Goal: Task Accomplishment & Management: Use online tool/utility

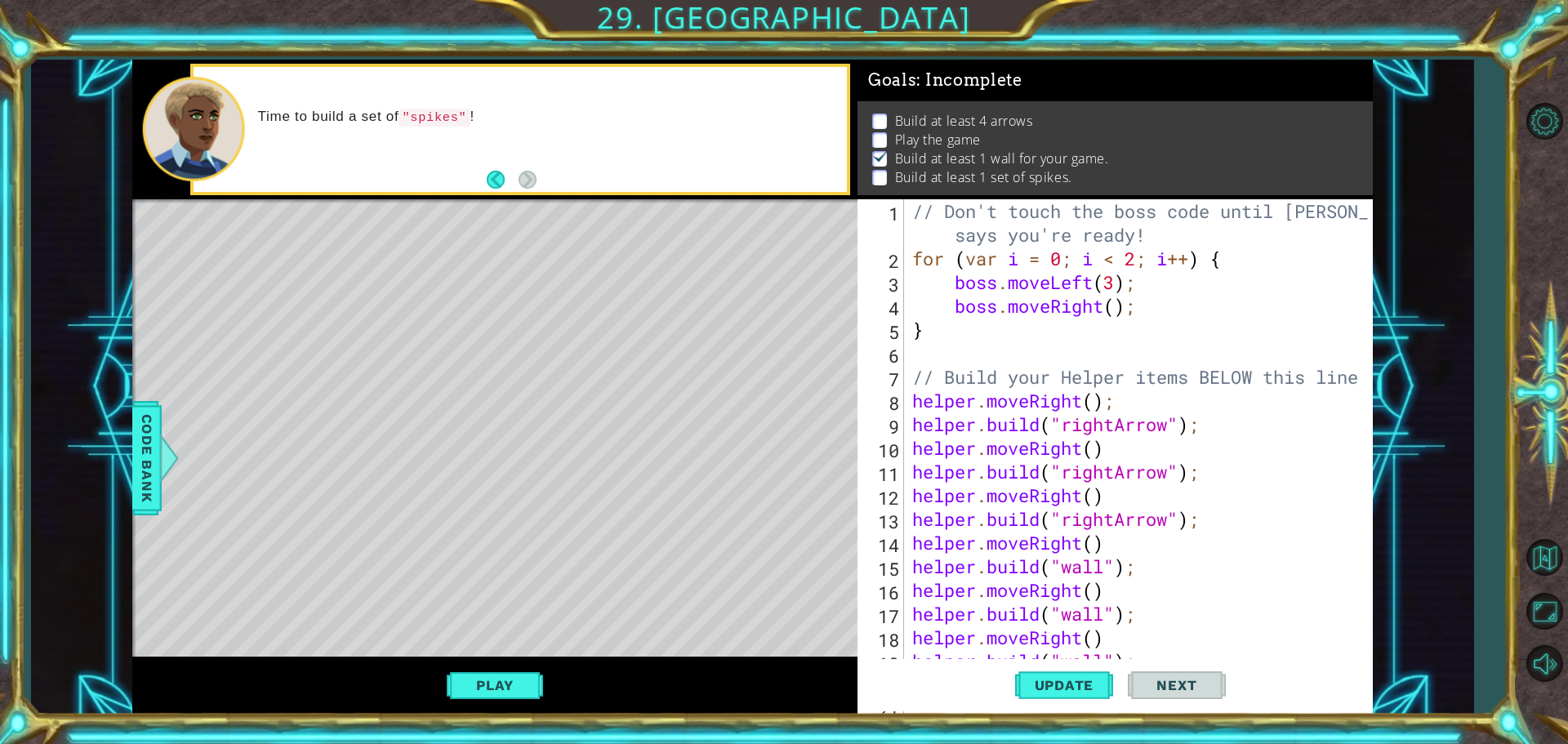
scroll to position [0, 1]
click at [1049, 686] on span "Update" at bounding box center [1064, 685] width 93 height 17
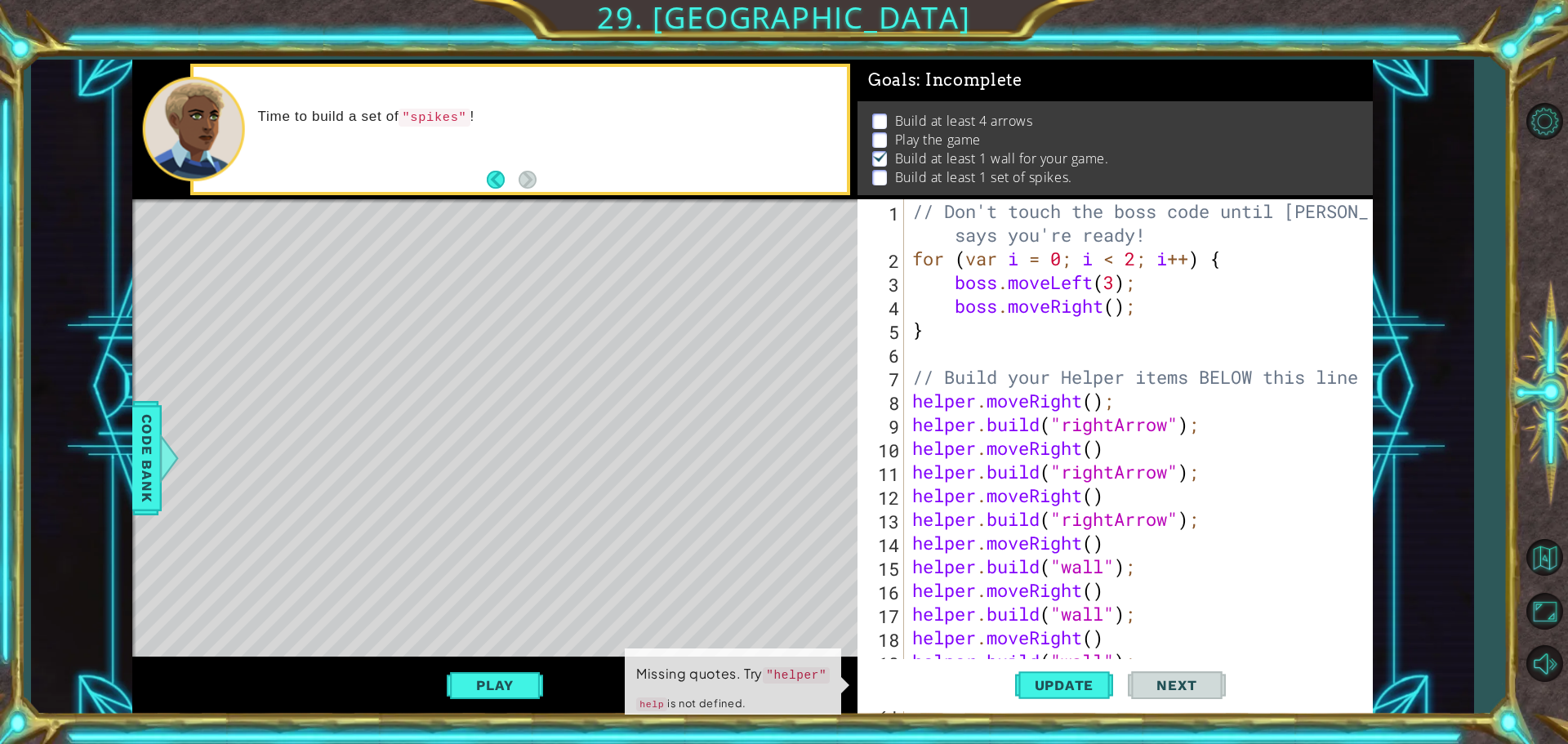
scroll to position [8, 0]
drag, startPoint x: 1416, startPoint y: 511, endPoint x: 1390, endPoint y: 525, distance: 29.5
click at [1395, 535] on div "1 ההההההההההההההההההההההההההההההההההההההההההההההההההההההההההההההההההההההההההההה…" at bounding box center [752, 387] width 1442 height 655
click at [1276, 571] on div "// Don't touch the boss code until [PERSON_NAME] says you're ready! for ( var i…" at bounding box center [1142, 496] width 467 height 592
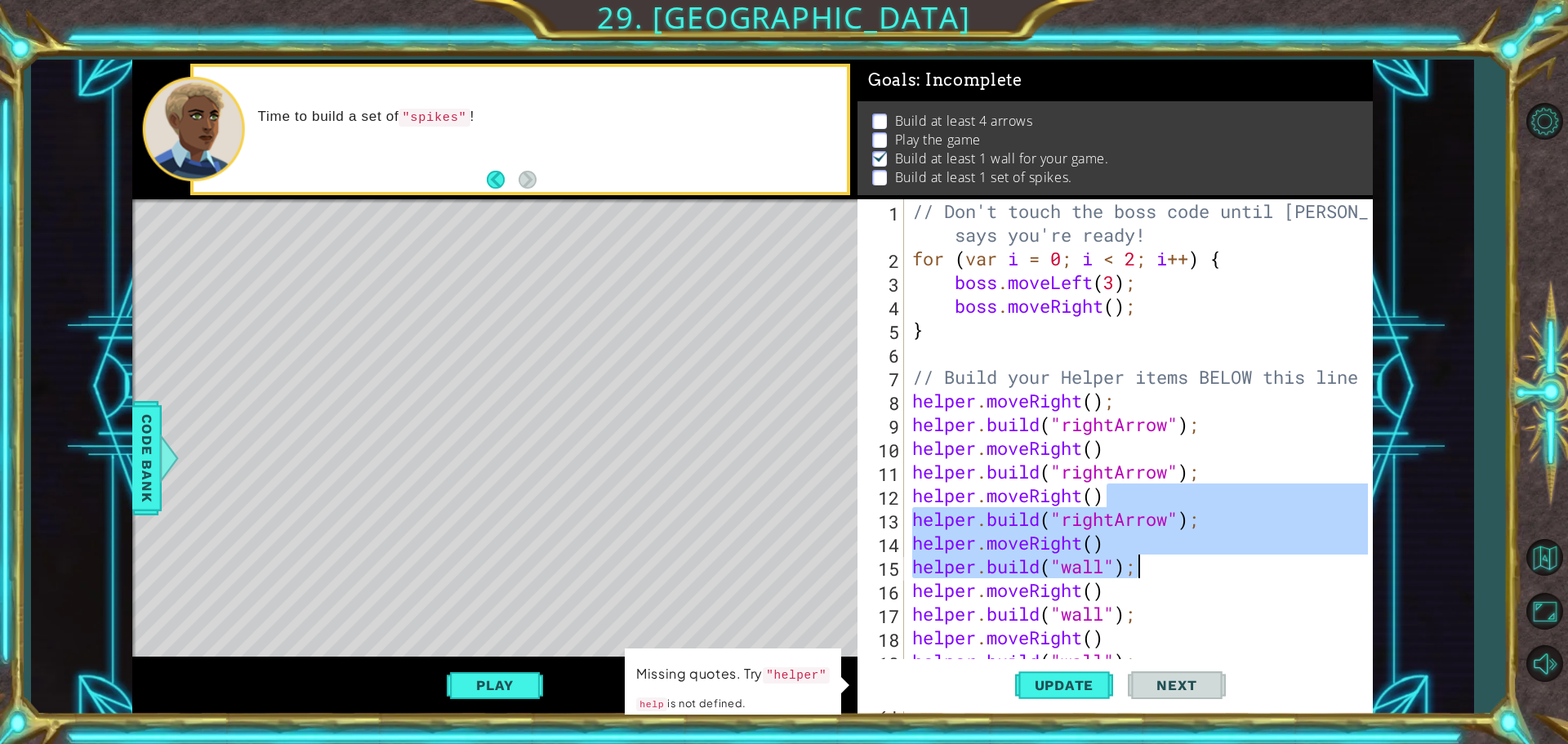
type textarea "[DOMAIN_NAME]("wall");"
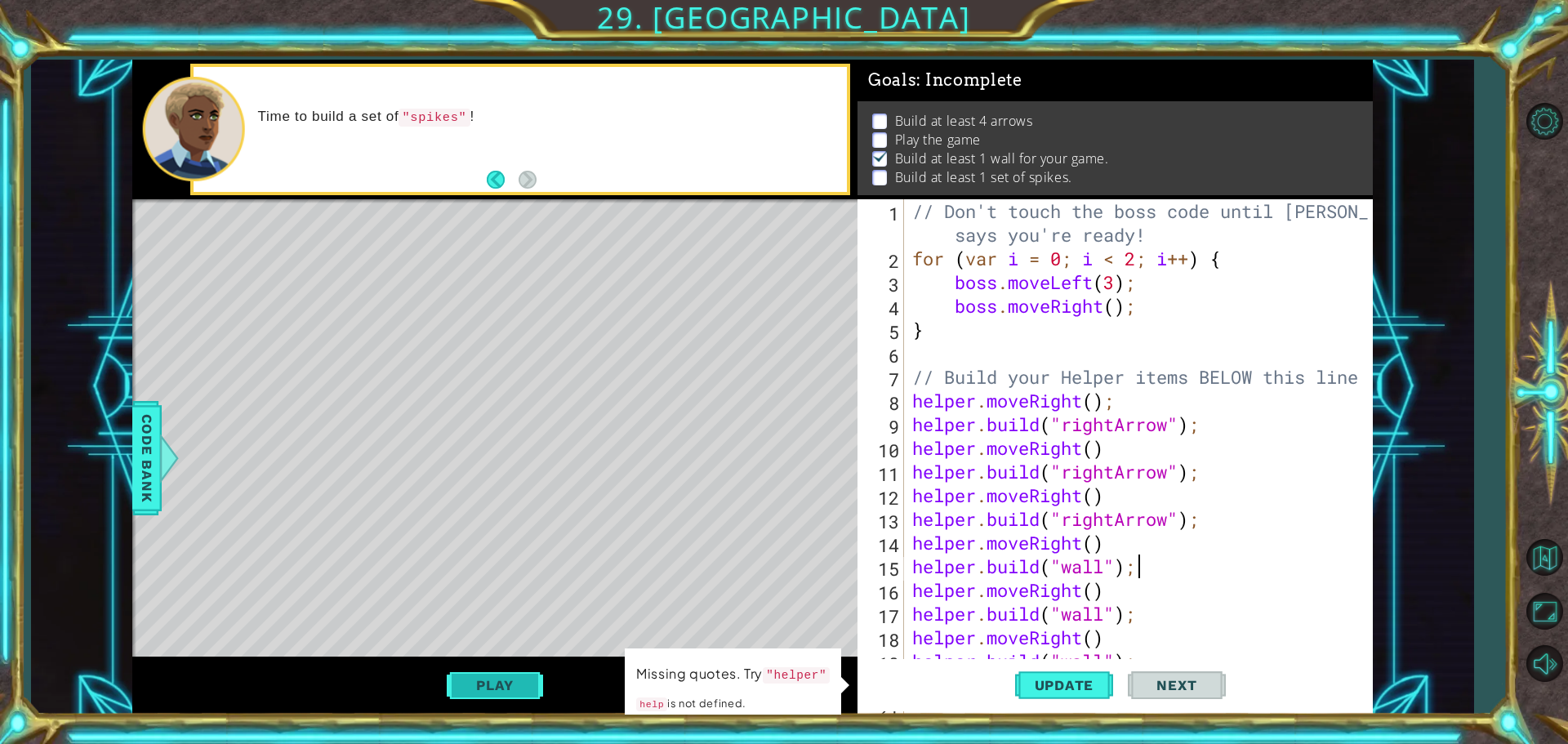
click at [519, 698] on button "Play" at bounding box center [495, 686] width 95 height 31
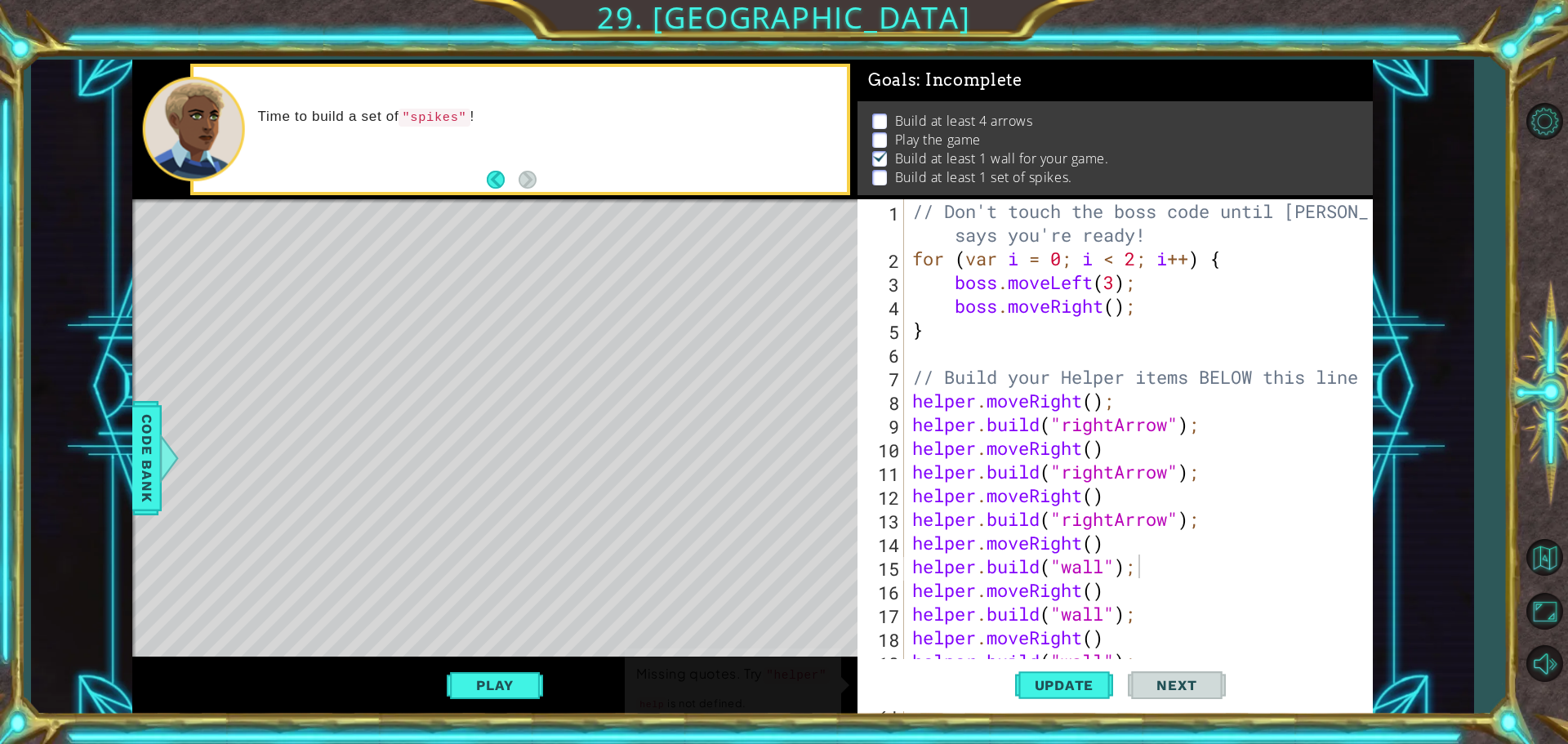
scroll to position [0, 0]
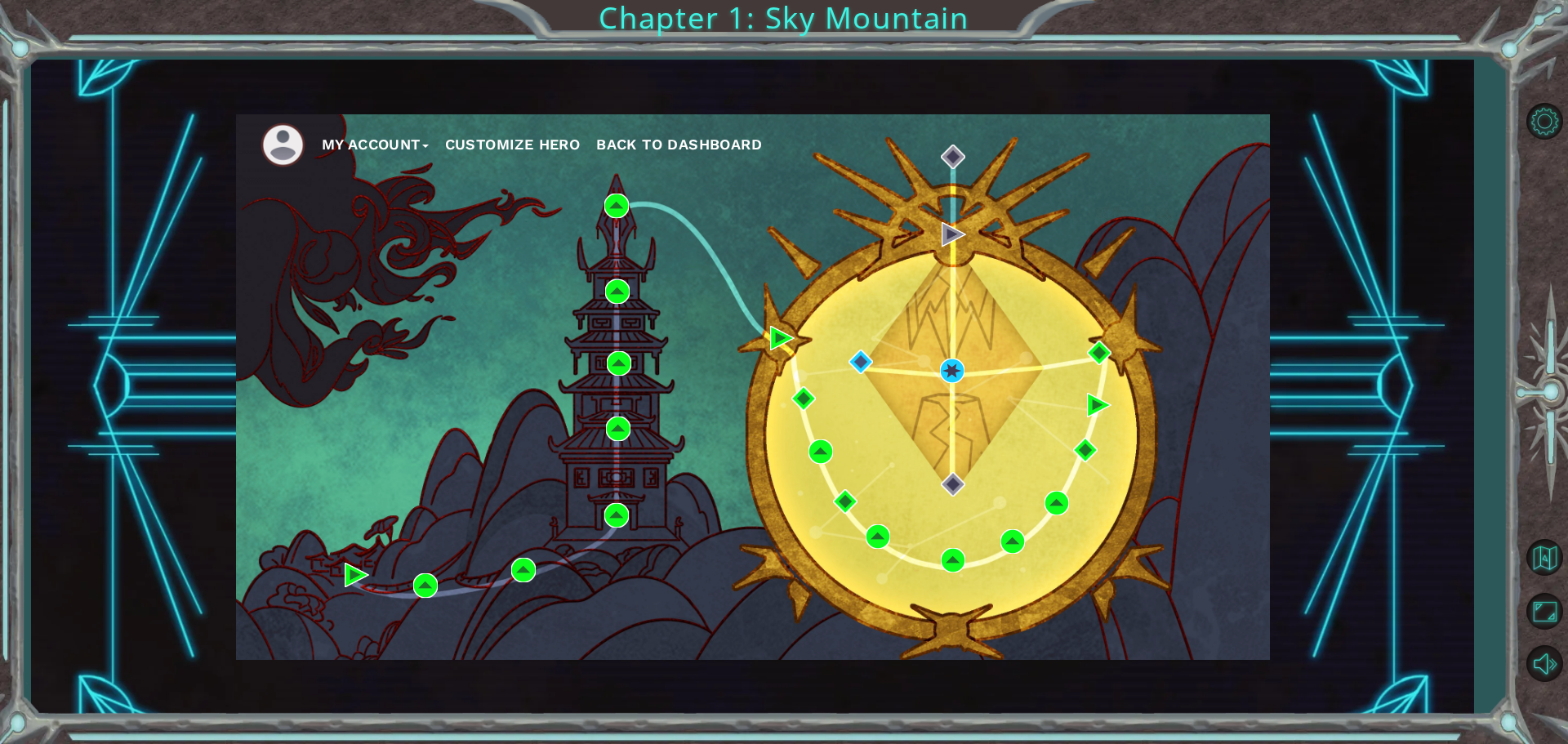
click at [965, 362] on div "My Account Customize Hero Back to Dashboard" at bounding box center [753, 387] width 1034 height 545
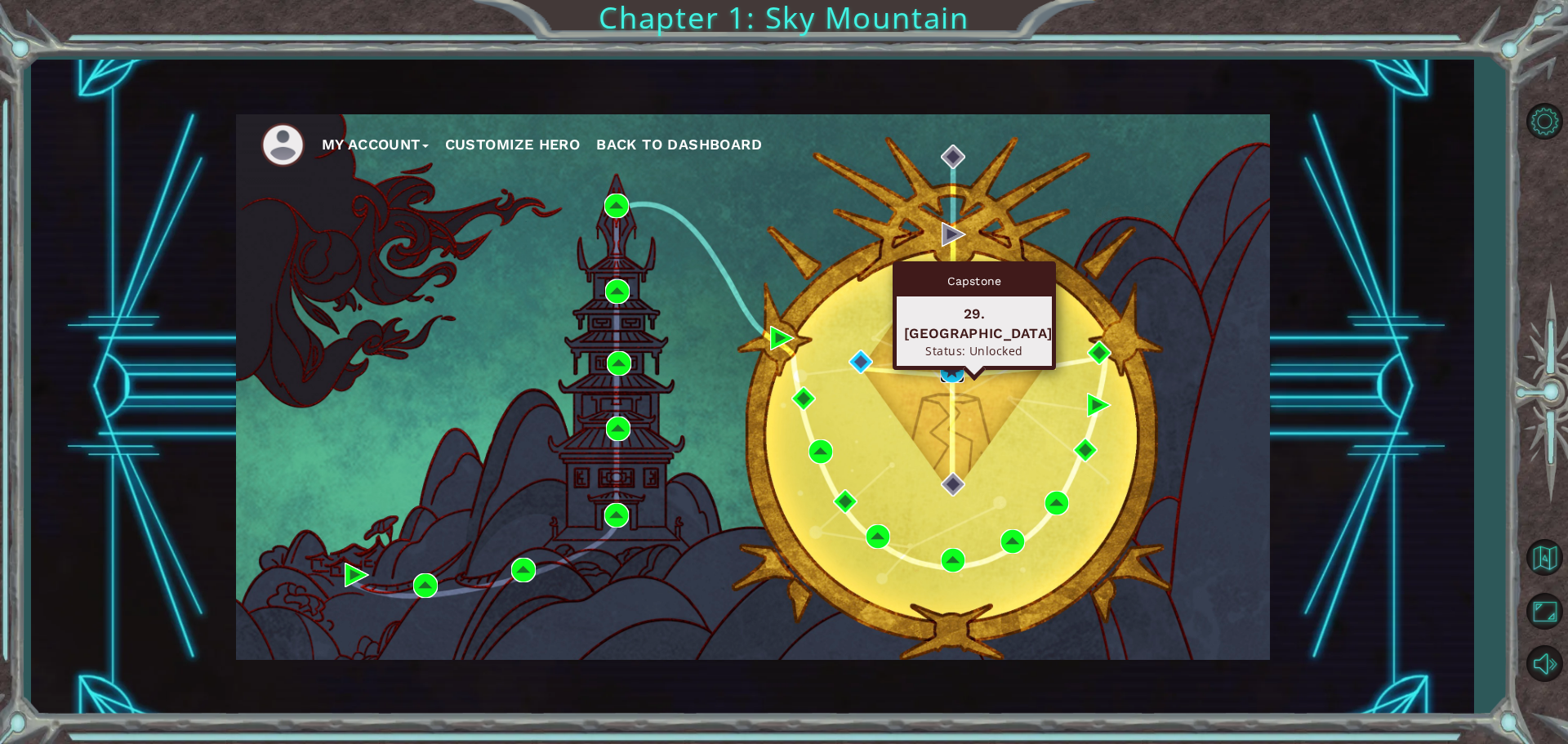
click at [950, 372] on img at bounding box center [952, 370] width 24 height 24
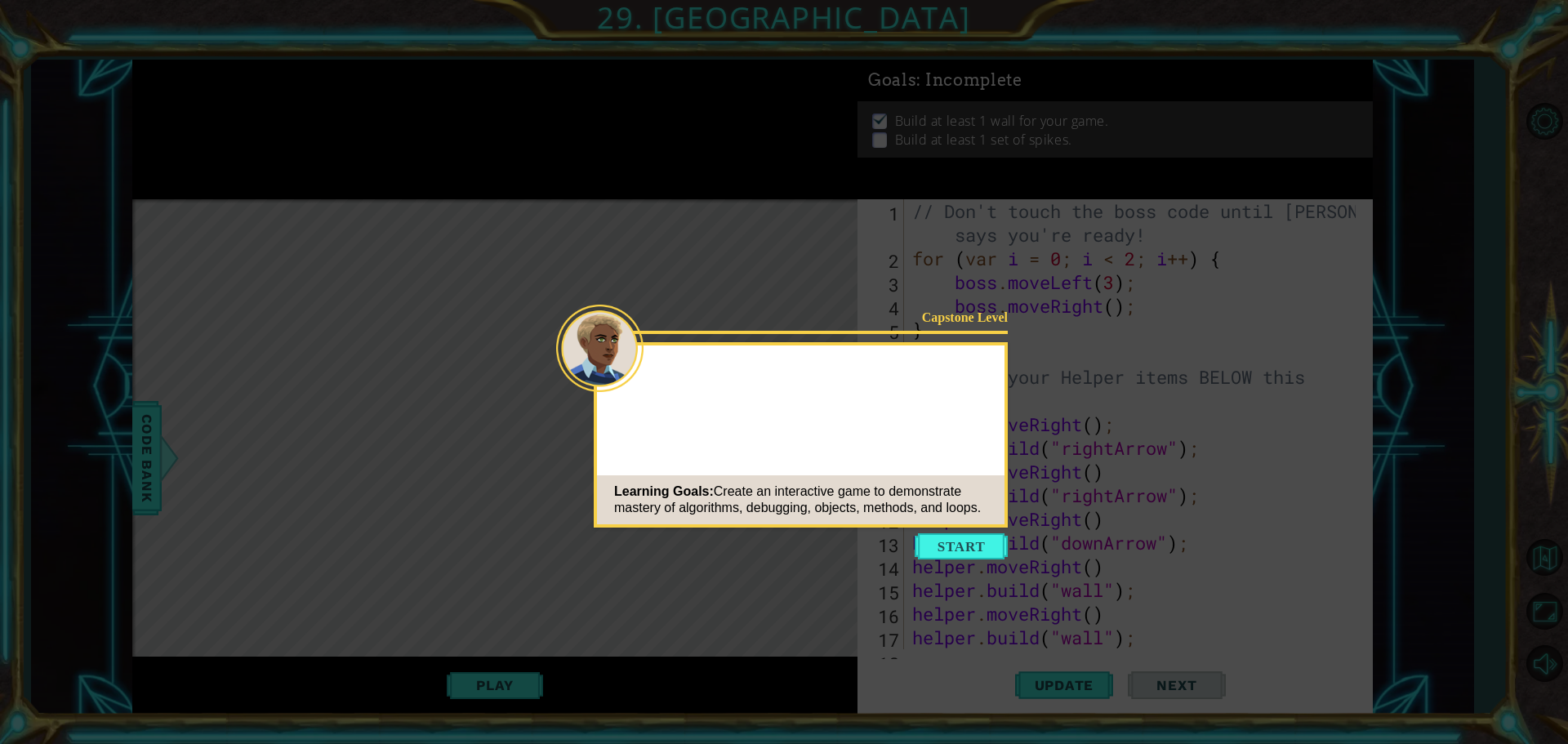
click at [987, 554] on button "Start" at bounding box center [961, 546] width 93 height 26
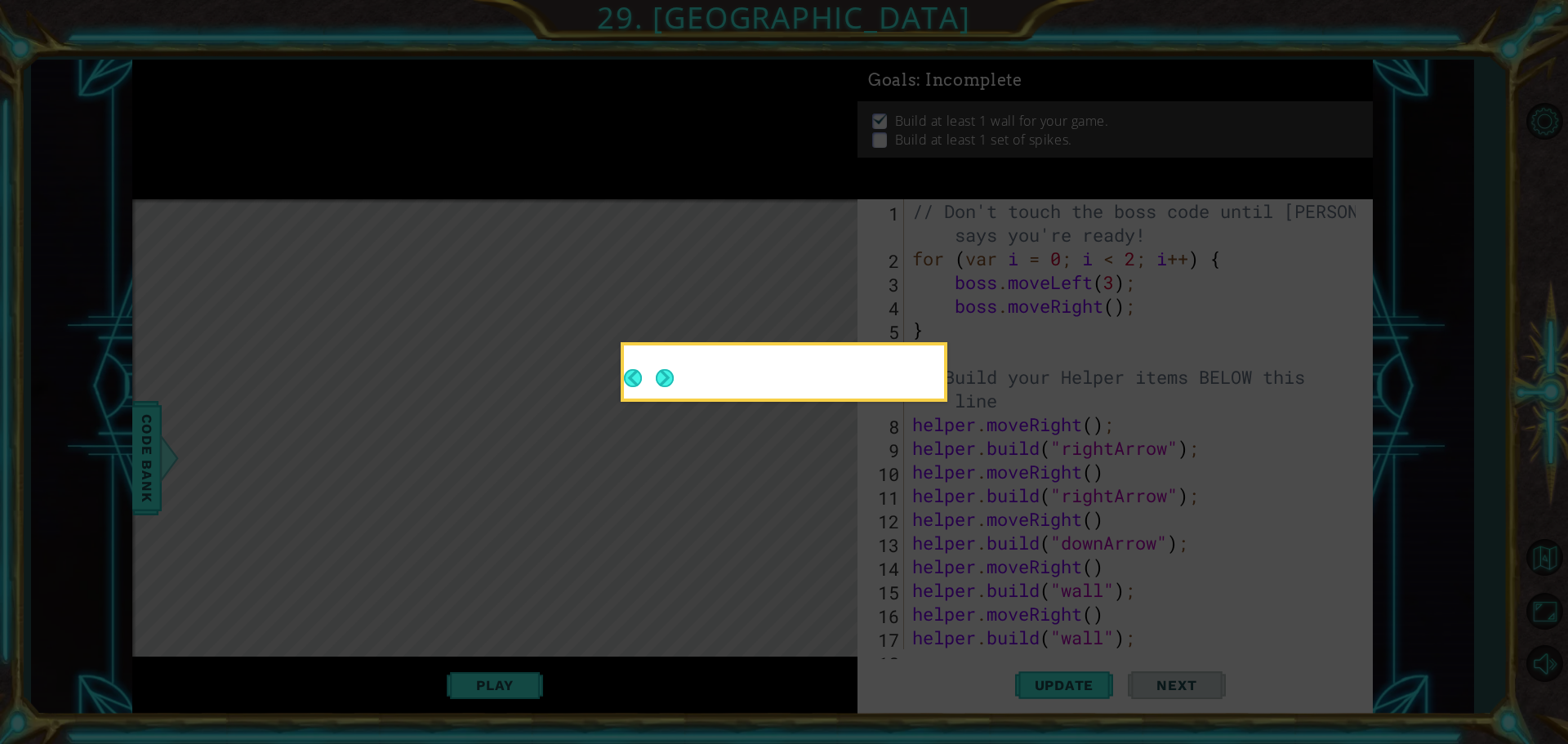
click at [683, 386] on div at bounding box center [784, 375] width 320 height 47
click at [681, 387] on div at bounding box center [784, 375] width 320 height 47
click at [671, 388] on button "Next" at bounding box center [664, 377] width 19 height 19
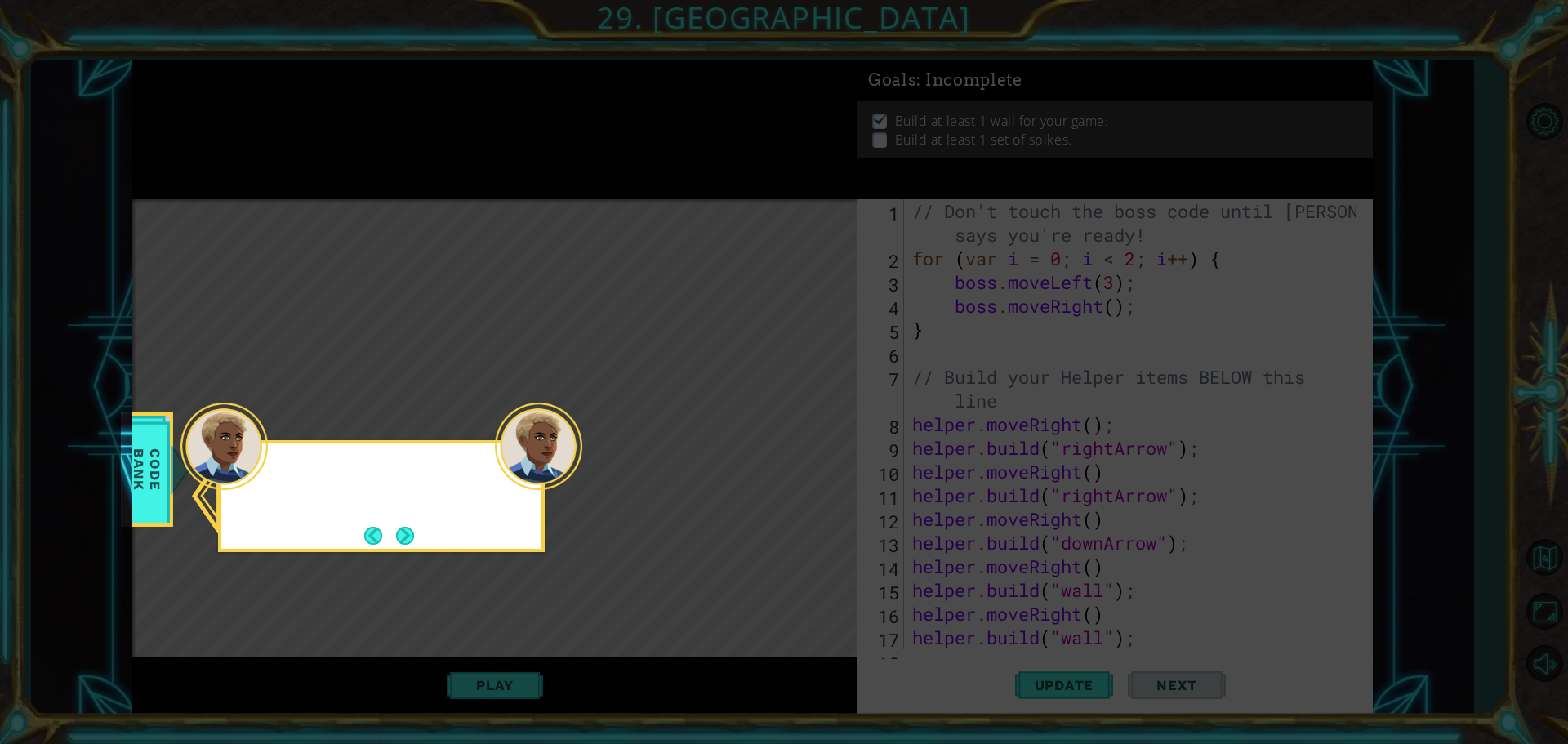
click at [671, 390] on icon at bounding box center [784, 372] width 1568 height 744
click at [409, 543] on button "Next" at bounding box center [404, 535] width 19 height 19
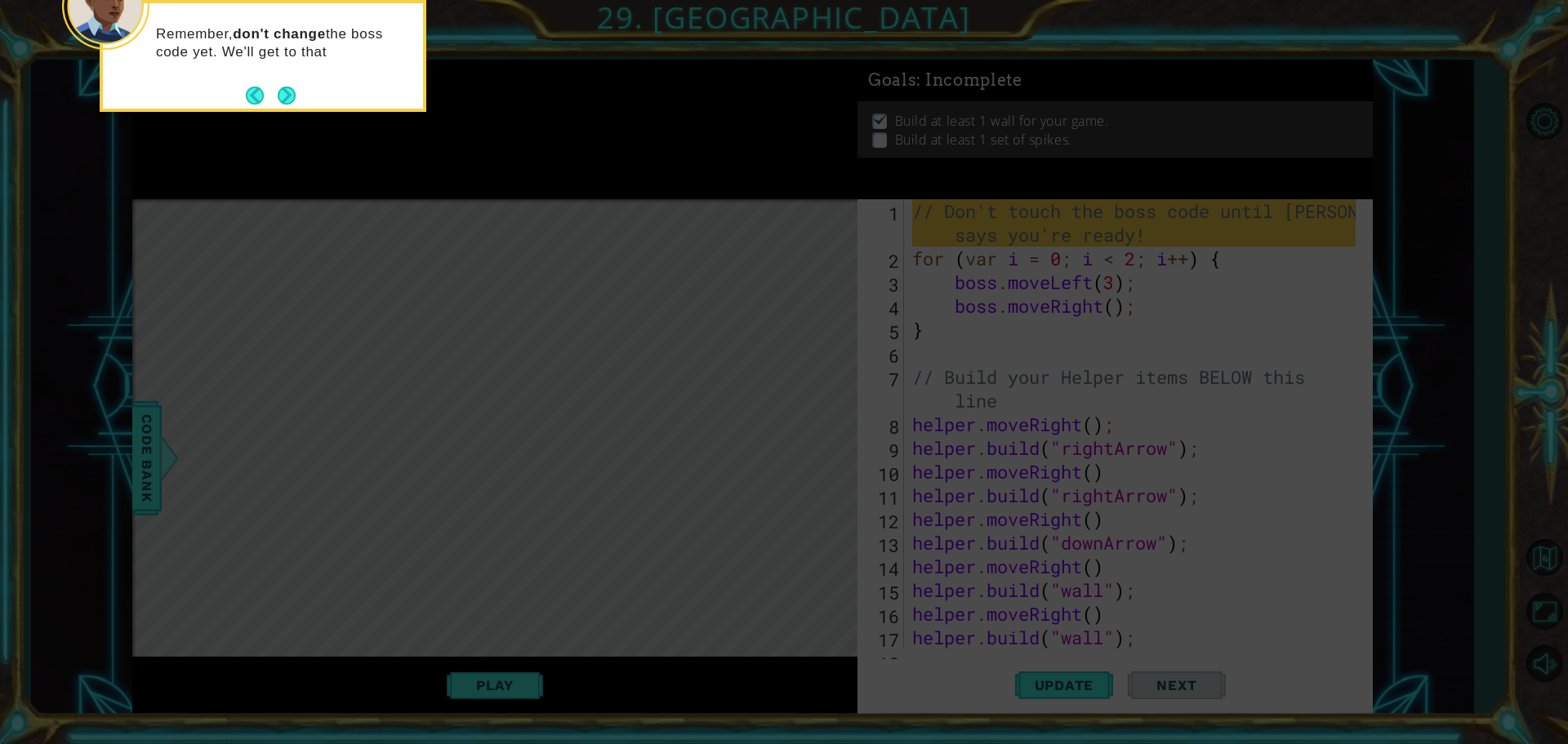
click at [271, 90] on button "Back" at bounding box center [261, 95] width 32 height 18
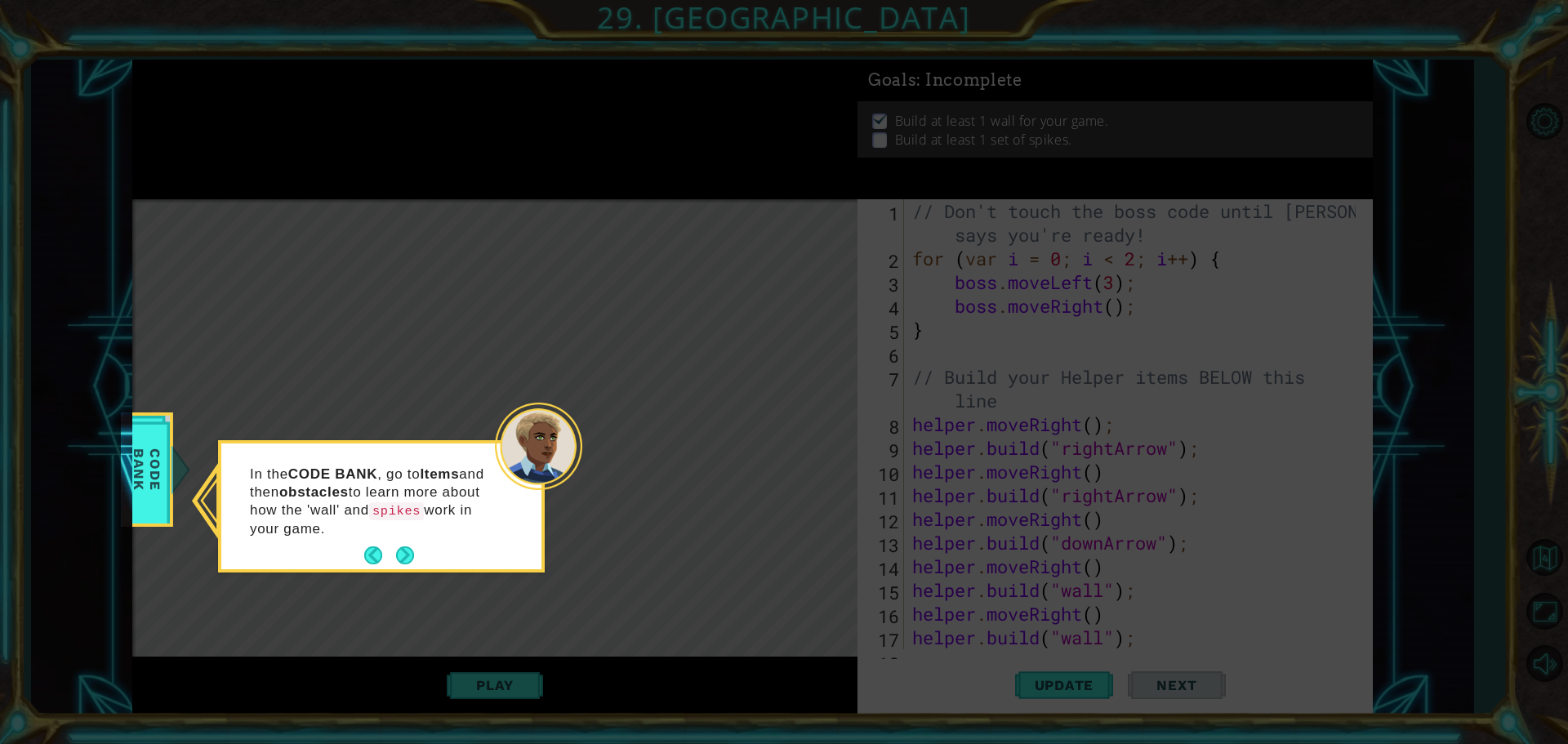
click at [272, 89] on icon at bounding box center [784, 372] width 1568 height 744
click at [408, 557] on button "Next" at bounding box center [405, 555] width 22 height 22
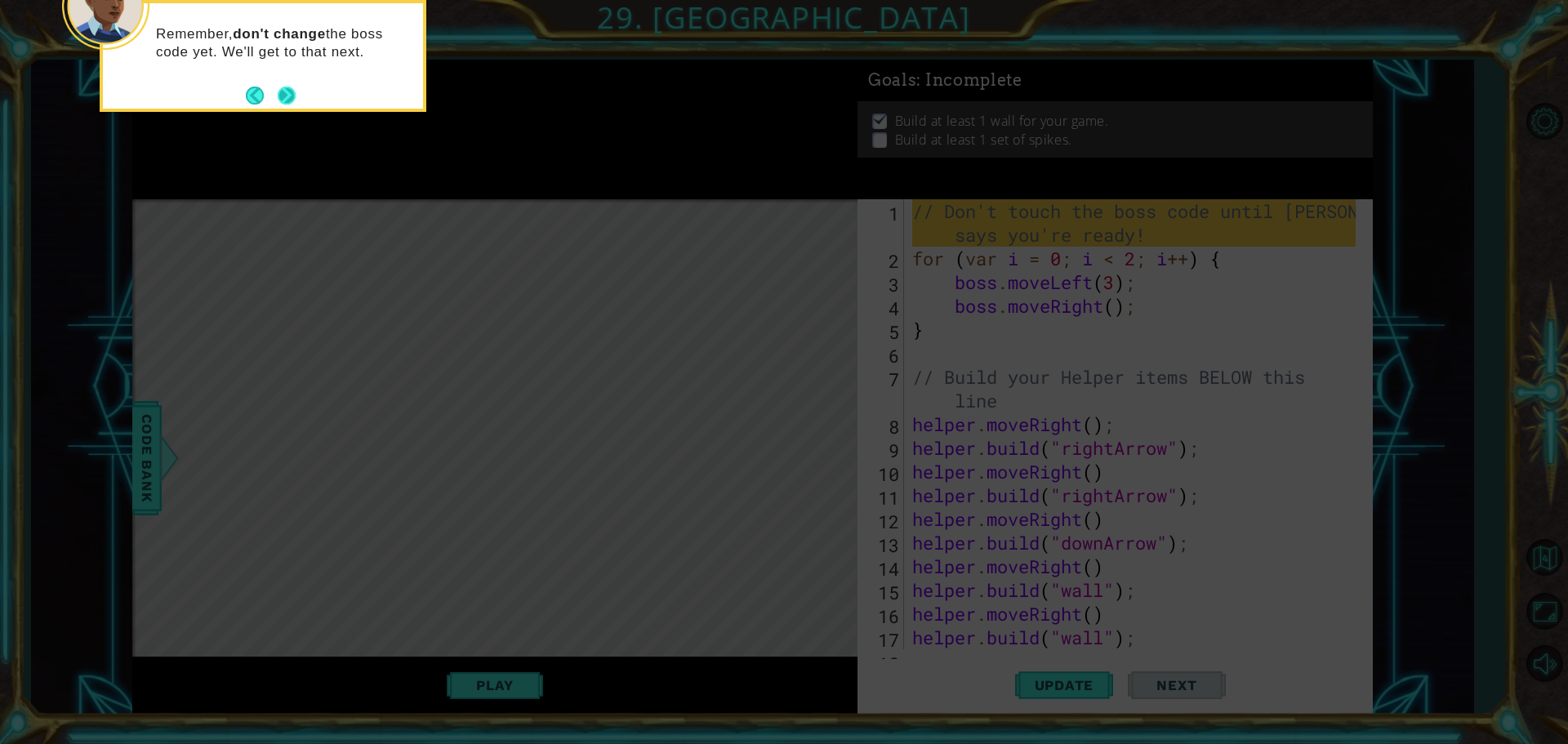
click at [293, 95] on button "Next" at bounding box center [285, 94] width 20 height 20
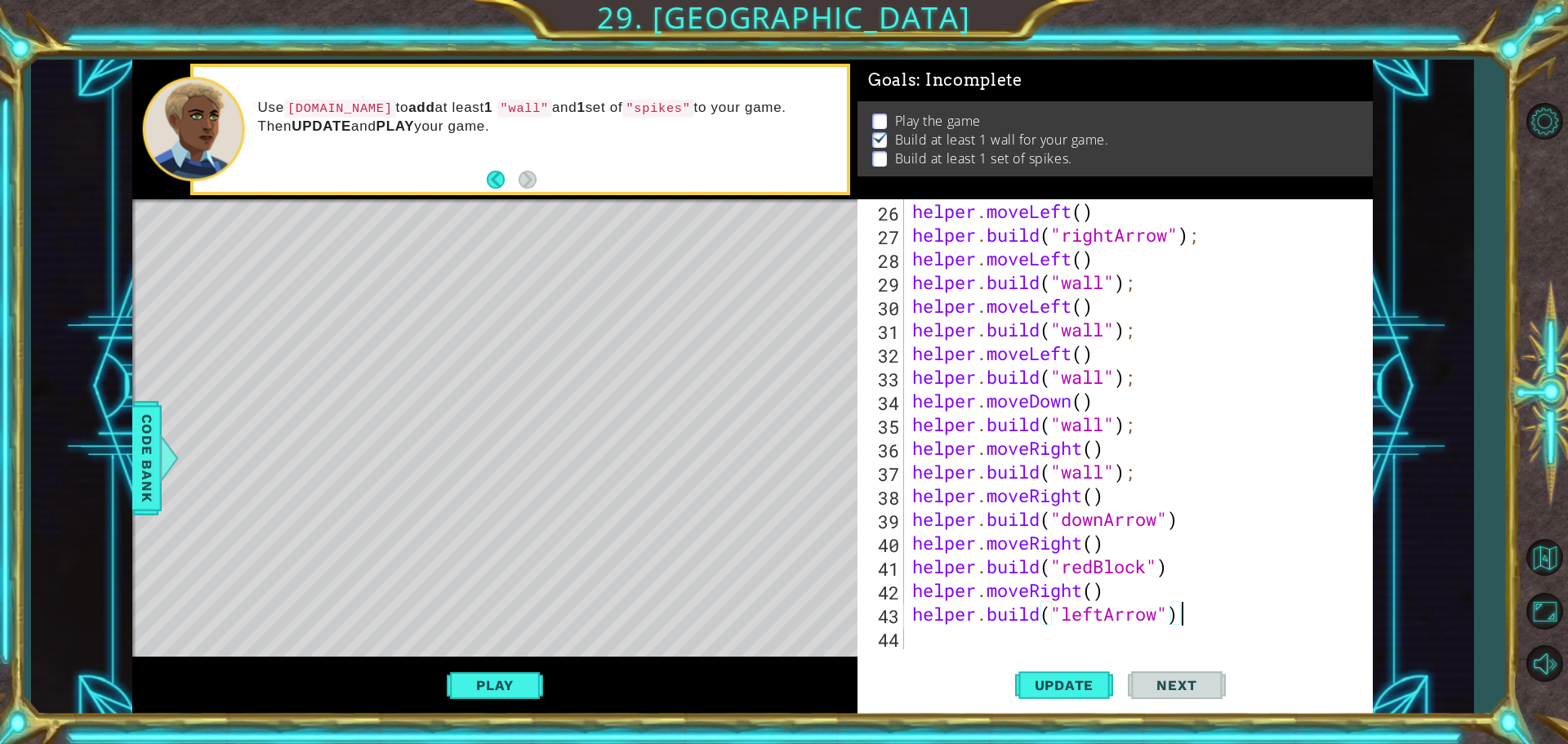
scroll to position [0, 12]
type textarea "[DOMAIN_NAME]("leftArrow")"
click at [1045, 676] on button "Update" at bounding box center [1064, 685] width 98 height 52
click at [927, 641] on div "helper . moveLeft ( ) helper . build ( "rightArrow" ) ; helper . moveLeft ( ) h…" at bounding box center [1136, 448] width 455 height 498
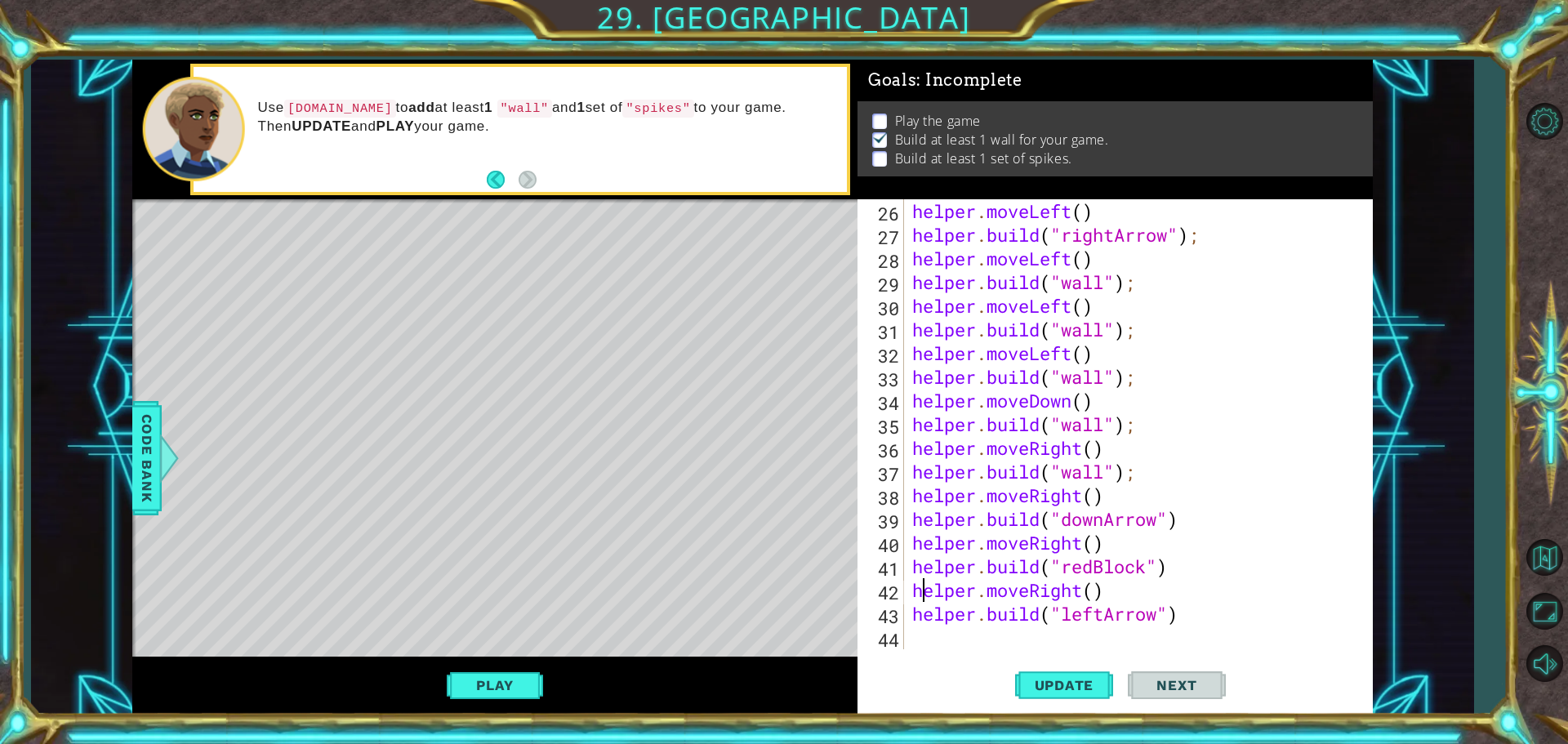
click at [925, 590] on div "helper . moveLeft ( ) helper . build ( "rightArrow" ) ; helper . moveLeft ( ) h…" at bounding box center [1136, 448] width 455 height 498
type textarea "helper.moveRight()"
drag, startPoint x: 907, startPoint y: 590, endPoint x: 918, endPoint y: 590, distance: 11.0
click at [918, 590] on div "helper.moveRight() 26 27 28 29 30 31 32 33 34 35 36 37 38 39 40 41 42 43 44 hel…" at bounding box center [1113, 425] width 510 height 450
click at [912, 590] on div "helper . moveLeft ( ) helper . build ( "rightArrow" ) ; helper . moveLeft ( ) h…" at bounding box center [1136, 448] width 455 height 498
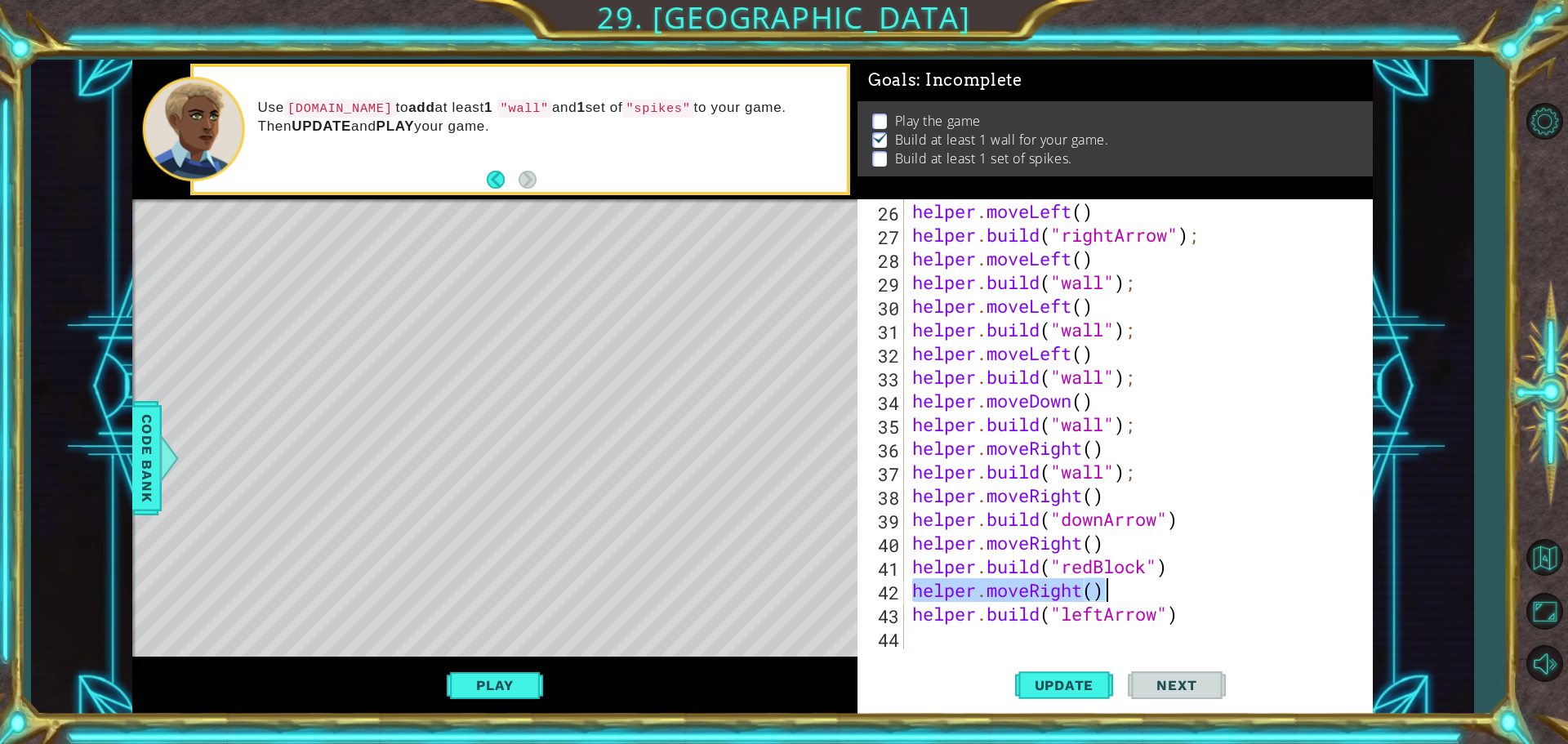
drag, startPoint x: 912, startPoint y: 590, endPoint x: 1101, endPoint y: 592, distance: 189.0
click at [1106, 592] on div "helper . moveLeft ( ) helper . build ( "rightArrow" ) ; helper . moveLeft ( ) h…" at bounding box center [1136, 448] width 455 height 498
click at [946, 639] on div "helper . moveLeft ( ) helper . build ( "rightArrow" ) ; helper . moveLeft ( ) h…" at bounding box center [1136, 448] width 455 height 498
paste textarea "helper.moveRight()"
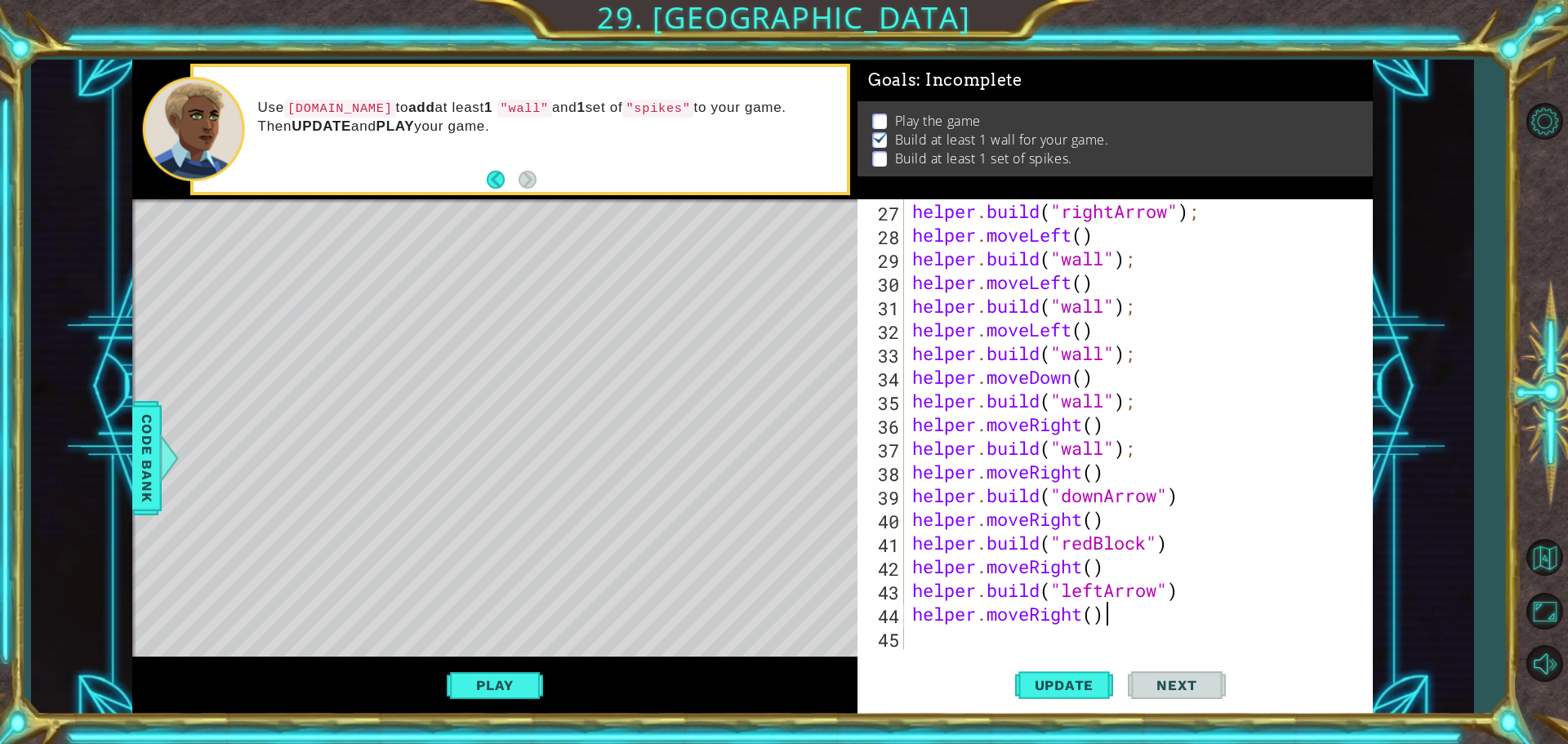
scroll to position [663, 0]
drag, startPoint x: 955, startPoint y: 652, endPoint x: 944, endPoint y: 651, distance: 11.0
click at [952, 652] on div "helper.moveRight() 27 28 29 30 31 32 33 34 35 36 37 38 39 40 41 42 43 44 45 hel…" at bounding box center [1115, 457] width 515 height 515
drag, startPoint x: 914, startPoint y: 589, endPoint x: 1162, endPoint y: 599, distance: 248.2
click at [1197, 595] on div "helper . build ( "rightArrow" ) ; helper . moveLeft ( ) helper . build ( "wall"…" at bounding box center [1136, 448] width 455 height 498
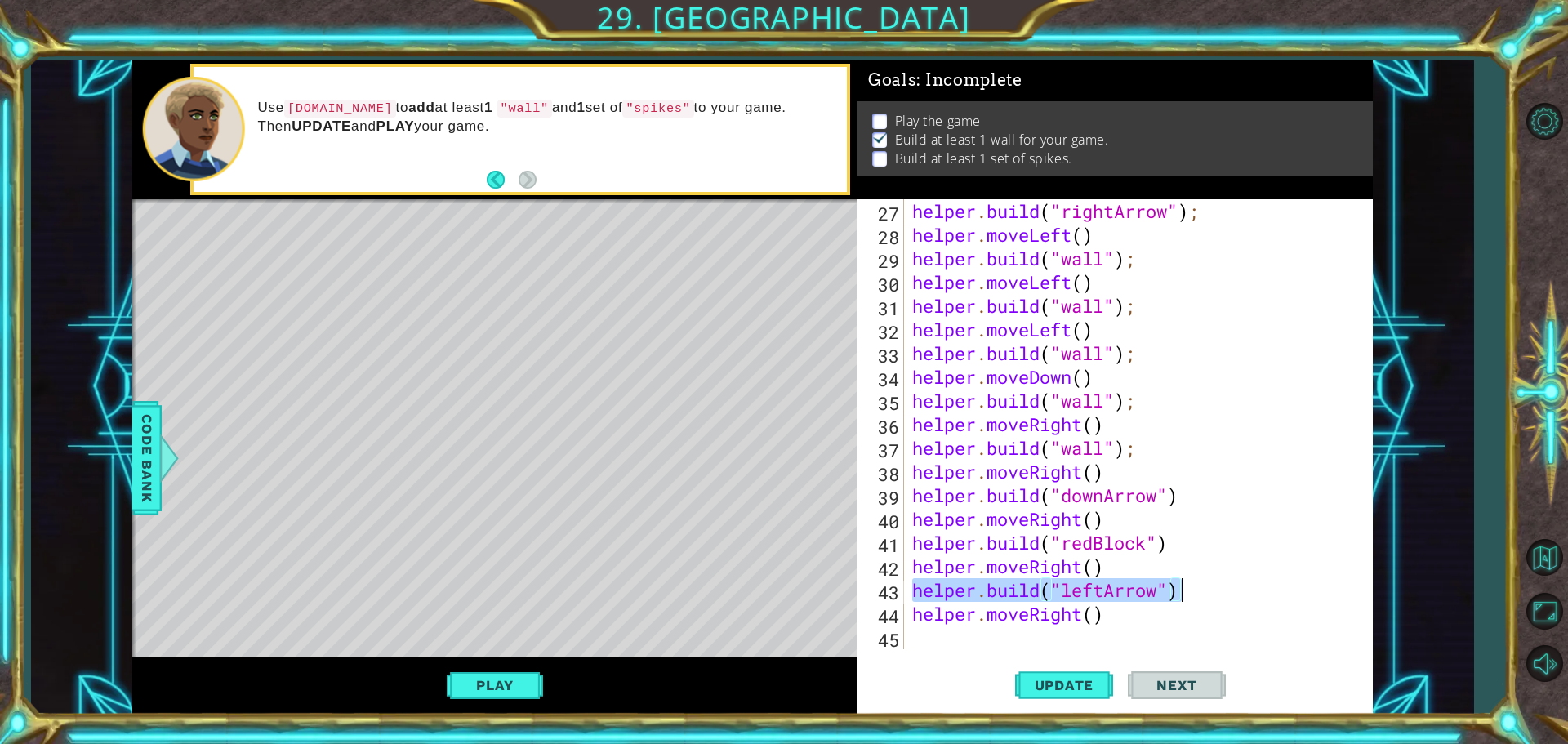
type textarea "[DOMAIN_NAME]("leftArrow")"
click at [934, 637] on div "helper . build ( "rightArrow" ) ; helper . moveLeft ( ) helper . build ( "wall"…" at bounding box center [1136, 448] width 455 height 498
paste textarea "[DOMAIN_NAME]("leftArrow")"
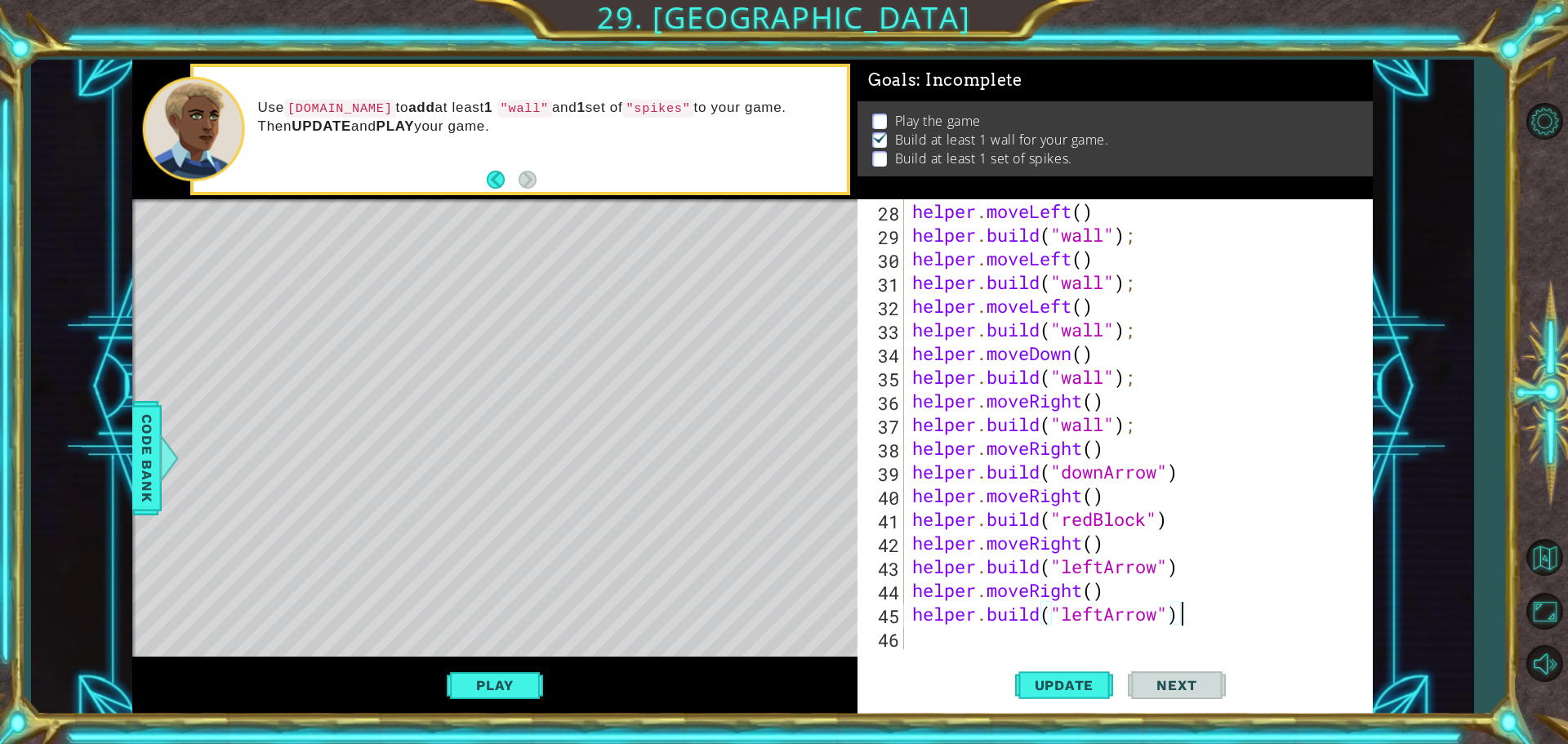
scroll to position [687, 0]
click at [1036, 681] on span "Update" at bounding box center [1064, 685] width 93 height 17
drag, startPoint x: 914, startPoint y: 592, endPoint x: 1121, endPoint y: 585, distance: 207.1
click at [1121, 585] on div "helper . moveLeft ( ) helper . build ( "wall" ) ; helper . moveLeft ( ) helper …" at bounding box center [1136, 448] width 455 height 498
type textarea "helper.moveRight()"
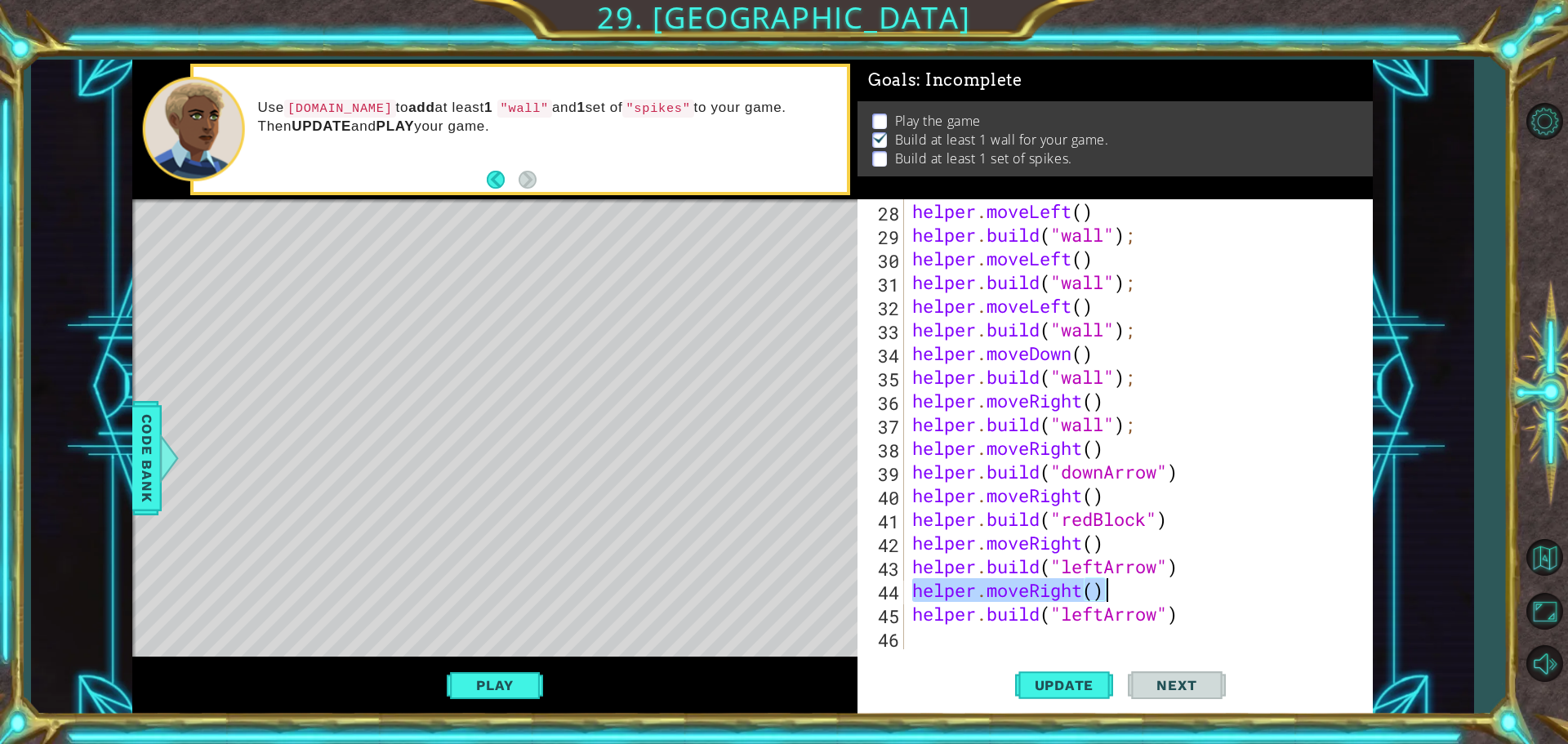
click at [950, 650] on div "helper.moveRight() 28 29 30 31 32 33 34 35 36 37 38 39 40 41 42 43 44 45 46 hel…" at bounding box center [1115, 457] width 515 height 515
click at [933, 638] on div "helper . moveLeft ( ) helper . build ( "wall" ) ; helper . moveLeft ( ) helper …" at bounding box center [1136, 448] width 455 height 498
paste textarea "helper.moveRight()"
type textarea "helper.moveRight()"
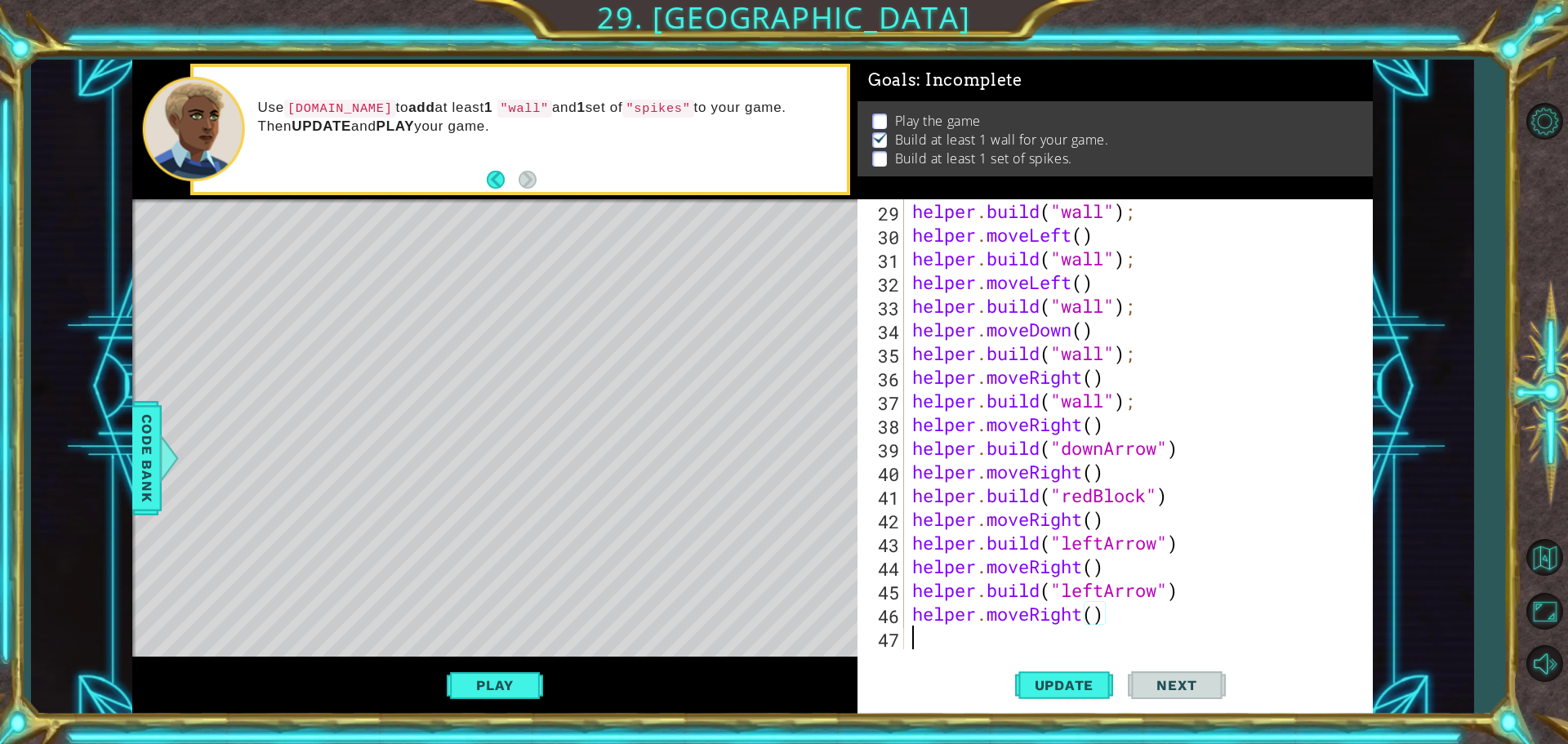
drag, startPoint x: 921, startPoint y: 642, endPoint x: 933, endPoint y: 636, distance: 13.4
click at [923, 642] on div "helper . build ( "wall" ) ; helper . moveLeft ( ) helper . build ( "wall" ) ; h…" at bounding box center [1136, 448] width 455 height 498
click at [136, 444] on span "Code Bank" at bounding box center [147, 458] width 26 height 99
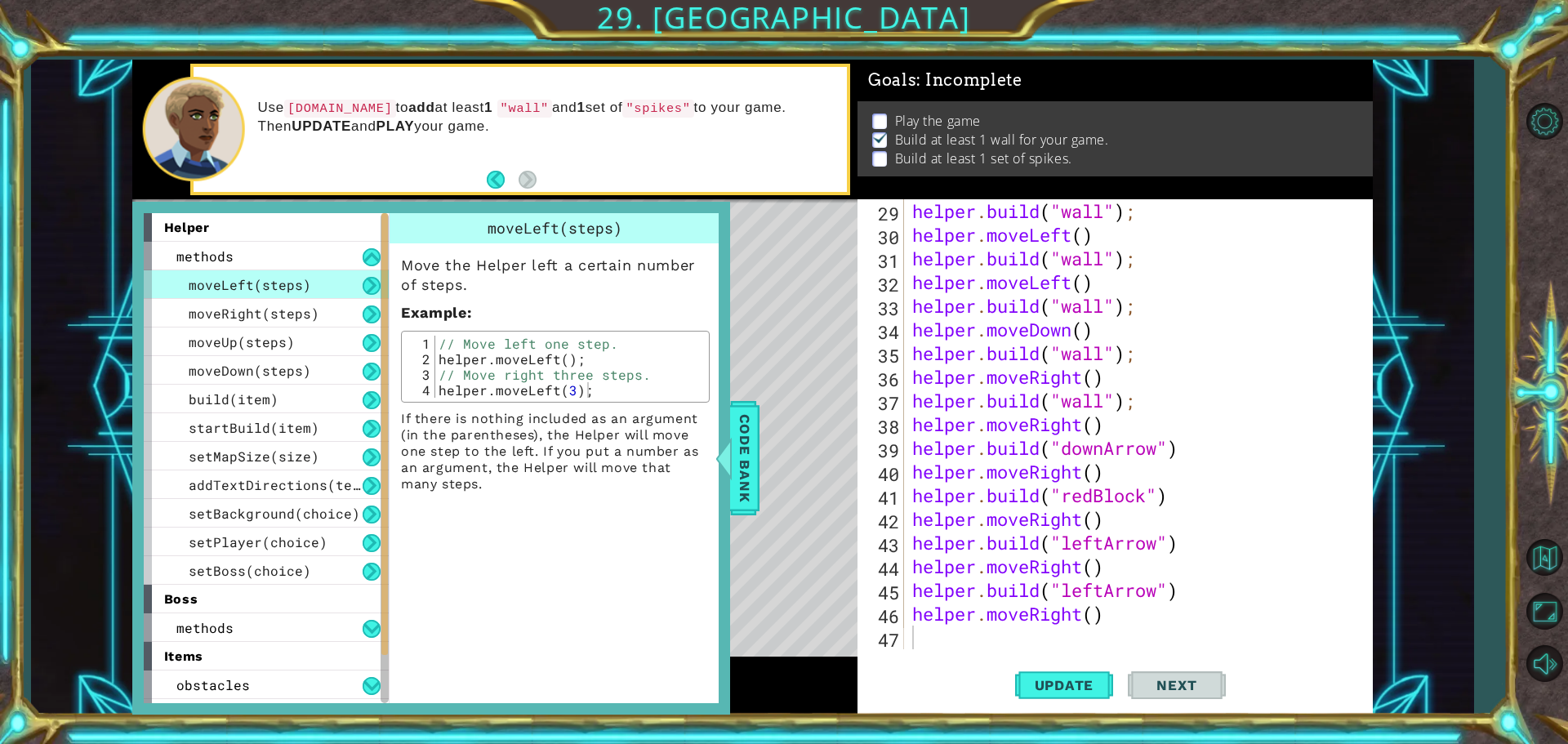
click at [935, 646] on div "helper . build ( "wall" ) ; helper . moveLeft ( ) helper . build ( "wall" ) ; h…" at bounding box center [1136, 448] width 455 height 498
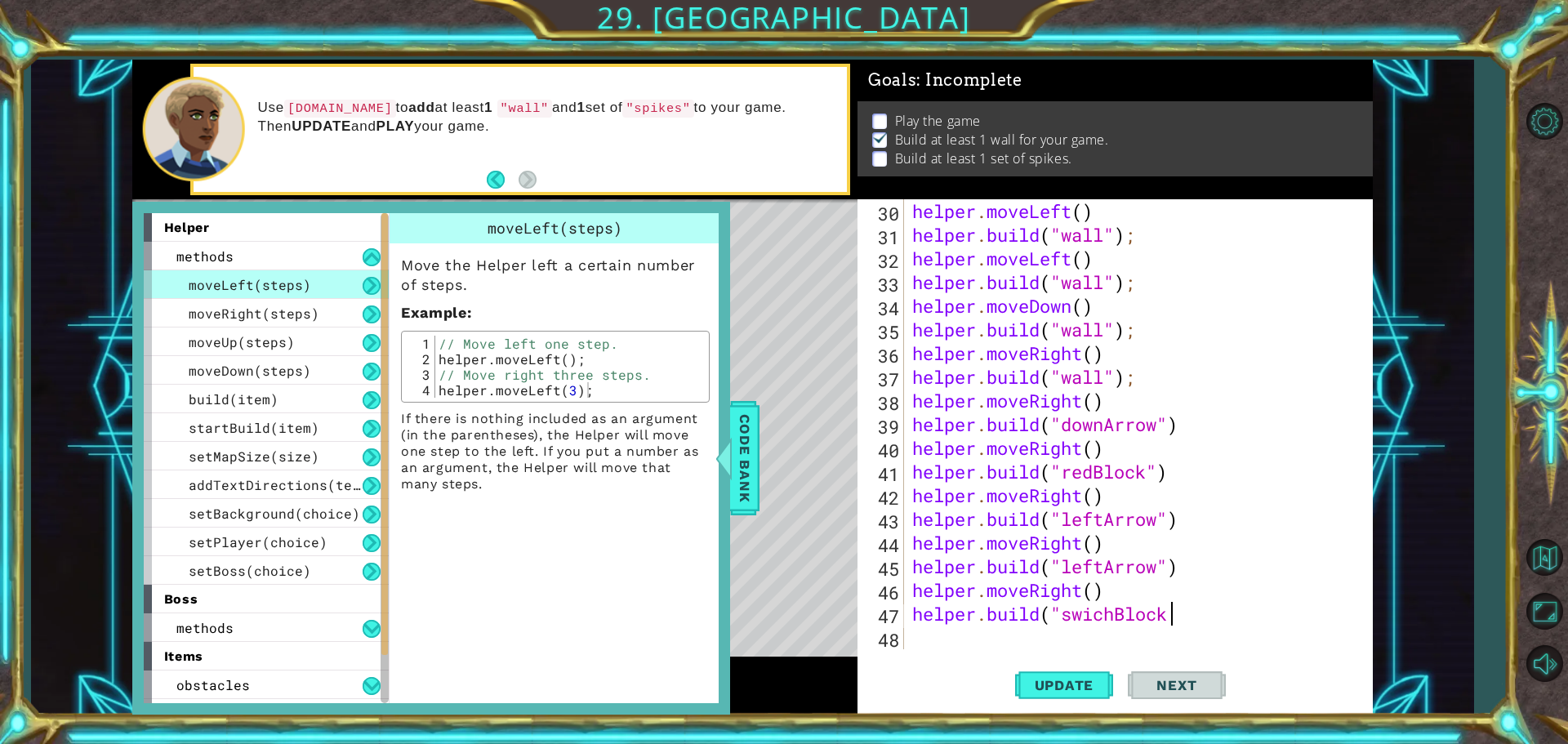
scroll to position [0, 12]
click at [1086, 701] on button "Update" at bounding box center [1064, 685] width 98 height 52
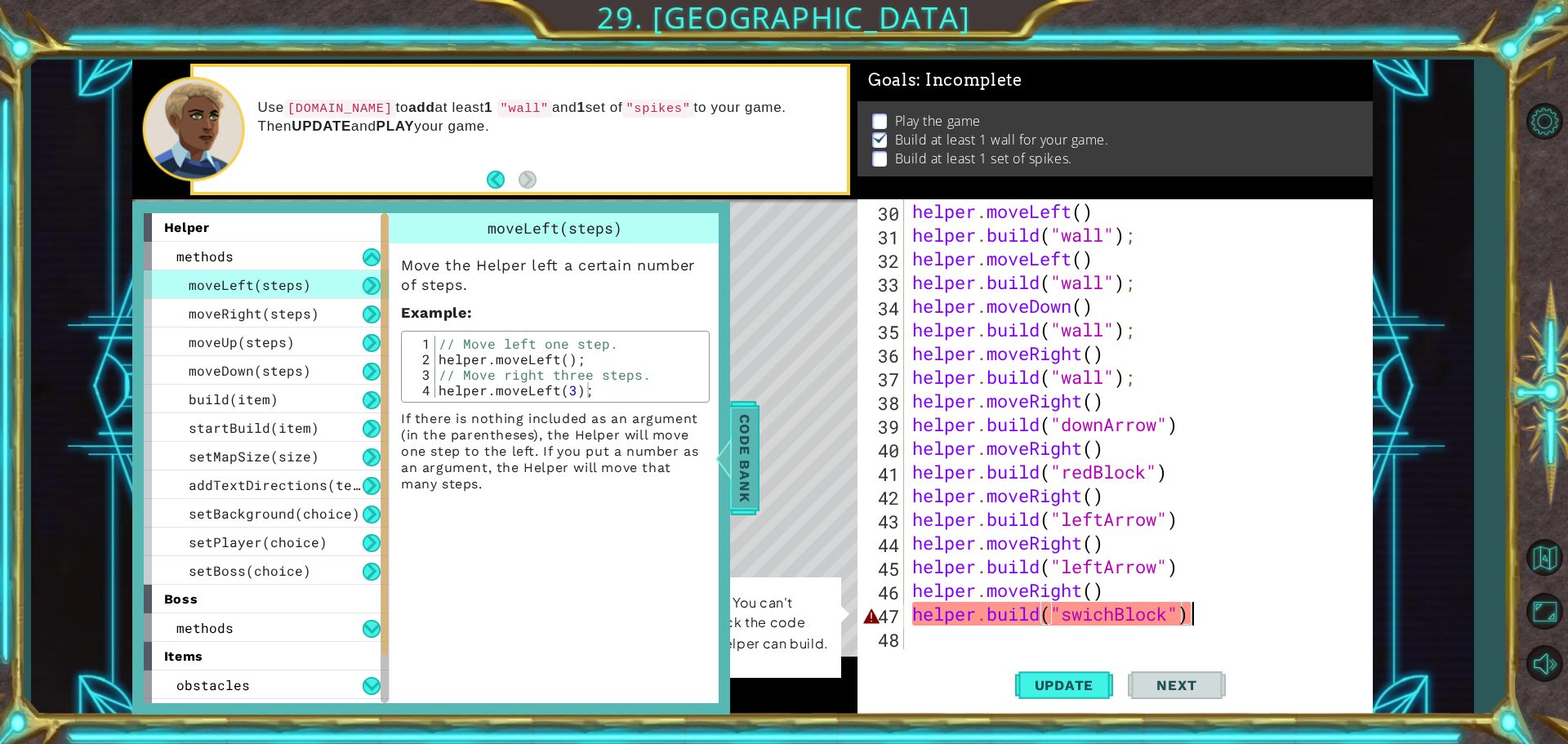
click at [740, 443] on span "Code Bank" at bounding box center [744, 458] width 26 height 99
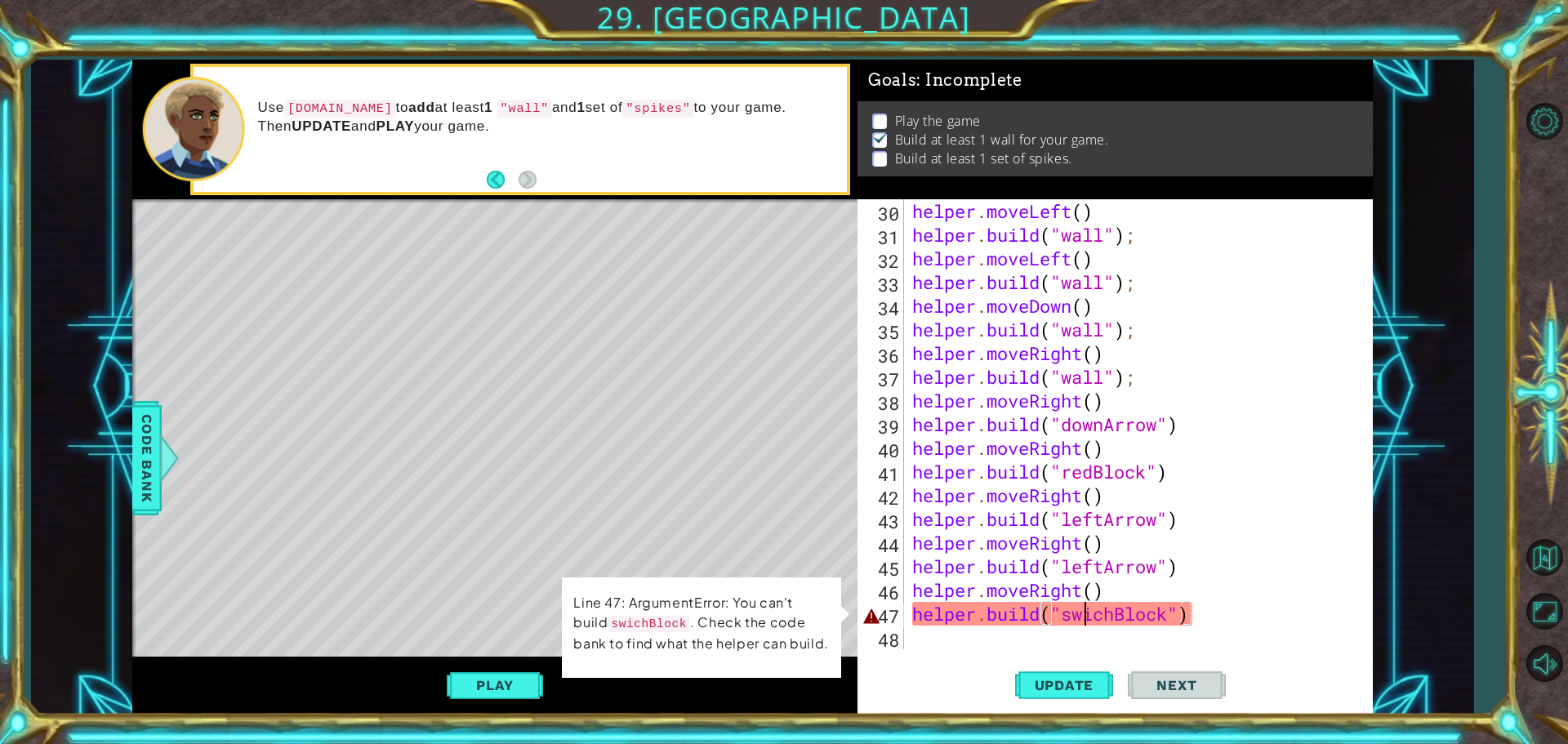
click at [1089, 615] on div "helper . moveLeft ( ) helper . build ( "wall" ) ; helper . moveLeft ( ) helper …" at bounding box center [1136, 448] width 455 height 498
click at [1096, 615] on div "helper . moveLeft ( ) helper . build ( "wall" ) ; helper . moveLeft ( ) helper …" at bounding box center [1136, 448] width 455 height 498
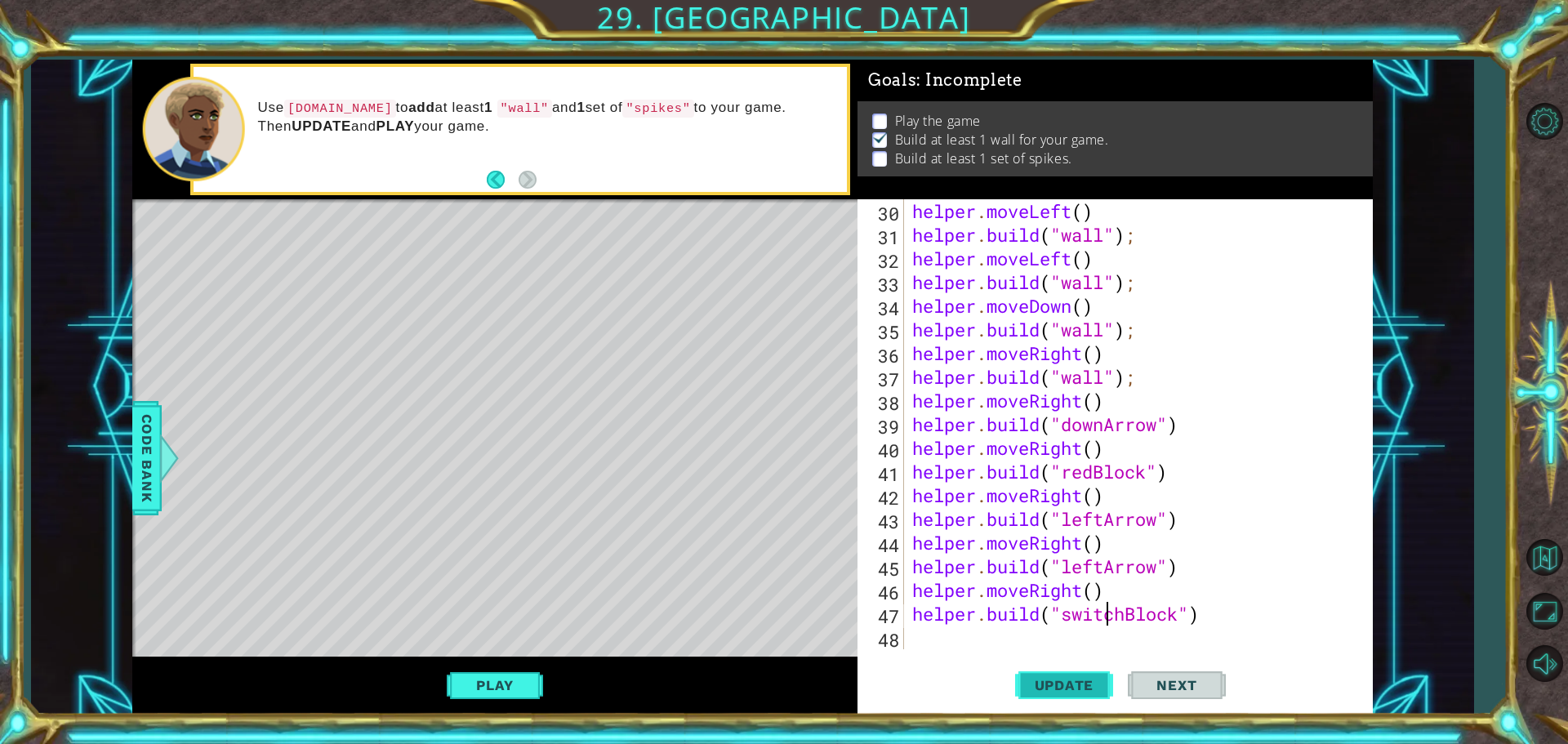
type textarea "[DOMAIN_NAME]("switchBlock")"
click at [1089, 694] on button "Update" at bounding box center [1064, 685] width 98 height 52
drag, startPoint x: 1053, startPoint y: 665, endPoint x: 1042, endPoint y: 670, distance: 12.1
click at [1051, 666] on button "Update" at bounding box center [1064, 685] width 98 height 52
click at [1042, 670] on button "Update" at bounding box center [1064, 685] width 98 height 52
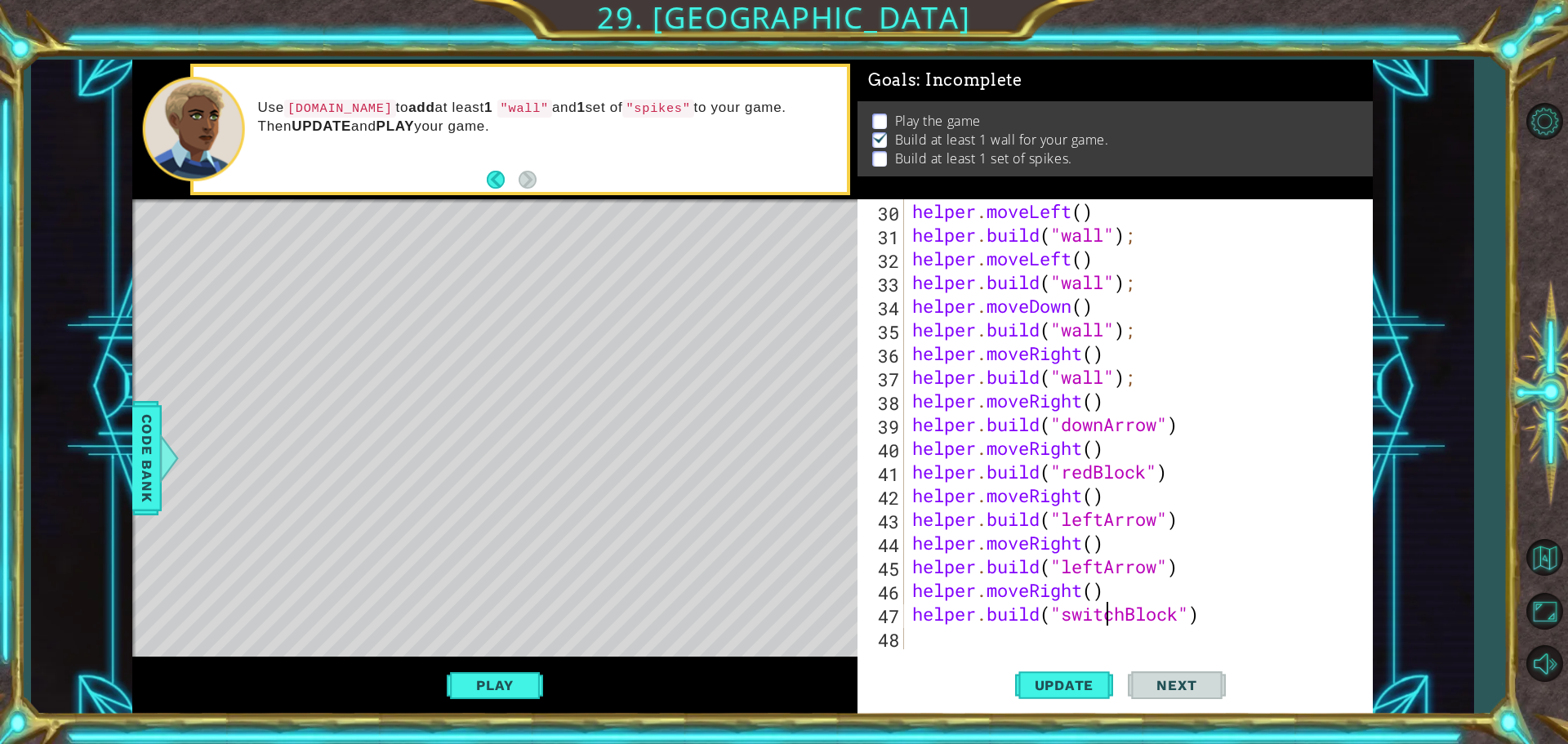
click at [510, 685] on button "Play" at bounding box center [495, 686] width 95 height 31
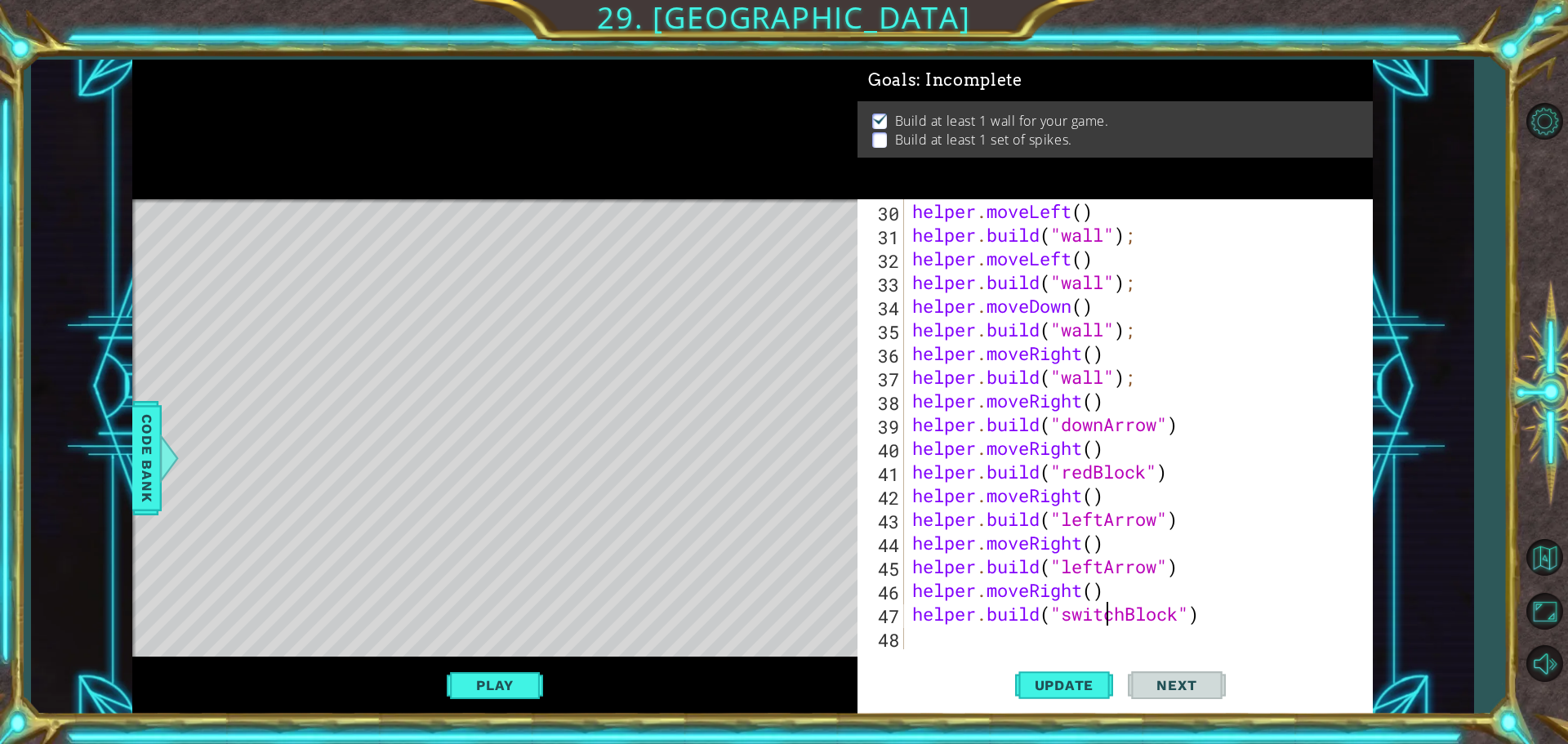
scroll to position [734, 0]
click at [956, 635] on div "helper . moveLeft ( ) helper . build ( "wall" ) ; helper . moveLeft ( ) helper …" at bounding box center [1136, 448] width 455 height 498
drag, startPoint x: 912, startPoint y: 314, endPoint x: 1128, endPoint y: 306, distance: 216.1
click at [1128, 306] on div "helper . moveLeft ( ) helper . build ( "wall" ) ; helper . moveLeft ( ) helper …" at bounding box center [1136, 448] width 455 height 498
type textarea "helper.moveDown()"
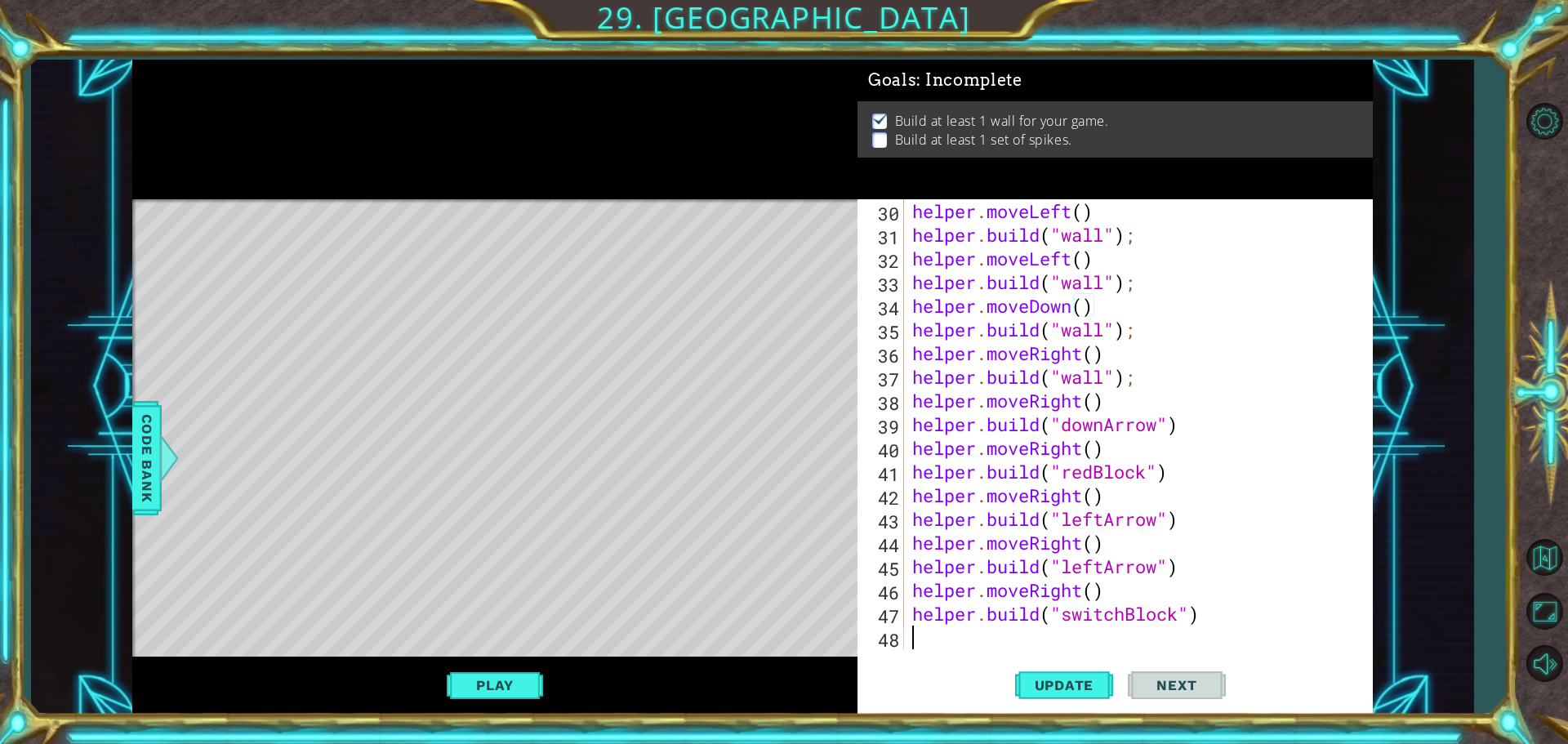
click at [963, 632] on div "helper . moveLeft ( ) helper . build ( "wall" ) ; helper . moveLeft ( ) helper …" at bounding box center [1136, 448] width 455 height 498
paste textarea "helper.moveDown()"
type textarea "helper.moveDown()"
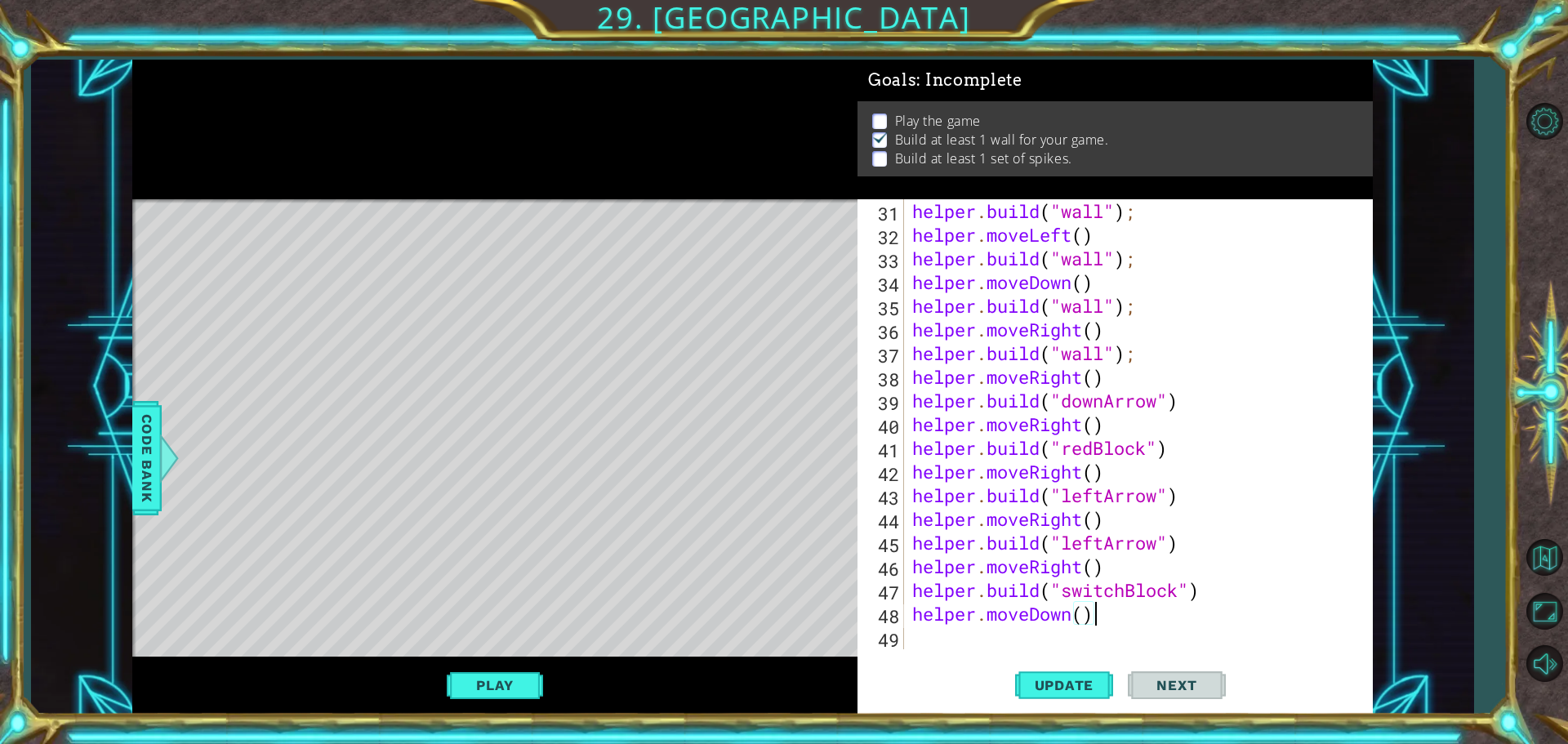
scroll to position [758, 0]
click at [944, 640] on div "helper . build ( "wall" ) ; helper . moveLeft ( ) helper . build ( "wall" ) ; h…" at bounding box center [1136, 448] width 455 height 498
drag, startPoint x: 928, startPoint y: 456, endPoint x: 1121, endPoint y: 444, distance: 193.4
click at [1194, 450] on div "helper . build ( "wall" ) ; helper . moveLeft ( ) helper . build ( "wall" ) ; h…" at bounding box center [1136, 448] width 455 height 498
type textarea "[DOMAIN_NAME]("redBlock")"
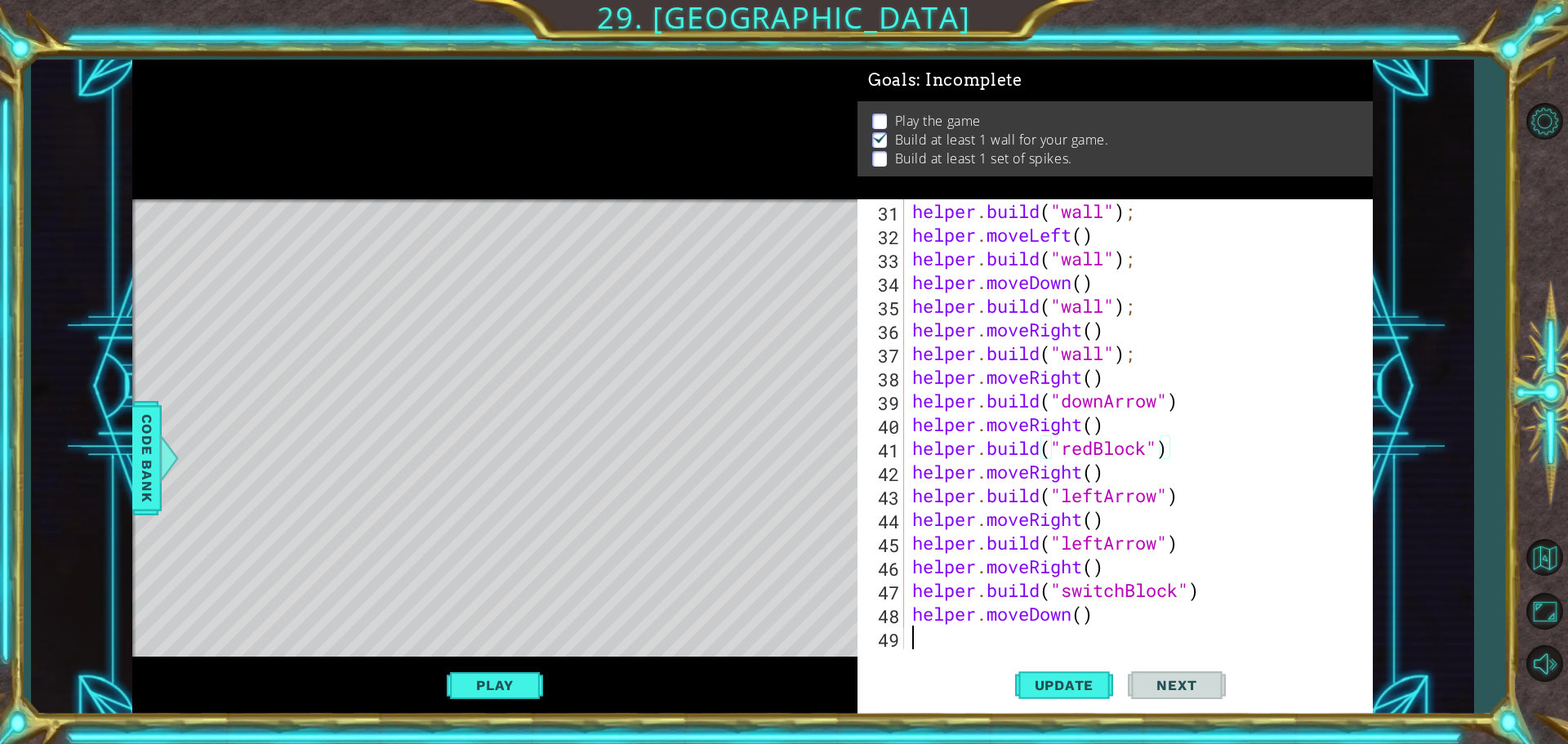
click at [947, 646] on div "helper . build ( "wall" ) ; helper . moveLeft ( ) helper . build ( "wall" ) ; h…" at bounding box center [1136, 448] width 455 height 498
paste textarea "[DOMAIN_NAME]("redBlock")"
type textarea "[DOMAIN_NAME]("redBlock")"
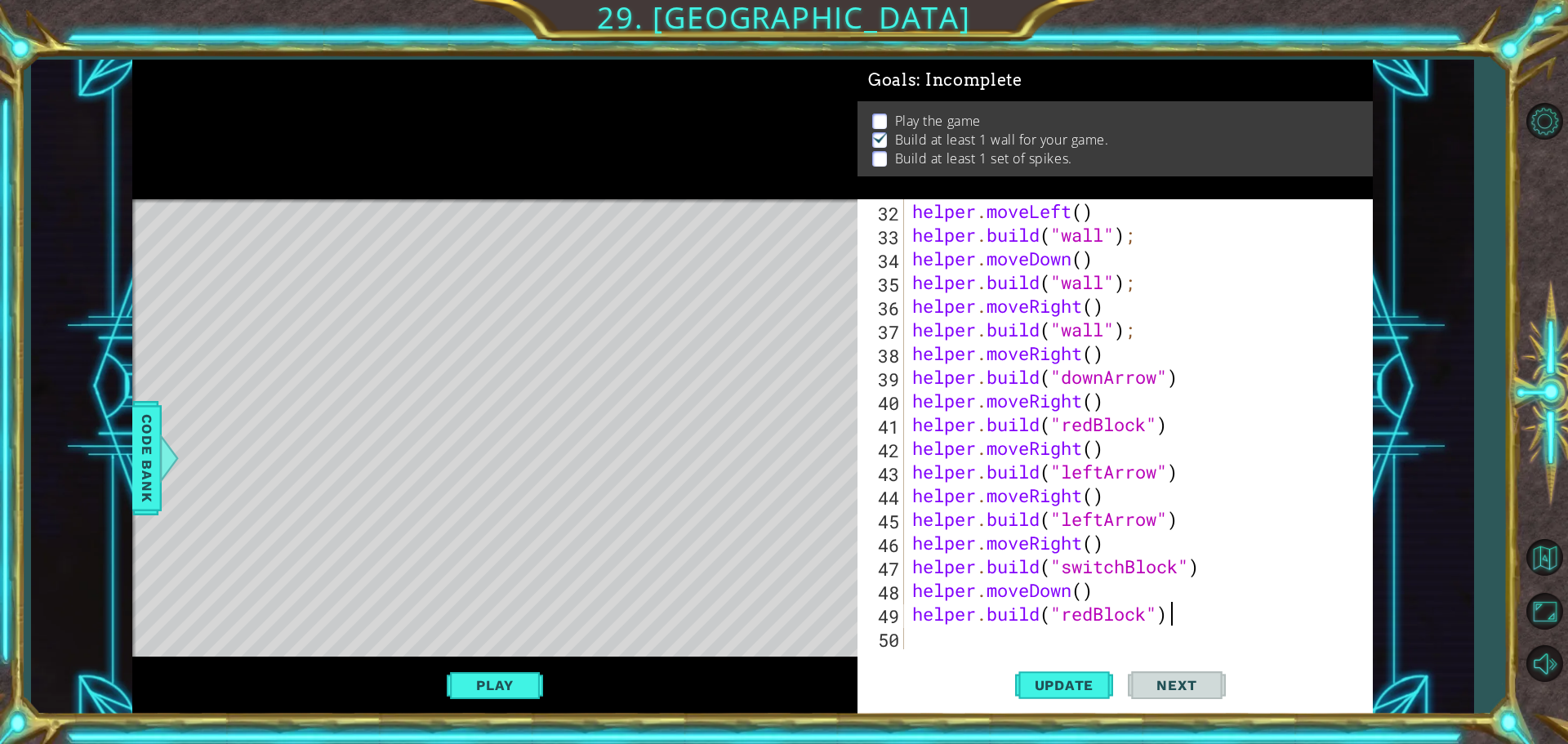
scroll to position [782, 0]
click at [1097, 683] on span "Update" at bounding box center [1064, 685] width 93 height 17
click at [960, 646] on div "helper . moveLeft ( ) helper . build ( "wall" ) ; helper . moveDown ( ) helper …" at bounding box center [1136, 448] width 455 height 498
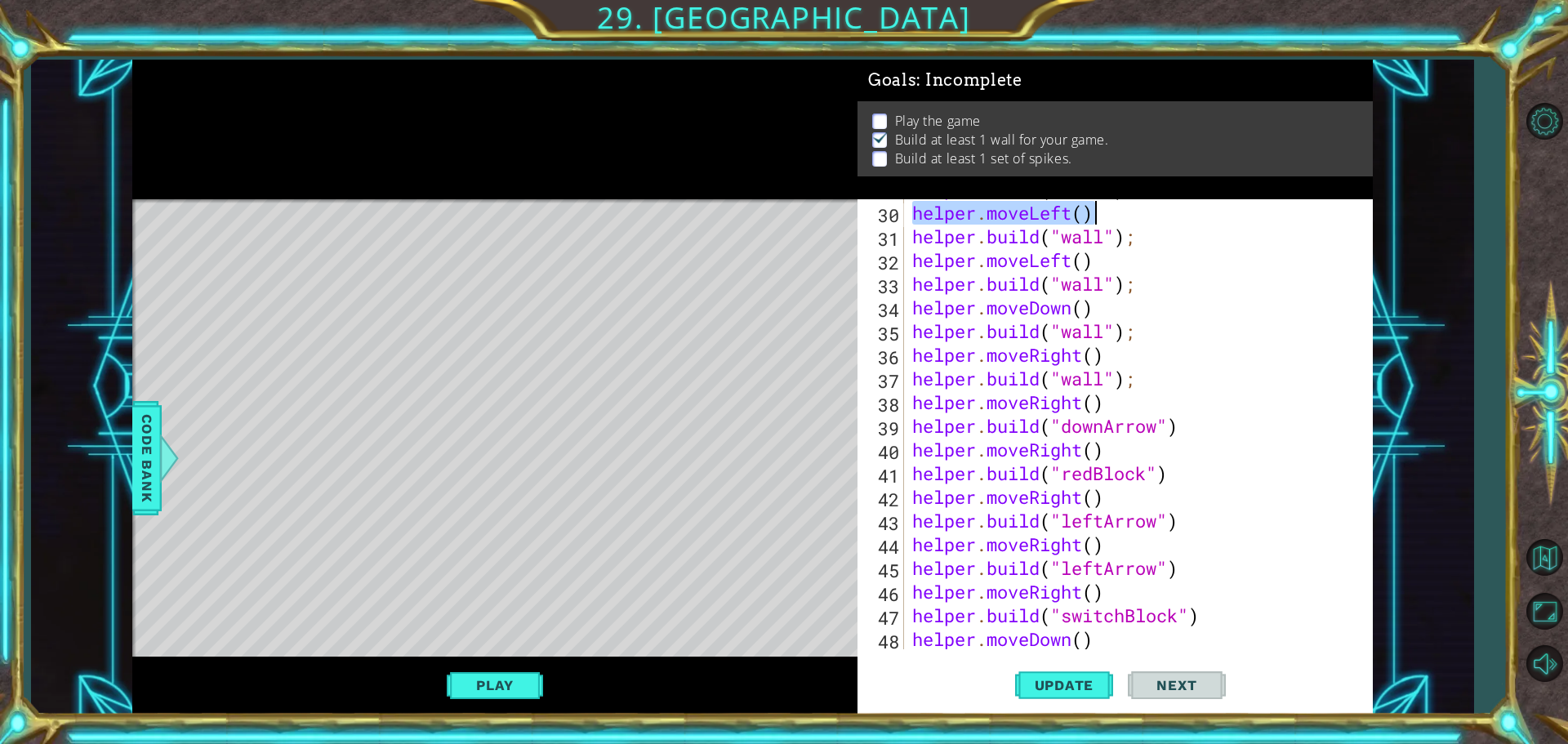
drag, startPoint x: 914, startPoint y: 210, endPoint x: 1133, endPoint y: 216, distance: 219.1
click at [1139, 216] on div "helper . build ( "wall" ) ; helper . moveLeft ( ) helper . build ( "wall" ) ; h…" at bounding box center [1136, 426] width 455 height 498
type textarea "helper.moveLeft()"
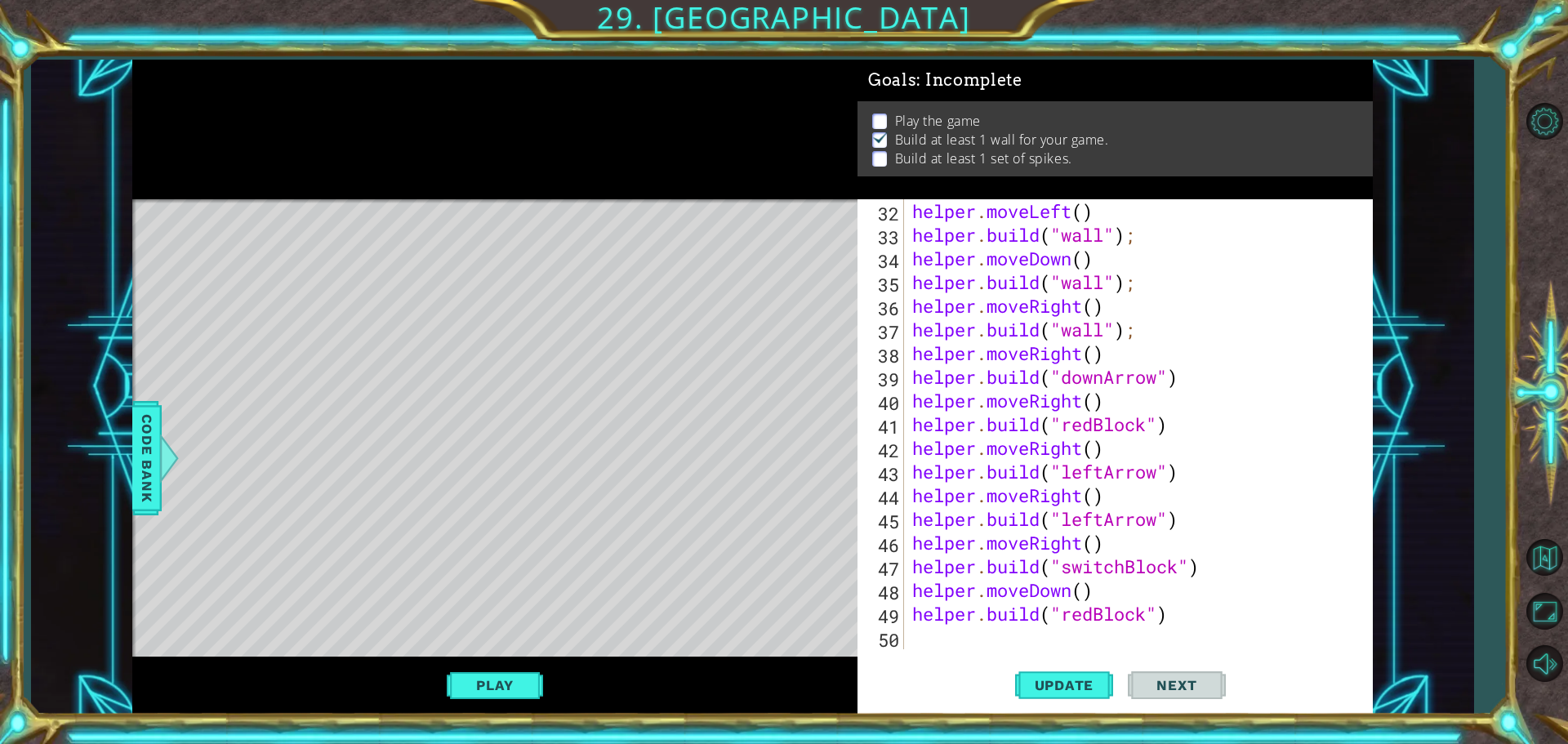
scroll to position [782, 0]
click at [936, 641] on div "helper . moveLeft ( ) helper . build ( "wall" ) ; helper . moveDown ( ) helper …" at bounding box center [1136, 448] width 455 height 498
paste textarea "helper.moveLeft()"
type textarea "helper.moveLeft()"
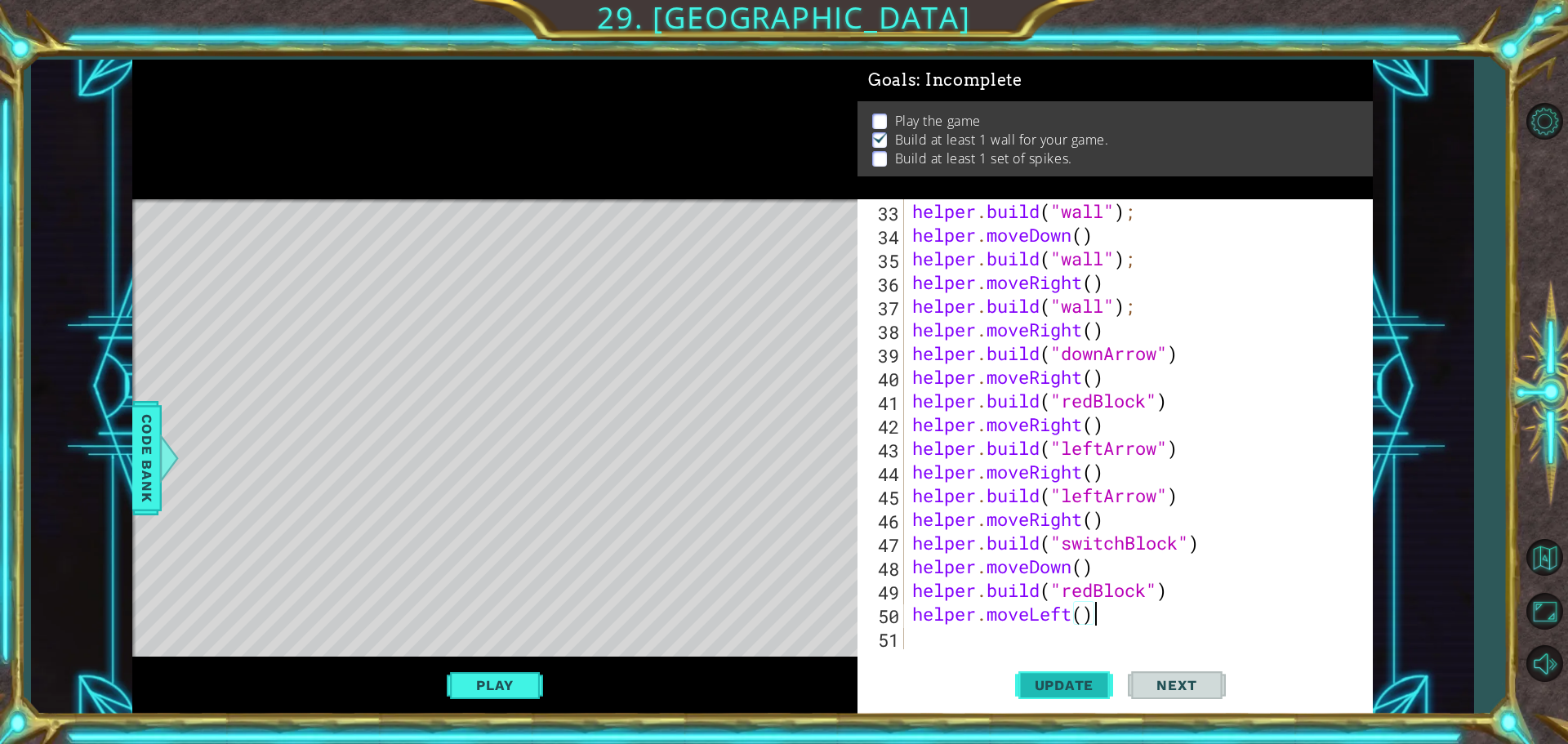
click at [1070, 681] on span "Update" at bounding box center [1064, 685] width 93 height 17
click at [980, 641] on div "helper . build ( "wall" ) ; helper . moveDown ( ) helper . build ( "wall" ) ; h…" at bounding box center [1136, 448] width 455 height 498
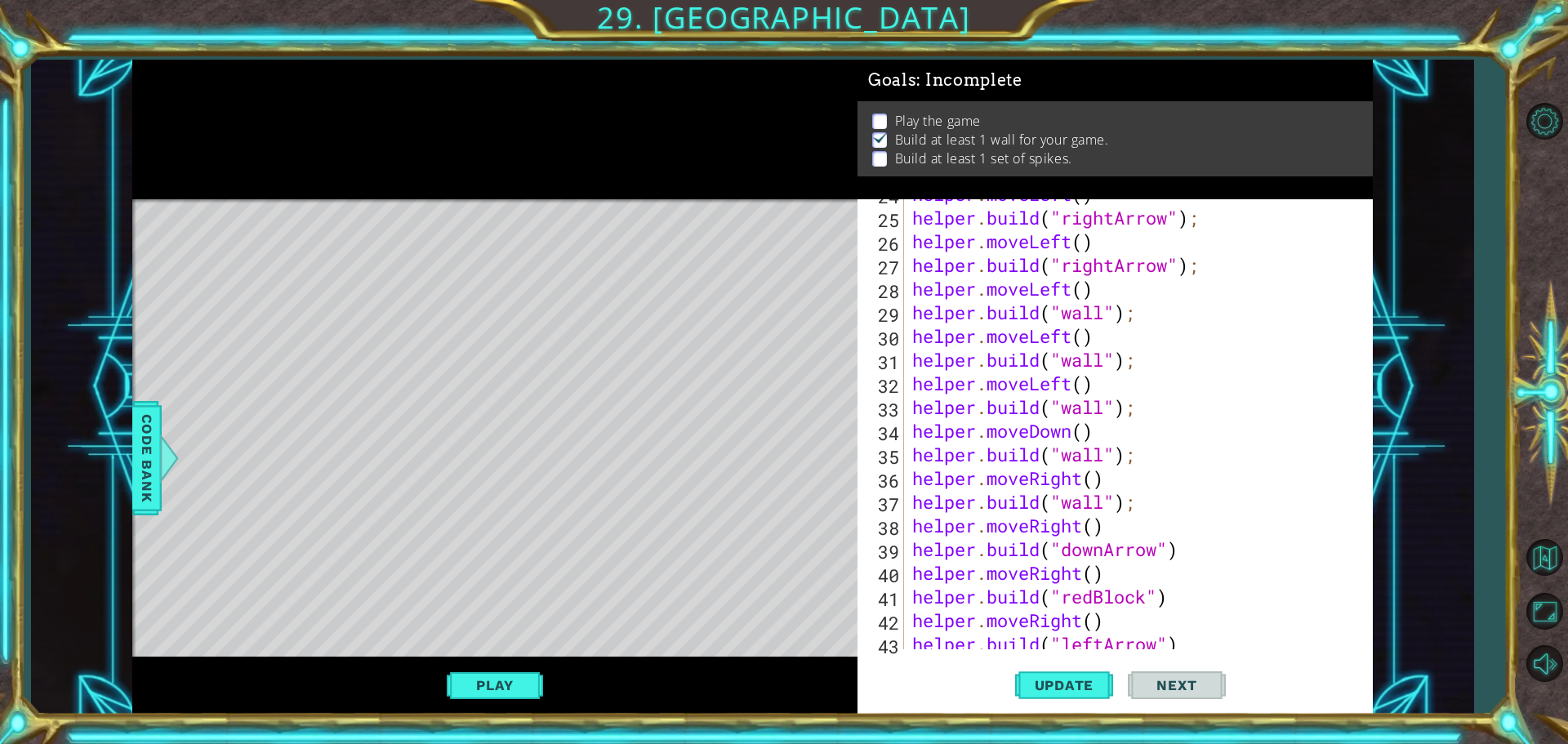
scroll to position [610, 0]
drag, startPoint x: 915, startPoint y: 221, endPoint x: 1213, endPoint y: 213, distance: 298.1
click at [1211, 213] on div "helper . moveLeft ( ) helper . build ( "rightArrow" ) ; helper . moveLeft ( ) h…" at bounding box center [1136, 430] width 455 height 498
type textarea "[DOMAIN_NAME]("rightArrow");"
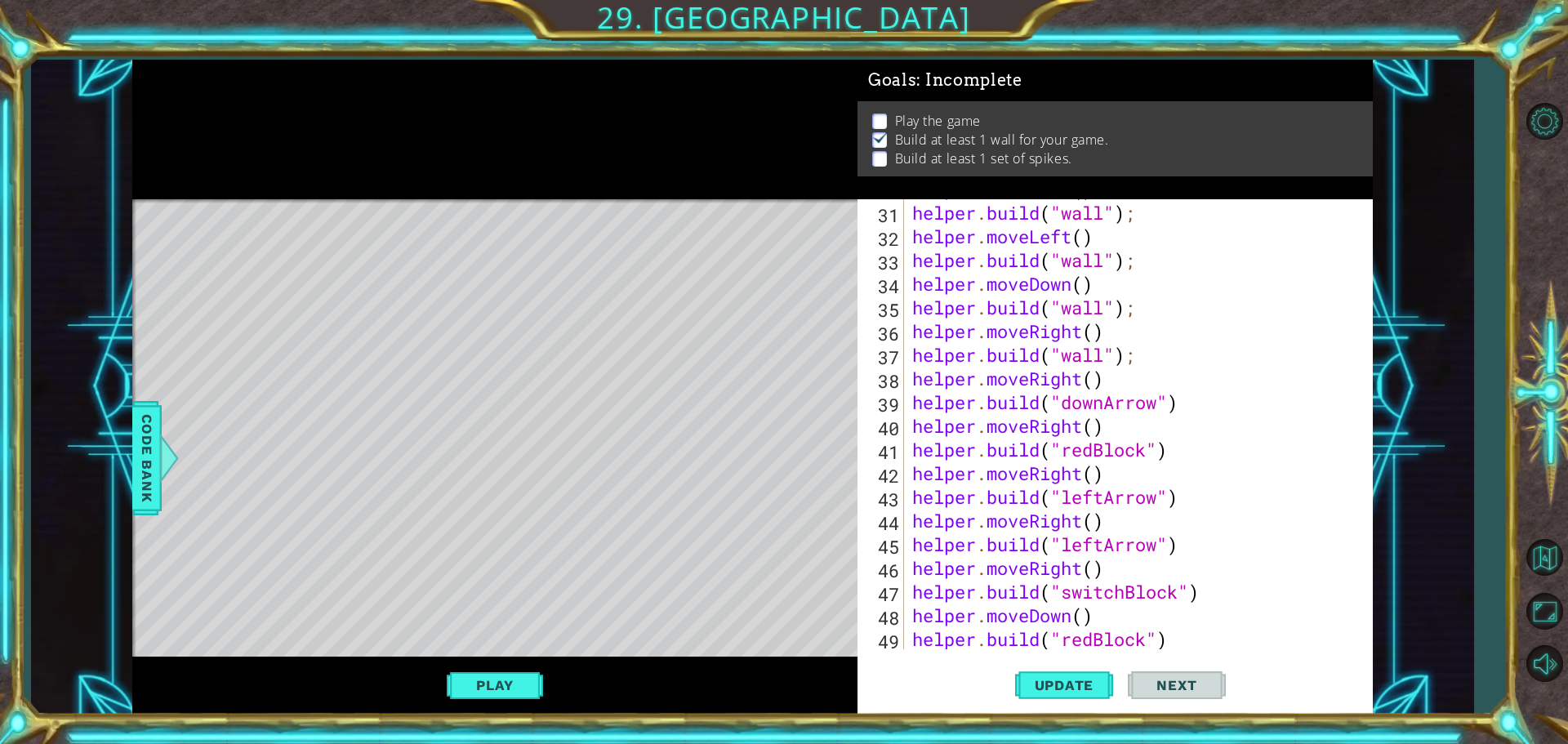
scroll to position [805, 0]
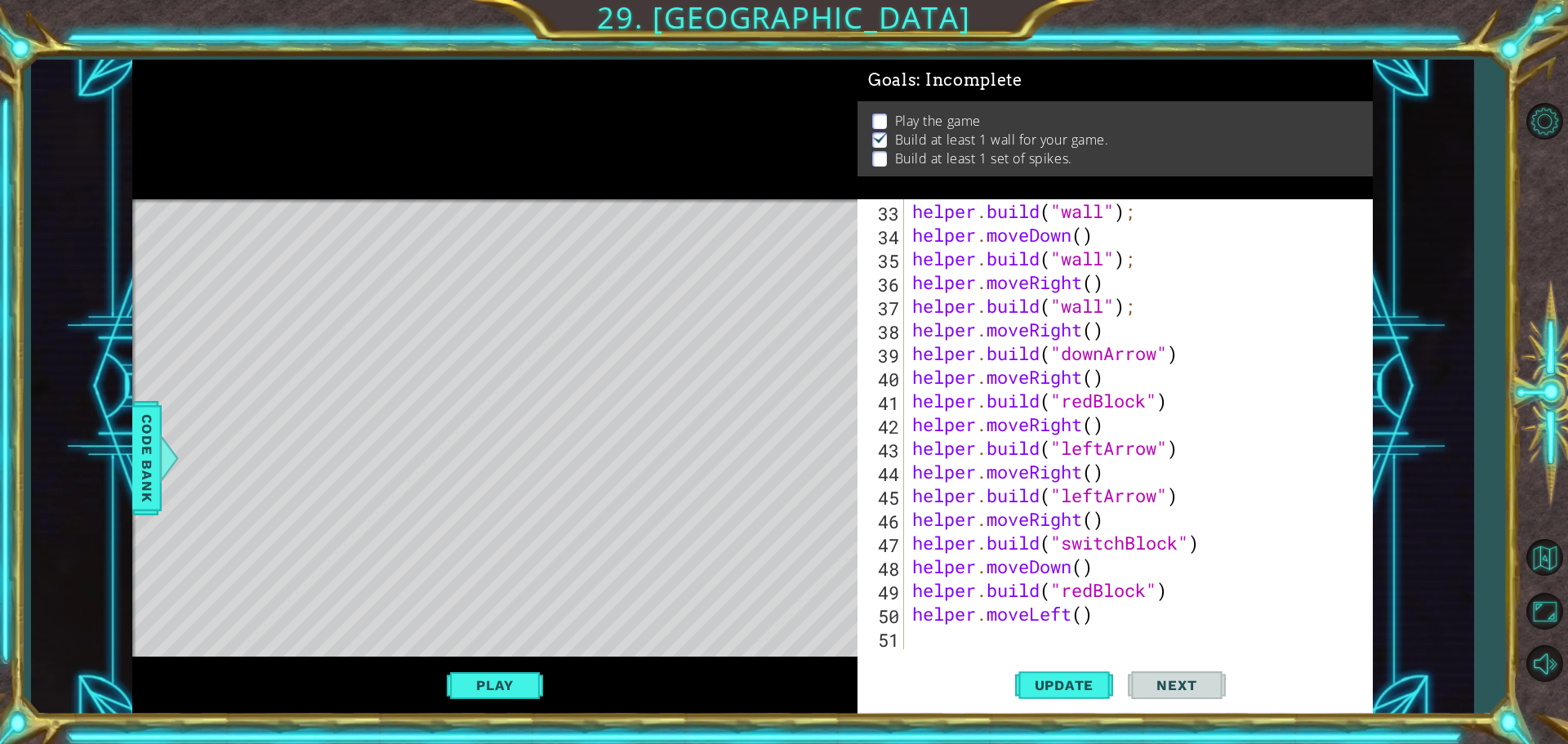
click at [929, 659] on div "Update Next" at bounding box center [1120, 685] width 515 height 52
click at [930, 645] on div "helper . build ( "wall" ) ; helper . moveDown ( ) helper . build ( "wall" ) ; h…" at bounding box center [1136, 448] width 455 height 498
paste textarea "[DOMAIN_NAME]("rightArrow");"
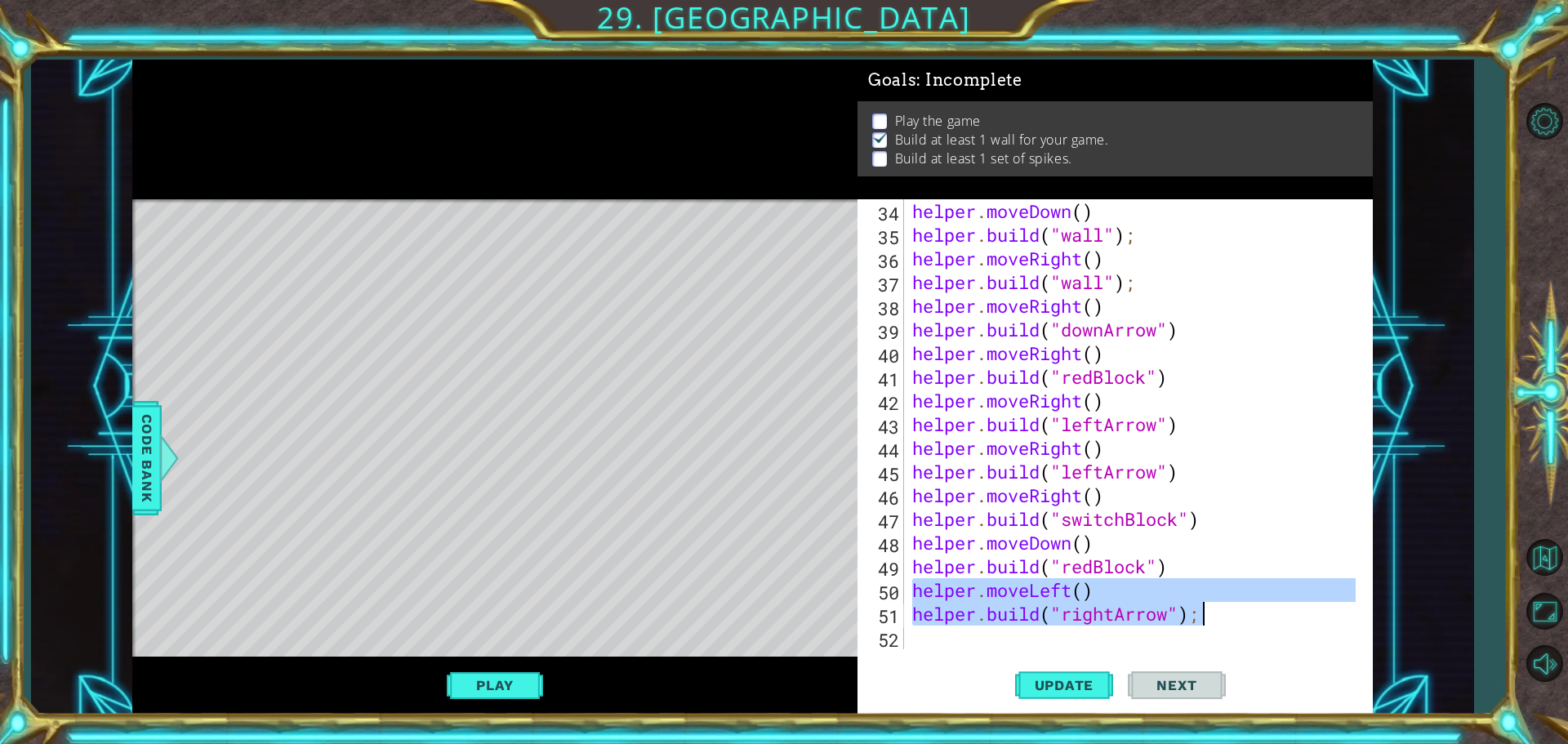
drag, startPoint x: 932, startPoint y: 594, endPoint x: 1225, endPoint y: 624, distance: 294.5
click at [1230, 624] on div "helper . moveDown ( ) helper . build ( "wall" ) ; helper . moveRight ( ) helper…" at bounding box center [1136, 448] width 455 height 498
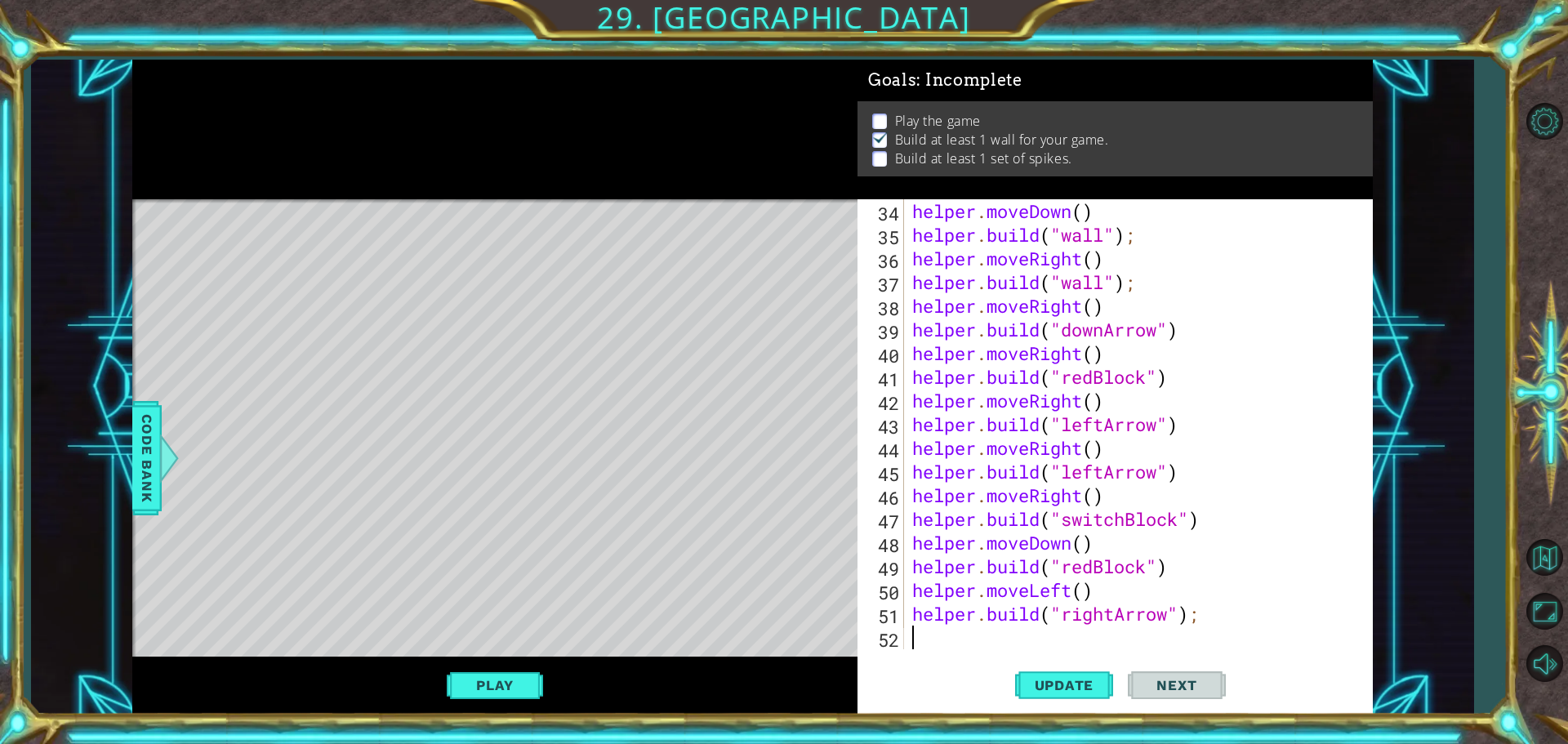
click at [919, 624] on div "helper . moveDown ( ) helper . build ( "wall" ) ; helper . moveRight ( ) helper…" at bounding box center [1136, 448] width 455 height 498
type textarea "[DOMAIN_NAME]("rightArrow");"
drag, startPoint x: 915, startPoint y: 625, endPoint x: 924, endPoint y: 637, distance: 15.0
click at [924, 637] on div "helper . moveDown ( ) helper . build ( "wall" ) ; helper . moveRight ( ) helper…" at bounding box center [1132, 425] width 447 height 450
paste textarea "[DOMAIN_NAME]("rightArrow");"
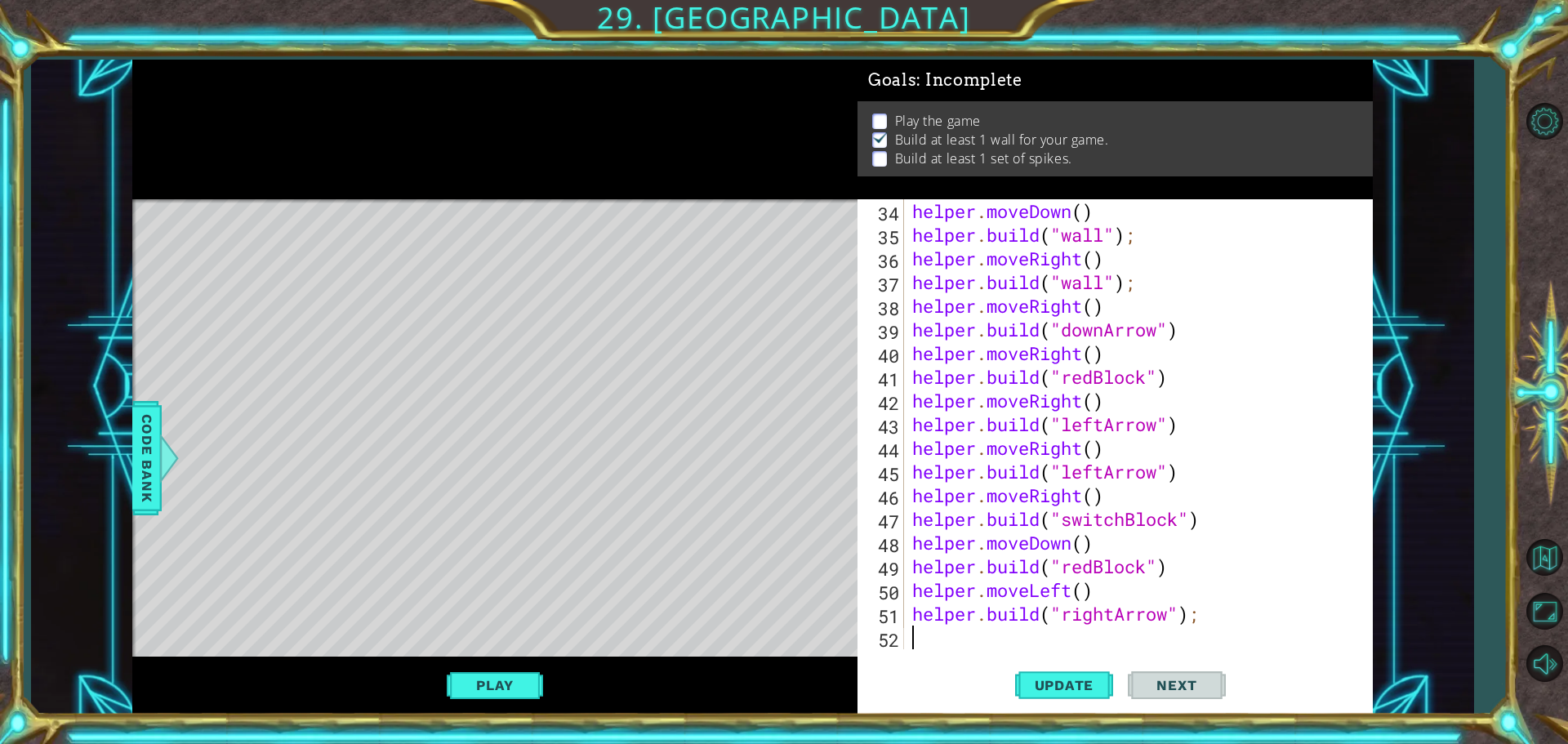
type textarea "[DOMAIN_NAME]("rightArrow");"
click at [1062, 684] on span "Update" at bounding box center [1064, 685] width 93 height 17
click at [964, 627] on div "helper . moveRight ( ) helper . build ( "wall" ) ; helper . moveRight ( ) helpe…" at bounding box center [1136, 448] width 455 height 498
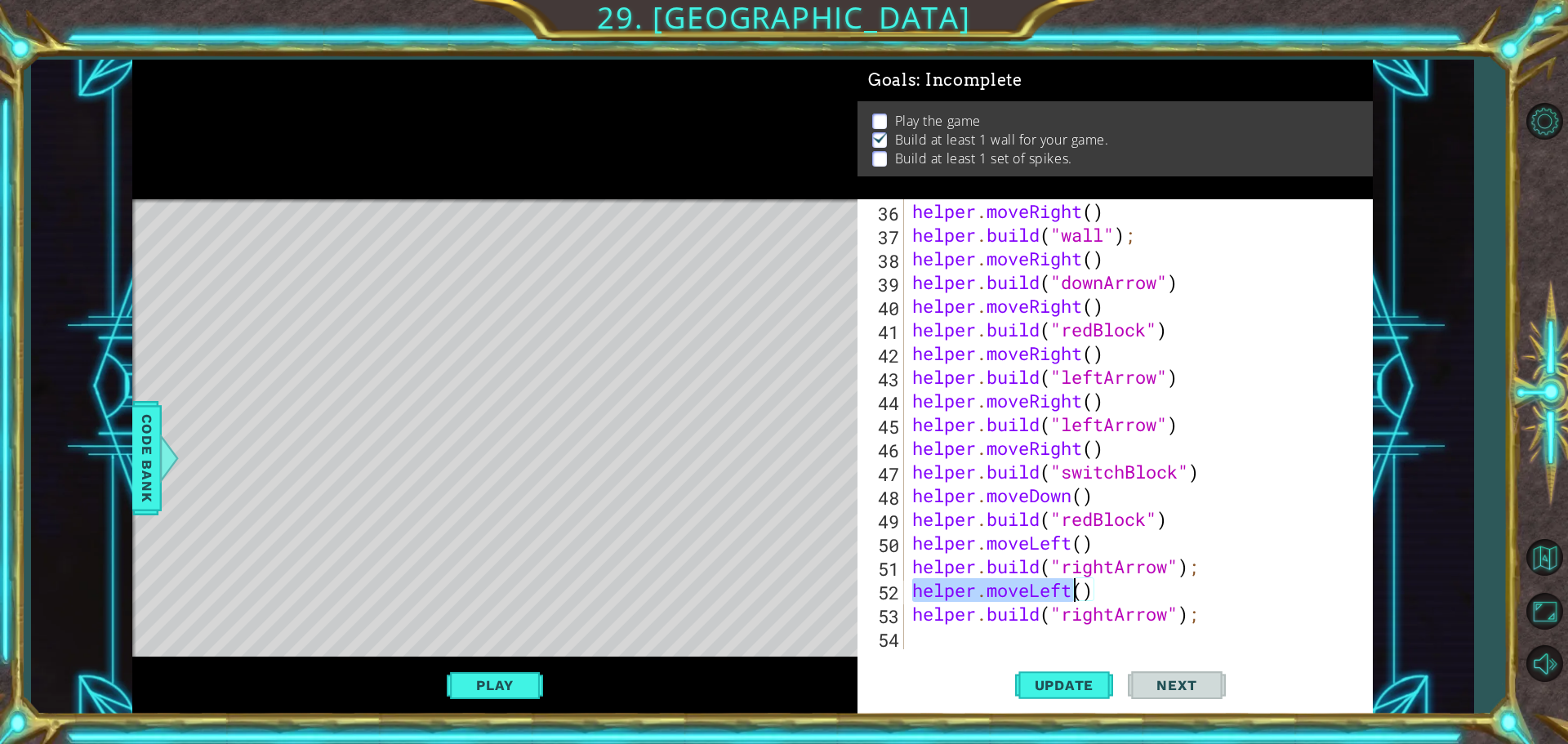
drag, startPoint x: 909, startPoint y: 591, endPoint x: 1076, endPoint y: 586, distance: 167.1
click at [1079, 589] on div "helper . moveRight ( ) helper . build ( "wall" ) ; helper . moveRight ( ) helpe…" at bounding box center [1136, 448] width 455 height 498
type textarea "helper.moveLeft()"
click at [916, 588] on div "helper . moveRight ( ) helper . build ( "wall" ) ; helper . moveRight ( ) helpe…" at bounding box center [1132, 425] width 447 height 450
drag, startPoint x: 918, startPoint y: 588, endPoint x: 1099, endPoint y: 589, distance: 181.0
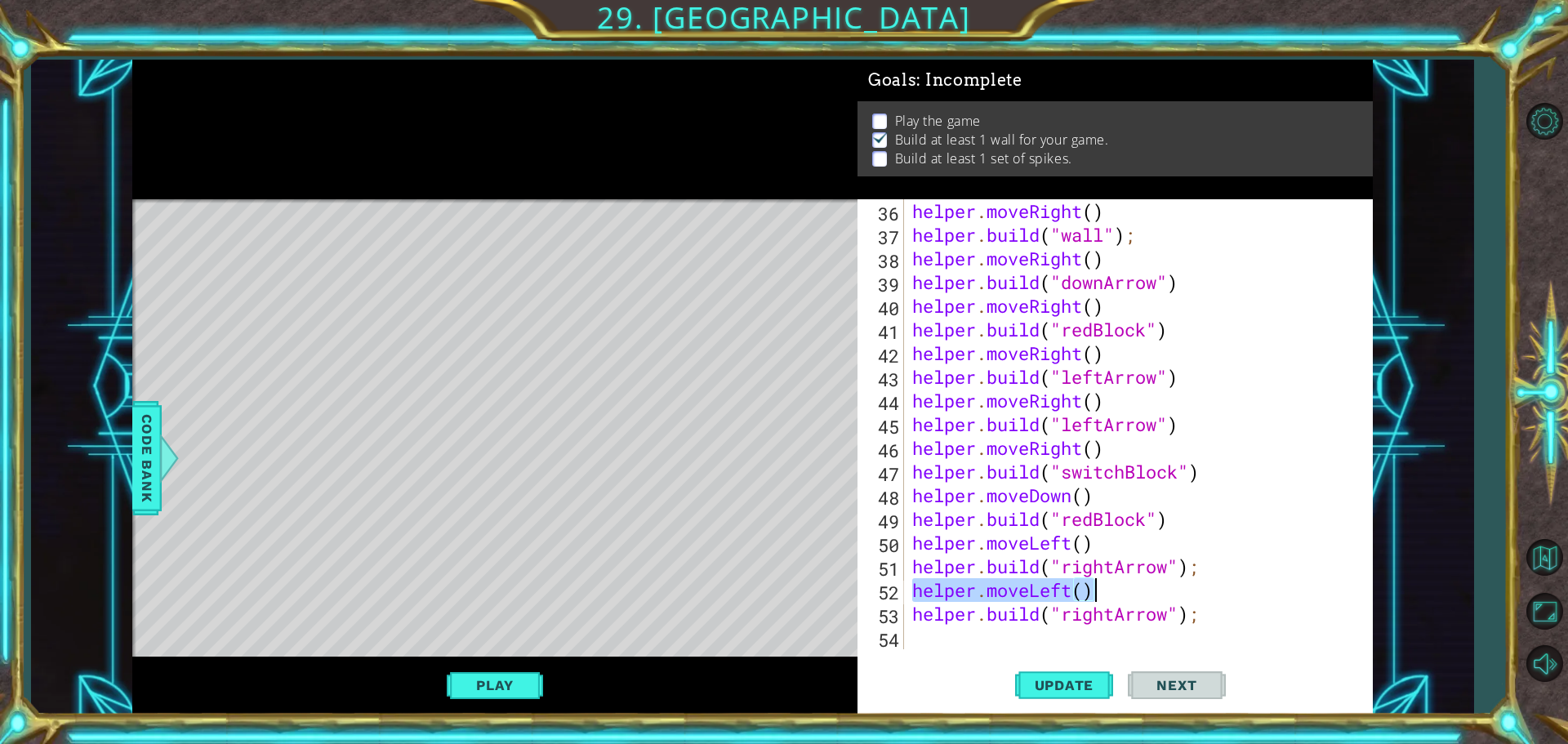
click at [1121, 587] on div "helper . moveRight ( ) helper . build ( "wall" ) ; helper . moveRight ( ) helpe…" at bounding box center [1136, 448] width 455 height 498
click at [939, 661] on div "Update Next" at bounding box center [1120, 685] width 515 height 52
click at [929, 651] on div "helper.moveLeft() 36 37 38 39 40 41 42 43 44 45 46 47 48 49 50 51 52 53 54 help…" at bounding box center [1115, 457] width 515 height 515
click at [922, 640] on div "helper . moveRight ( ) helper . build ( "wall" ) ; helper . moveRight ( ) helpe…" at bounding box center [1136, 448] width 455 height 498
paste textarea "helper.moveLeft()"
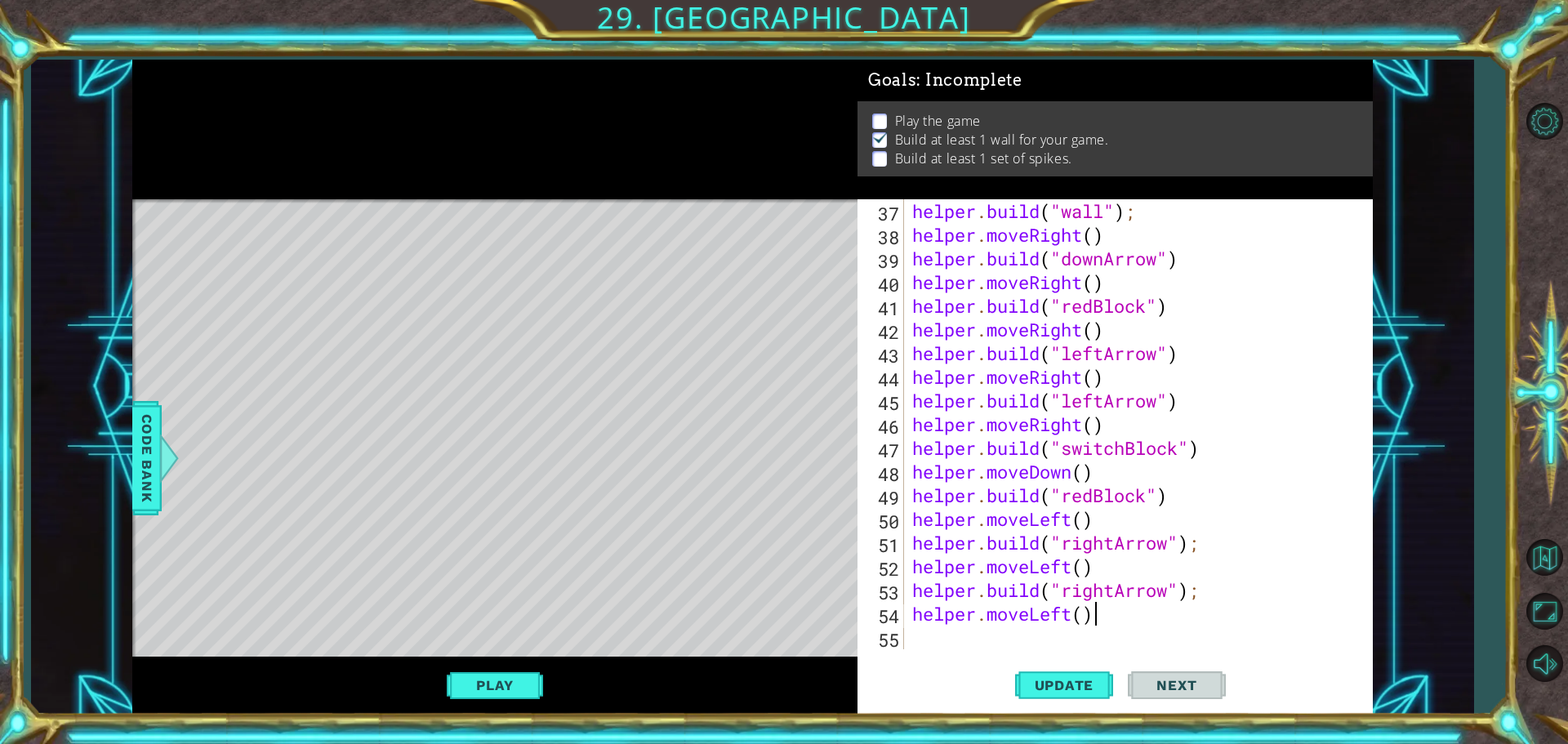
scroll to position [900, 0]
drag, startPoint x: 914, startPoint y: 503, endPoint x: 1256, endPoint y: 496, distance: 342.1
click at [1256, 496] on div "helper . build ( "wall" ) ; helper . moveRight ( ) helper . build ( "downArrow"…" at bounding box center [1136, 448] width 455 height 498
type textarea "[DOMAIN_NAME]("redBlock")"
click at [942, 633] on div "helper . build ( "wall" ) ; helper . moveRight ( ) helper . build ( "downArrow"…" at bounding box center [1136, 448] width 455 height 498
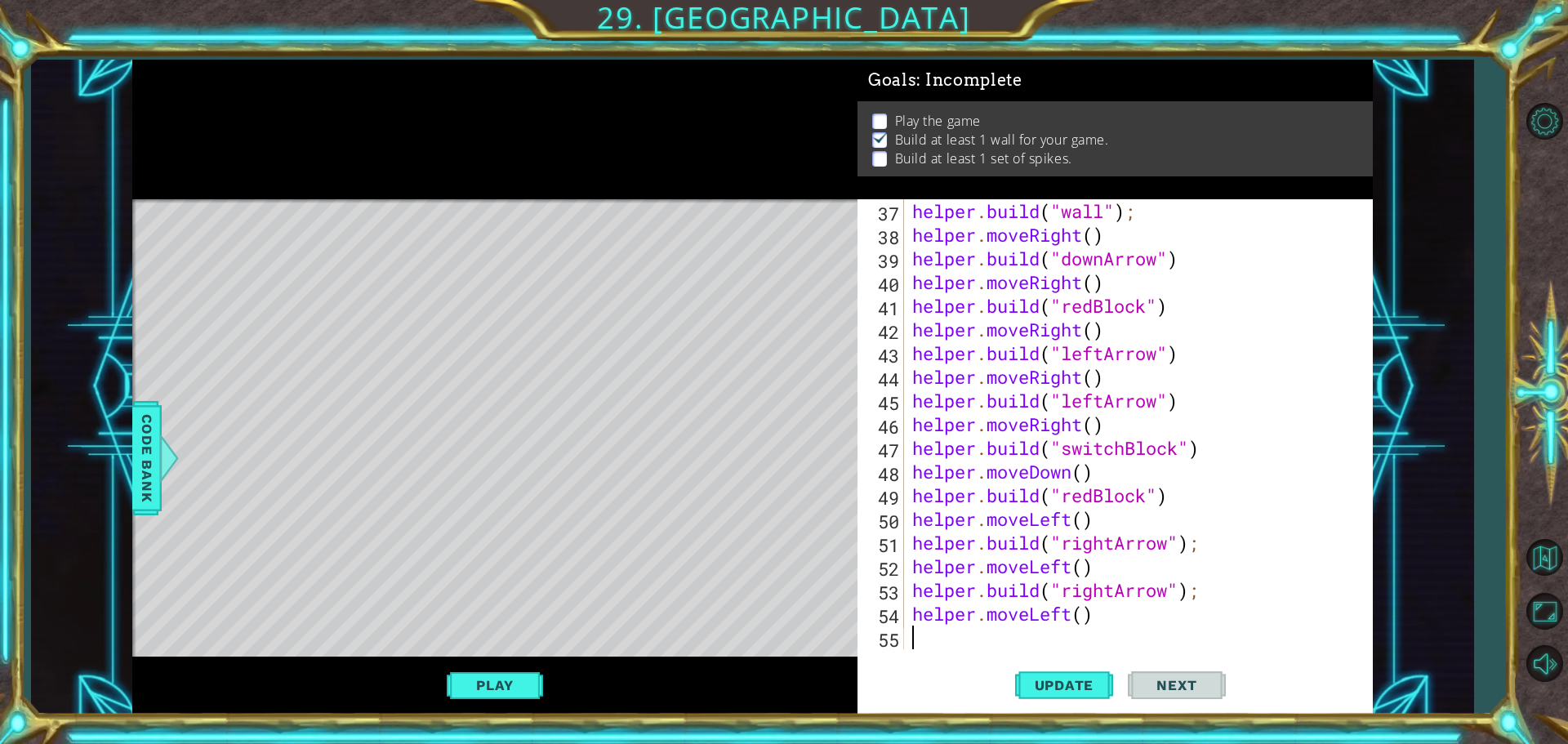
paste textarea "[DOMAIN_NAME]("redBlock")"
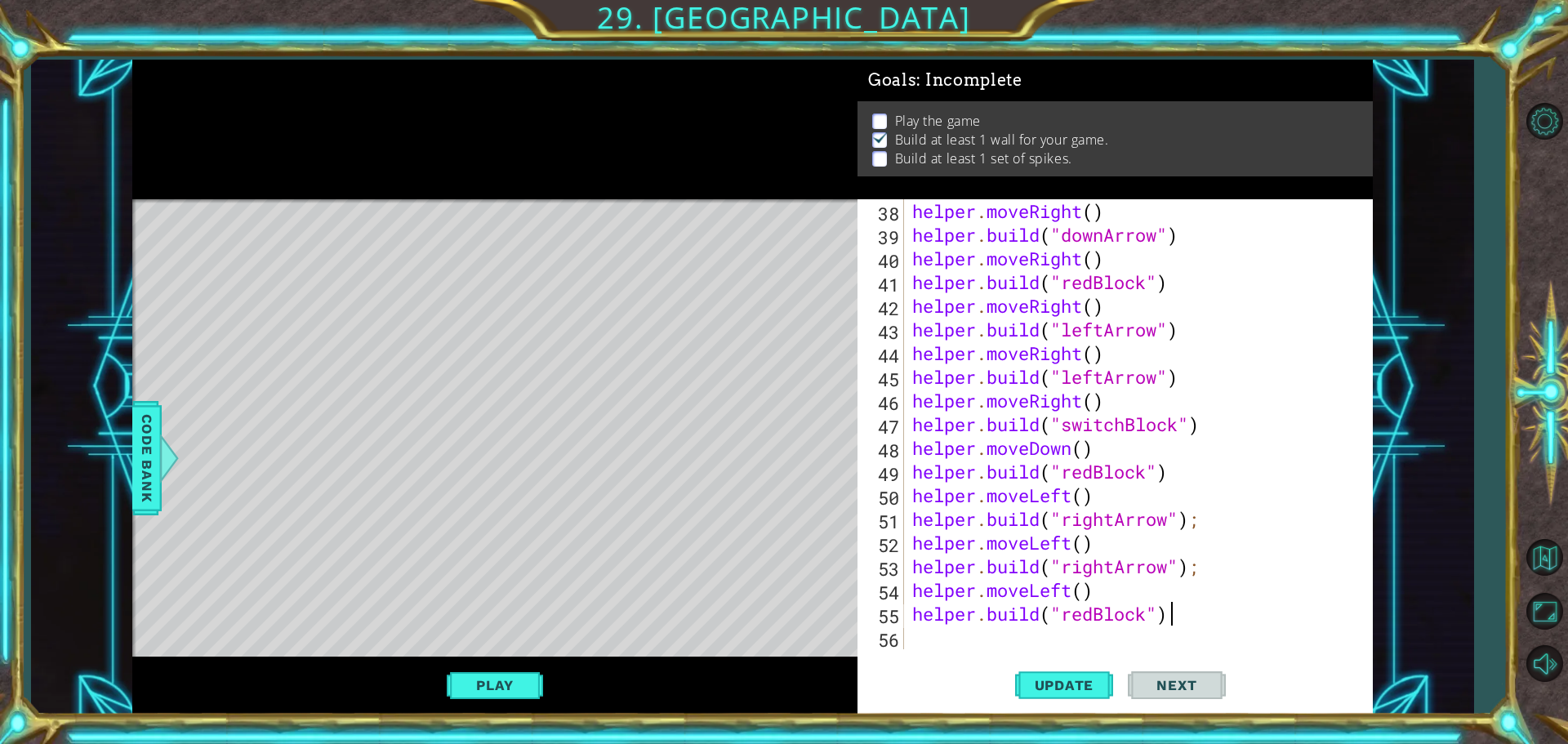
scroll to position [924, 0]
click at [1066, 675] on button "Update" at bounding box center [1064, 685] width 98 height 52
click at [1056, 680] on span "Update" at bounding box center [1064, 685] width 93 height 17
drag, startPoint x: 1171, startPoint y: 605, endPoint x: 1064, endPoint y: 616, distance: 107.6
click at [1064, 616] on div "helper . moveRight ( ) helper . build ( "downArrow" ) helper . moveRight ( ) he…" at bounding box center [1136, 448] width 455 height 498
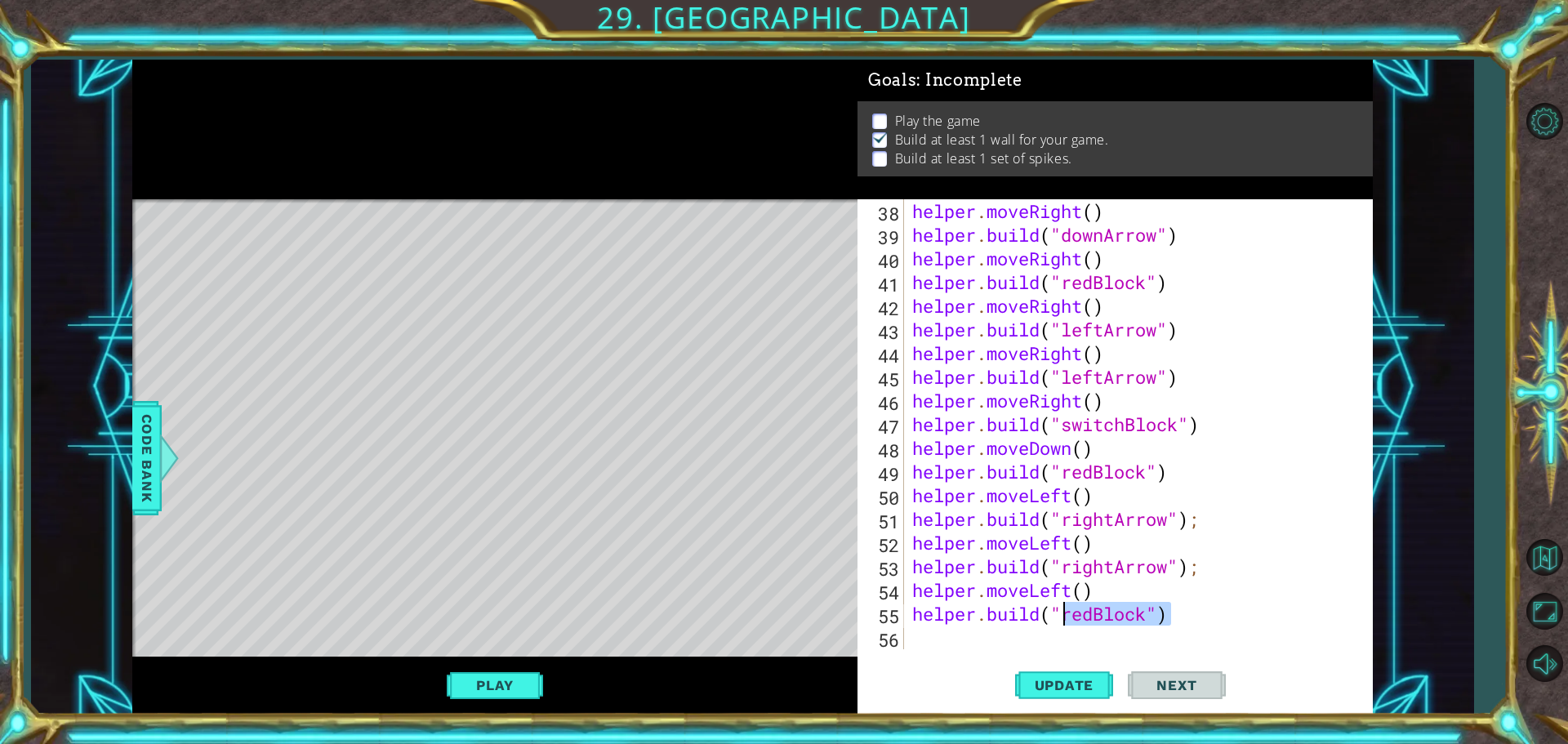
click at [1156, 612] on div "helper . moveRight ( ) helper . build ( "downArrow" ) helper . moveRight ( ) he…" at bounding box center [1132, 425] width 447 height 450
click at [1148, 614] on div "helper . moveRight ( ) helper . build ( "downArrow" ) helper . moveRight ( ) he…" at bounding box center [1136, 448] width 455 height 498
click at [1093, 619] on div "helper . moveRight ( ) helper . build ( "downArrow" ) helper . moveRight ( ) he…" at bounding box center [1136, 448] width 455 height 498
drag, startPoint x: 910, startPoint y: 567, endPoint x: 1214, endPoint y: 556, distance: 304.2
click at [1214, 556] on div "helper . moveRight ( ) helper . build ( "downArrow" ) helper . moveRight ( ) he…" at bounding box center [1136, 448] width 455 height 498
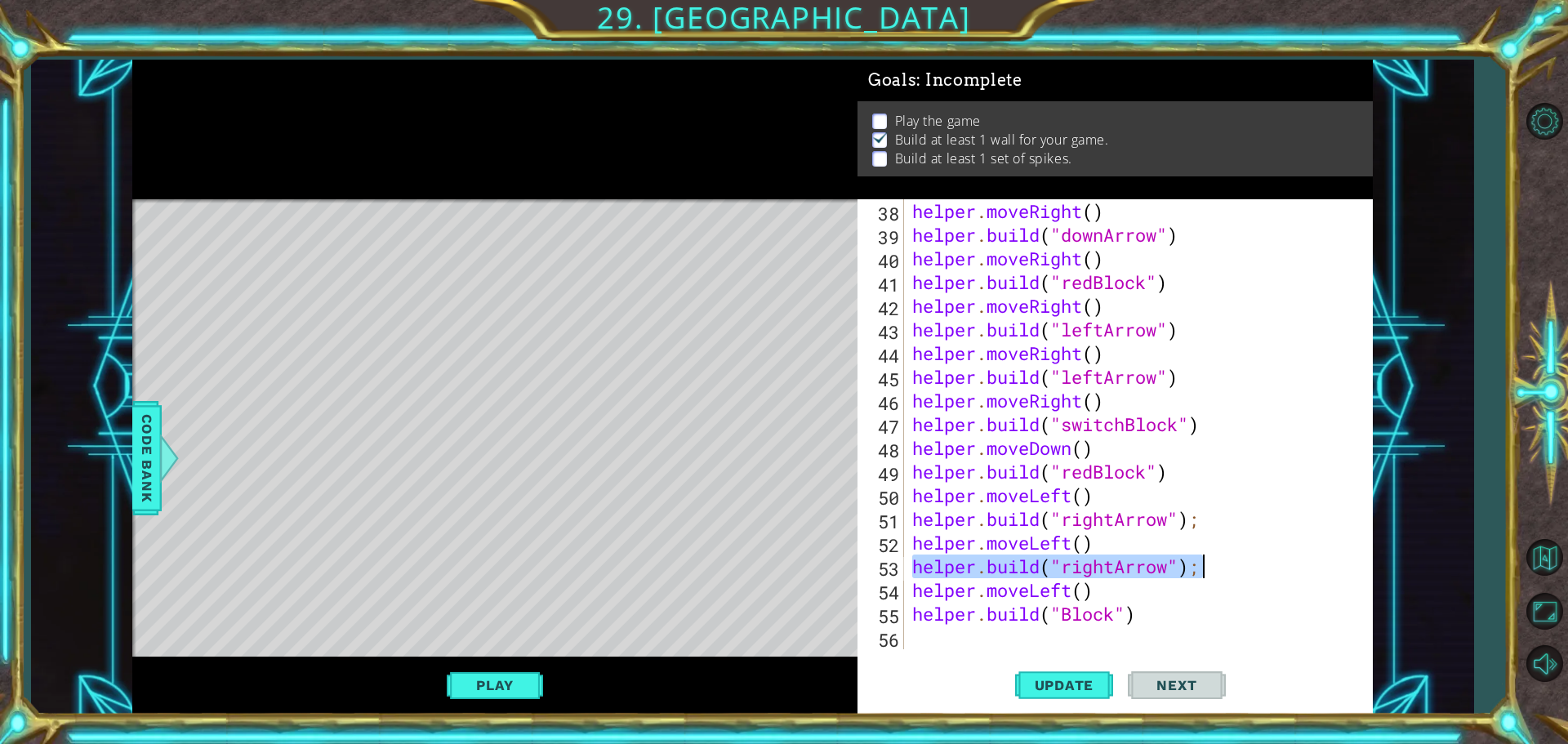
type textarea "[DOMAIN_NAME]("rightArrow");"
drag, startPoint x: 1187, startPoint y: 565, endPoint x: 1223, endPoint y: 626, distance: 70.8
click at [1223, 626] on div "helper . moveRight ( ) helper . build ( "downArrow" ) helper . moveRight ( ) he…" at bounding box center [1136, 448] width 455 height 498
drag, startPoint x: 1204, startPoint y: 570, endPoint x: 899, endPoint y: 574, distance: 305.0
click at [886, 575] on div "38 39 40 41 42 43 44 45 46 47 48 49 50 51 52 53 54 55 56 helper . moveRight ( )…" at bounding box center [1113, 425] width 510 height 450
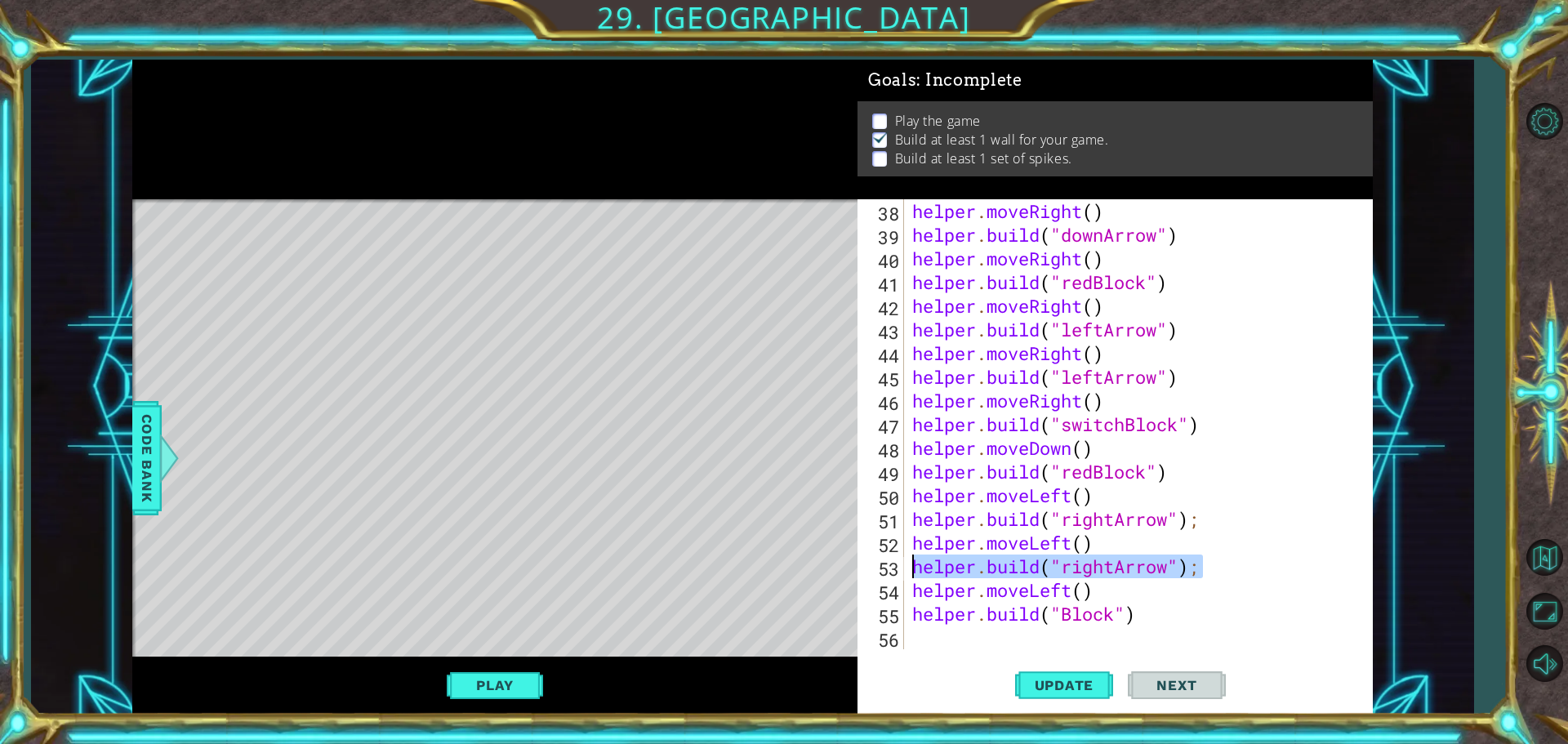
type textarea "[DOMAIN_NAME]("rightArrow");"
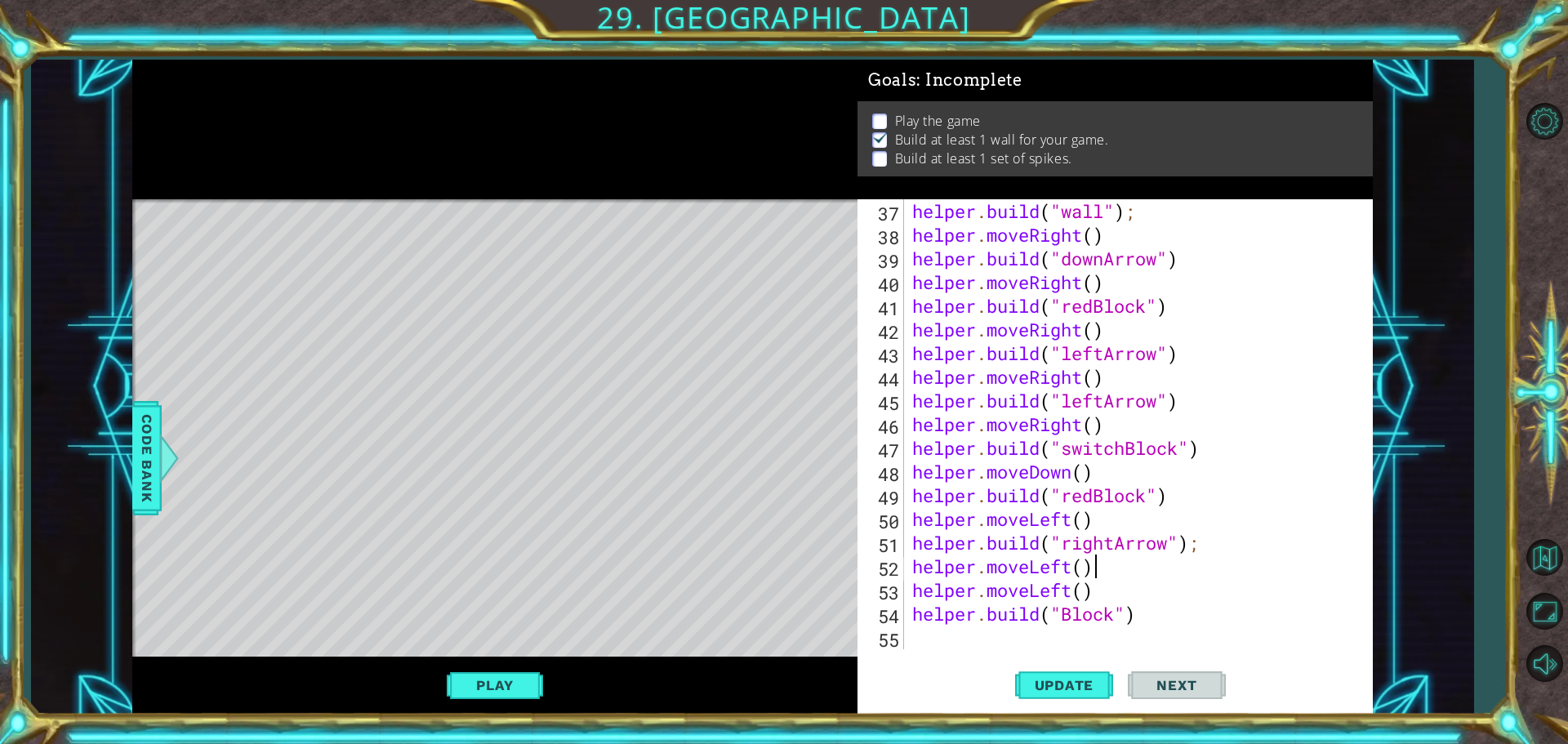
scroll to position [900, 0]
click at [1085, 688] on span "Update" at bounding box center [1064, 685] width 93 height 17
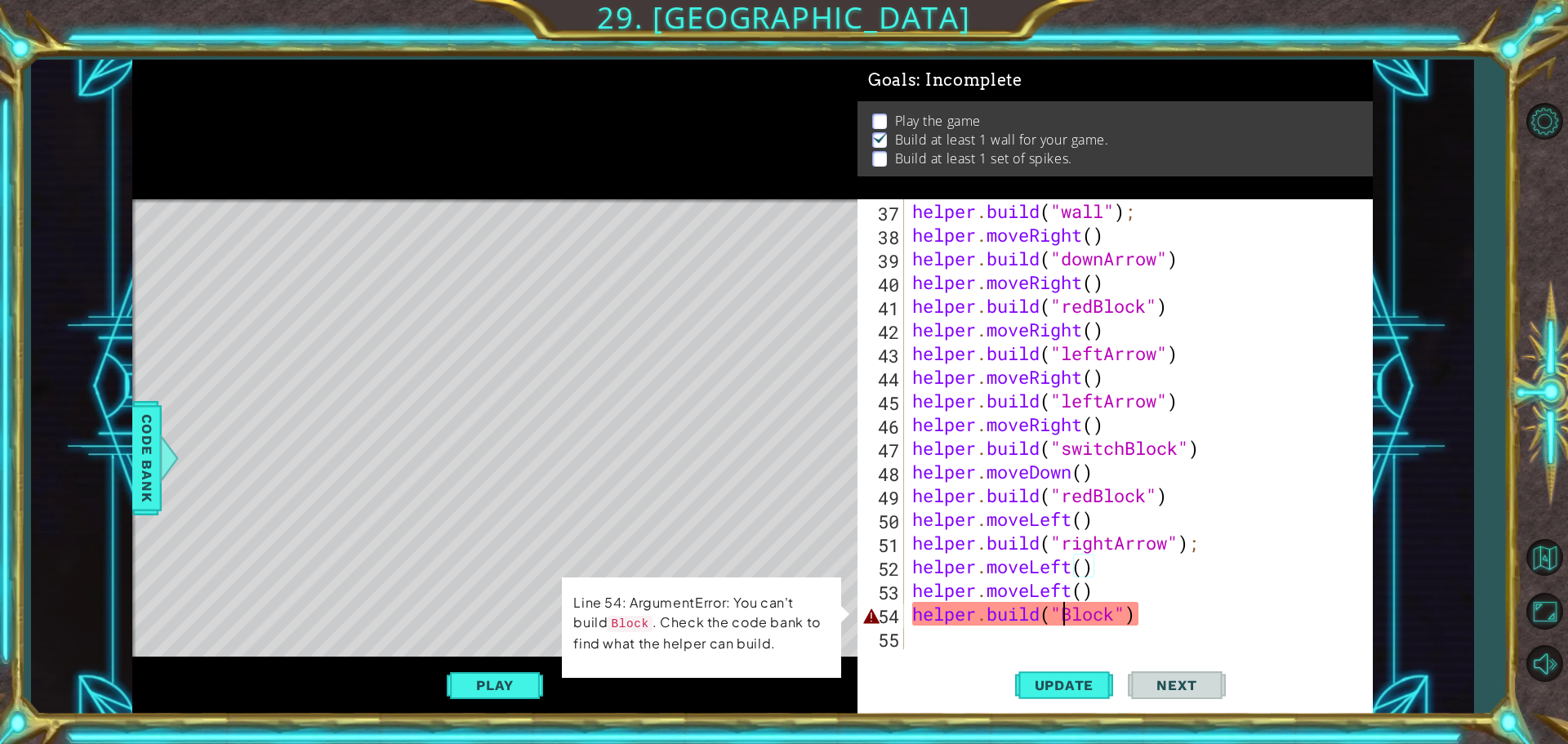
click at [1063, 616] on div "helper . build ( "wall" ) ; helper . moveRight ( ) helper . build ( "downArrow"…" at bounding box center [1136, 448] width 455 height 498
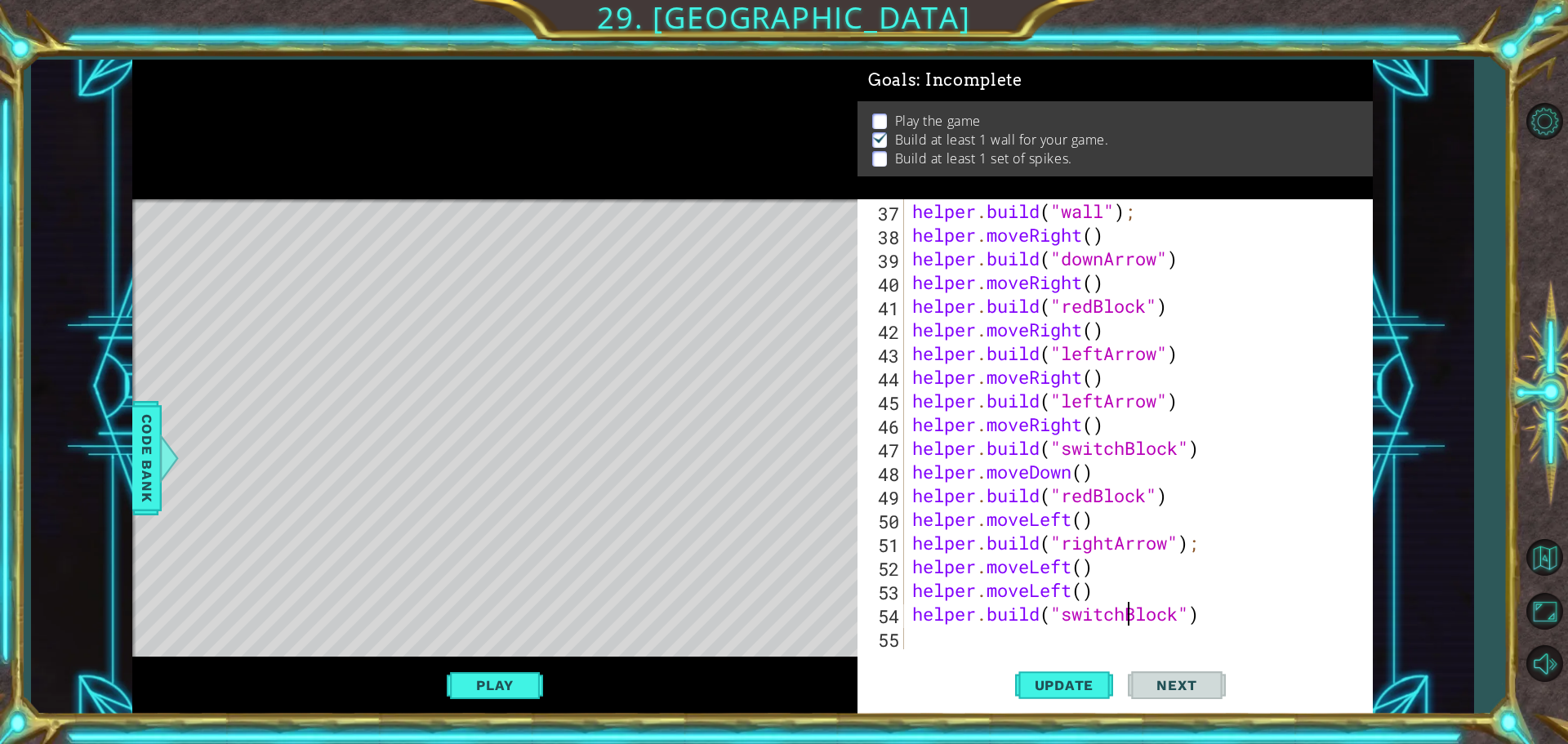
scroll to position [0, 10]
click at [1070, 687] on span "Update" at bounding box center [1064, 685] width 93 height 17
drag, startPoint x: 1090, startPoint y: 593, endPoint x: 1049, endPoint y: 591, distance: 41.0
click at [1034, 594] on div "helper . build ( "wall" ) ; helper . moveRight ( ) helper . build ( "downArrow"…" at bounding box center [1136, 448] width 455 height 498
type textarea "helper.moveLeft()"
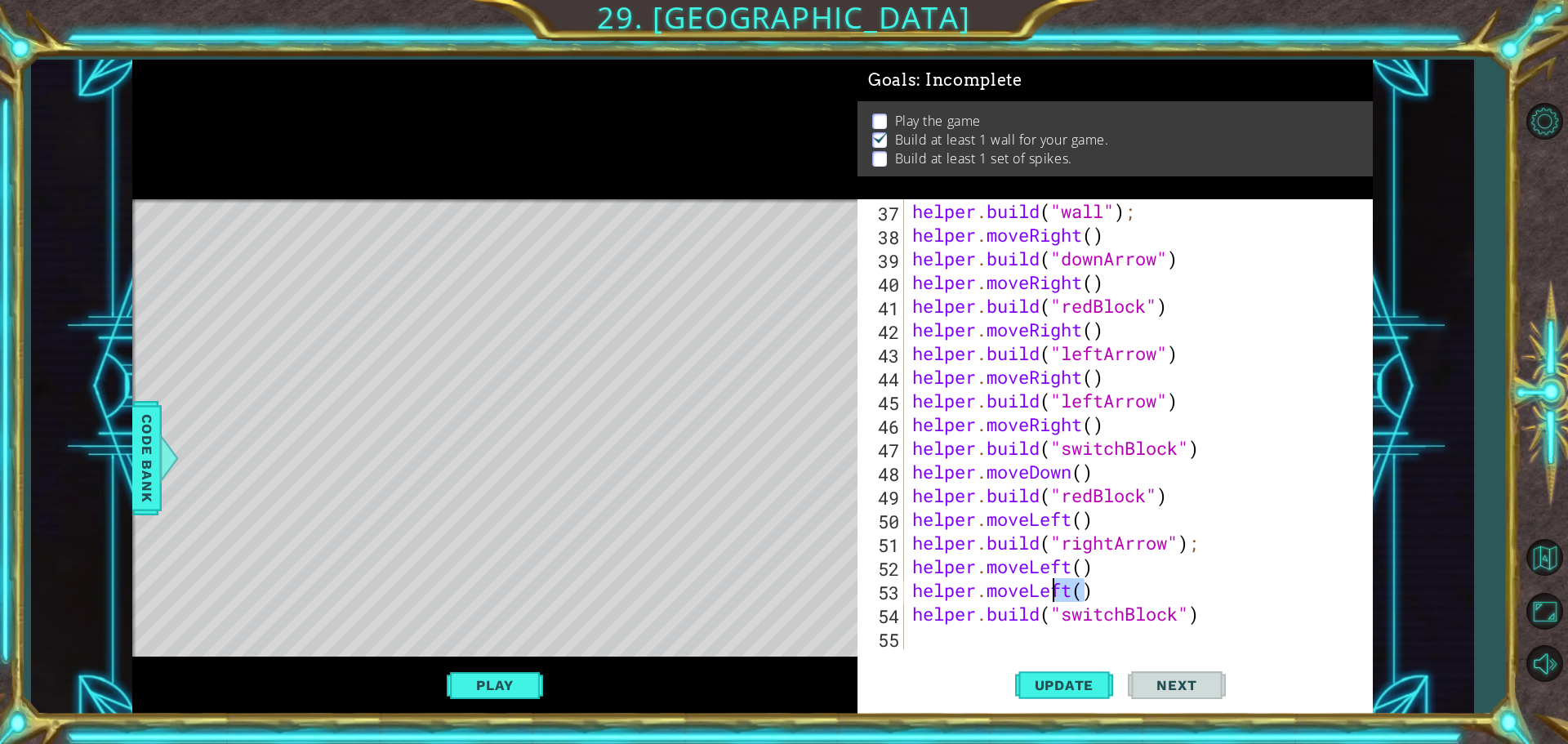
scroll to position [0, 8]
click at [1122, 590] on div "helper . build ( "wall" ) ; helper . moveRight ( ) helper . build ( "downArrow"…" at bounding box center [1136, 448] width 455 height 498
drag, startPoint x: 1097, startPoint y: 594, endPoint x: 910, endPoint y: 601, distance: 187.1
click at [910, 601] on div "helper . build ( "wall" ) ; helper . moveRight ( ) helper . build ( "downArrow"…" at bounding box center [1136, 448] width 455 height 498
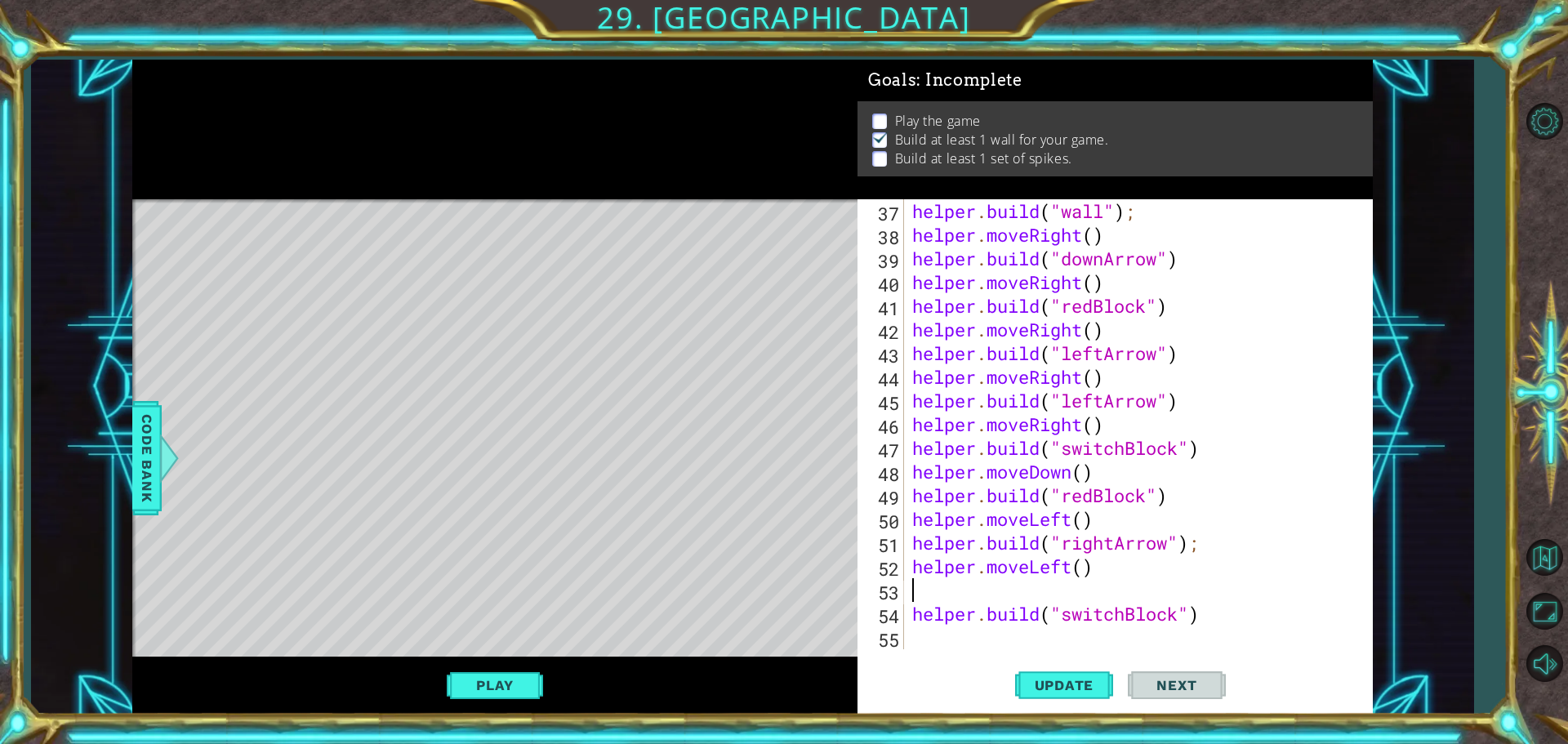
type textarea "helper.moveLeft()"
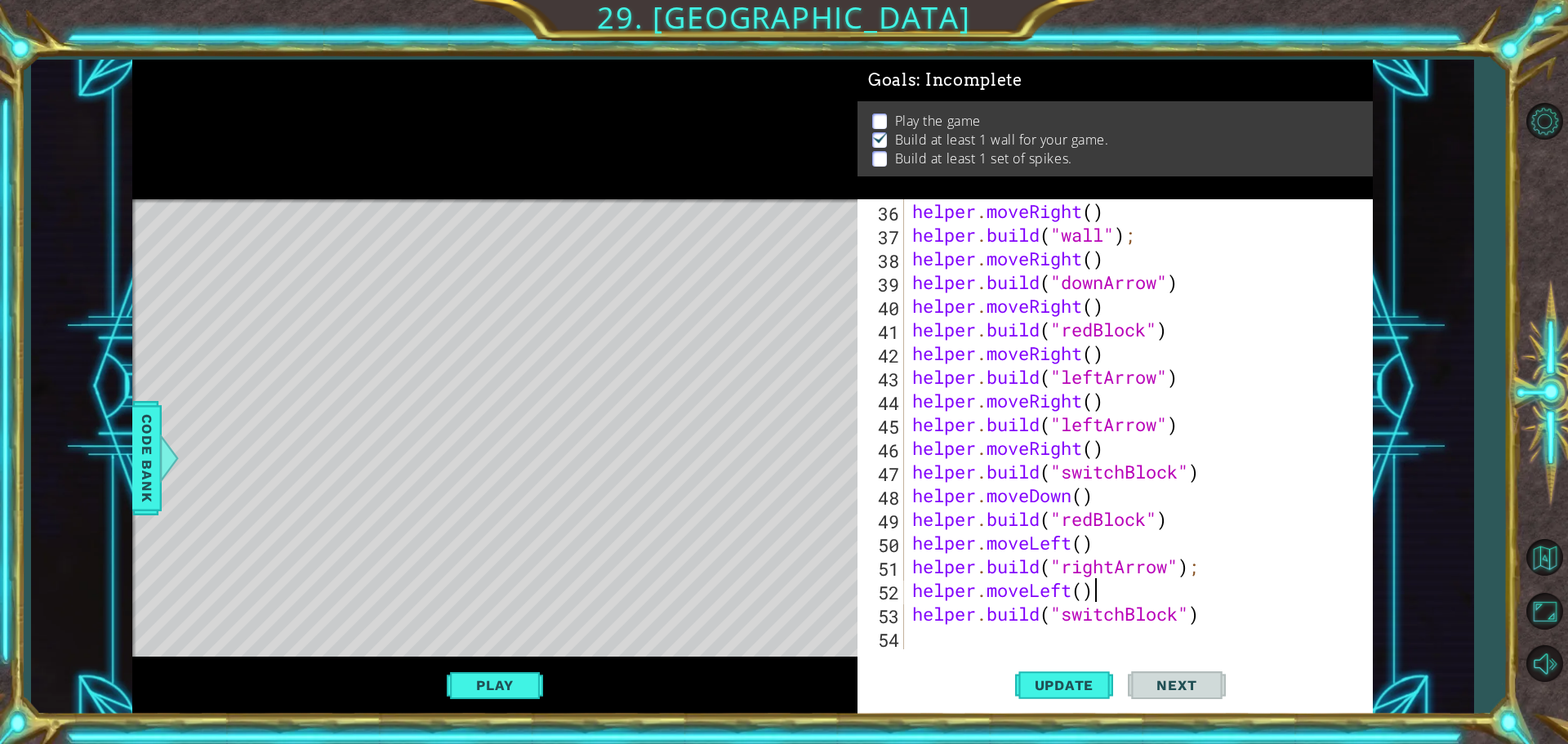
scroll to position [876, 0]
click at [1086, 702] on button "Update" at bounding box center [1064, 685] width 98 height 52
click at [950, 625] on div "helper . moveRight ( ) helper . build ( "wall" ) ; helper . moveRight ( ) helpe…" at bounding box center [1136, 448] width 455 height 498
drag, startPoint x: 909, startPoint y: 590, endPoint x: 963, endPoint y: 595, distance: 54.2
click at [1003, 591] on div "36 37 38 39 40 41 42 43 44 45 46 47 48 49 50 51 52 53 54 helper . moveRight ( )…" at bounding box center [1113, 425] width 510 height 450
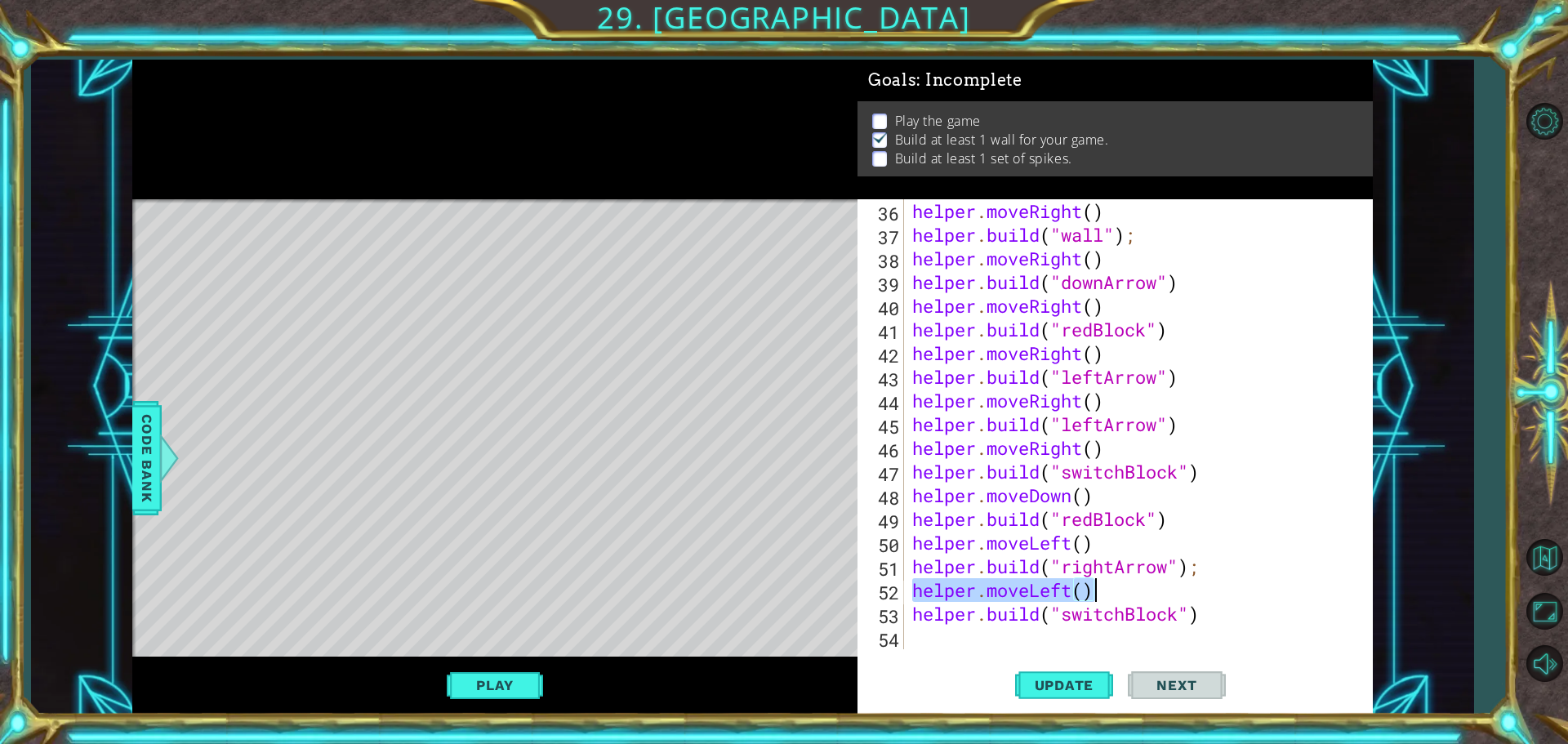
drag, startPoint x: 913, startPoint y: 587, endPoint x: 1070, endPoint y: 590, distance: 157.0
click at [1109, 587] on div "helper . moveRight ( ) helper . build ( "wall" ) ; helper . moveRight ( ) helpe…" at bounding box center [1136, 448] width 455 height 498
type textarea "helper.moveLeft()"
drag, startPoint x: 957, startPoint y: 646, endPoint x: 940, endPoint y: 642, distance: 17.5
click at [952, 647] on div "helper . moveRight ( ) helper . build ( "wall" ) ; helper . moveRight ( ) helpe…" at bounding box center [1136, 448] width 455 height 498
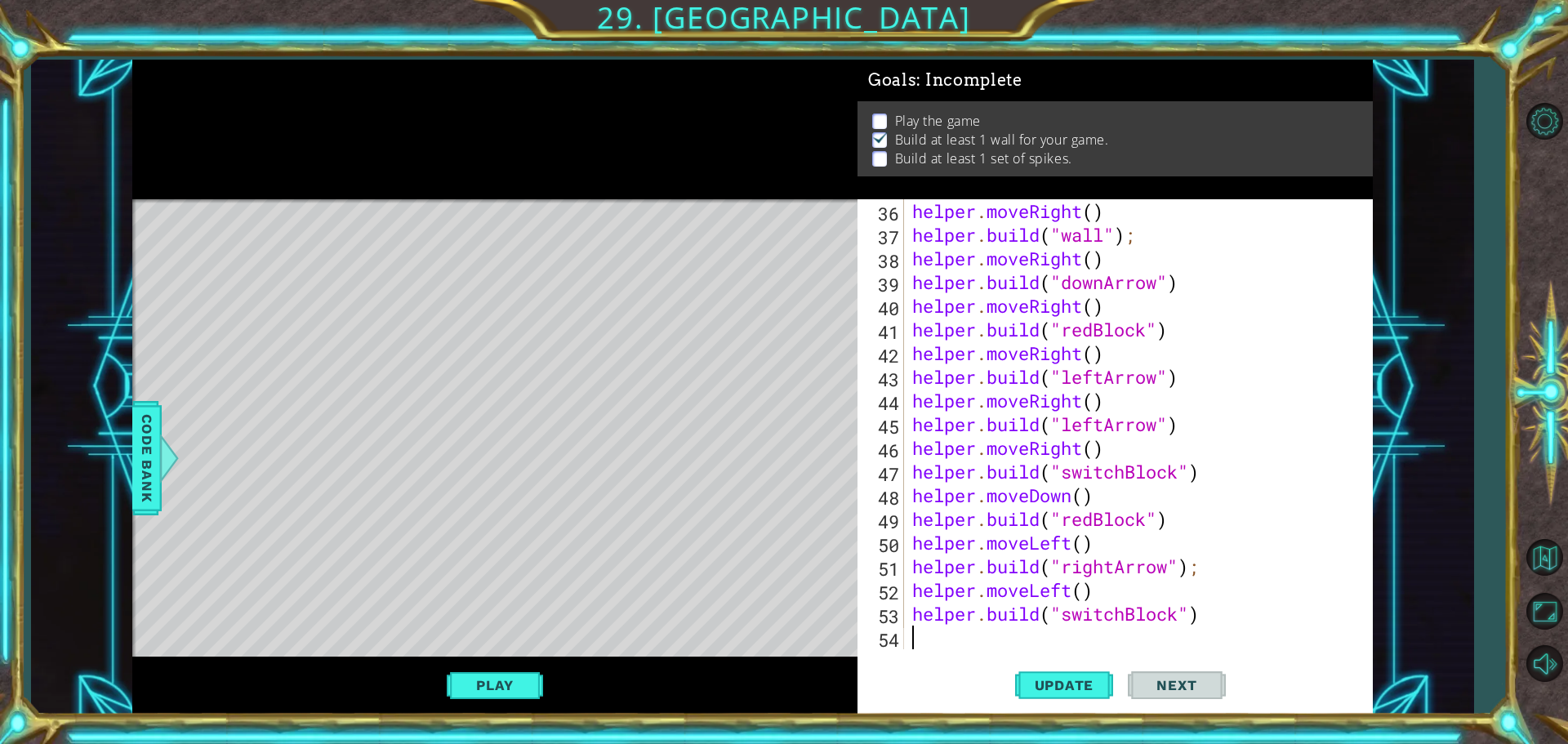
paste textarea "helper.moveLeft()"
type textarea "helper.moveLeft()"
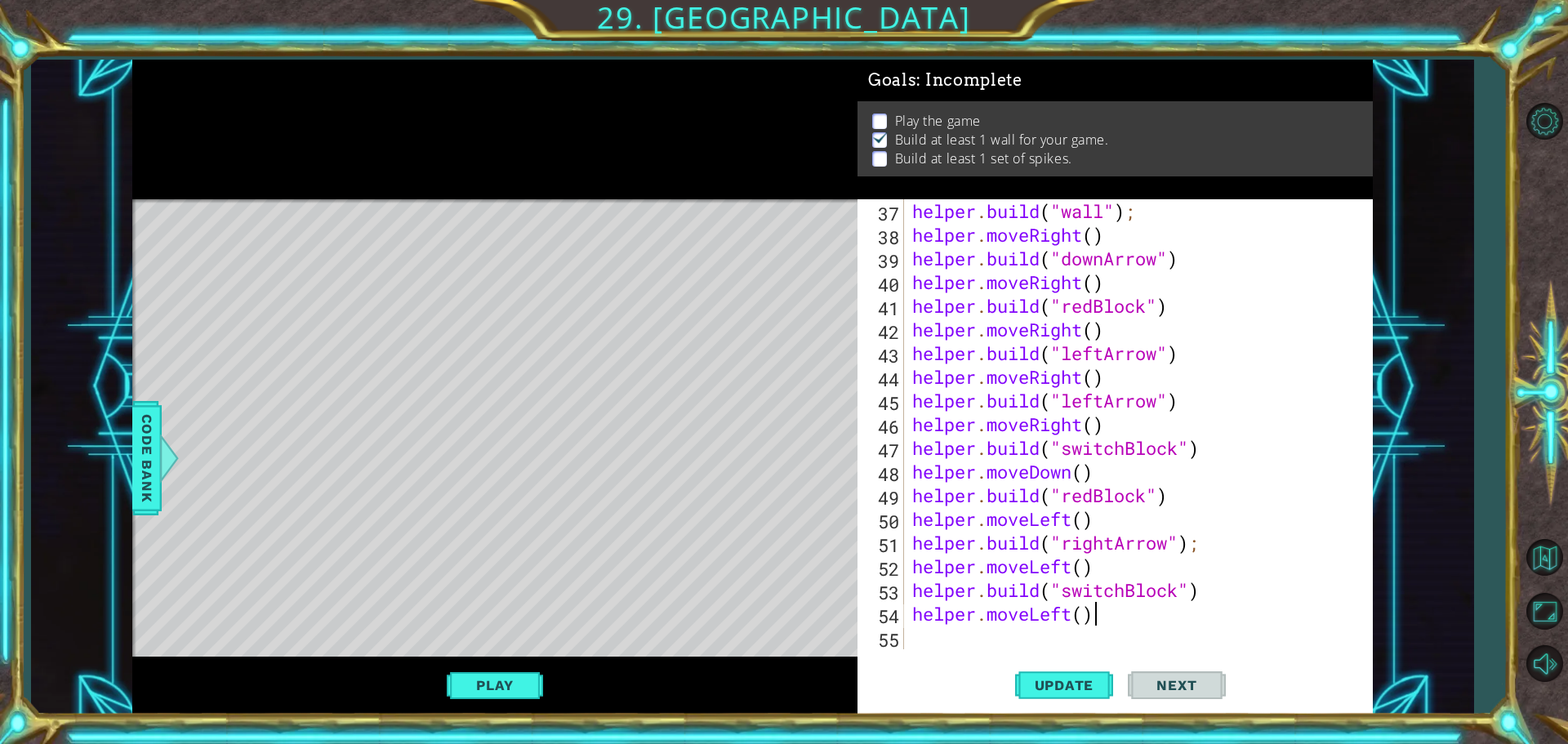
scroll to position [900, 0]
click at [969, 641] on div "helper . build ( "wall" ) ; helper . moveRight ( ) helper . build ( "downArrow"…" at bounding box center [1136, 448] width 455 height 498
click at [1030, 678] on span "Update" at bounding box center [1064, 685] width 93 height 17
click at [946, 644] on div "helper . build ( "wall" ) ; helper . moveRight ( ) helper . build ( "downArrow"…" at bounding box center [1136, 448] width 455 height 498
drag, startPoint x: 929, startPoint y: 496, endPoint x: 1195, endPoint y: 503, distance: 266.1
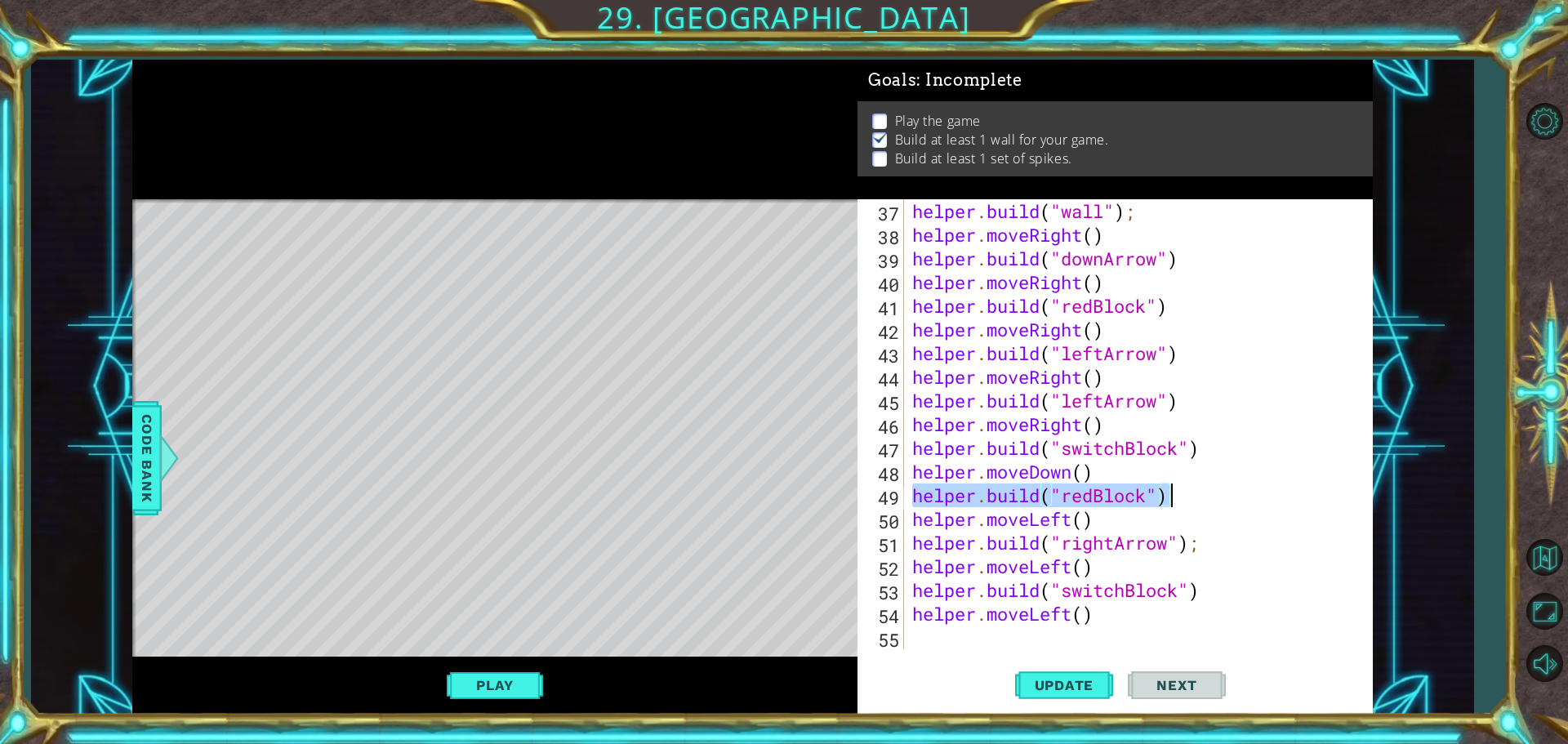
click at [1195, 503] on div "helper . build ( "wall" ) ; helper . moveRight ( ) helper . build ( "downArrow"…" at bounding box center [1136, 448] width 455 height 498
type textarea "[DOMAIN_NAME]("redBlock")"
click at [931, 646] on div "helper . build ( "wall" ) ; helper . moveRight ( ) helper . build ( "downArrow"…" at bounding box center [1136, 448] width 455 height 498
paste textarea "[DOMAIN_NAME]("redBlock")"
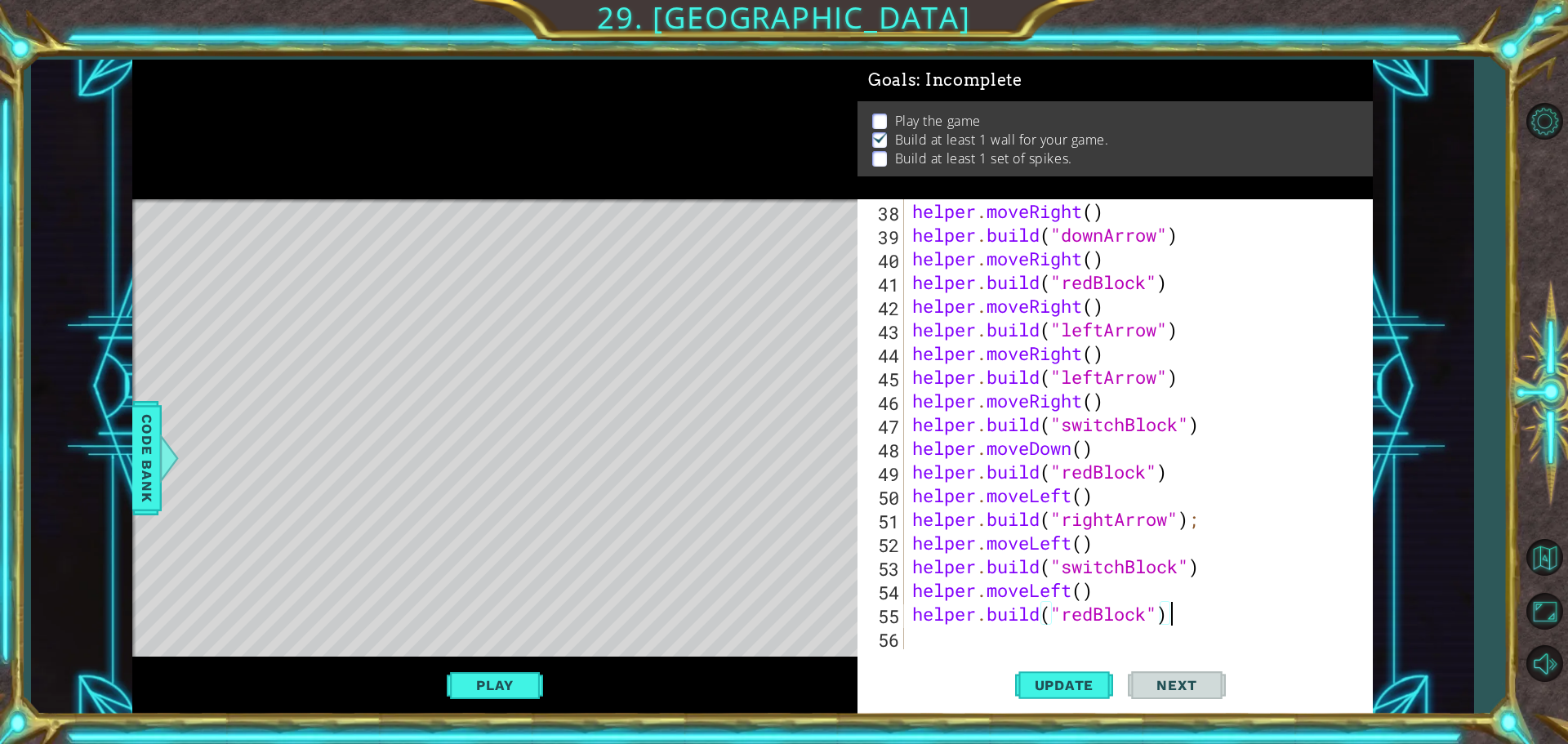
scroll to position [924, 0]
click at [1082, 691] on span "Update" at bounding box center [1064, 685] width 93 height 17
drag, startPoint x: 1146, startPoint y: 620, endPoint x: 1065, endPoint y: 623, distance: 81.1
click at [1065, 623] on div "helper . moveRight ( ) helper . build ( "downArrow" ) helper . moveRight ( ) he…" at bounding box center [1136, 448] width 455 height 498
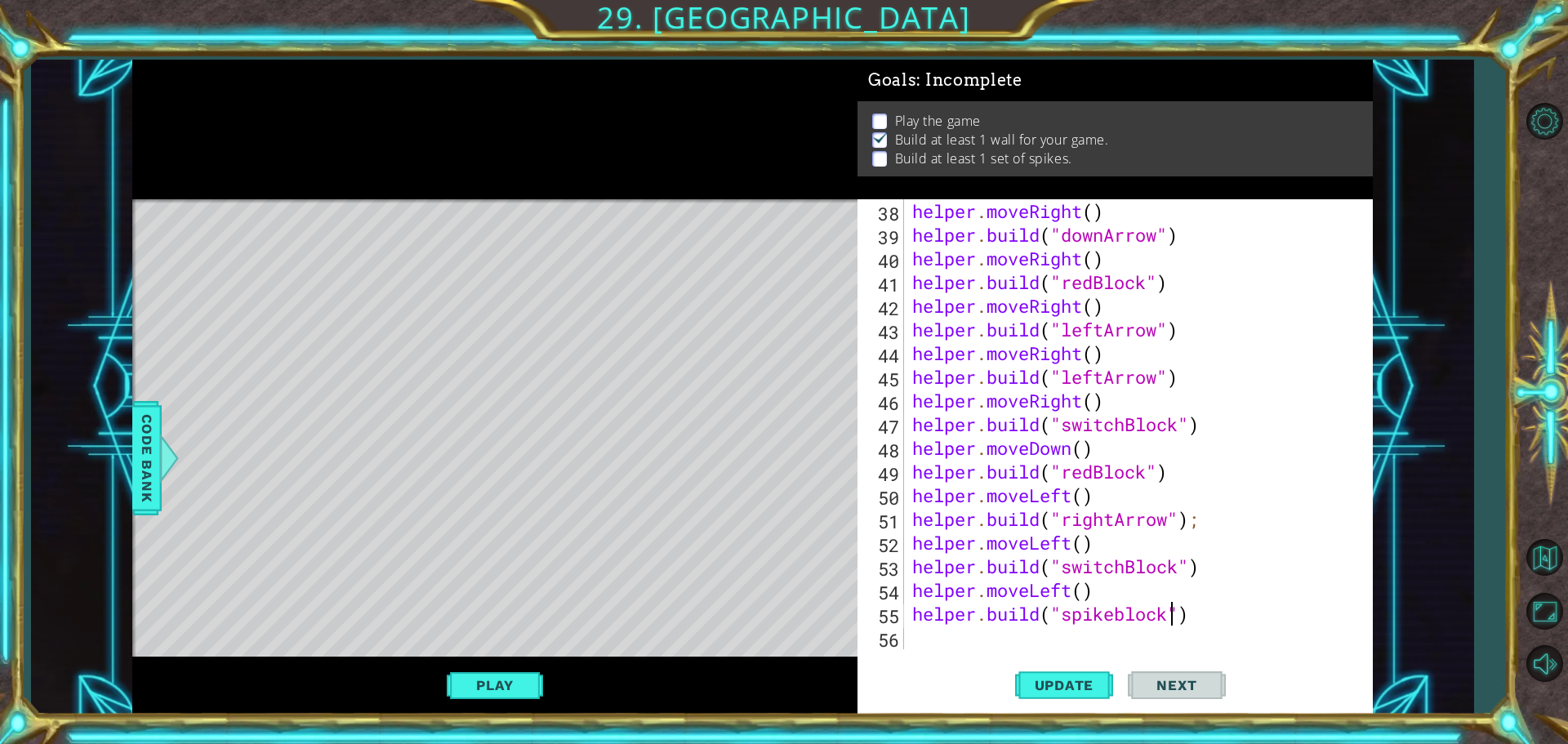
click at [1133, 617] on div "helper . moveRight ( ) helper . build ( "downArrow" ) helper . moveRight ( ) he…" at bounding box center [1136, 448] width 455 height 498
click at [1076, 691] on span "Update" at bounding box center [1064, 685] width 93 height 17
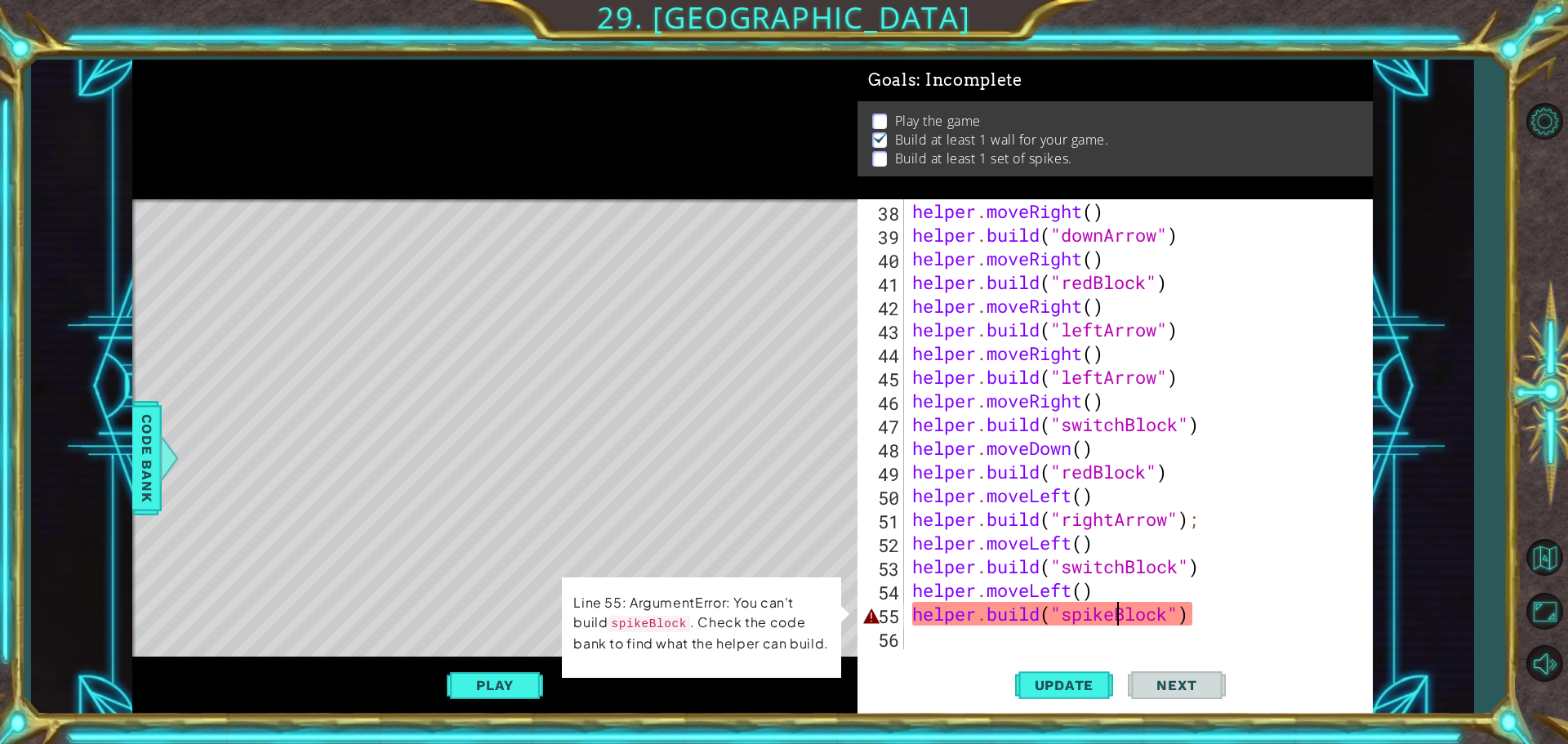
click at [1116, 618] on div "helper . moveRight ( ) helper . build ( "downArrow" ) helper . moveRight ( ) he…" at bounding box center [1136, 448] width 455 height 498
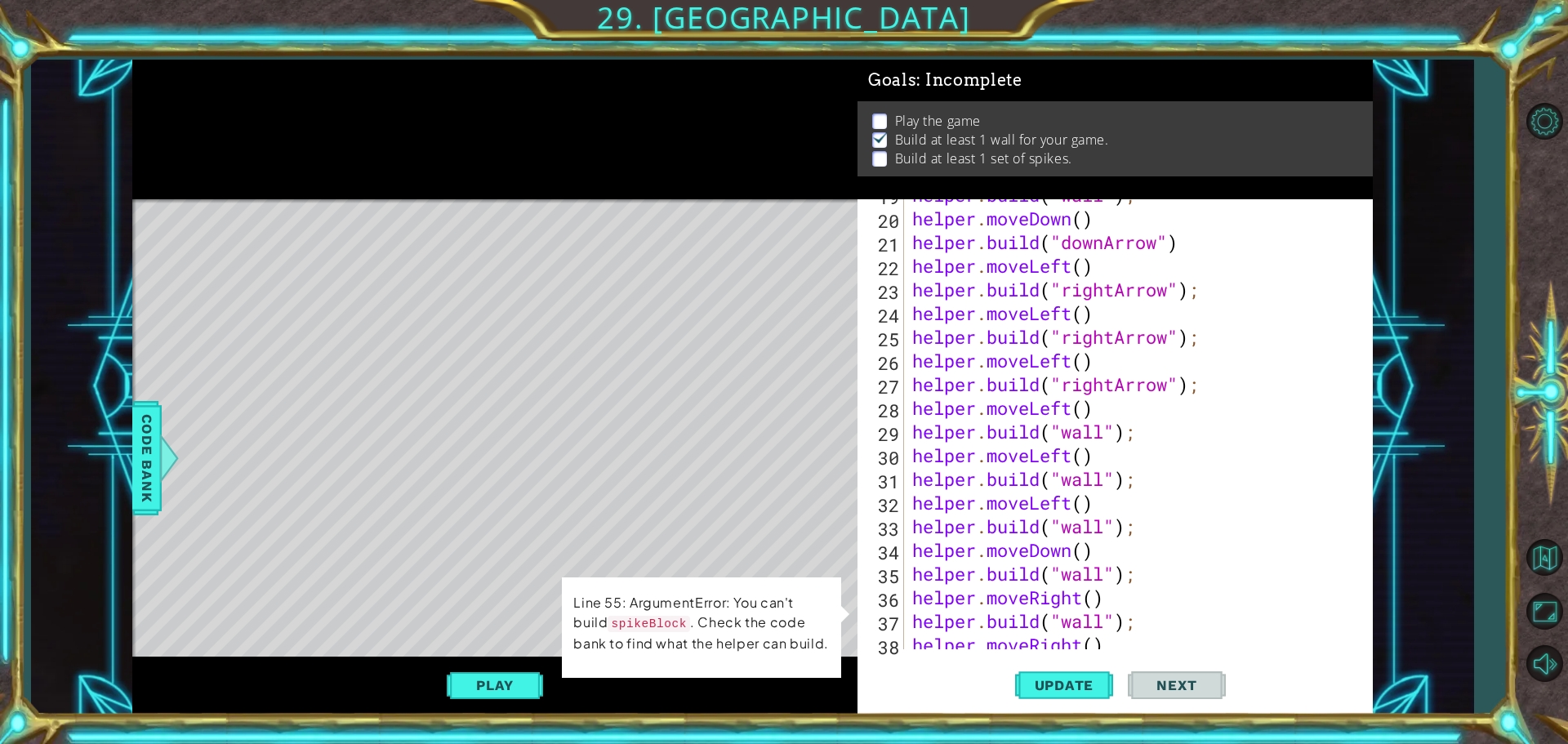
scroll to position [490, 0]
click at [1213, 388] on div "helper . build ( "wall" ) ; helper . moveDown ( ) helper . build ( "downArrow" …" at bounding box center [1136, 431] width 455 height 498
type textarea "[DOMAIN_NAME]("rightArrow");"
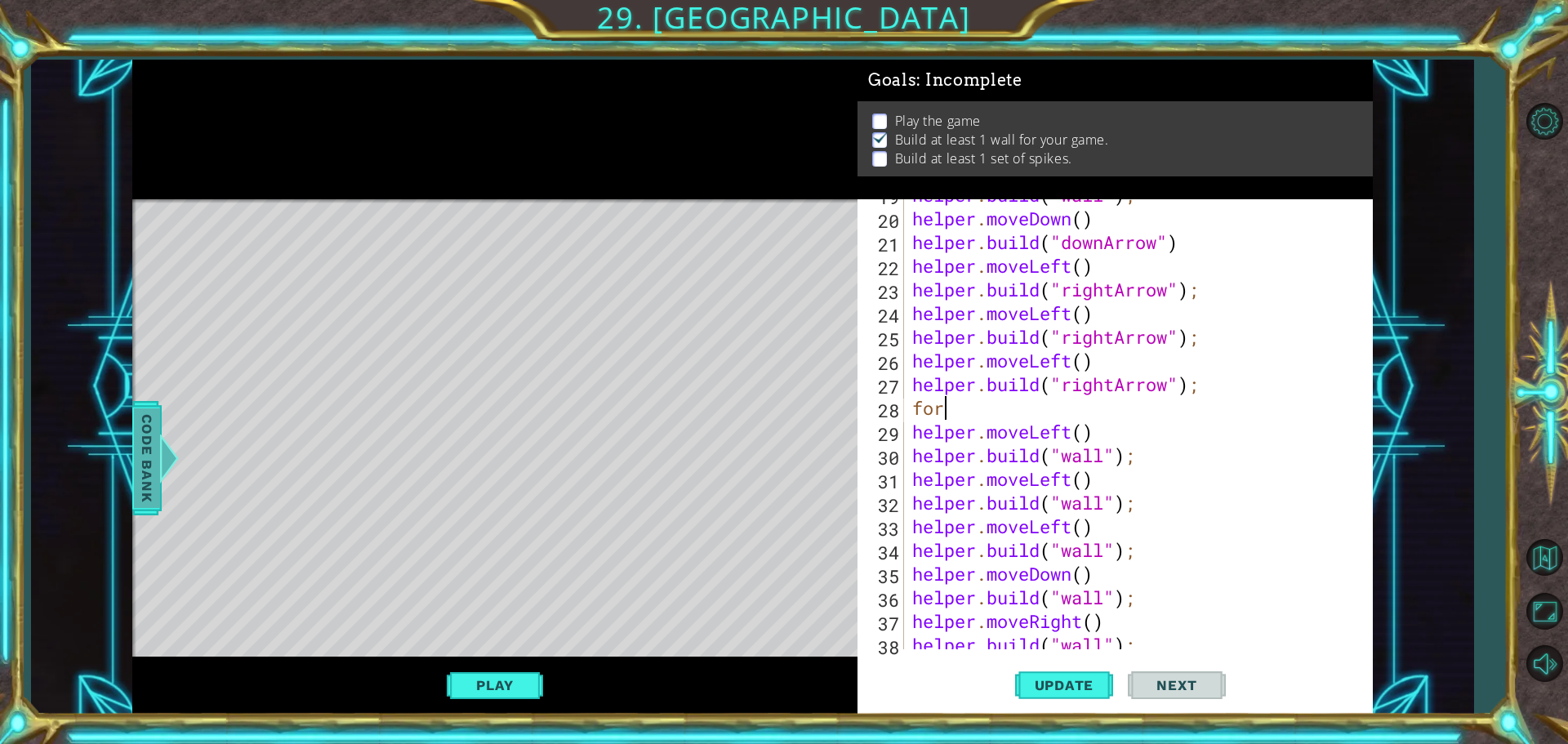
type textarea "for"
click at [144, 449] on span "Code Bank" at bounding box center [147, 458] width 26 height 99
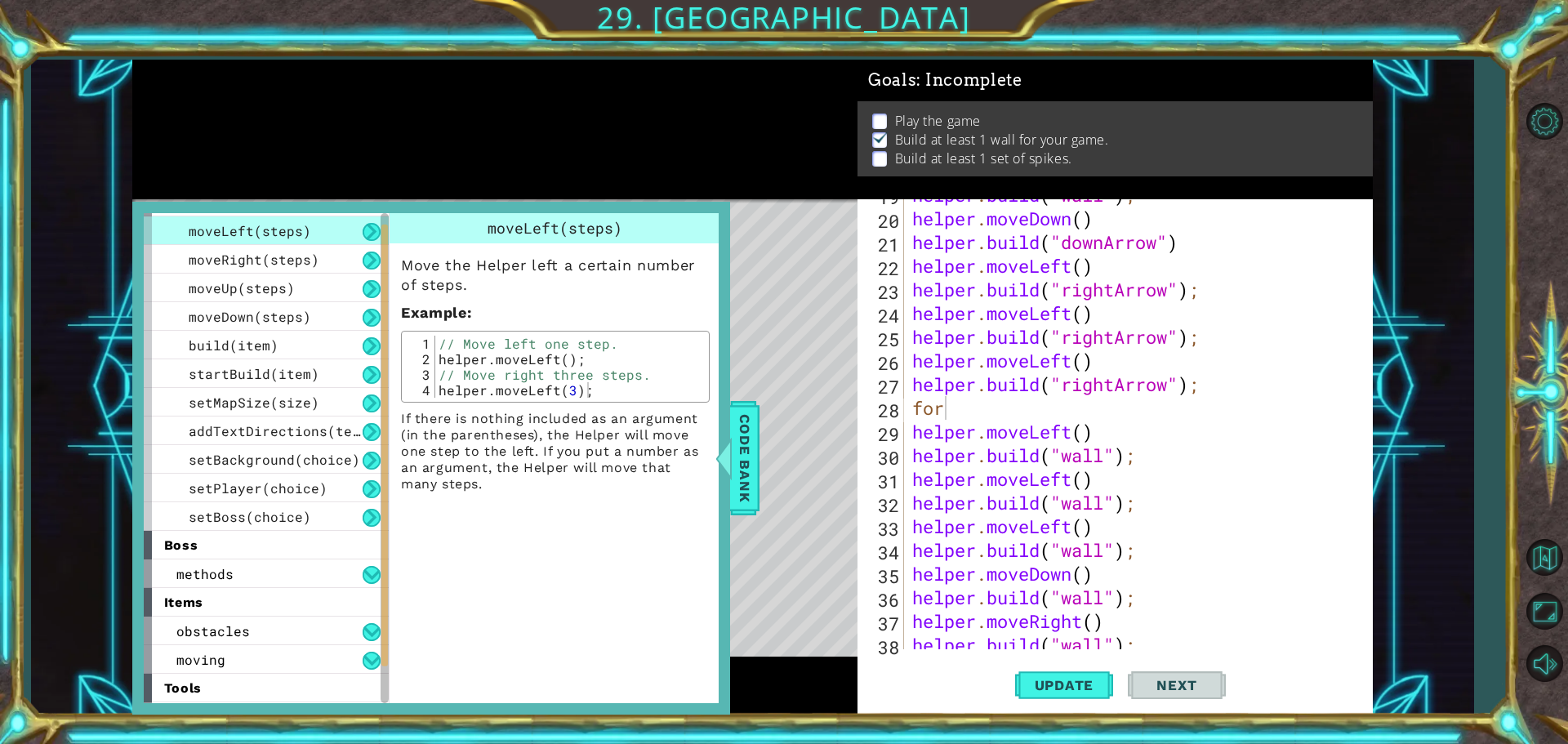
scroll to position [82, 0]
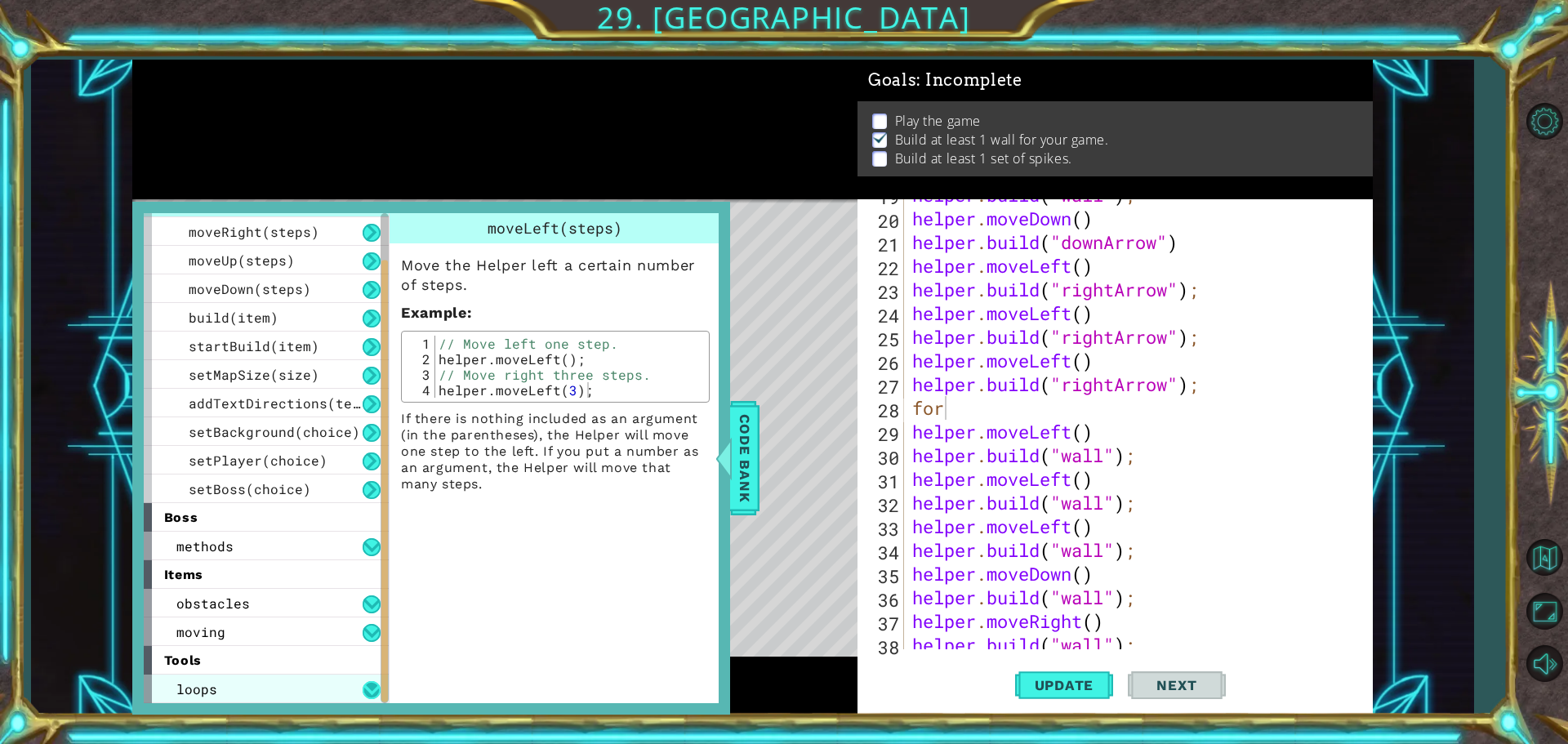
click at [370, 692] on button at bounding box center [371, 689] width 18 height 18
click at [372, 686] on button at bounding box center [371, 689] width 18 height 18
click at [371, 231] on button at bounding box center [371, 233] width 18 height 18
click at [363, 690] on button at bounding box center [371, 689] width 18 height 18
click at [369, 691] on button at bounding box center [371, 689] width 18 height 18
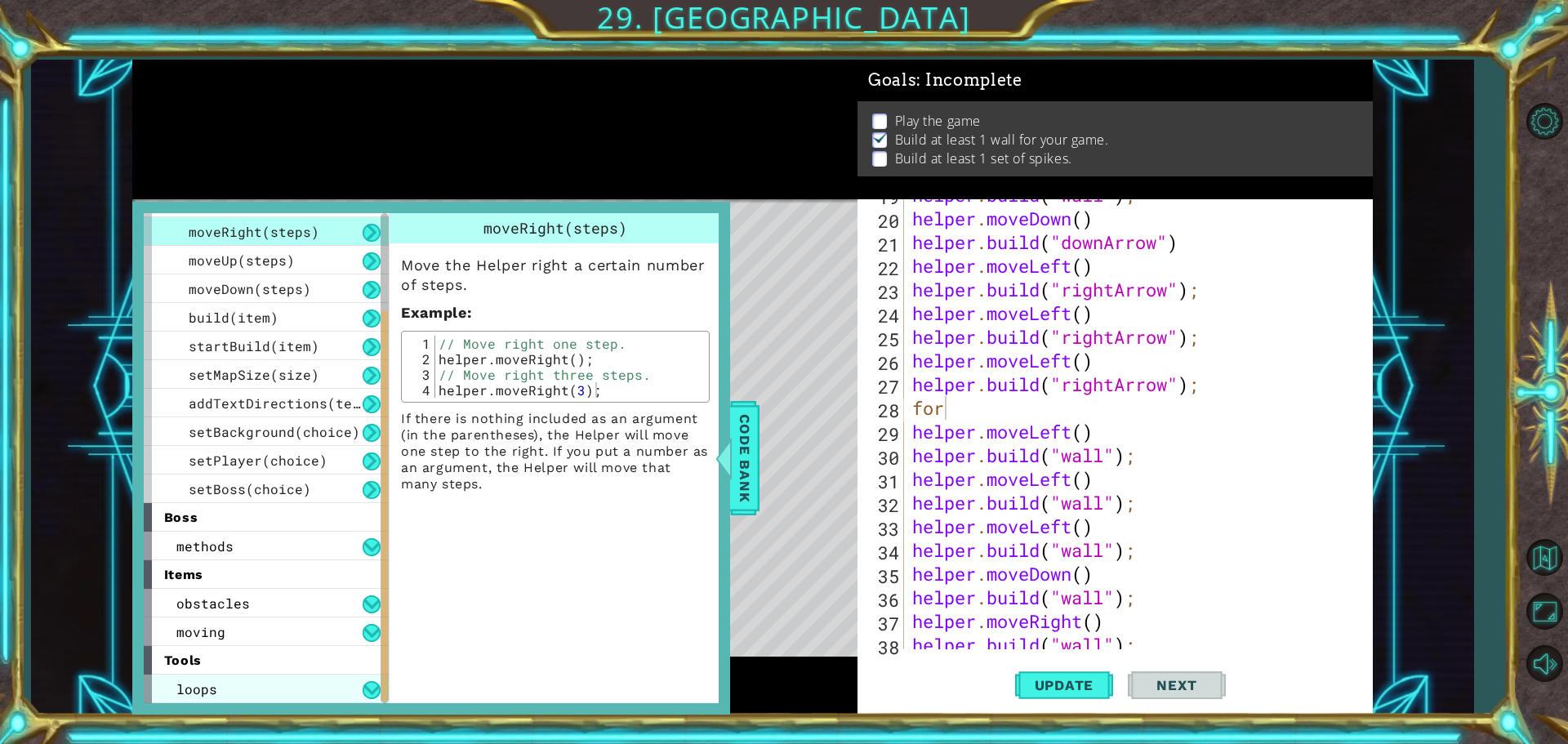
click at [185, 691] on span "loops" at bounding box center [197, 689] width 41 height 18
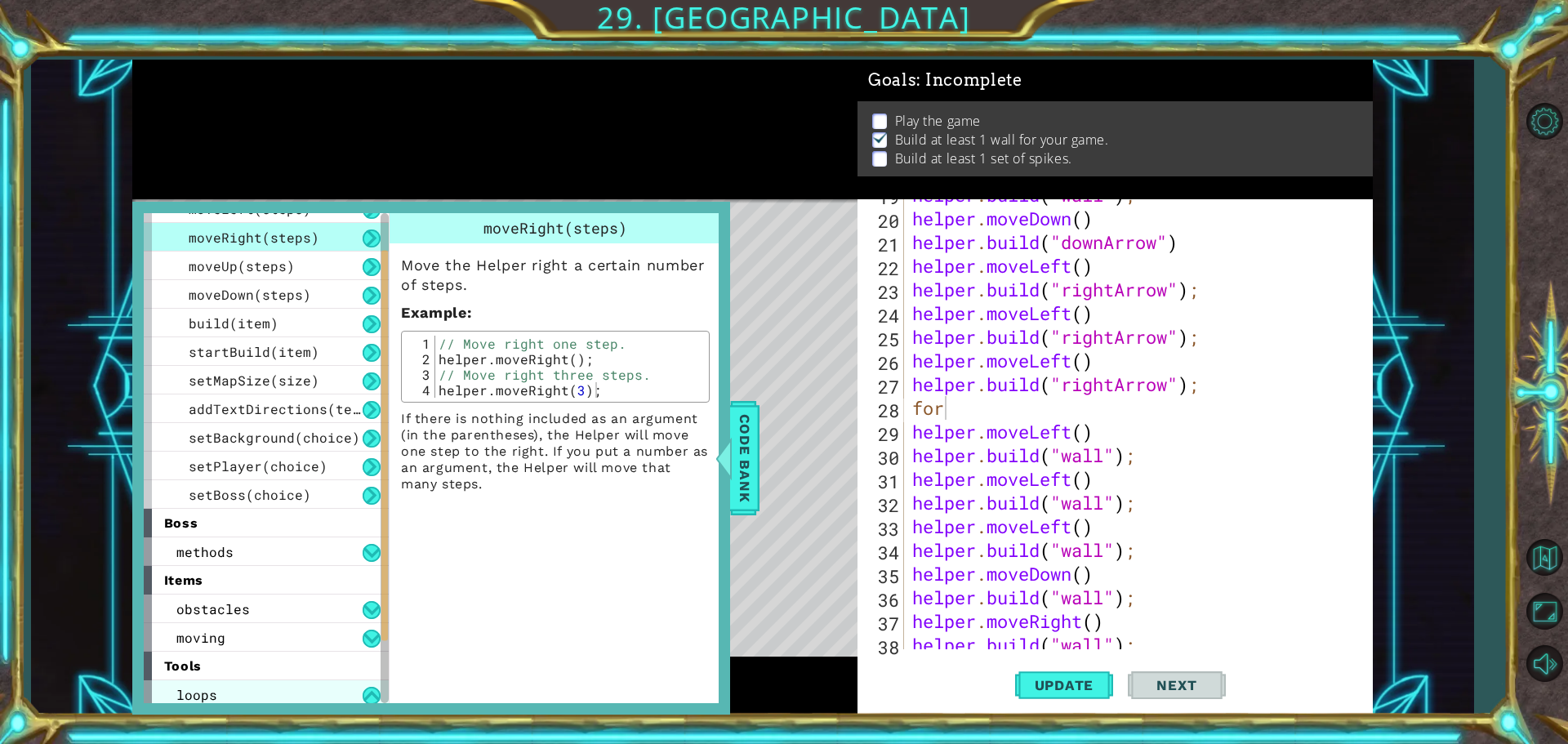
scroll to position [110, 0]
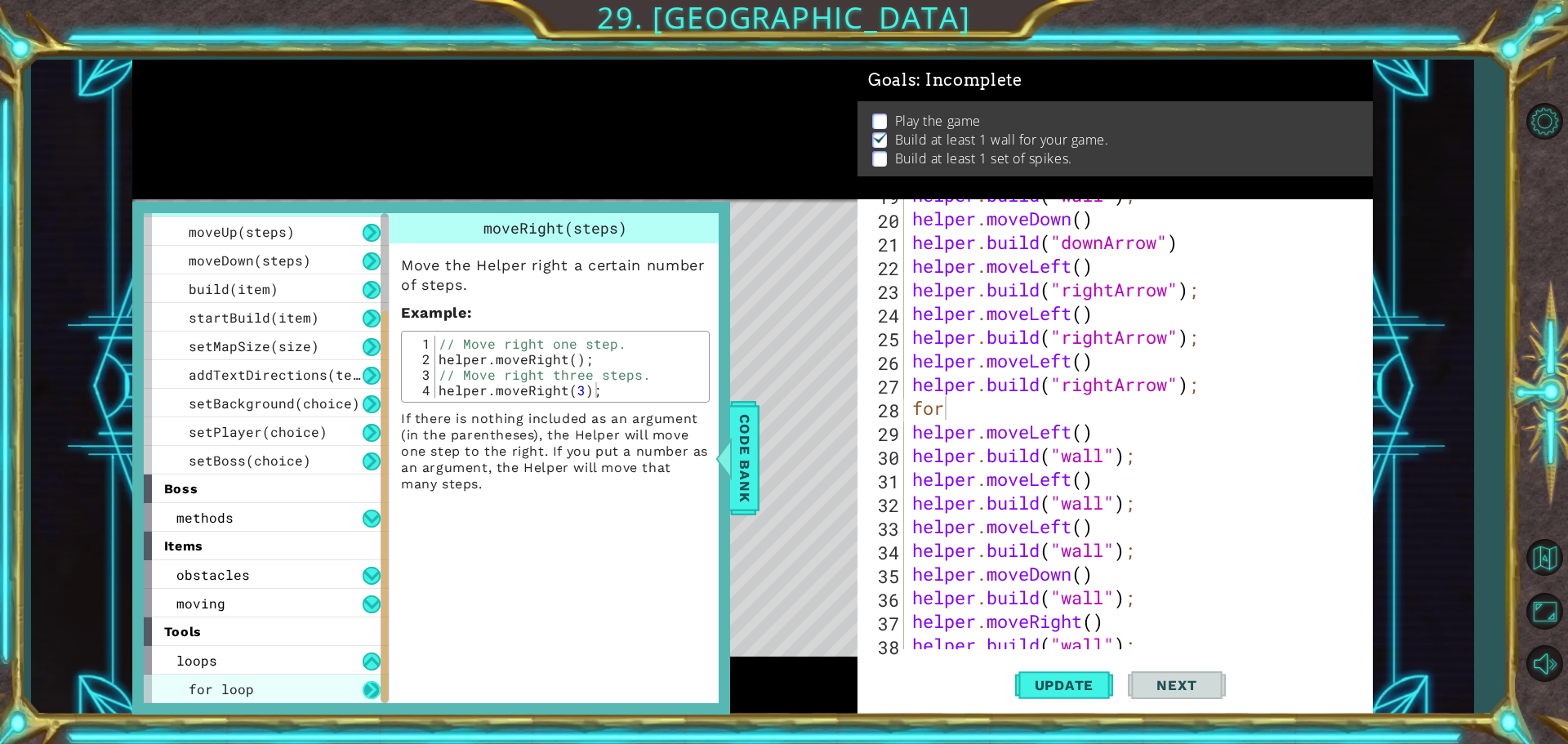
click at [370, 688] on button at bounding box center [371, 689] width 18 height 18
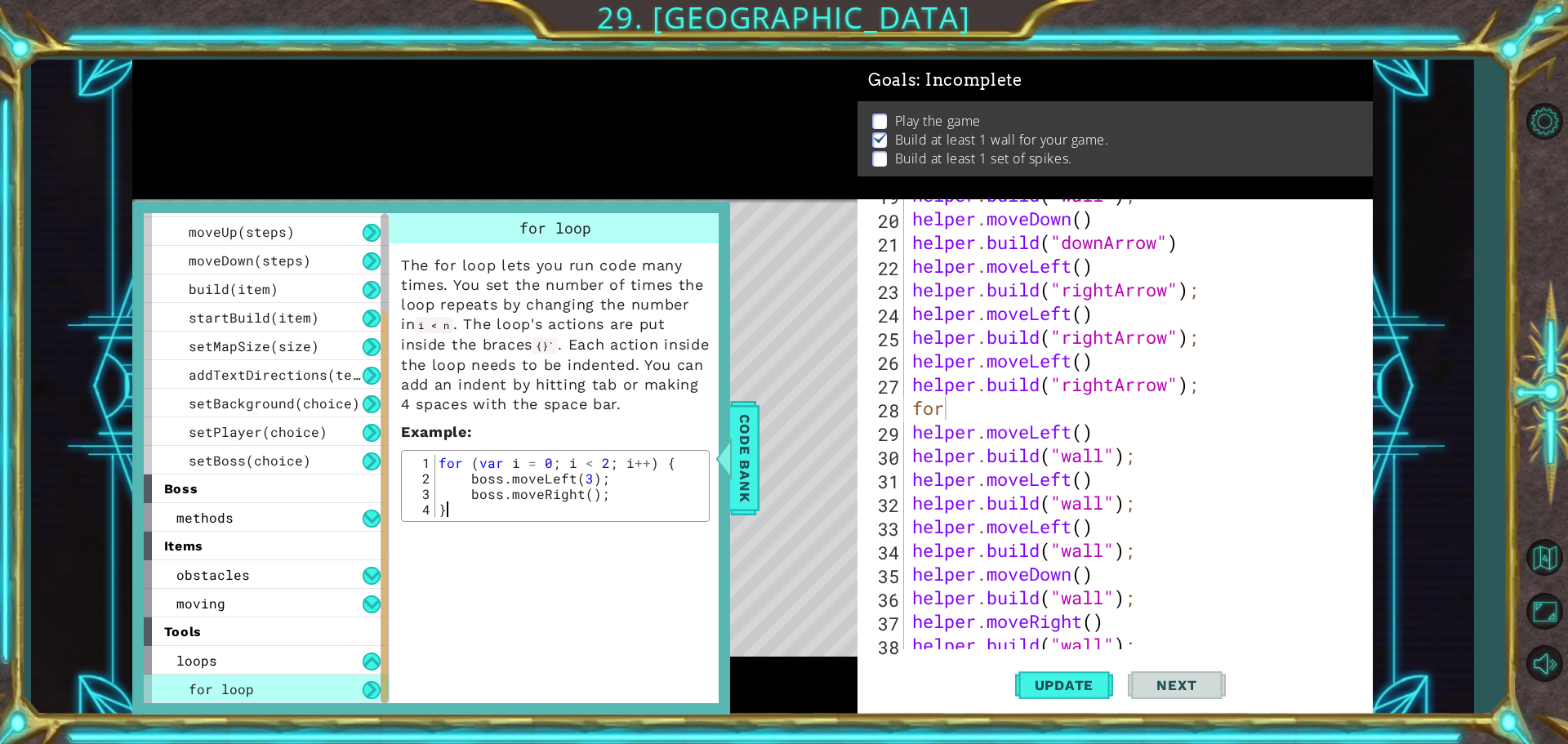
drag, startPoint x: 433, startPoint y: 461, endPoint x: 444, endPoint y: 462, distance: 11.0
click at [436, 461] on div "} 1 2 3 4 for ( var i = 0 ; i < 2 ; i ++ ) { boss . moveLeft ( 3 ) ; boss . mov…" at bounding box center [555, 486] width 299 height 62
drag, startPoint x: 444, startPoint y: 462, endPoint x: 463, endPoint y: 462, distance: 19.0
click at [465, 462] on div "for ( var i = 0 ; i < 2 ; i ++ ) { boss . moveLeft ( 3 ) ; boss . moveRight ( )…" at bounding box center [570, 502] width 270 height 93
click at [440, 462] on div "for ( var i = 0 ; i < 2 ; i ++ ) { boss . moveLeft ( 3 ) ; boss . moveRight ( )…" at bounding box center [570, 502] width 270 height 93
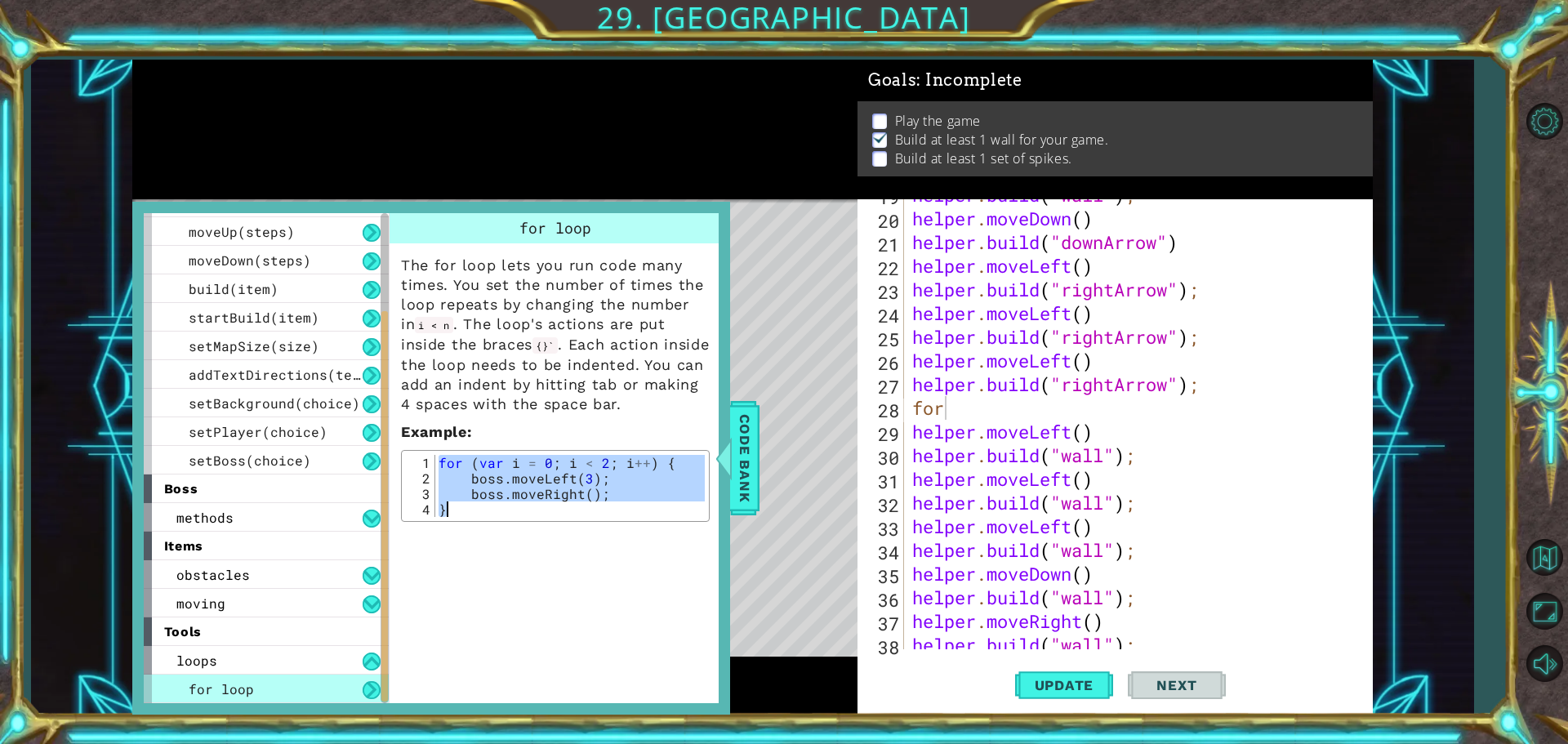
drag, startPoint x: 442, startPoint y: 458, endPoint x: 677, endPoint y: 519, distance: 242.8
click at [680, 532] on div "for loop The for loop lets you run code many times. You set the number of times…" at bounding box center [557, 458] width 337 height 489
type textarea "boss.moveRight(); }"
click at [958, 409] on div "helper . build ( "wall" ) ; helper . moveDown ( ) helper . build ( "downArrow" …" at bounding box center [1136, 431] width 455 height 498
paste textarea "}"
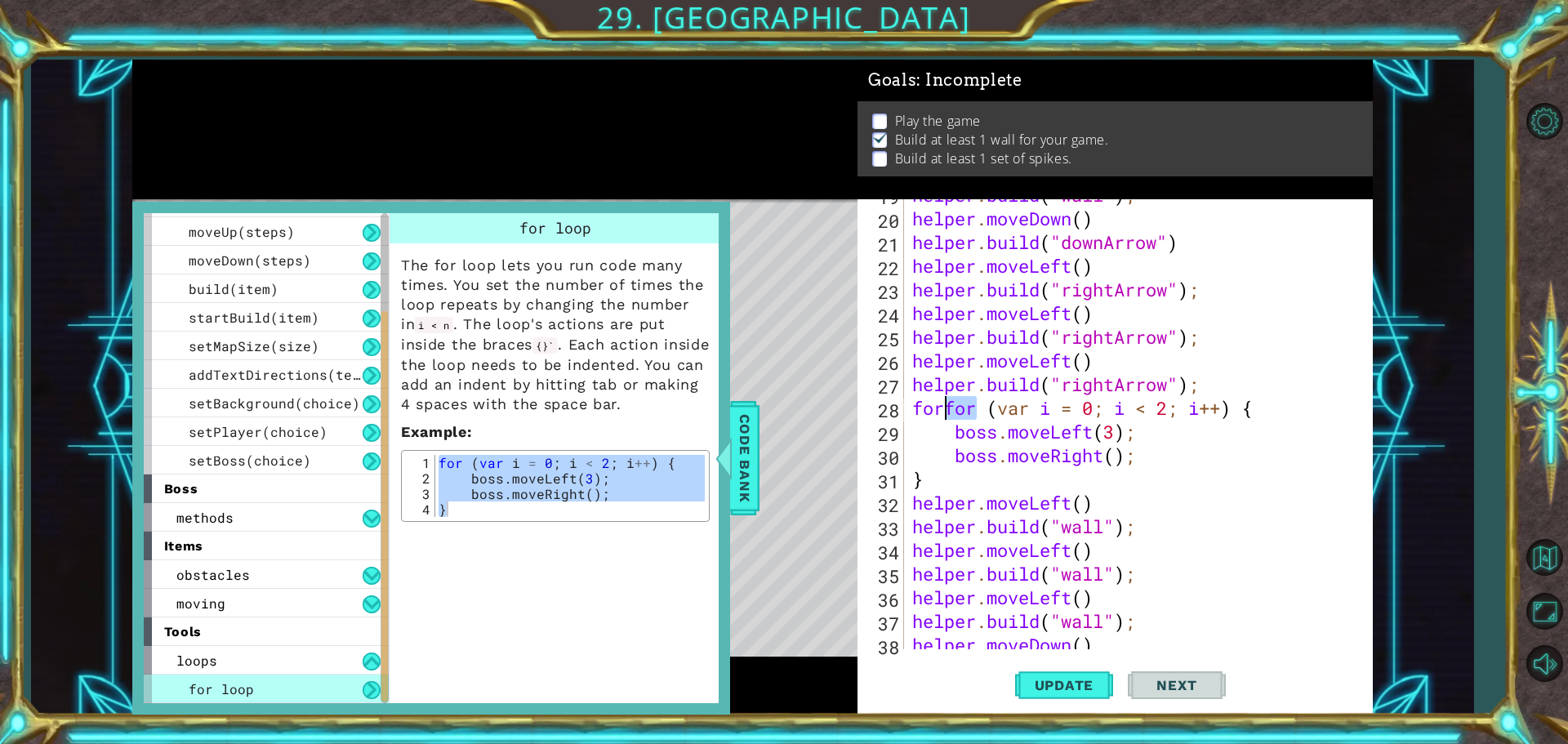
drag, startPoint x: 978, startPoint y: 409, endPoint x: 948, endPoint y: 407, distance: 30.1
click at [948, 407] on div "helper . build ( "wall" ) ; helper . moveDown ( ) helper . build ( "downArrow" …" at bounding box center [1136, 431] width 455 height 498
click at [958, 419] on div "helper . build ( "wall" ) ; helper . moveDown ( ) helper . build ( "downArrow" …" at bounding box center [1136, 431] width 455 height 498
click at [1137, 403] on div "helper . build ( "wall" ) ; helper . moveDown ( ) helper . build ( "downArrow" …" at bounding box center [1136, 431] width 455 height 498
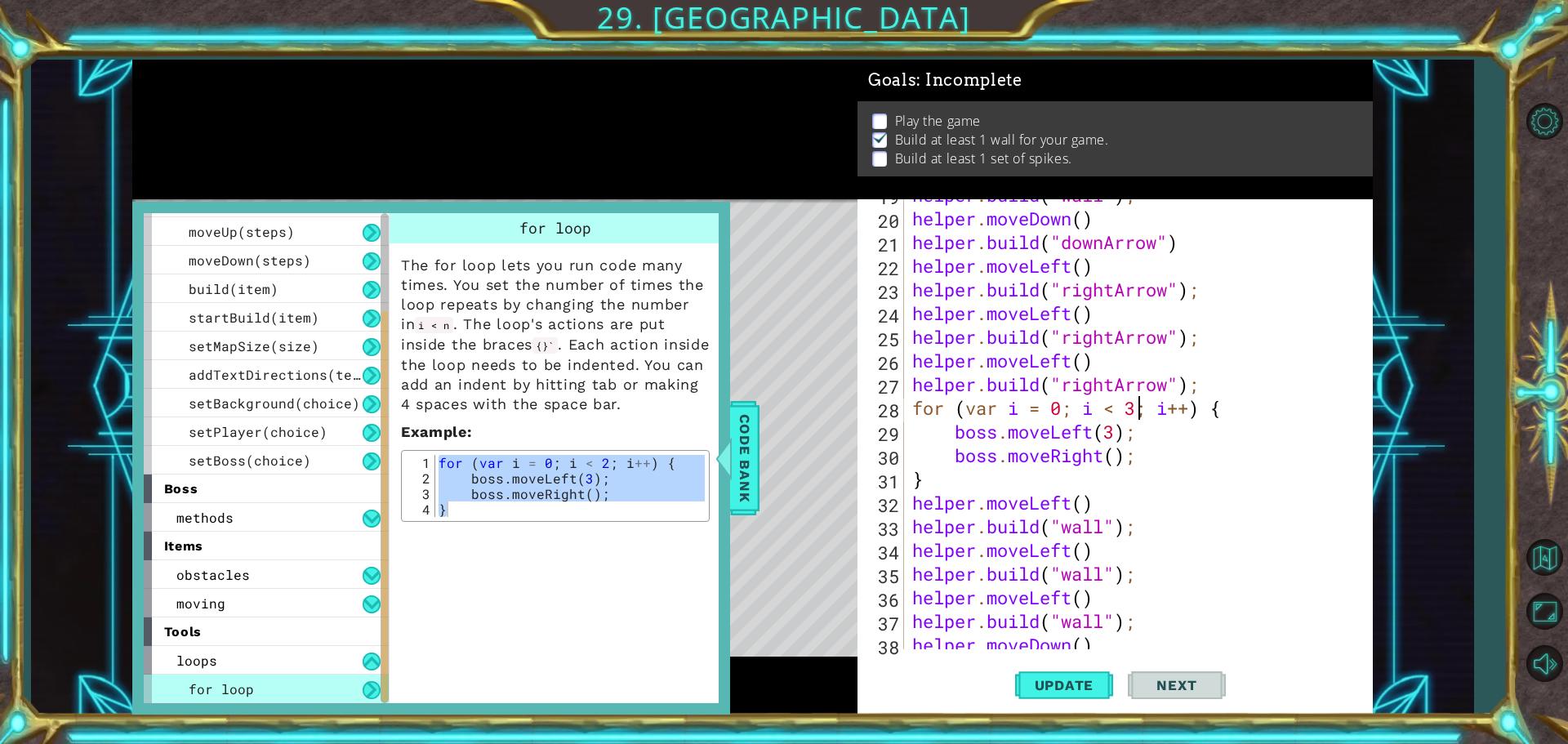
click at [1116, 428] on div "helper . build ( "wall" ) ; helper . moveDown ( ) helper . build ( "downArrow" …" at bounding box center [1136, 431] width 455 height 498
click at [1012, 458] on div "helper . build ( "wall" ) ; helper . moveDown ( ) helper . build ( "downArrow" …" at bounding box center [1136, 431] width 455 height 498
drag, startPoint x: 1011, startPoint y: 457, endPoint x: 1108, endPoint y: 448, distance: 97.4
click at [1108, 448] on div "helper . build ( "wall" ) ; helper . moveDown ( ) helper . build ( "downArrow" …" at bounding box center [1136, 431] width 455 height 498
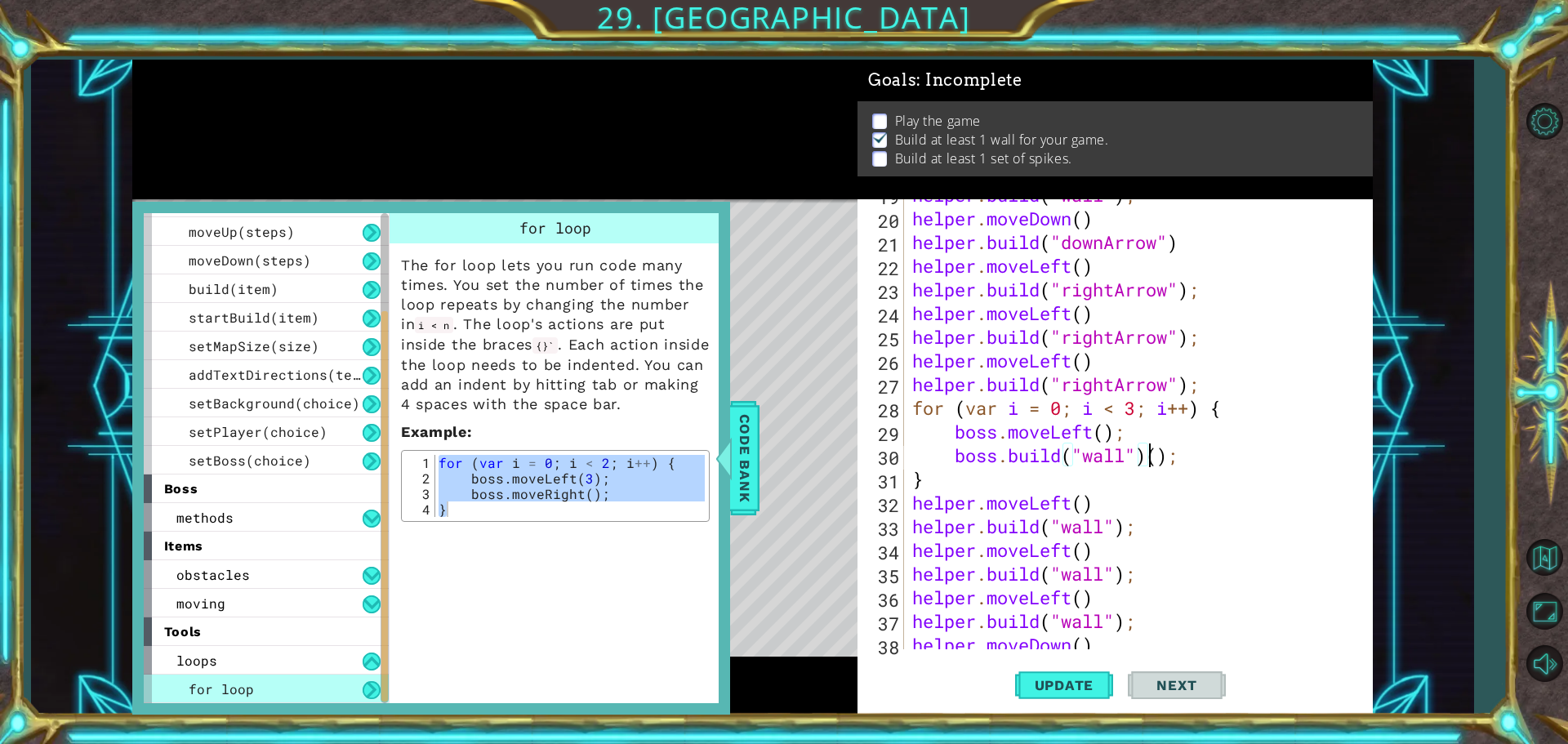
scroll to position [0, 11]
drag, startPoint x: 1153, startPoint y: 464, endPoint x: 1208, endPoint y: 459, distance: 55.2
click at [1208, 459] on div "helper . build ( "wall" ) ; helper . moveDown ( ) helper . build ( "downArrow" …" at bounding box center [1136, 431] width 455 height 498
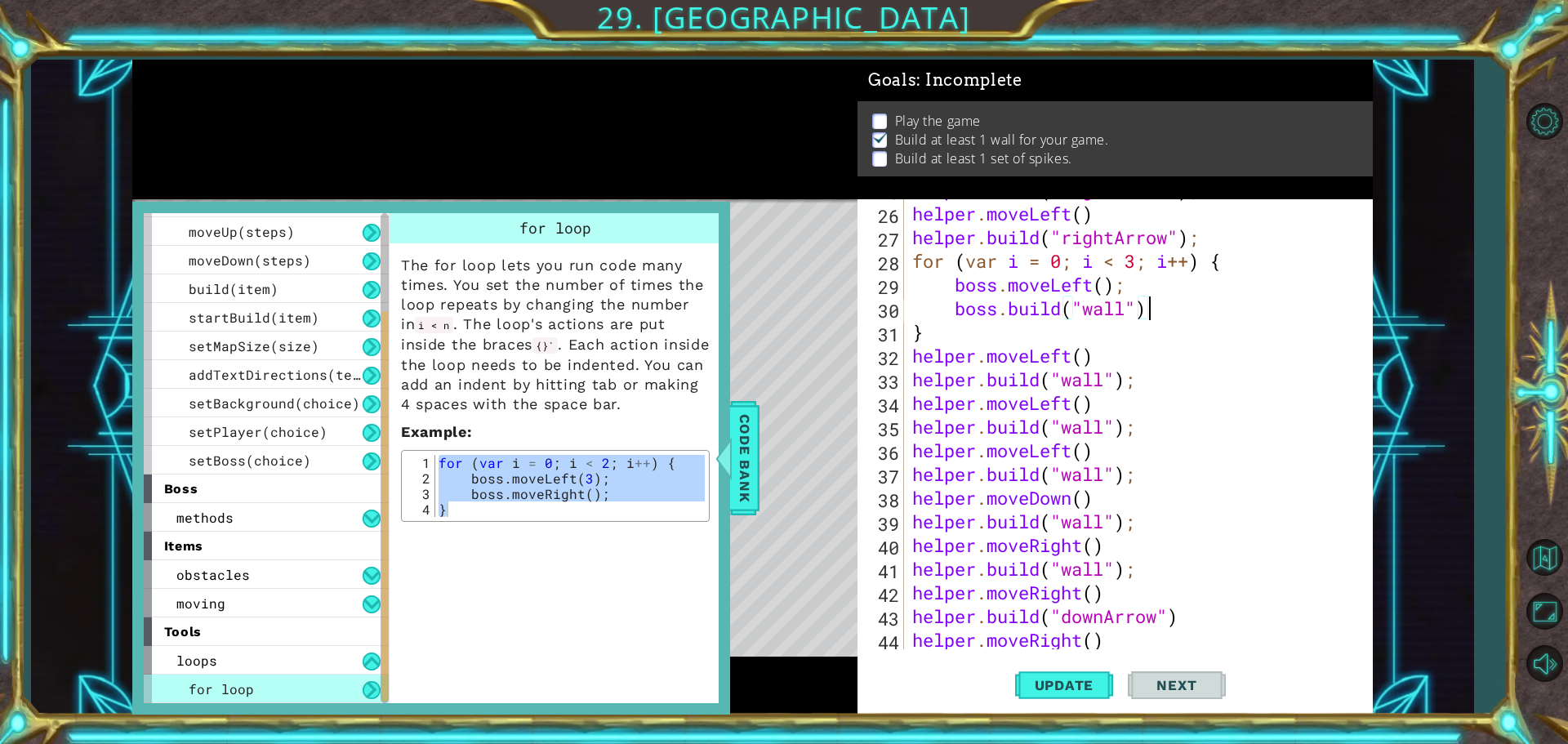
scroll to position [637, 0]
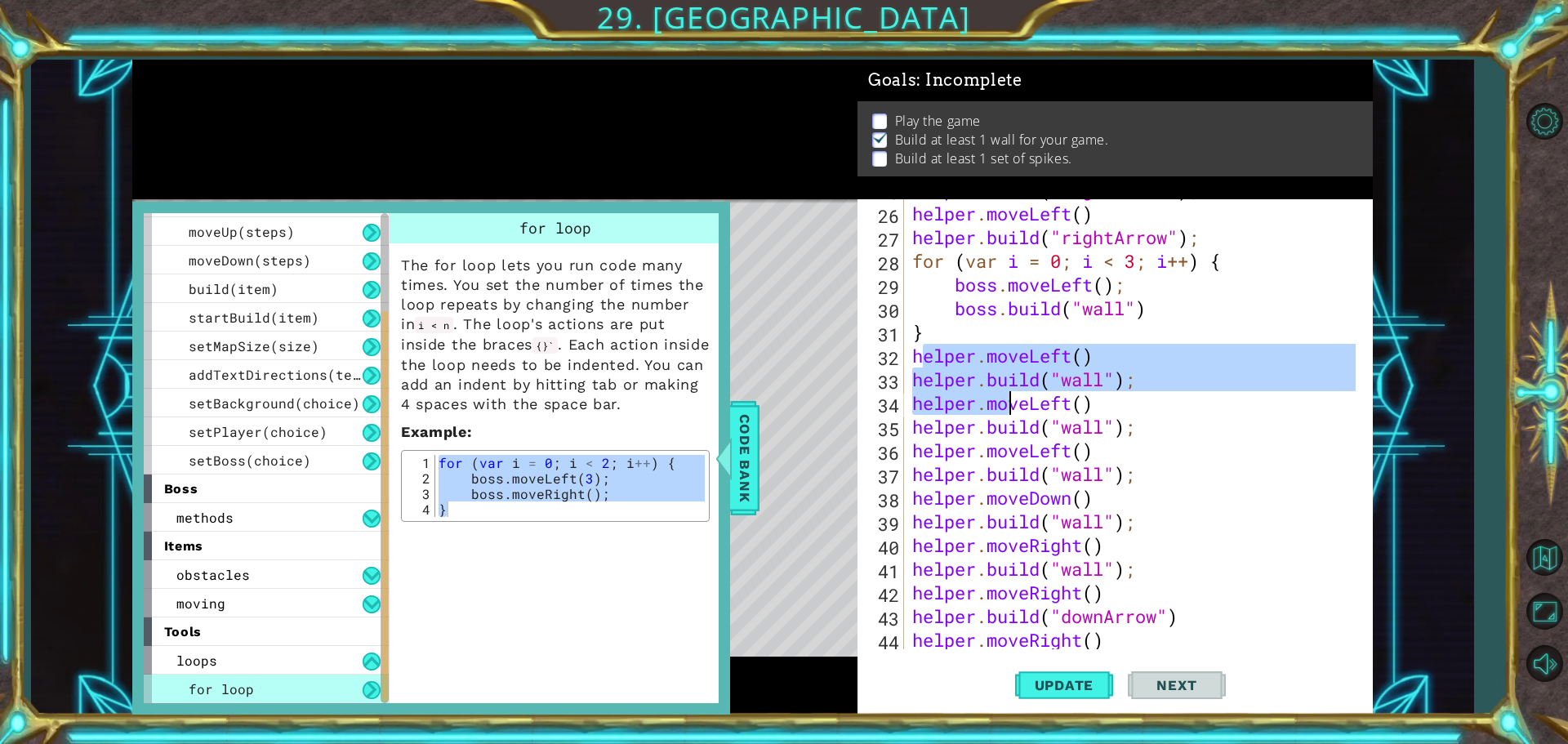
drag, startPoint x: 930, startPoint y: 355, endPoint x: 971, endPoint y: 373, distance: 44.8
click at [1014, 390] on div "helper . build ( "rightArrow" ) ; helper . moveLeft ( ) helper . build ( "right…" at bounding box center [1136, 427] width 455 height 498
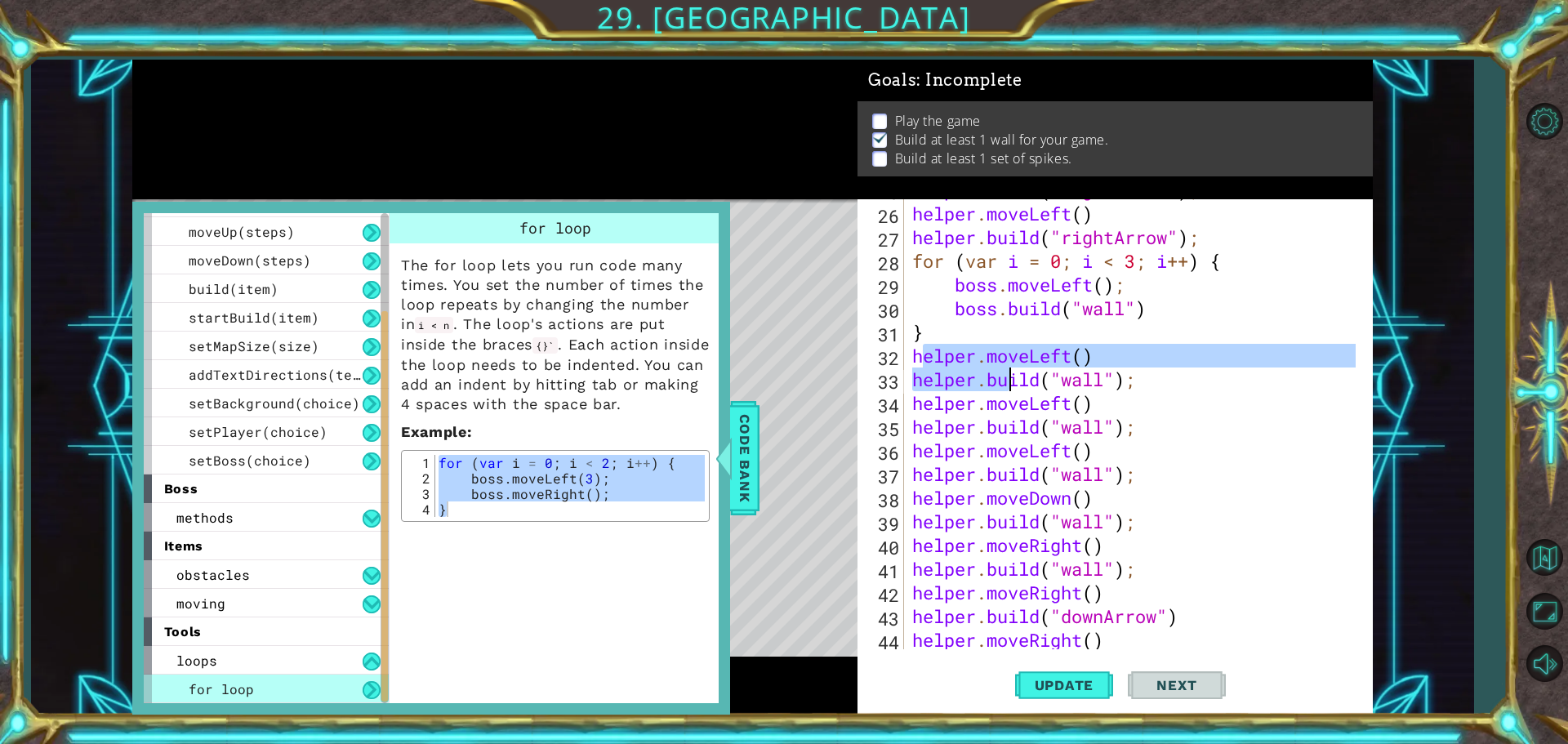
click at [909, 359] on div "helper.moveLeft() [DOMAIN_NAME]("wall"); 25 26 27 28 29 30 31 32 33 34 35 36 37…" at bounding box center [1113, 425] width 510 height 450
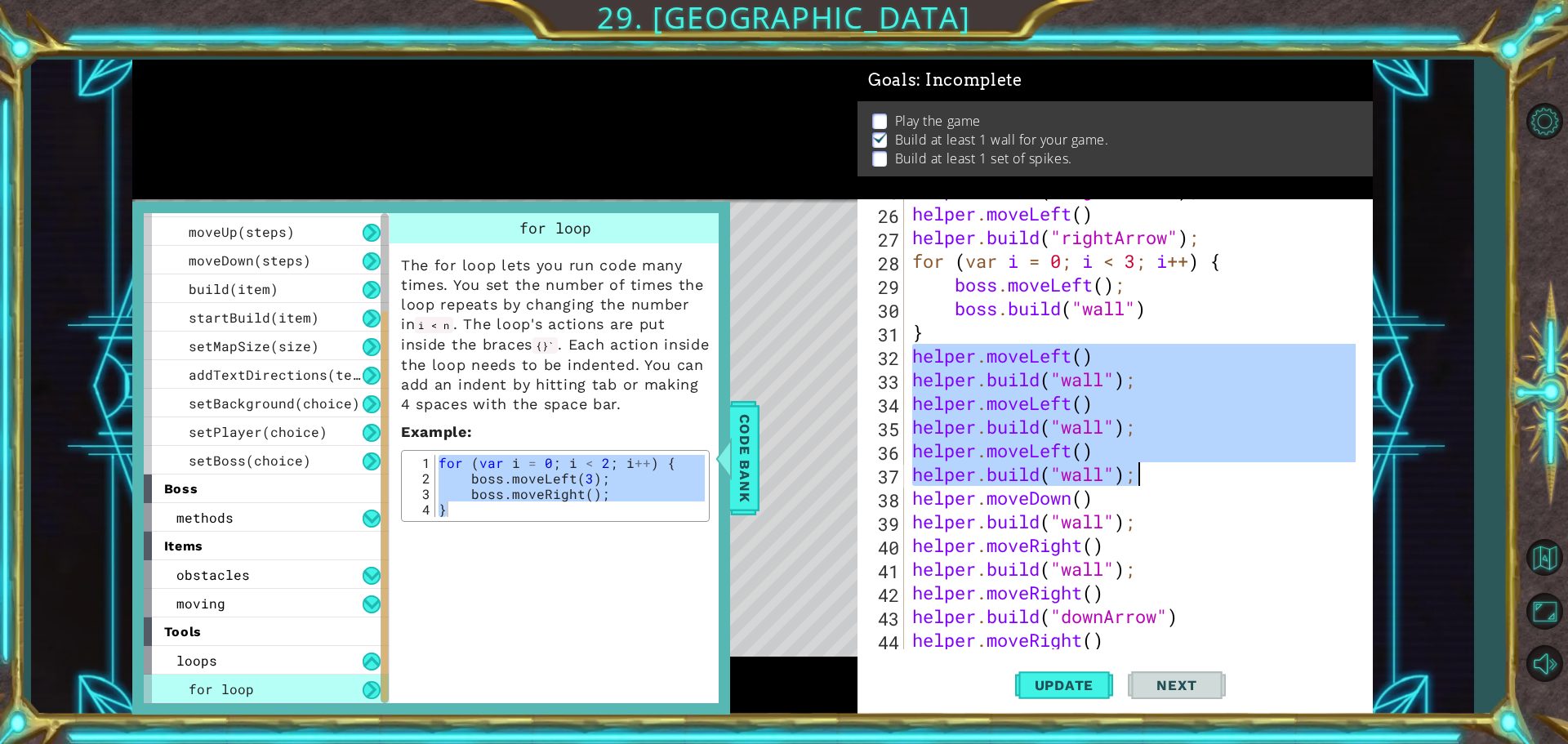
drag, startPoint x: 910, startPoint y: 359, endPoint x: 1140, endPoint y: 473, distance: 256.7
click at [1140, 473] on div "helper . build ( "rightArrow" ) ; helper . moveLeft ( ) helper . build ( "right…" at bounding box center [1136, 427] width 455 height 498
type textarea "helper.moveLeft() [DOMAIN_NAME]("wall");"
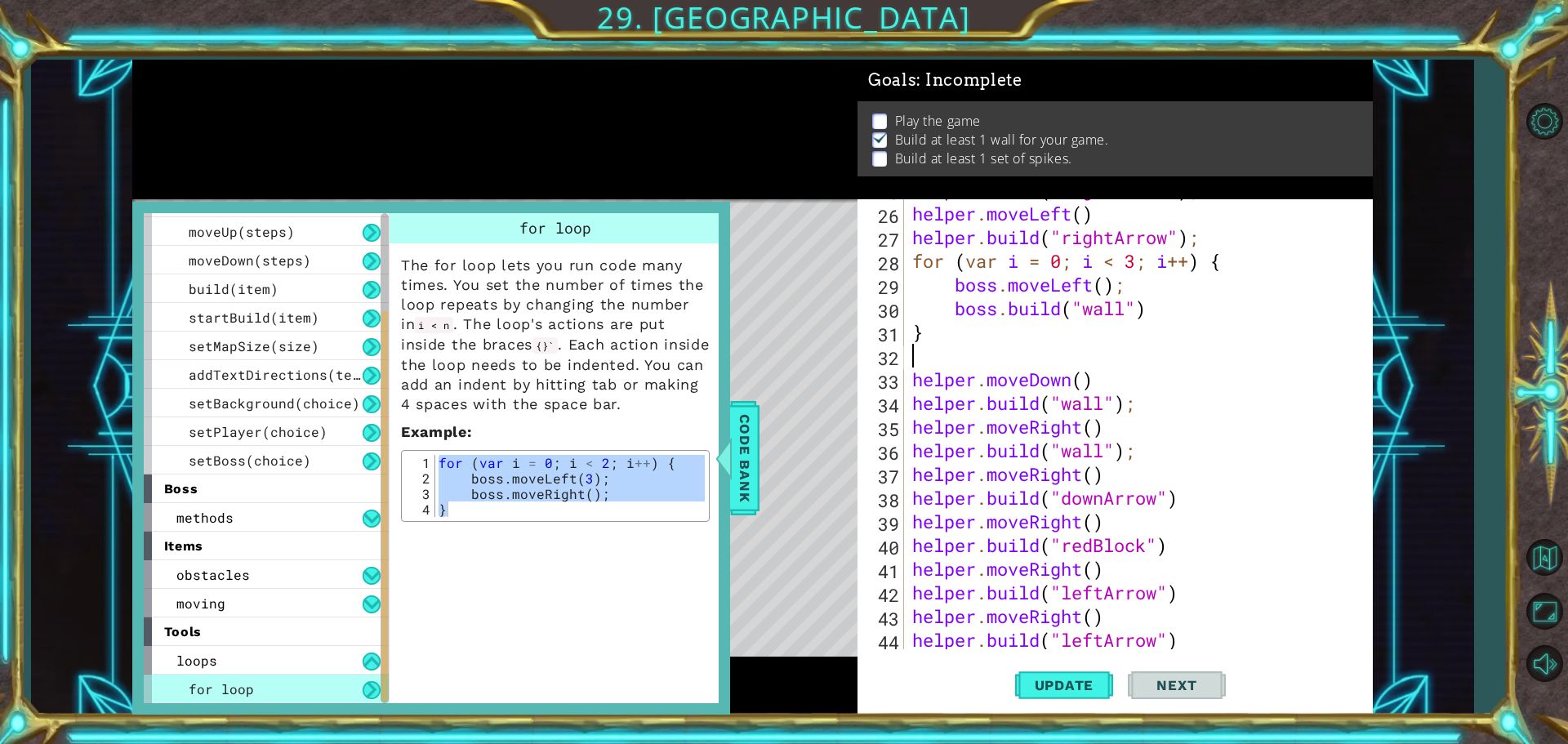
scroll to position [0, 0]
click at [745, 473] on span "Code Bank" at bounding box center [744, 458] width 26 height 99
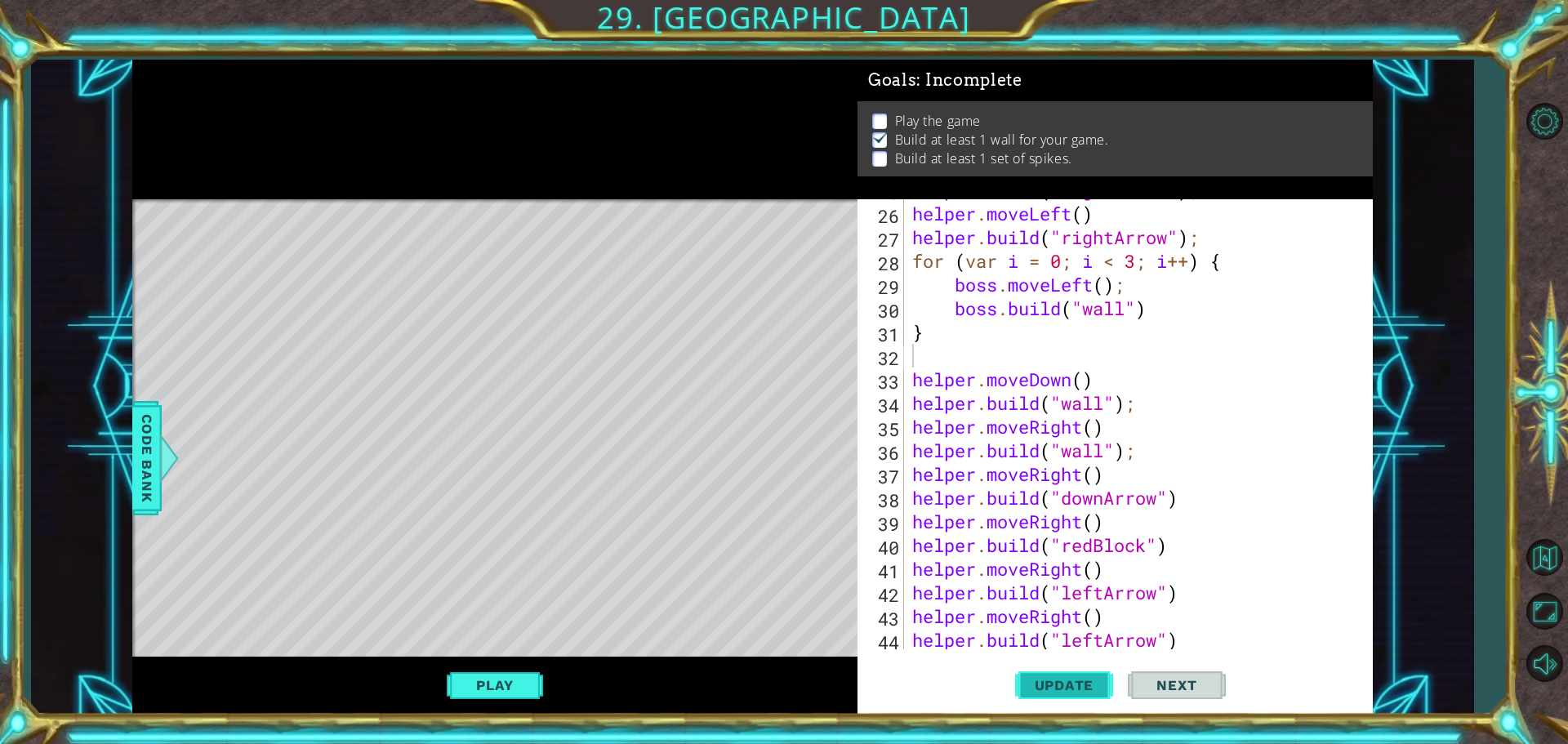
click at [1059, 686] on span "Update" at bounding box center [1064, 685] width 93 height 17
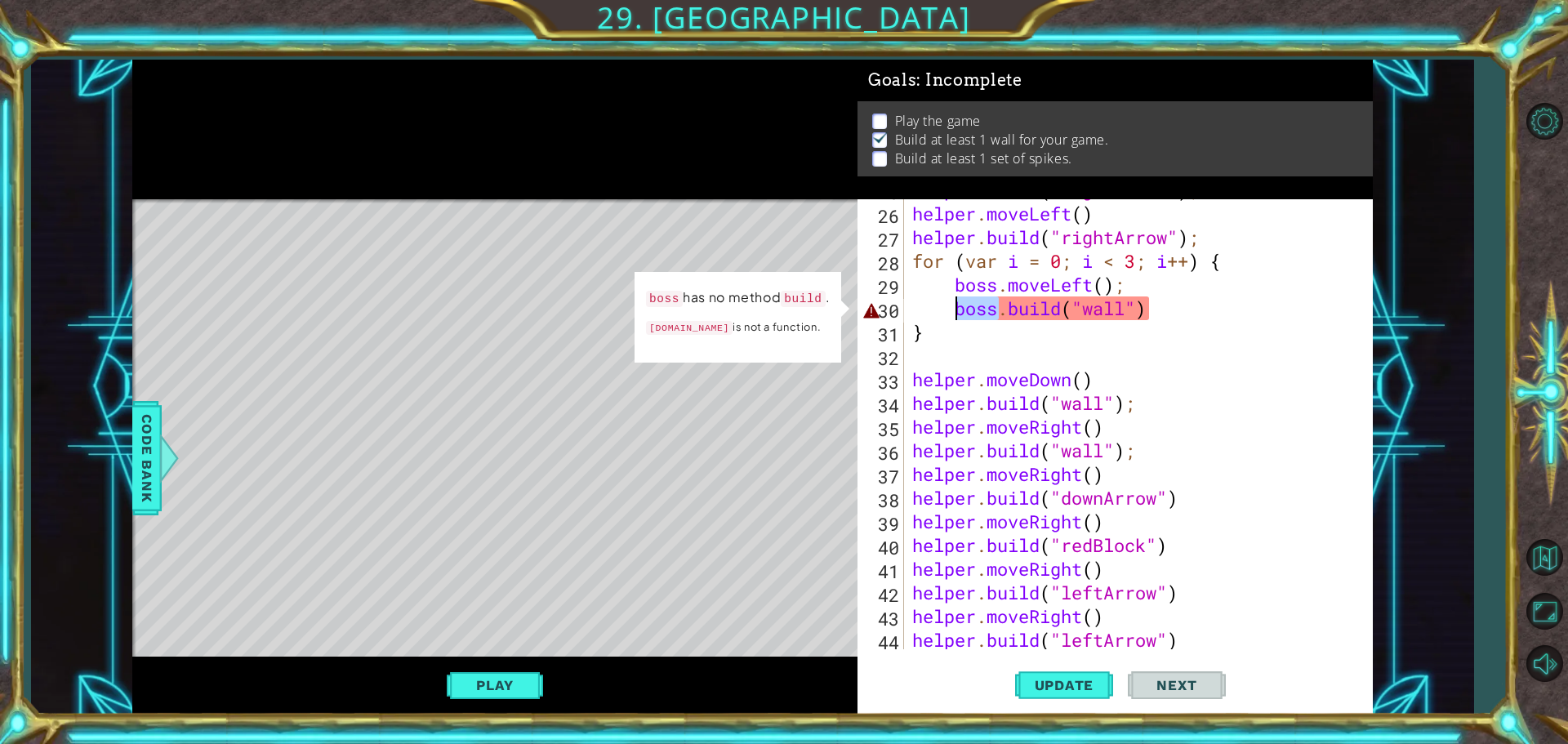
drag, startPoint x: 996, startPoint y: 312, endPoint x: 953, endPoint y: 313, distance: 43.0
click at [953, 313] on div "helper . build ( "rightArrow" ) ; helper . moveLeft ( ) helper . build ( "right…" at bounding box center [1136, 427] width 455 height 498
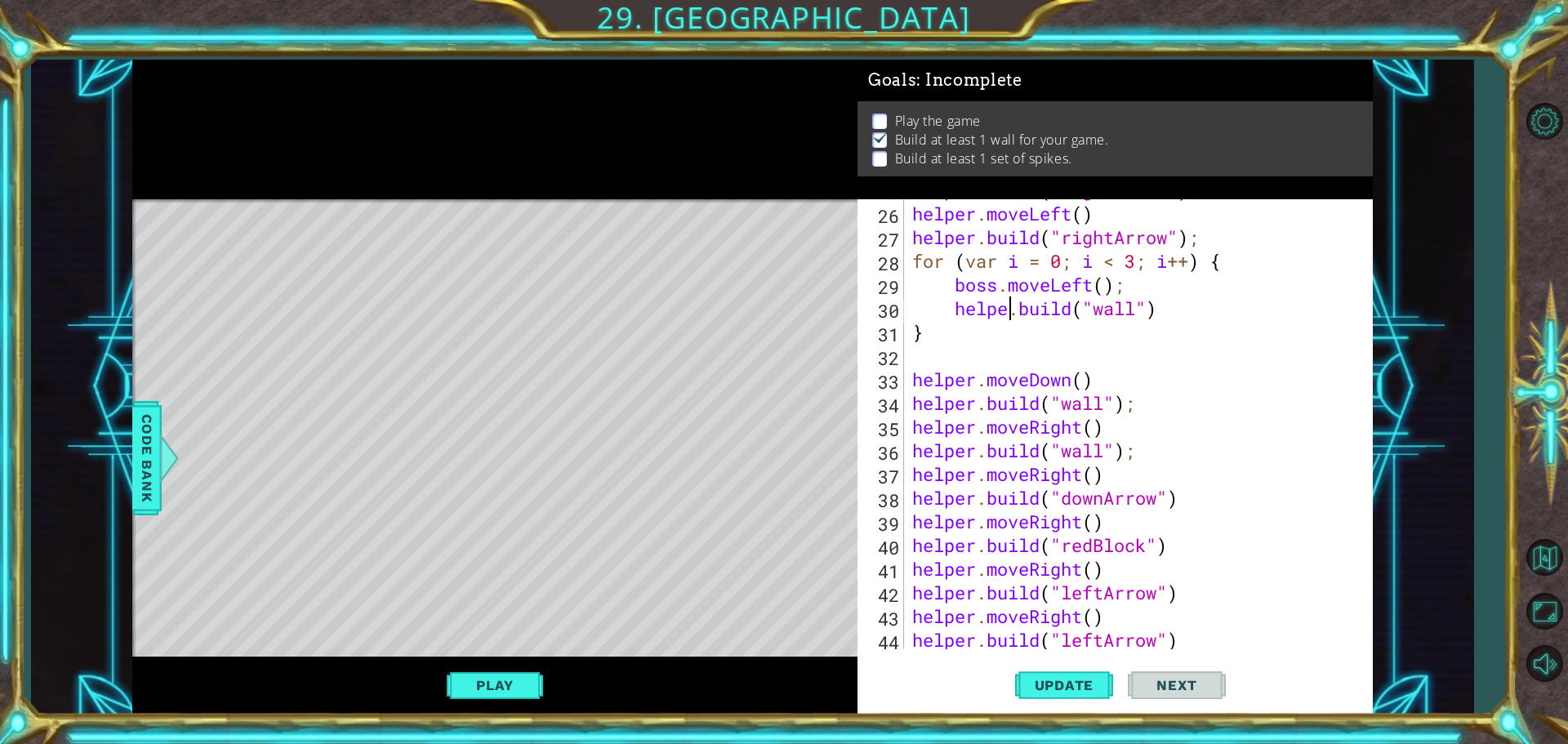
scroll to position [0, 5]
click at [998, 287] on div "helper . build ( "rightArrow" ) ; helper . moveLeft ( ) helper . build ( "right…" at bounding box center [1136, 427] width 455 height 498
type textarea "helper.moveLeft();"
click at [1052, 667] on button "Update" at bounding box center [1064, 685] width 98 height 52
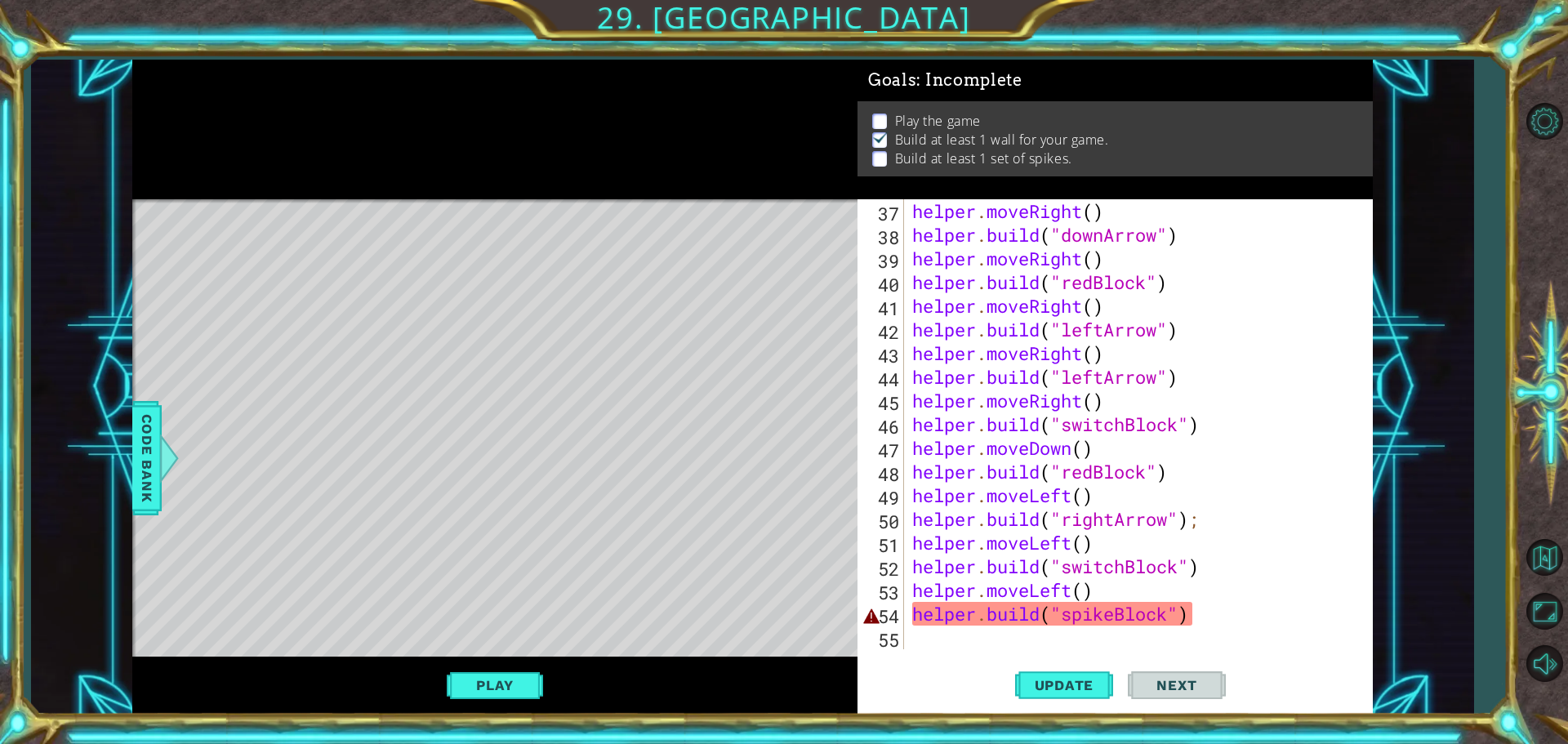
scroll to position [900, 0]
click at [169, 464] on div at bounding box center [168, 458] width 20 height 49
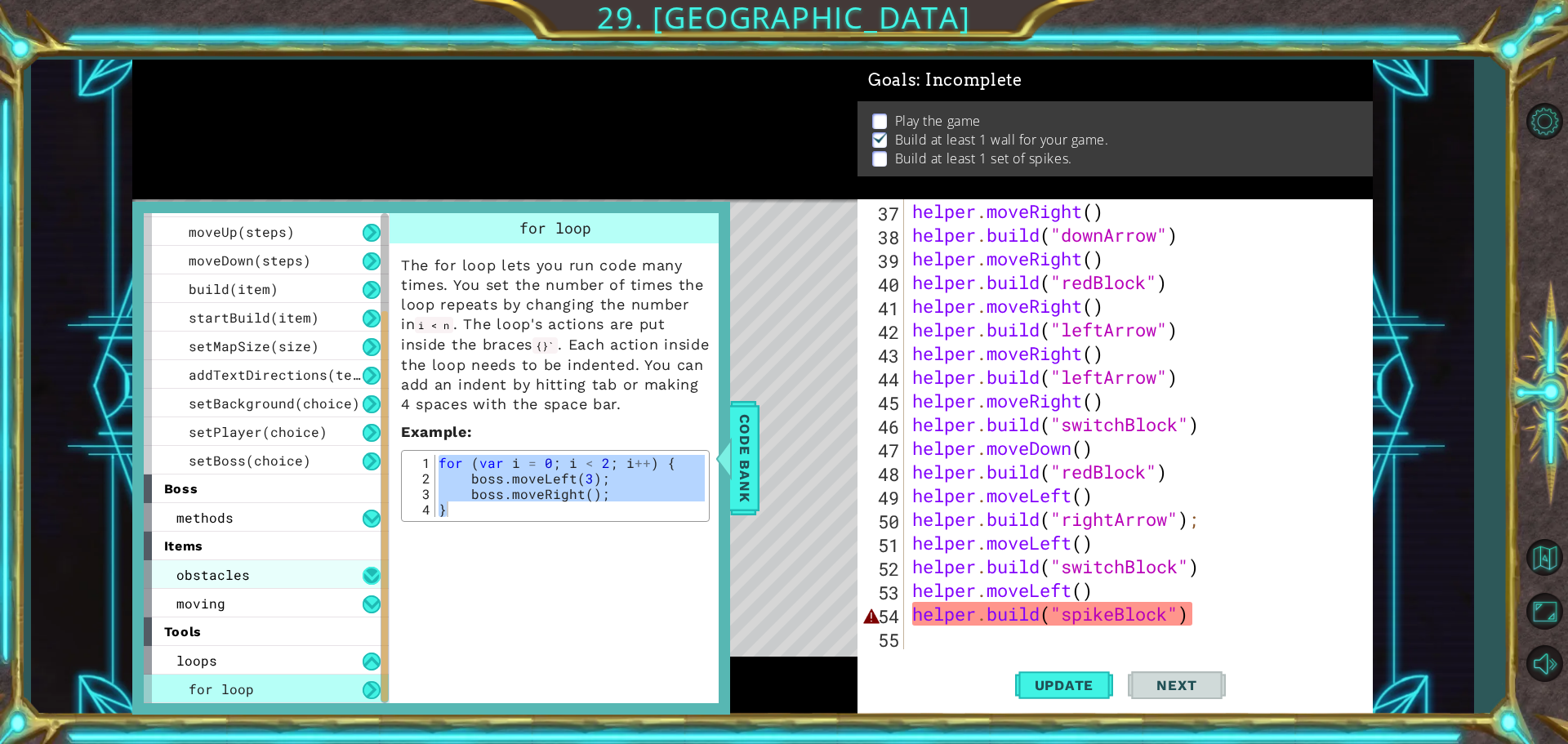
click at [370, 577] on button at bounding box center [371, 576] width 18 height 18
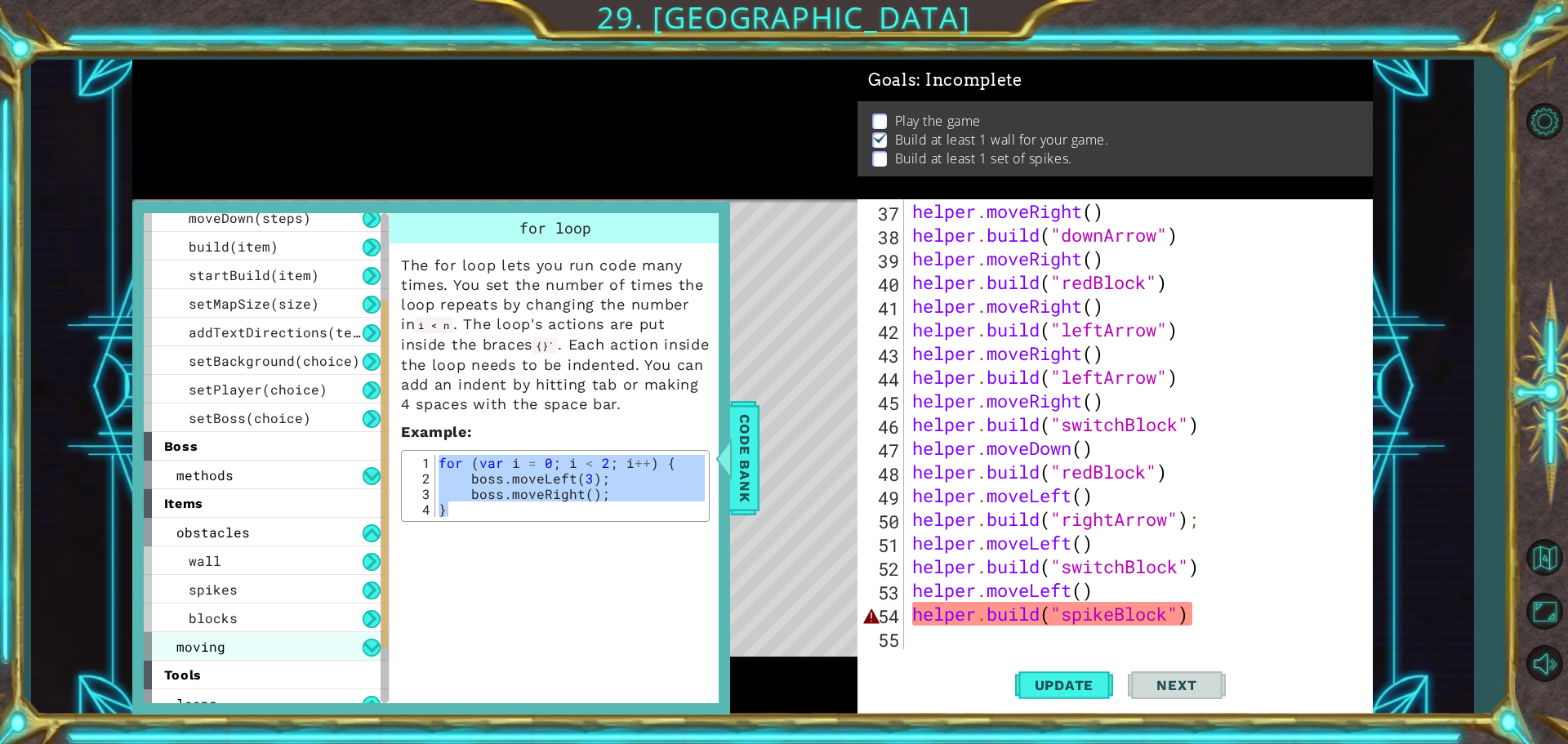
scroll to position [192, 0]
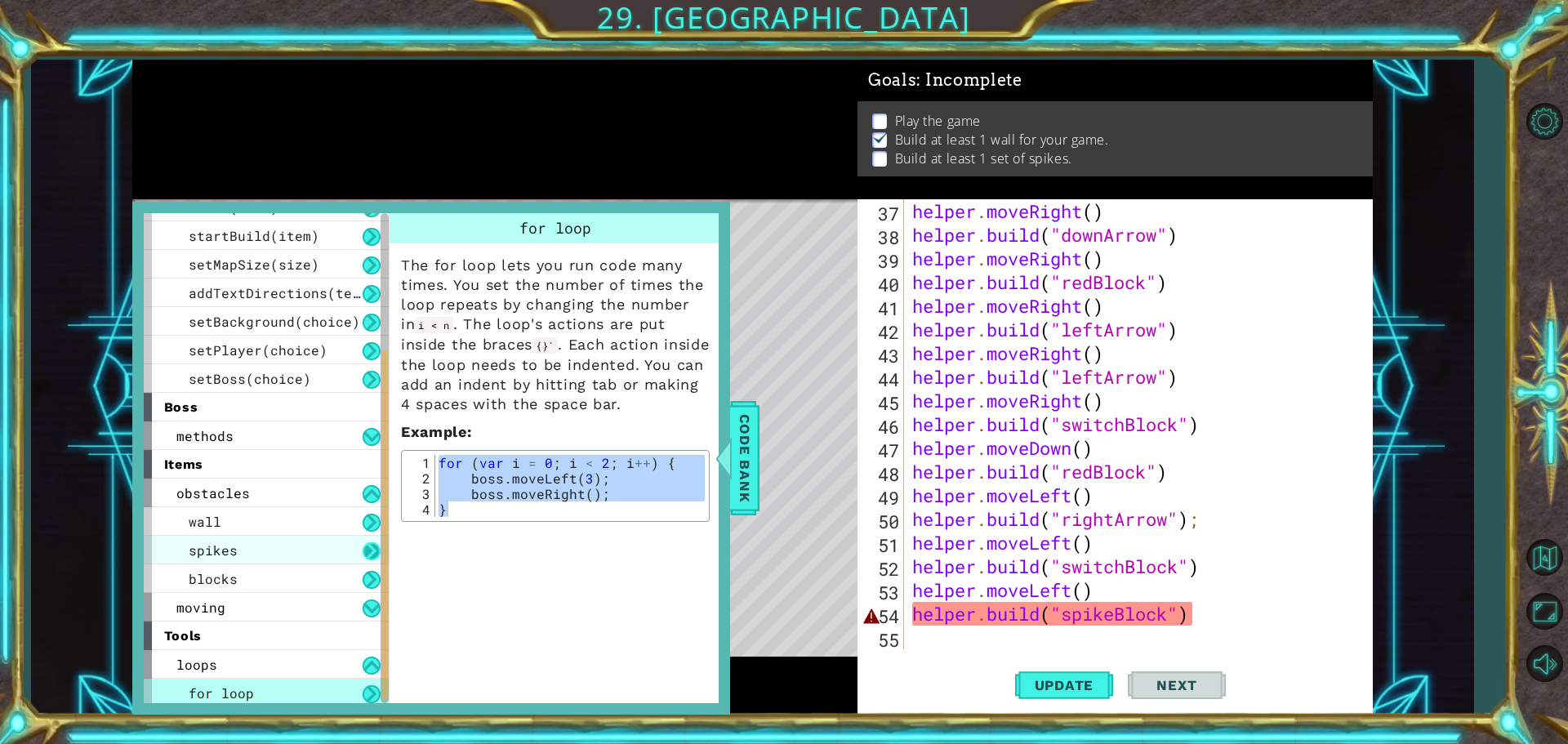
click at [372, 548] on button at bounding box center [371, 551] width 18 height 18
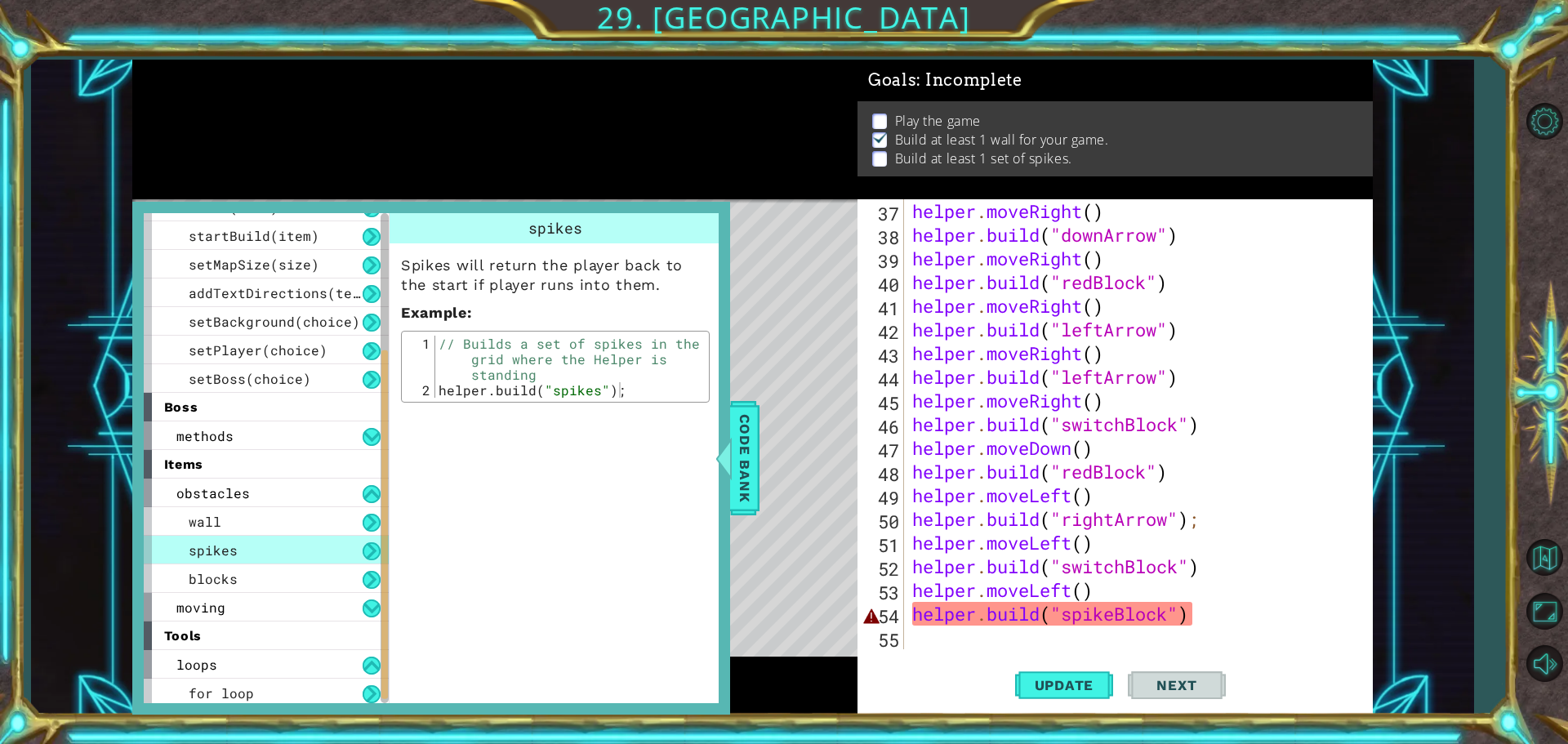
type textarea "[DOMAIN_NAME]("spikes");"
drag, startPoint x: 438, startPoint y: 392, endPoint x: 594, endPoint y: 400, distance: 156.2
click at [594, 400] on div "[DOMAIN_NAME]("spikes"); 1 2 // Builds a set of spikes in the grid where the He…" at bounding box center [555, 367] width 309 height 72
drag, startPoint x: 601, startPoint y: 388, endPoint x: 615, endPoint y: 393, distance: 14.9
click at [615, 393] on div "// Builds a set of spikes in the grid where the Helper is standing helper . bui…" at bounding box center [570, 367] width 270 height 62
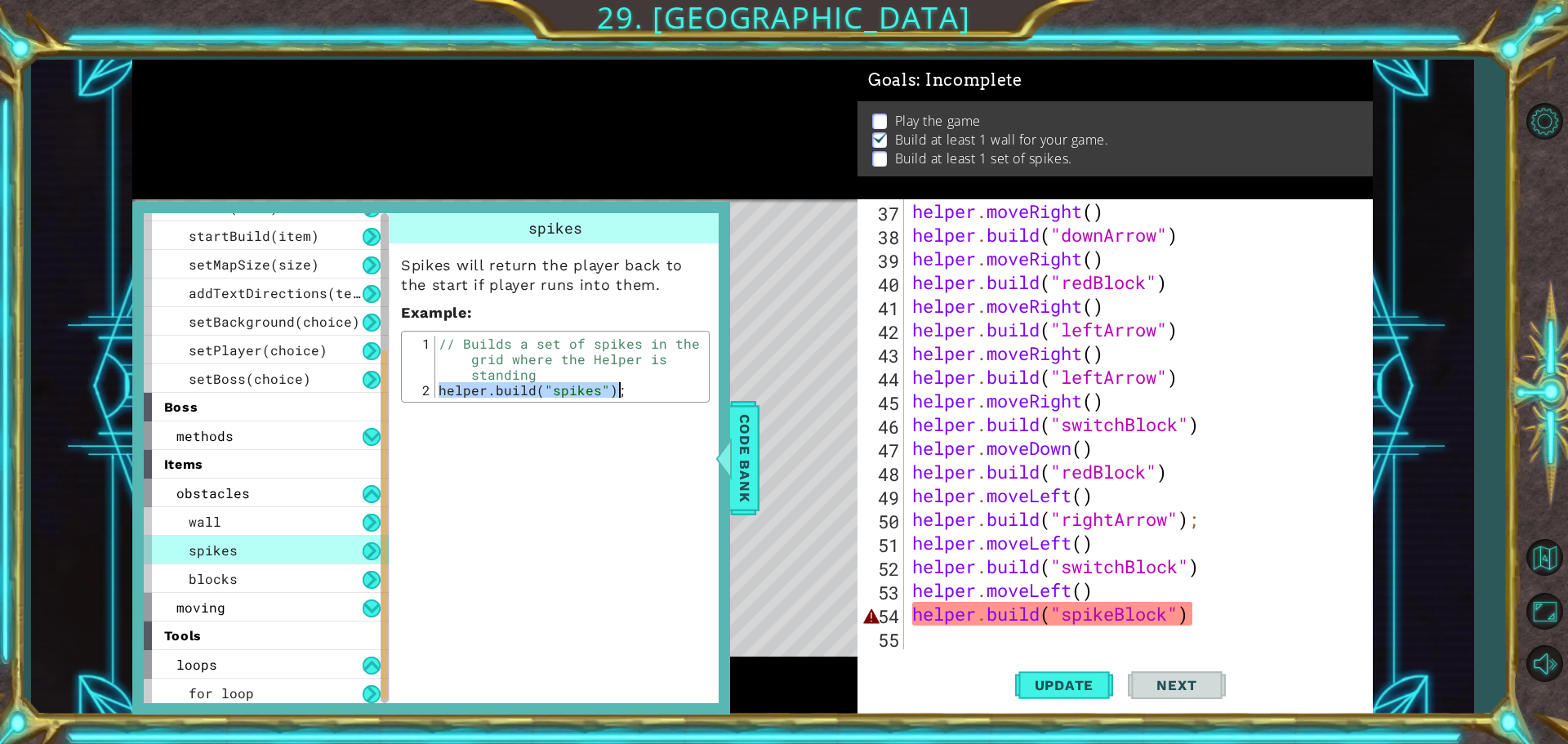
drag, startPoint x: 438, startPoint y: 388, endPoint x: 644, endPoint y: 399, distance: 206.3
click at [644, 399] on div "[DOMAIN_NAME]("spikes"); 1 2 // Builds a set of spikes in the grid where the He…" at bounding box center [555, 367] width 309 height 72
type textarea "[DOMAIN_NAME]("spikeBlock")"
click at [1202, 620] on div "helper . moveRight ( ) helper . build ( "downArrow" ) helper . moveRight ( ) he…" at bounding box center [1136, 448] width 455 height 498
drag, startPoint x: 1198, startPoint y: 618, endPoint x: 902, endPoint y: 620, distance: 296.0
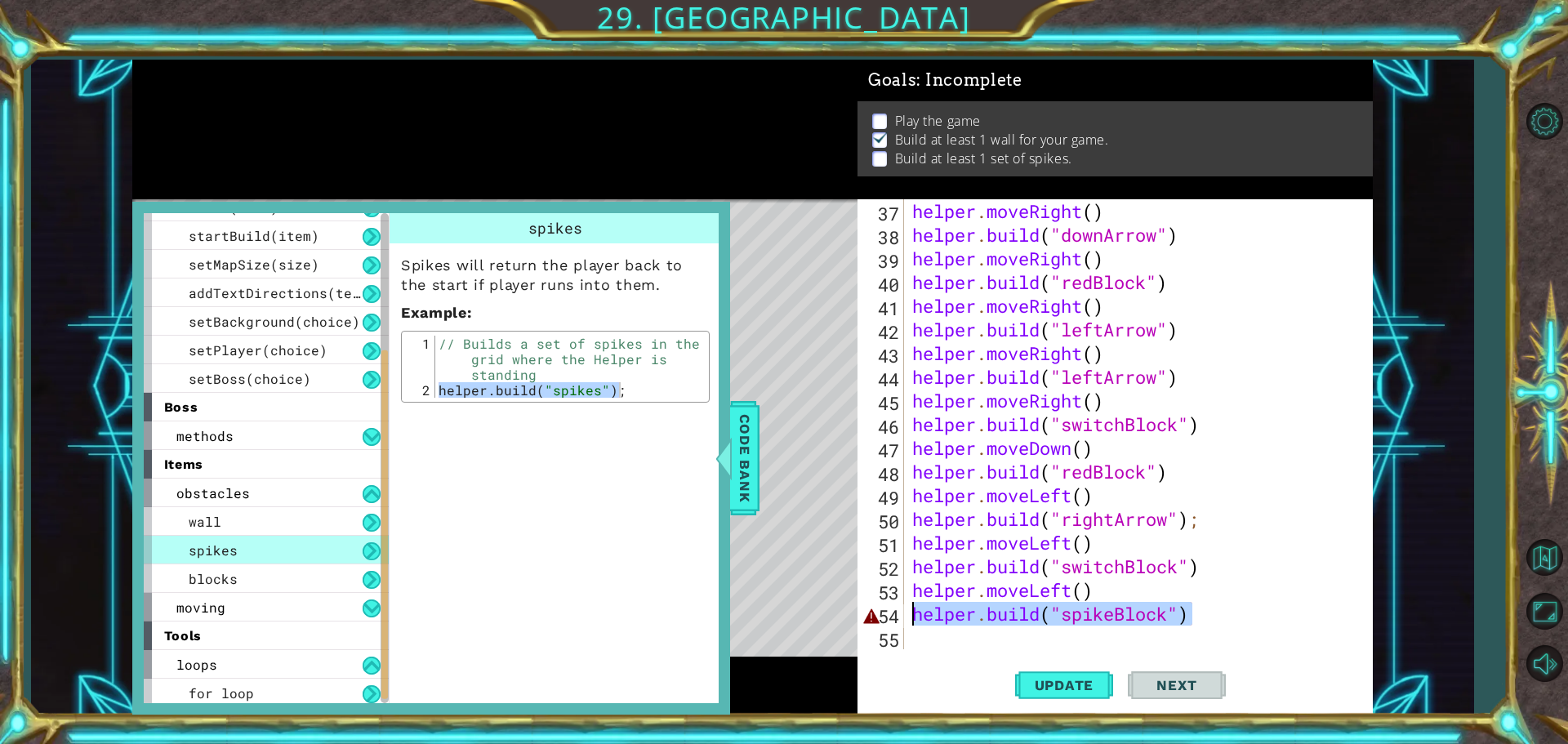
click at [902, 620] on div "[DOMAIN_NAME]("spikeBlock") 37 38 39 40 41 42 43 44 45 46 47 48 49 50 51 52 53 …" at bounding box center [1113, 425] width 510 height 450
paste textarea "[DOMAIN_NAME]("spikes");"
type textarea "[DOMAIN_NAME]("spikes");"
click at [1063, 680] on span "Update" at bounding box center [1064, 685] width 93 height 17
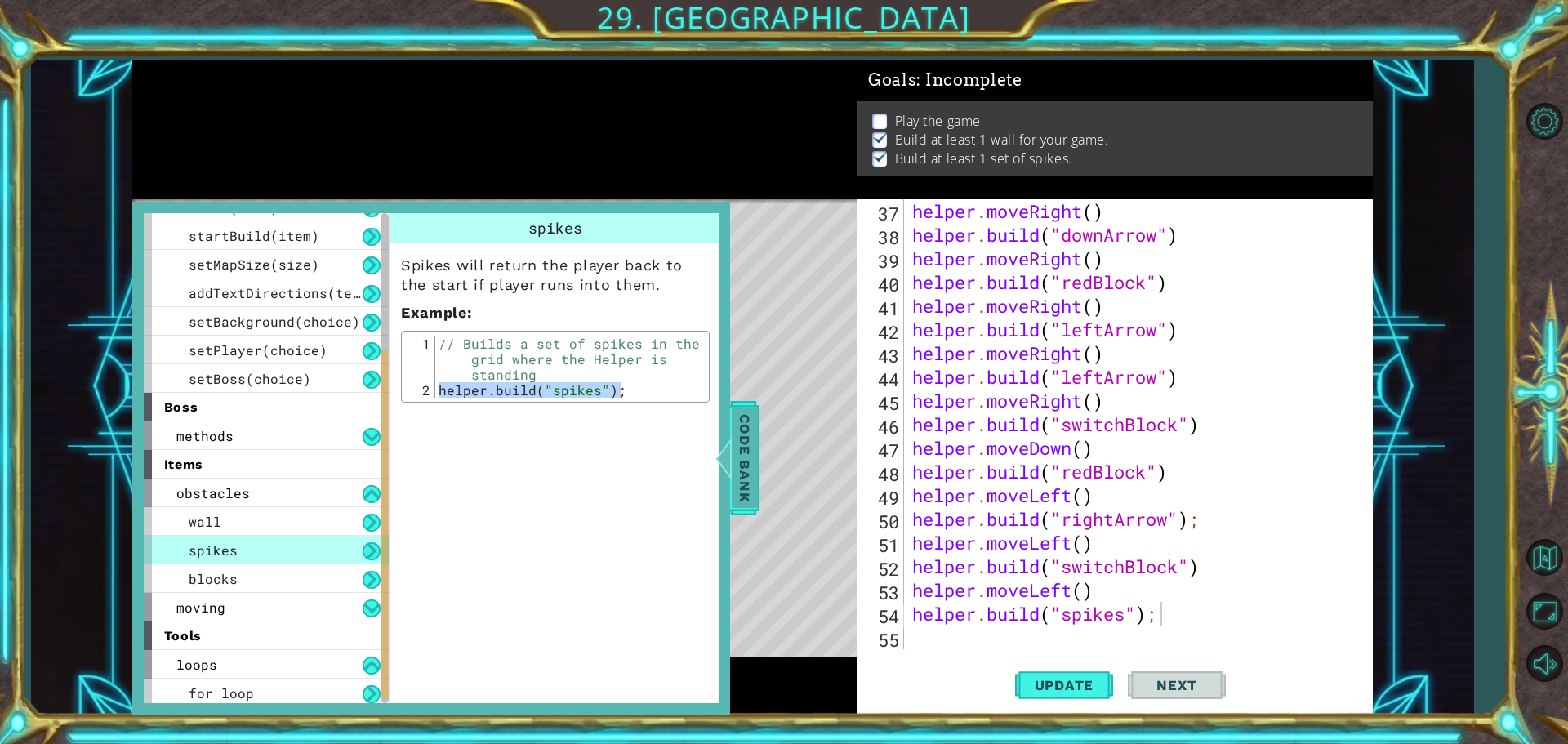
click at [752, 473] on span "Code Bank" at bounding box center [744, 458] width 26 height 99
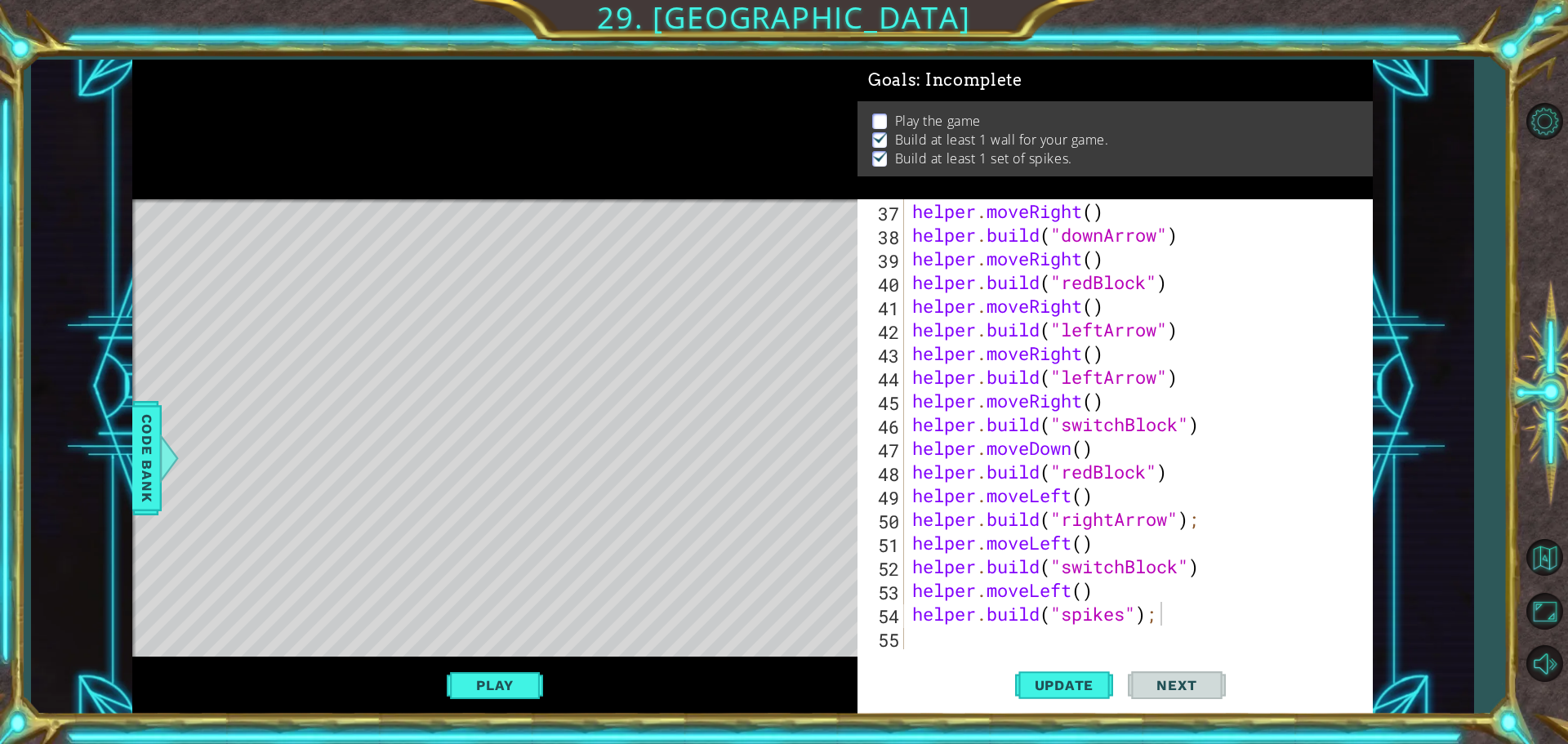
click at [914, 625] on div "helper . moveRight ( ) helper . build ( "downArrow" ) helper . moveRight ( ) he…" at bounding box center [1136, 448] width 455 height 498
drag, startPoint x: 909, startPoint y: 593, endPoint x: 1129, endPoint y: 597, distance: 220.0
click at [1129, 597] on div "helper . moveRight ( ) helper . build ( "downArrow" ) helper . moveRight ( ) he…" at bounding box center [1136, 448] width 455 height 498
type textarea "helper.moveLeft()"
click at [933, 658] on div "helper.moveLeft() 37 38 39 40 41 42 43 44 45 46 47 48 49 50 51 52 53 54 55 help…" at bounding box center [1115, 457] width 515 height 515
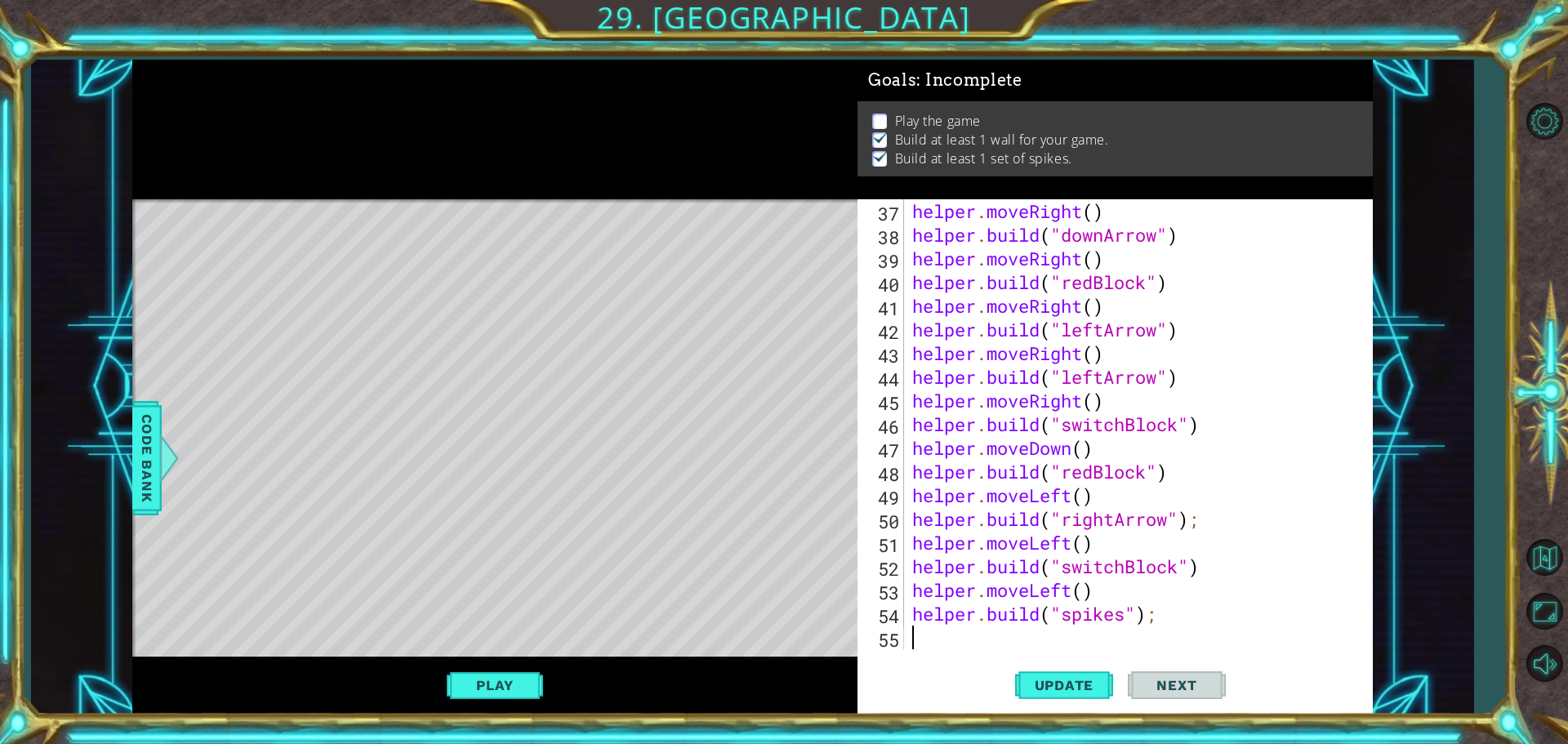
click at [925, 641] on div "helper . moveRight ( ) helper . build ( "downArrow" ) helper . moveRight ( ) he…" at bounding box center [1136, 448] width 455 height 498
paste textarea "helper.moveLeft()"
type textarea "helper.moveLeft()"
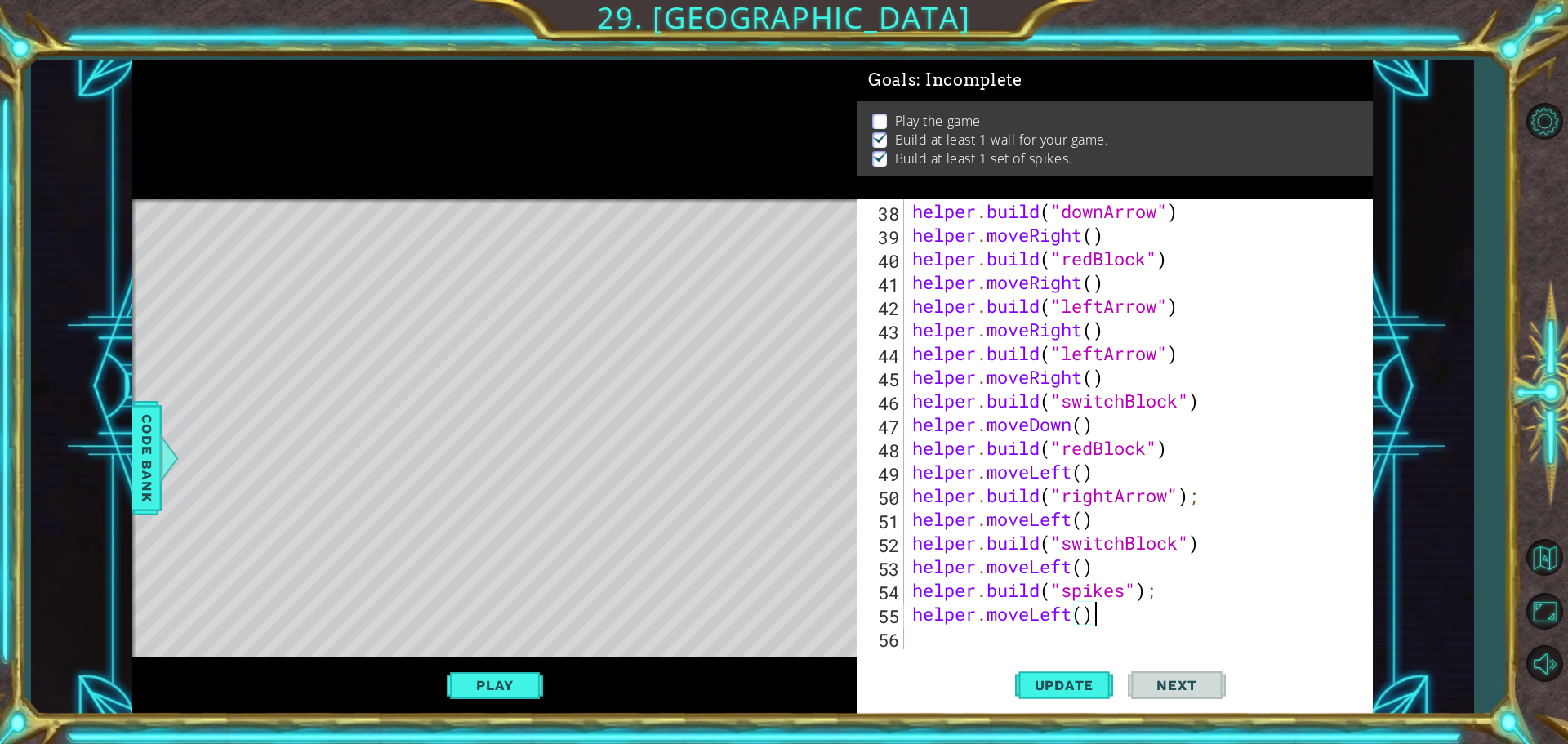
scroll to position [924, 0]
click at [973, 648] on div "helper . build ( "downArrow" ) helper . moveRight ( ) helper . build ( "redBloc…" at bounding box center [1136, 448] width 455 height 498
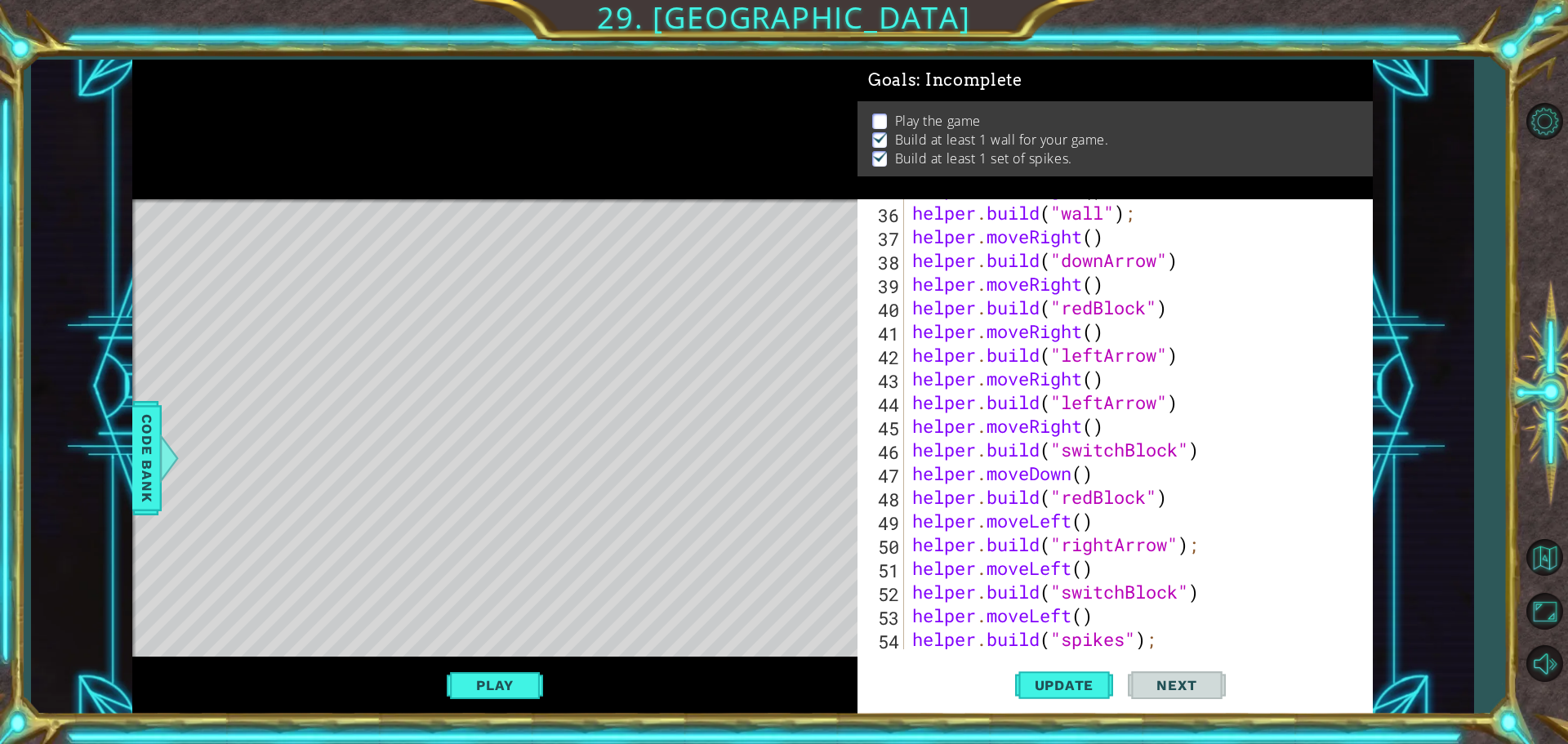
scroll to position [874, 0]
click at [904, 386] on div "35 36 37 38 39 40 41 42 43 44 45 46 47 48 49 50 51 52 53 54 55 helper . moveRig…" at bounding box center [1113, 425] width 510 height 450
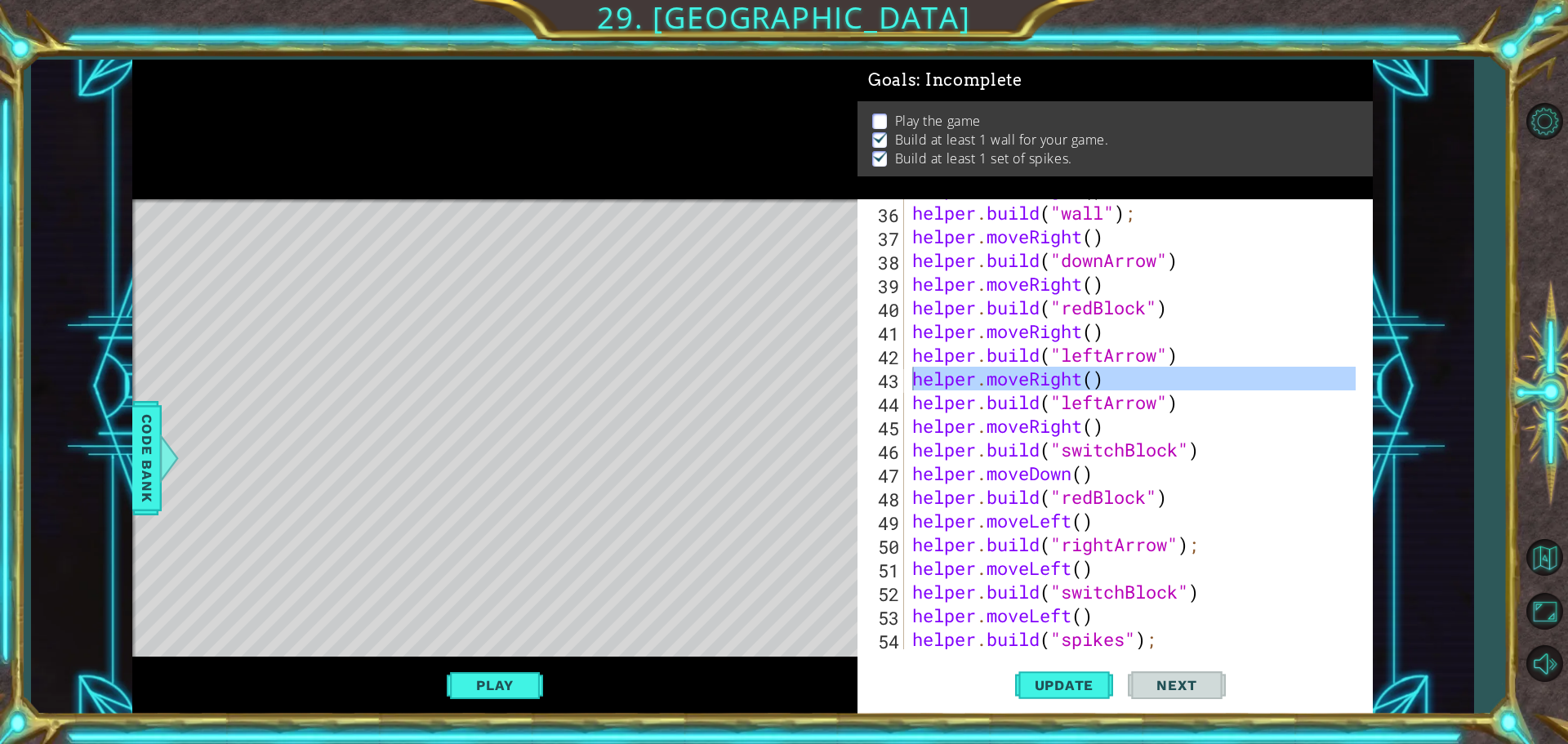
click at [908, 403] on div "helper.moveRight() [DOMAIN_NAME]("leftArrow") 35 36 37 38 39 40 41 42 43 44 45 …" at bounding box center [1113, 425] width 510 height 450
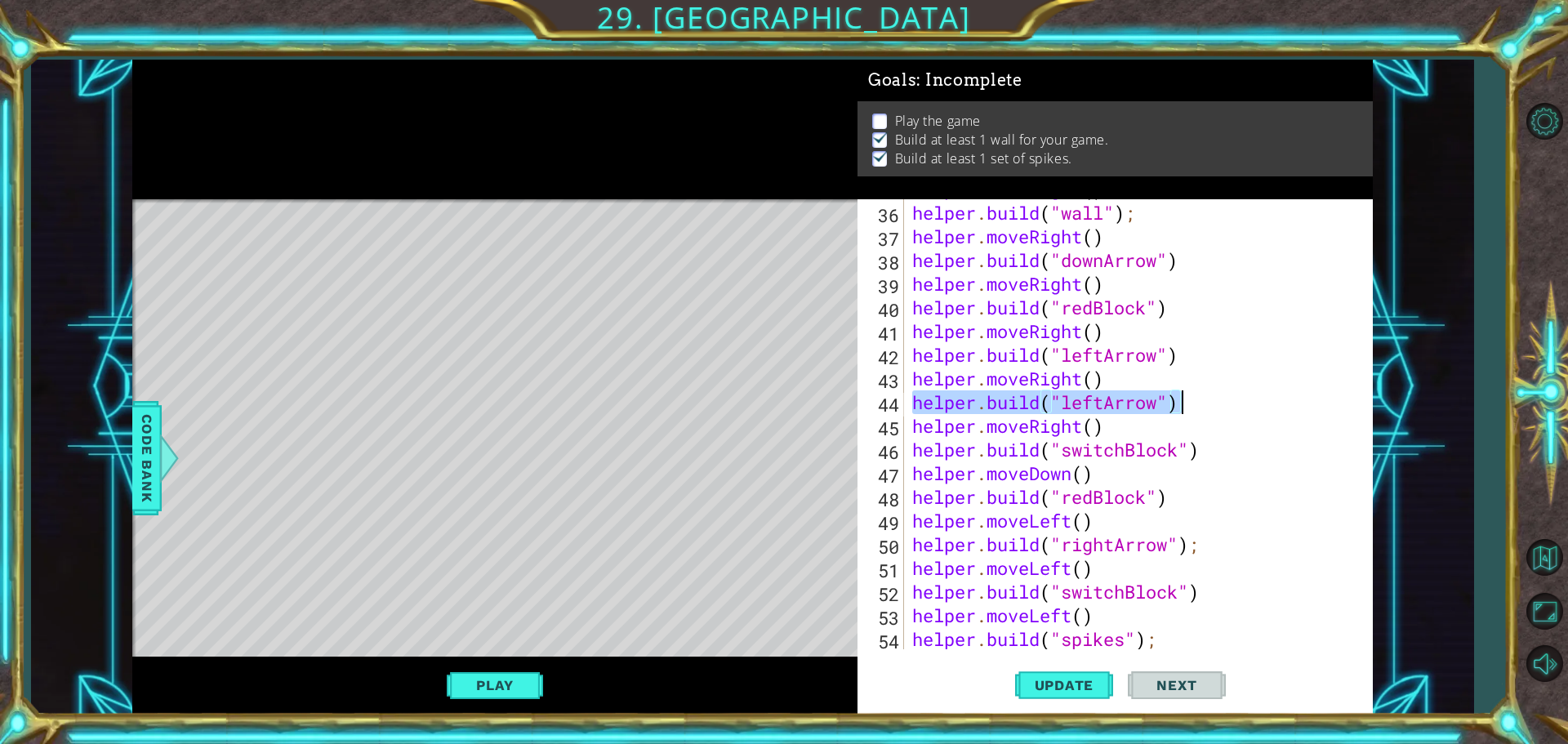
drag, startPoint x: 911, startPoint y: 405, endPoint x: 1178, endPoint y: 408, distance: 267.0
click at [1253, 407] on div "helper . moveRight ( ) helper . build ( "wall" ) ; helper . moveRight ( ) helpe…" at bounding box center [1136, 426] width 455 height 498
type textarea "[DOMAIN_NAME]("leftArrow")"
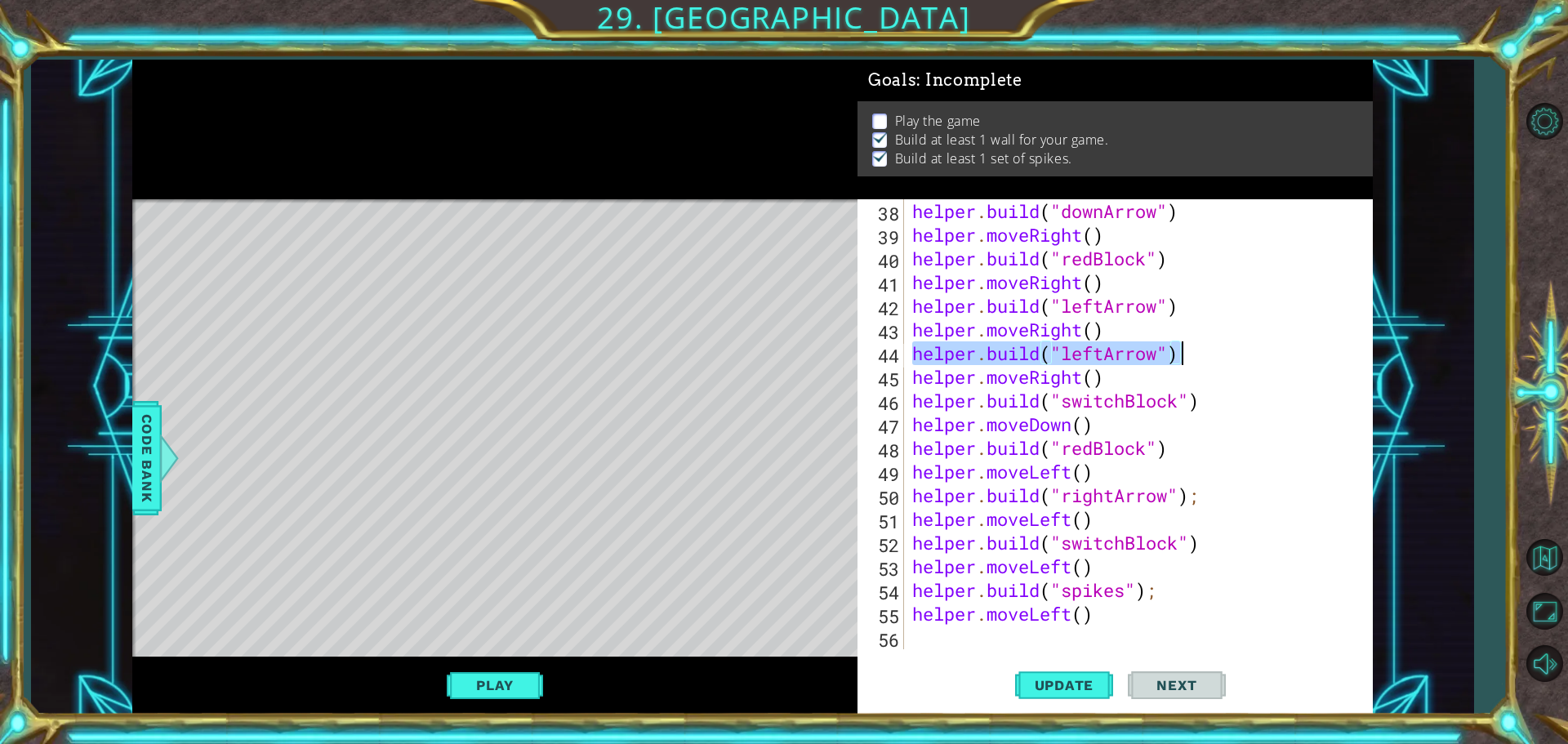
scroll to position [924, 0]
click at [960, 640] on div "helper . build ( "downArrow" ) helper . moveRight ( ) helper . build ( "redBloc…" at bounding box center [1136, 448] width 455 height 498
paste textarea "[DOMAIN_NAME]("leftArrow")"
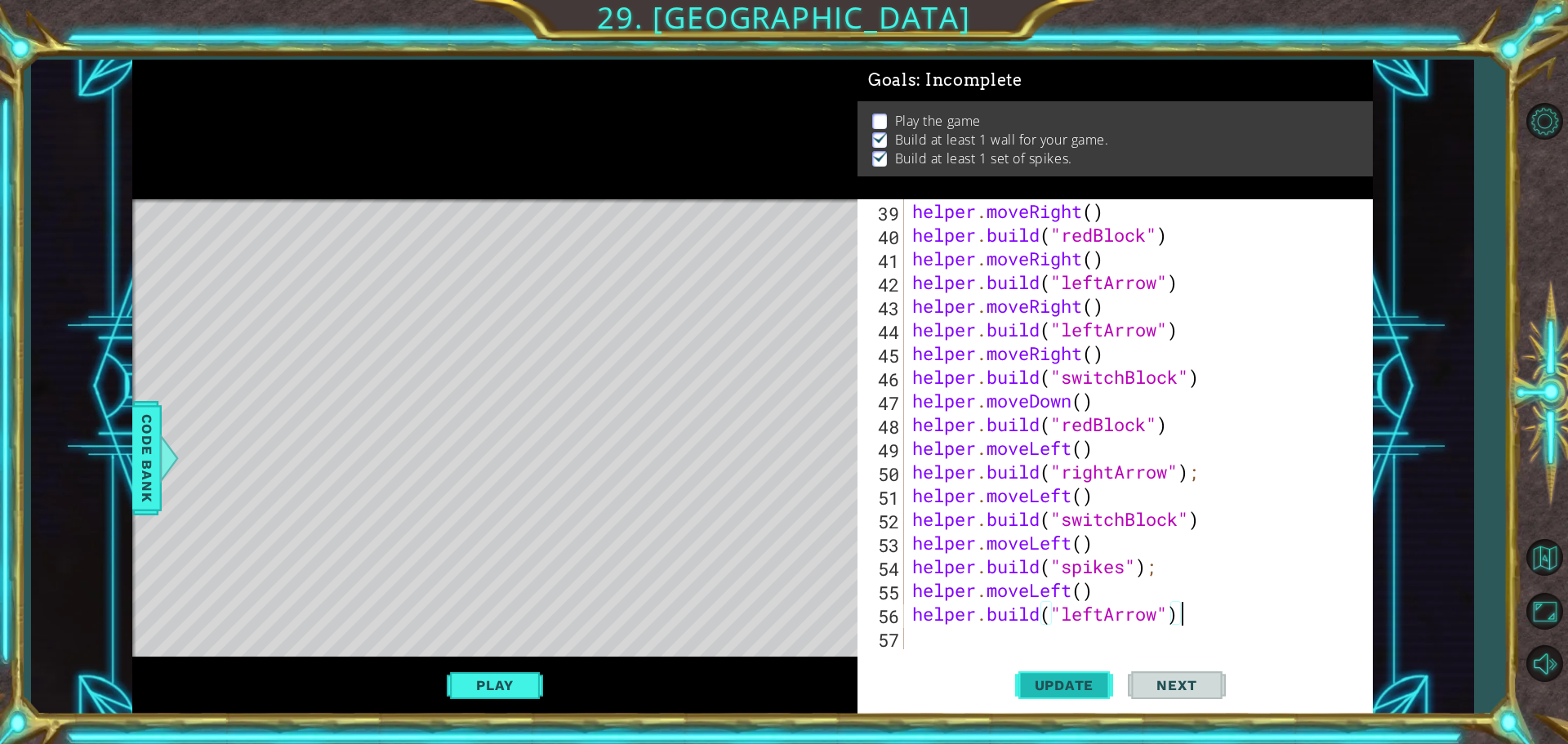
click at [1070, 678] on span "Update" at bounding box center [1064, 685] width 93 height 17
click at [963, 661] on div "Update Next" at bounding box center [1120, 685] width 515 height 52
drag, startPoint x: 911, startPoint y: 587, endPoint x: 1129, endPoint y: 593, distance: 218.1
click at [1129, 593] on div "helper . moveRight ( ) helper . build ( "redBlock" ) helper . moveRight ( ) hel…" at bounding box center [1136, 448] width 455 height 498
drag, startPoint x: 929, startPoint y: 623, endPoint x: 929, endPoint y: 632, distance: 9.0
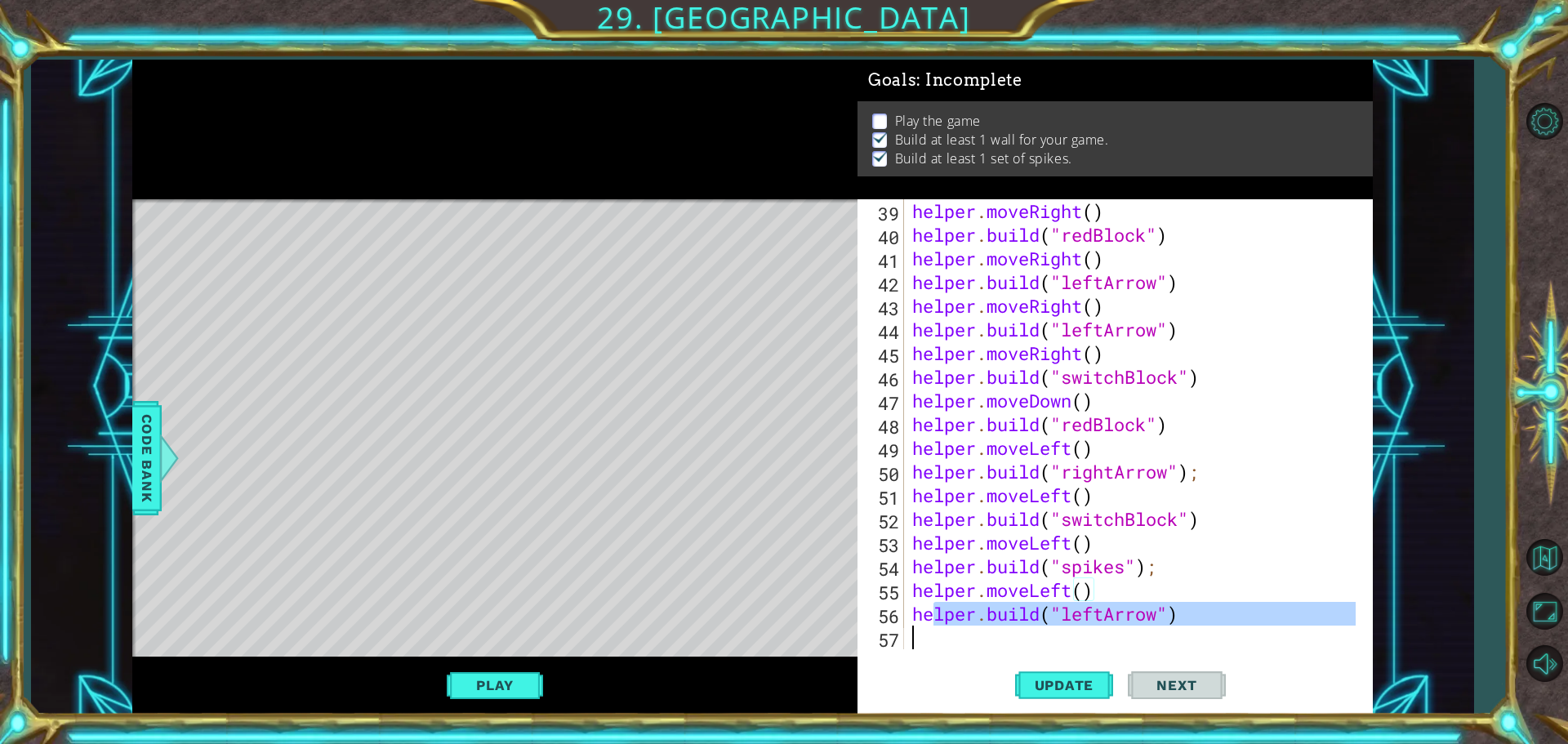
click at [929, 629] on div "helper . moveRight ( ) helper . build ( "redBlock" ) helper . moveRight ( ) hel…" at bounding box center [1136, 448] width 455 height 498
paste textarea "helper.moveLeft()"
type textarea "hehelper.moveLeft()"
drag, startPoint x: 1099, startPoint y: 622, endPoint x: 897, endPoint y: 615, distance: 202.1
click at [897, 615] on div "hehelper.moveLeft() 39 40 41 42 43 44 45 46 47 48 49 50 51 52 53 54 55 56 57 he…" at bounding box center [1113, 425] width 510 height 450
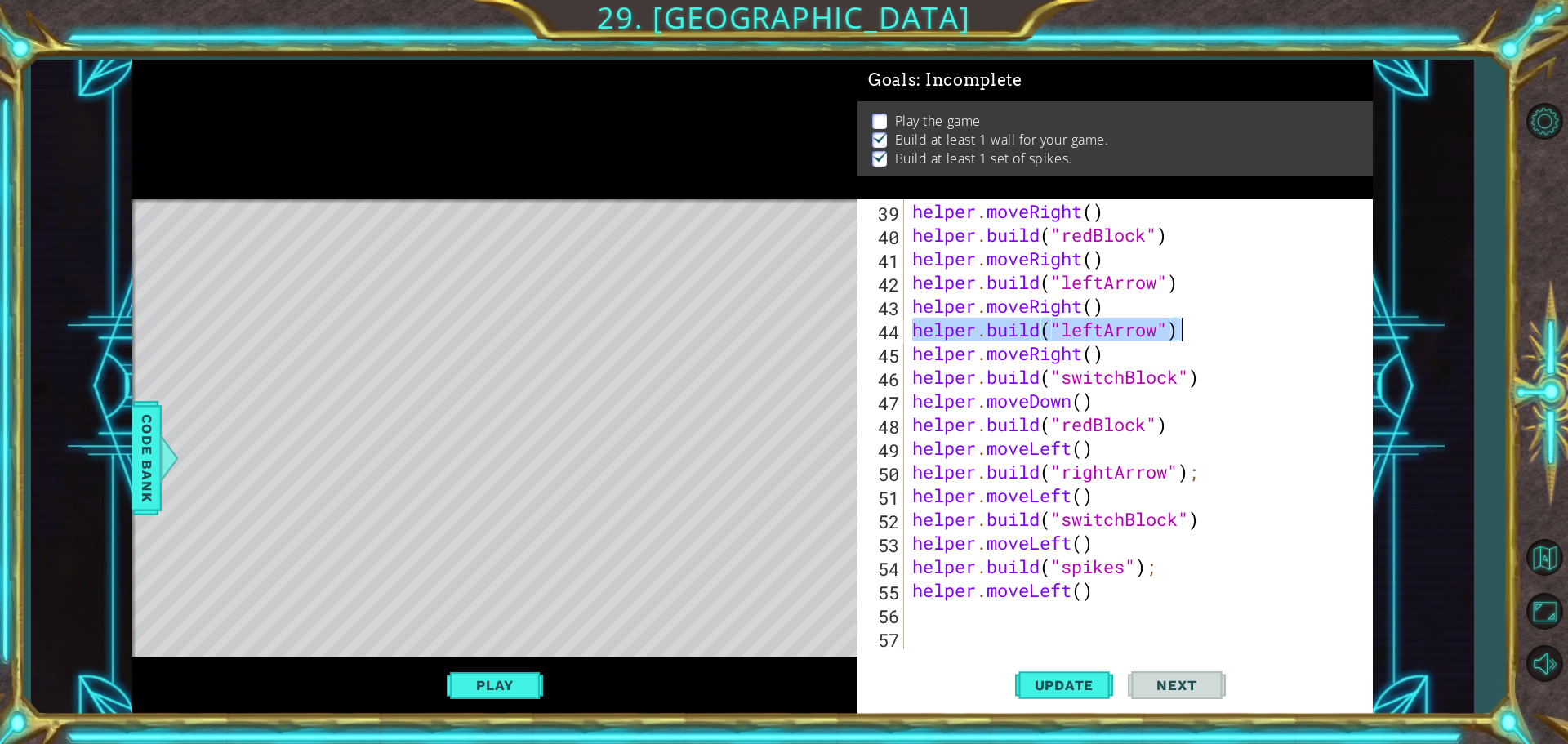
drag, startPoint x: 931, startPoint y: 337, endPoint x: 1201, endPoint y: 334, distance: 270.0
click at [1201, 334] on div "helper . moveRight ( ) helper . build ( "redBlock" ) helper . moveRight ( ) hel…" at bounding box center [1136, 448] width 455 height 498
type textarea "[DOMAIN_NAME]("leftArrow")"
click at [928, 609] on div "helper . moveRight ( ) helper . build ( "redBlock" ) helper . moveRight ( ) hel…" at bounding box center [1136, 448] width 455 height 498
paste textarea "[DOMAIN_NAME]("leftArrow")"
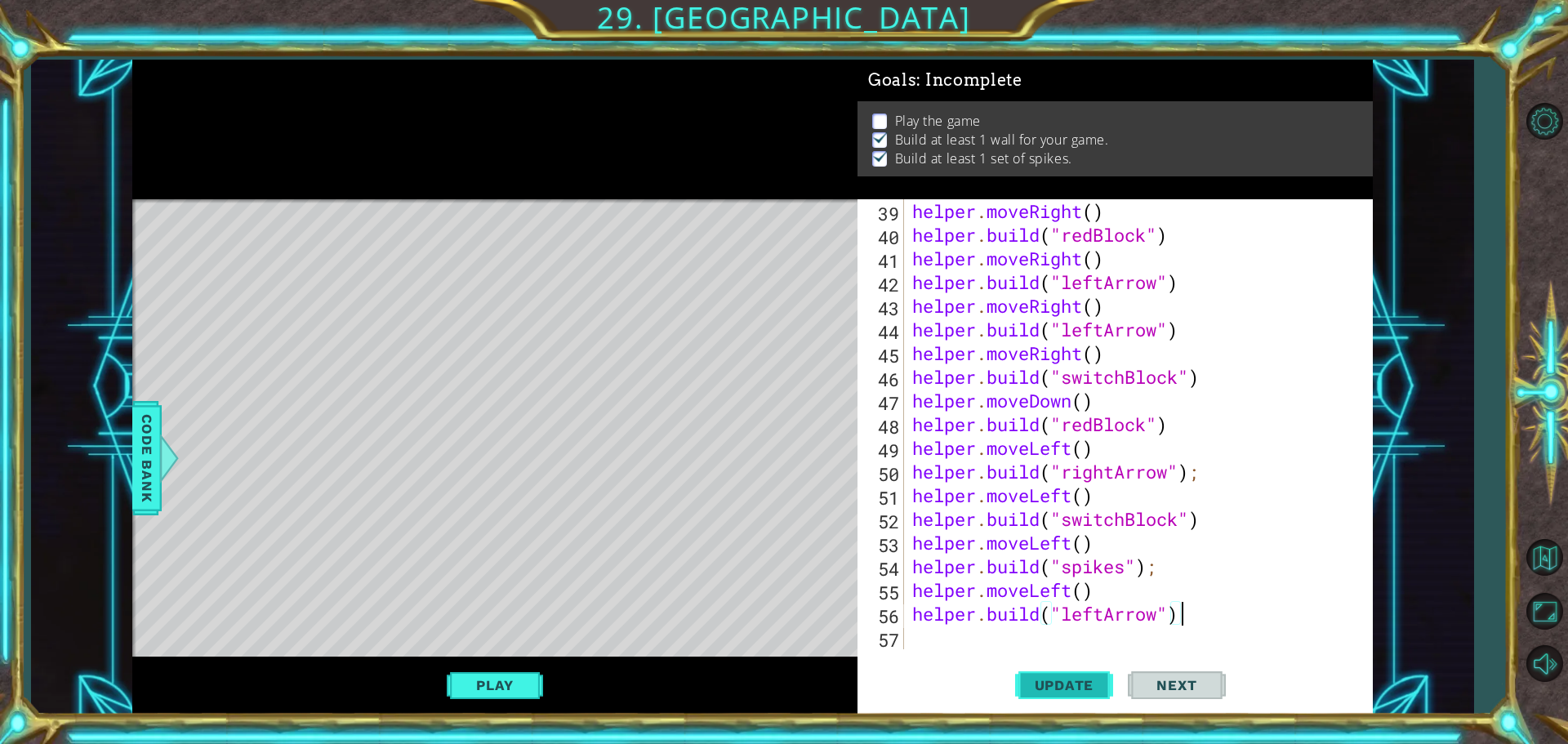
click at [1091, 686] on span "Update" at bounding box center [1064, 685] width 93 height 17
click at [1002, 652] on div "[DOMAIN_NAME]("leftArrow") 39 40 41 42 43 44 45 46 47 48 49 50 51 52 53 54 55 5…" at bounding box center [1115, 457] width 515 height 515
click at [997, 650] on div "[DOMAIN_NAME]("leftArrow") 39 40 41 42 43 44 45 46 47 48 49 50 51 52 53 54 55 5…" at bounding box center [1115, 457] width 515 height 515
click at [961, 676] on div "Update Next" at bounding box center [1120, 685] width 515 height 52
drag, startPoint x: 914, startPoint y: 595, endPoint x: 1042, endPoint y: 600, distance: 128.1
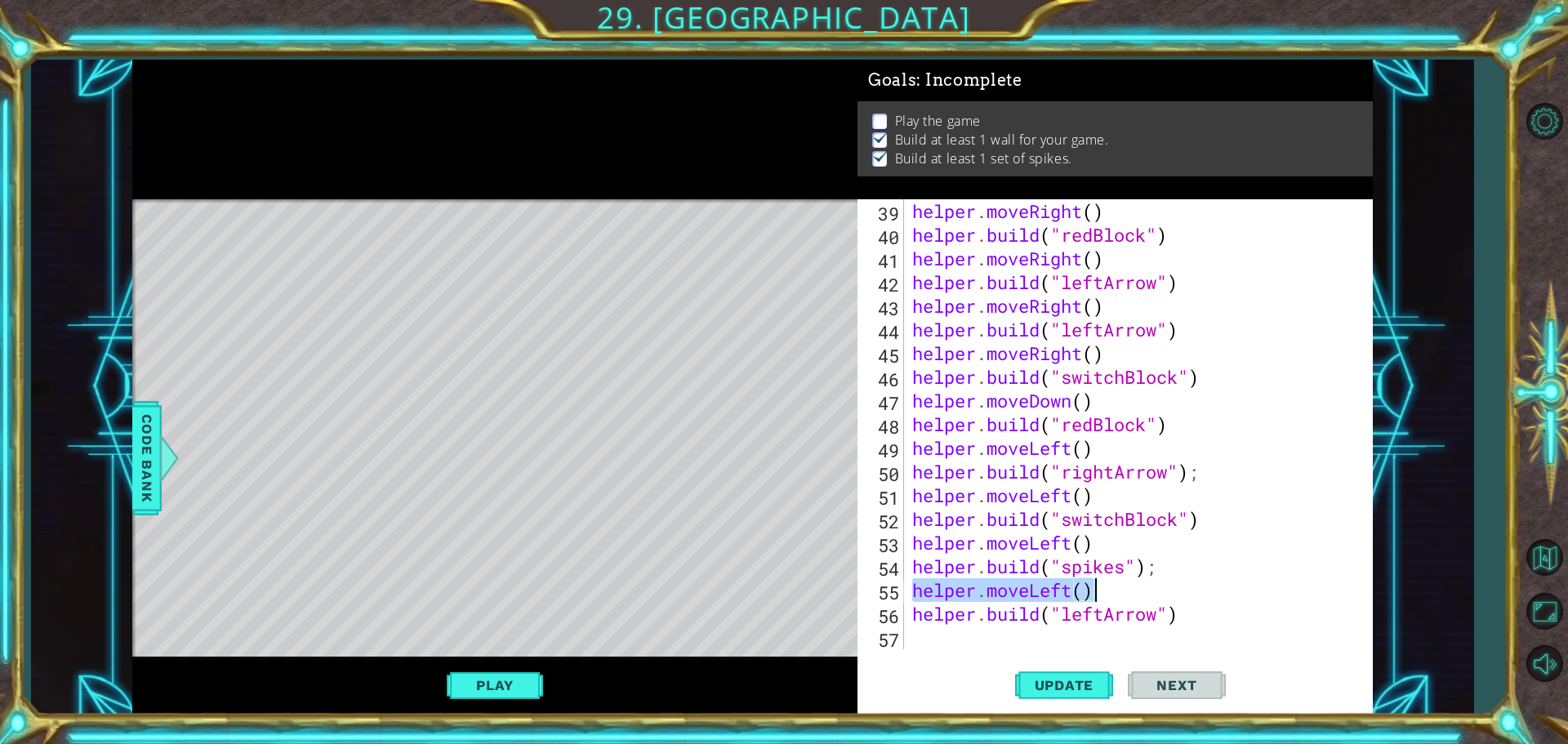
click at [1112, 599] on div "helper . moveRight ( ) helper . build ( "redBlock" ) helper . moveRight ( ) hel…" at bounding box center [1136, 448] width 455 height 498
type textarea "helper.moveLeft()"
click at [952, 640] on div "helper . moveRight ( ) helper . build ( "redBlock" ) helper . moveRight ( ) hel…" at bounding box center [1136, 448] width 455 height 498
drag, startPoint x: 952, startPoint y: 640, endPoint x: 958, endPoint y: 634, distance: 8.5
paste textarea "helper.moveLeft()"
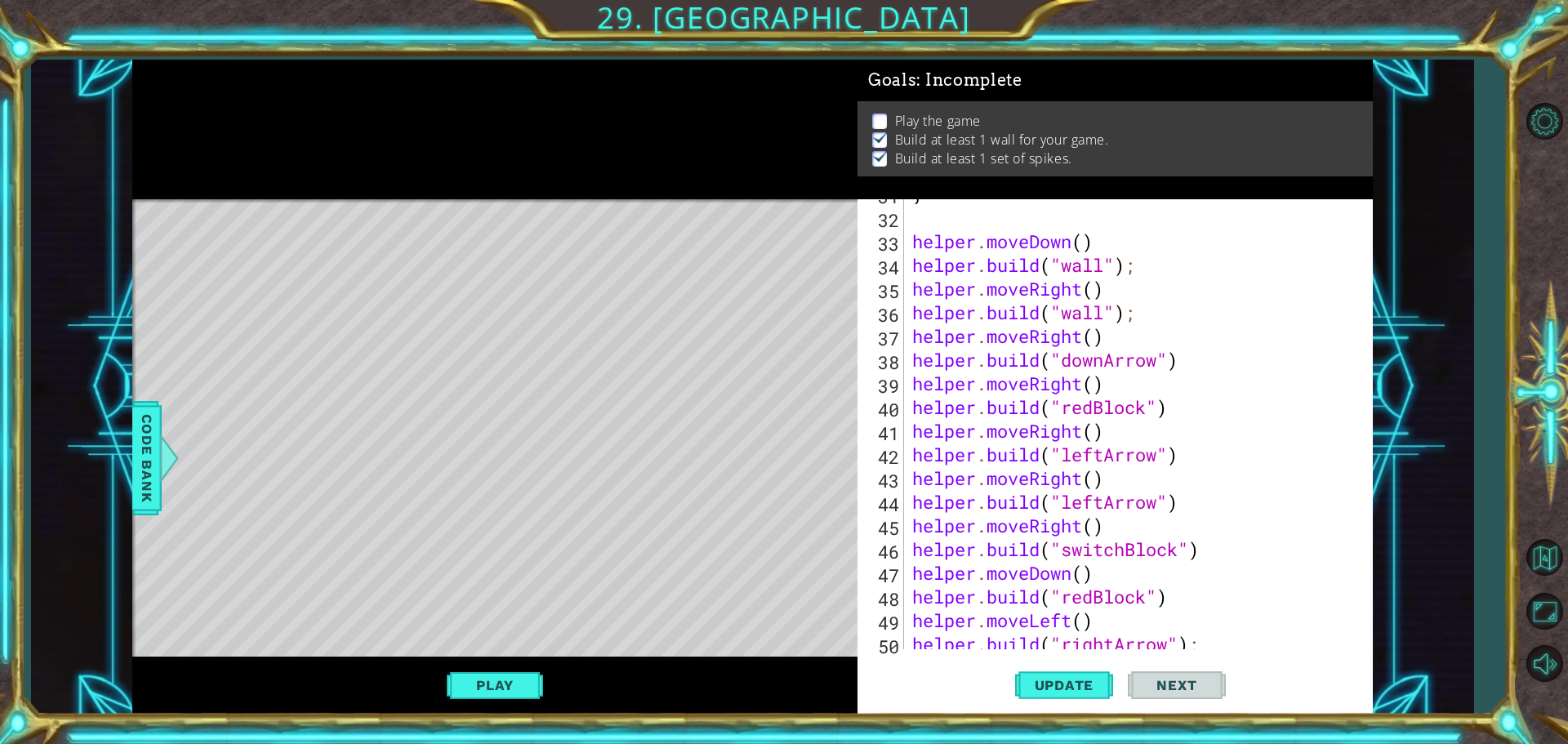
scroll to position [726, 0]
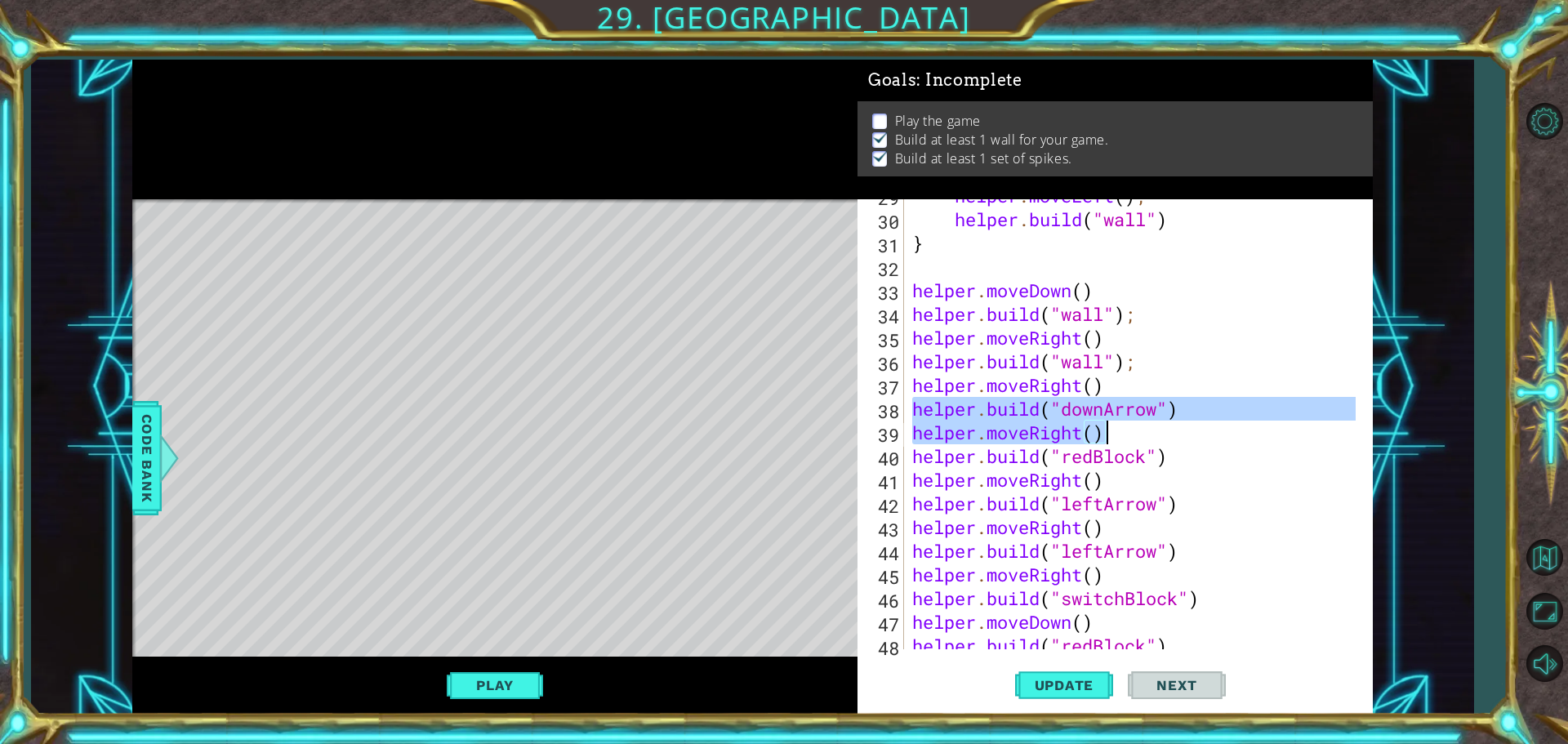
drag, startPoint x: 912, startPoint y: 410, endPoint x: 1269, endPoint y: 418, distance: 357.1
click at [1269, 418] on div "helper . moveLeft ( ) ; helper . build ( "wall" ) } helper . moveDown ( ) helpe…" at bounding box center [1136, 432] width 455 height 498
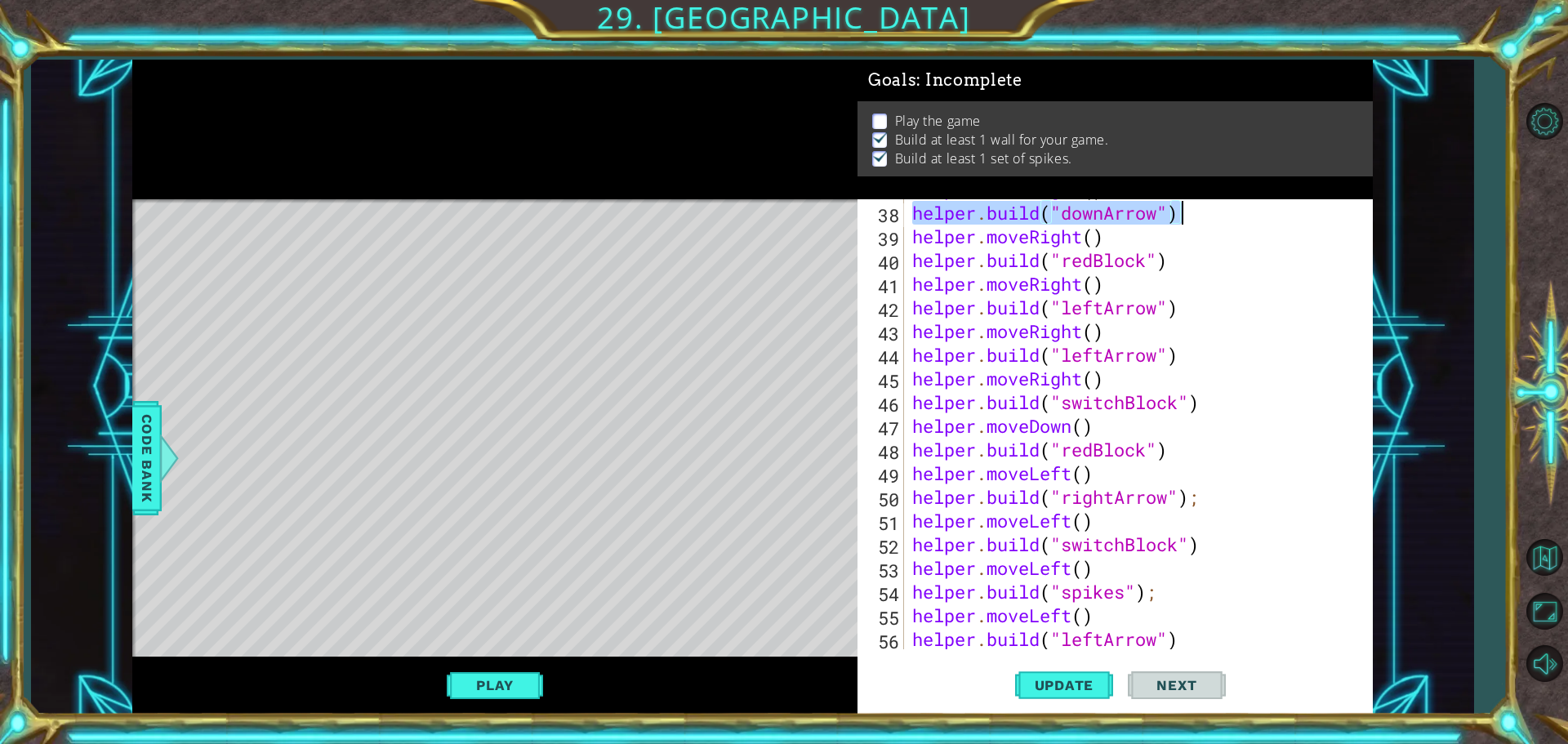
scroll to position [971, 0]
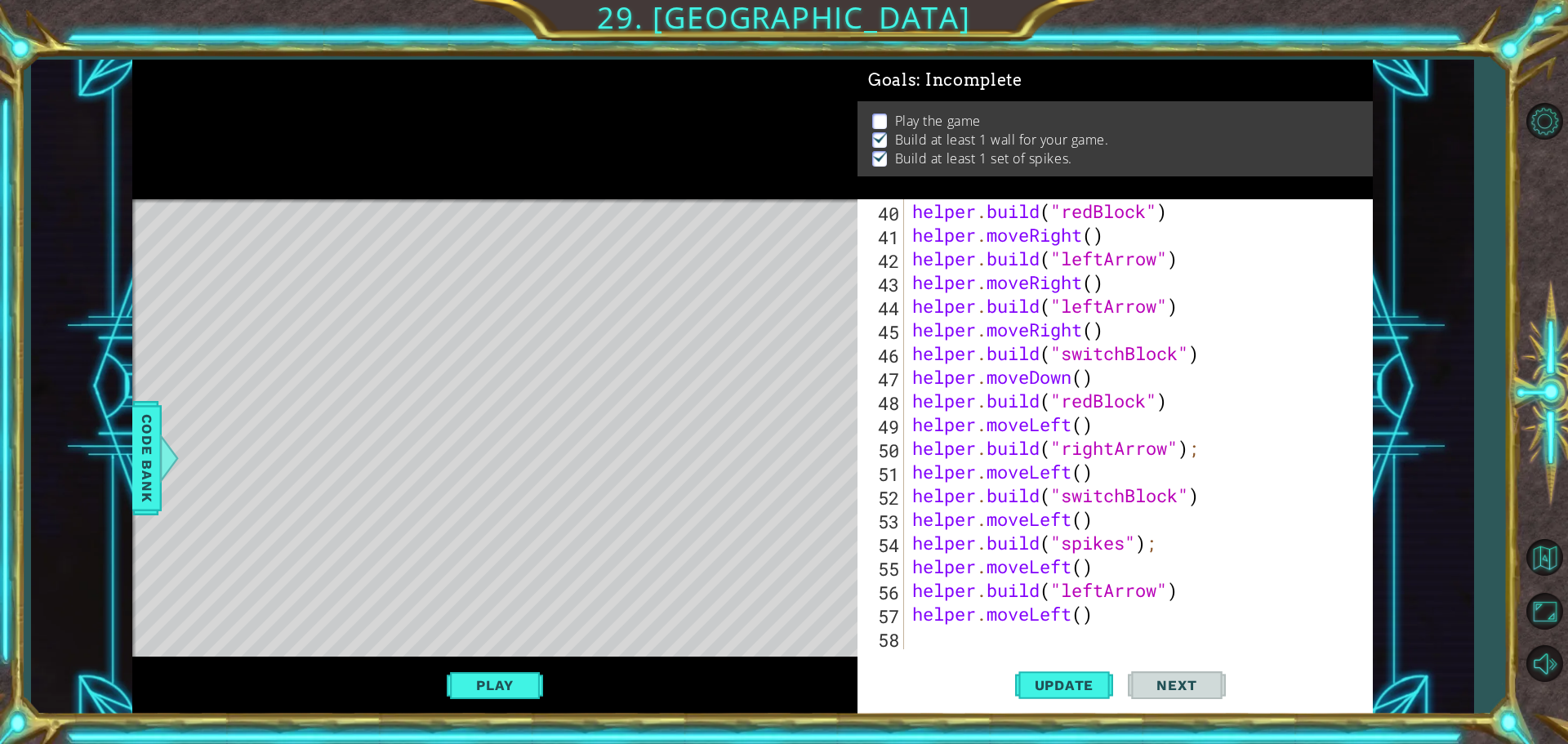
click at [925, 619] on div "helper . build ( "redBlock" ) helper . moveRight ( ) helper . build ( "leftArro…" at bounding box center [1136, 448] width 455 height 498
type textarea "helper.moveLeft()"
click at [920, 630] on div "helper . build ( "redBlock" ) helper . moveRight ( ) helper . build ( "leftArro…" at bounding box center [1136, 448] width 455 height 498
paste textarea "[DOMAIN_NAME]("downArrow")"
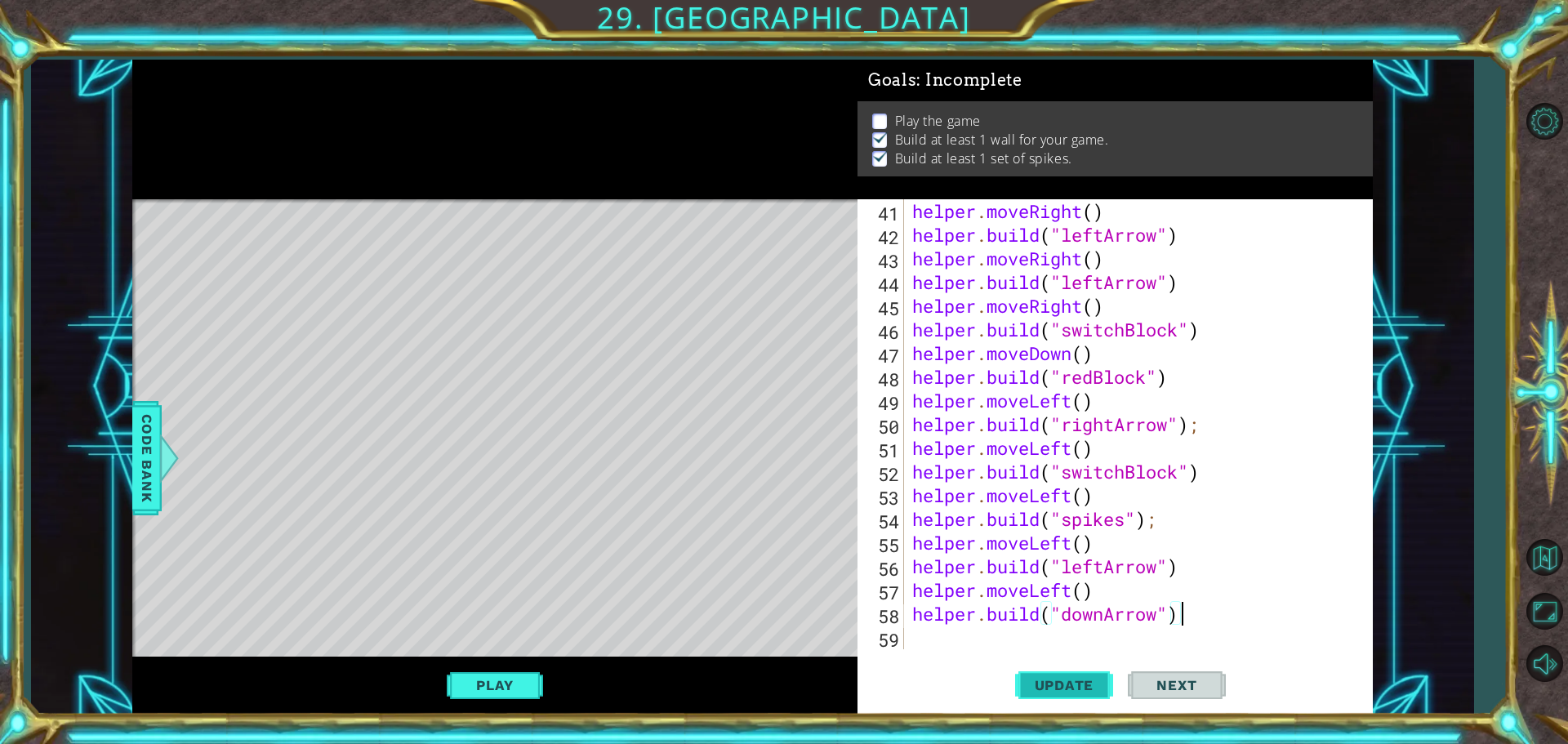
click at [1068, 671] on button "Update" at bounding box center [1064, 685] width 98 height 52
drag, startPoint x: 913, startPoint y: 595, endPoint x: 1106, endPoint y: 597, distance: 193.0
click at [1108, 597] on div "helper . moveRight ( ) helper . build ( "leftArrow" ) helper . moveRight ( ) he…" at bounding box center [1136, 448] width 455 height 498
type textarea "helper.moveLeft()"
drag, startPoint x: 912, startPoint y: 656, endPoint x: 926, endPoint y: 634, distance: 26.1
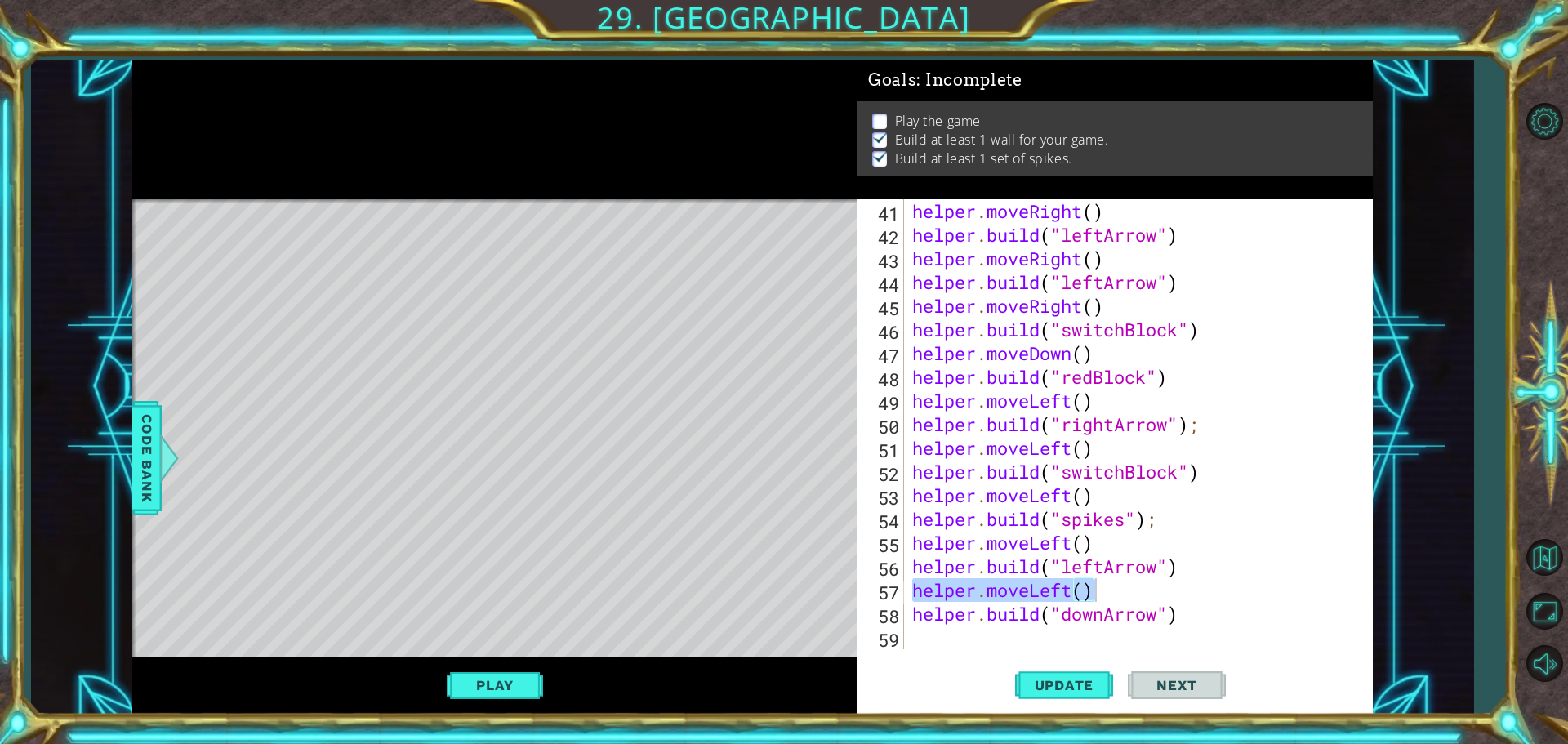
click at [918, 646] on div "helper.moveLeft() 41 42 43 44 45 46 47 48 49 50 51 52 53 54 55 56 57 58 59 help…" at bounding box center [1115, 457] width 515 height 515
click at [931, 632] on div "helper . moveRight ( ) helper . build ( "leftArrow" ) helper . moveRight ( ) he…" at bounding box center [1136, 448] width 455 height 498
paste textarea "helper.moveLeft()"
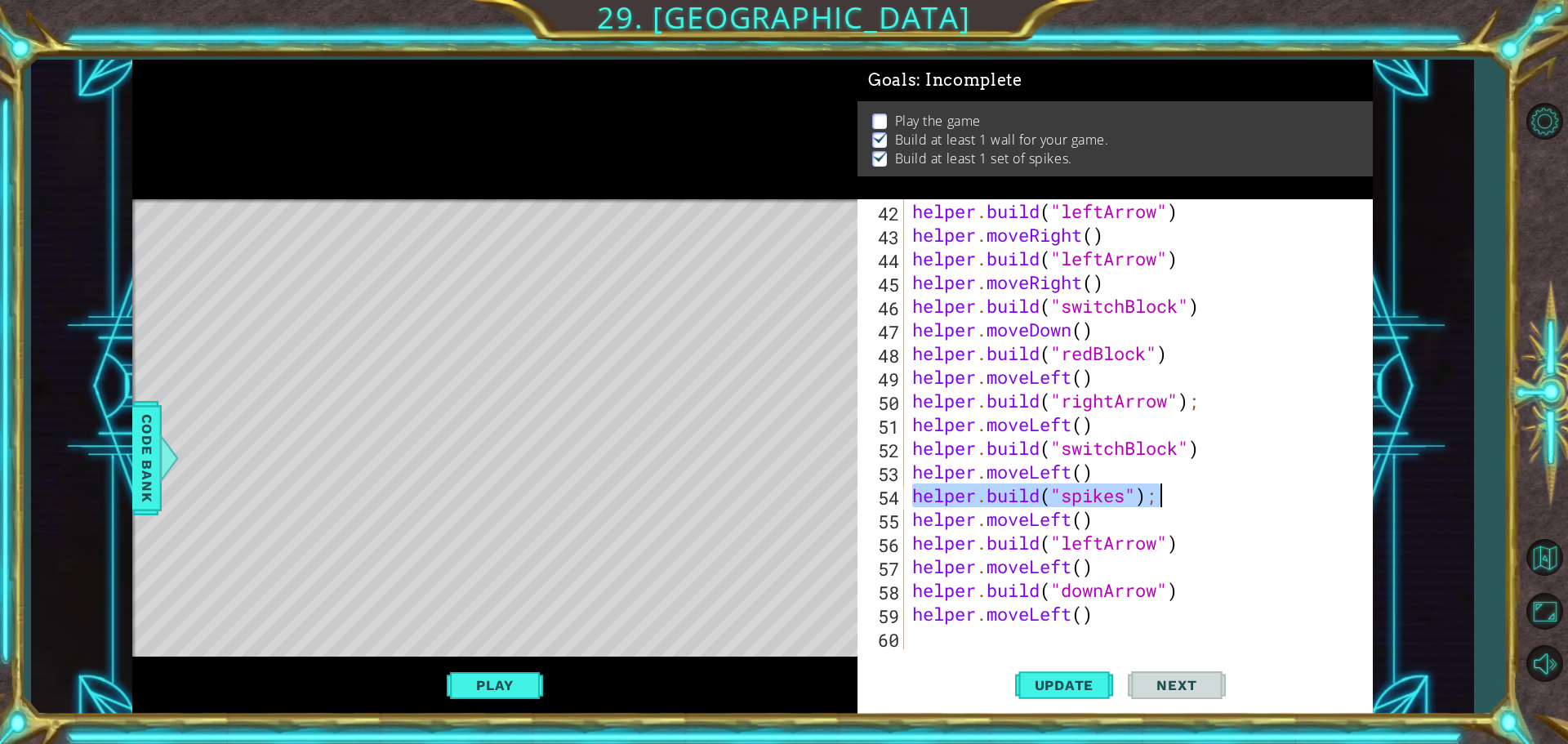
drag, startPoint x: 914, startPoint y: 495, endPoint x: 1192, endPoint y: 503, distance: 278.1
click at [1192, 503] on div "helper . build ( "leftArrow" ) helper . moveRight ( ) helper . build ( "leftArr…" at bounding box center [1136, 448] width 455 height 498
type textarea "[DOMAIN_NAME]("spikes");"
click at [918, 641] on div "helper . build ( "leftArrow" ) helper . moveRight ( ) helper . build ( "leftArr…" at bounding box center [1136, 448] width 455 height 498
paste textarea "[DOMAIN_NAME]("spikes");"
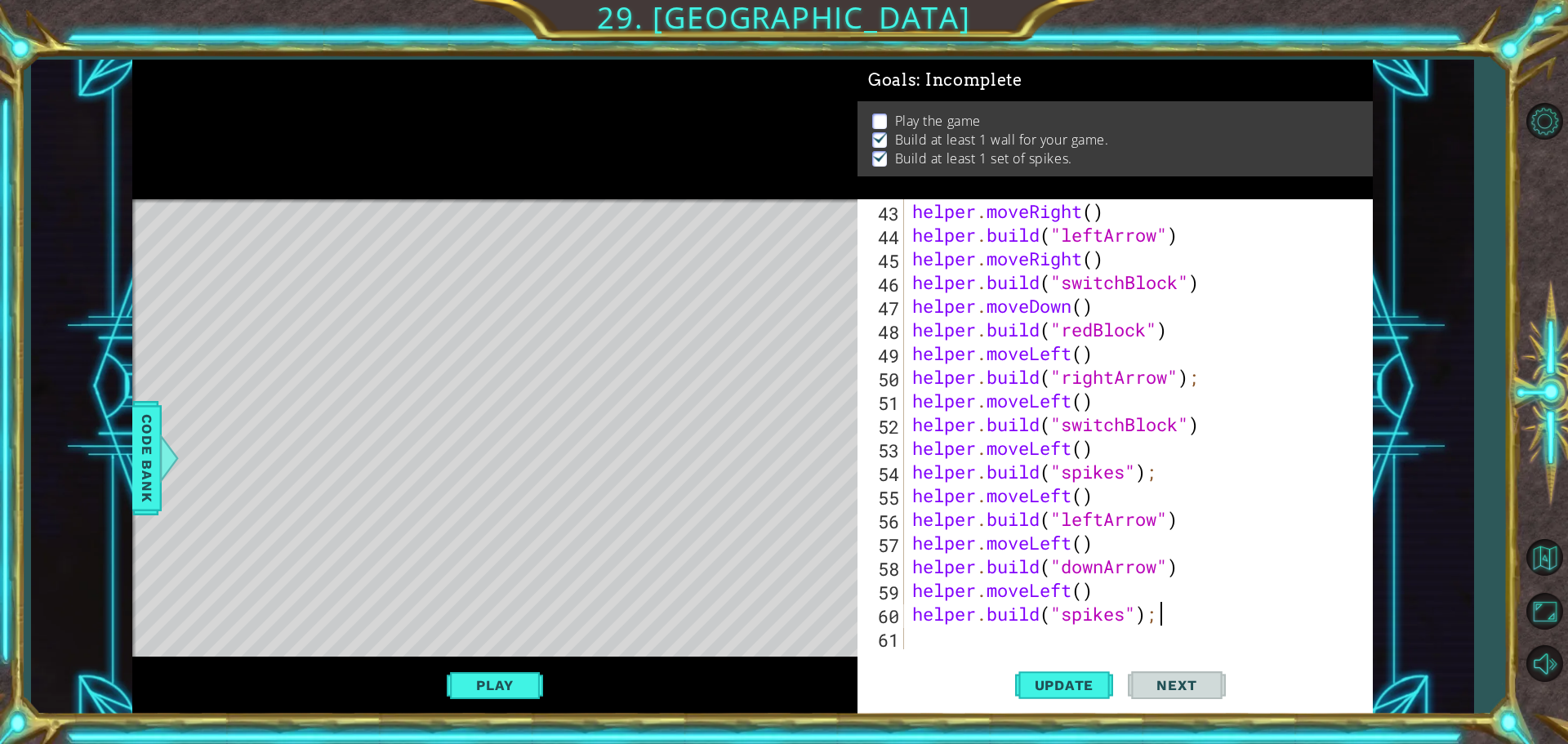
scroll to position [1042, 0]
click at [1075, 683] on span "Update" at bounding box center [1064, 685] width 93 height 17
click at [527, 688] on button "Play" at bounding box center [495, 686] width 95 height 31
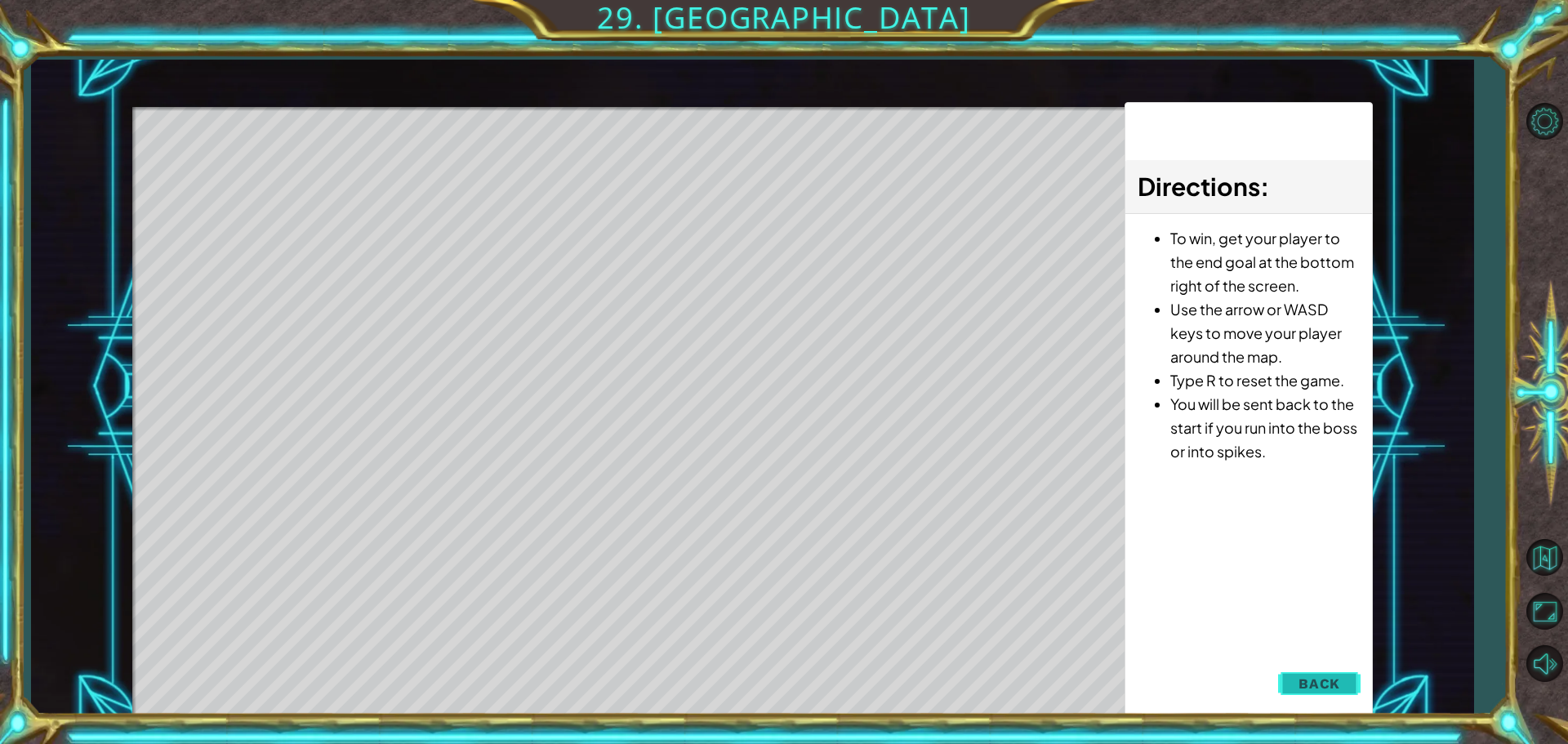
click at [1307, 689] on span "Back" at bounding box center [1319, 684] width 42 height 17
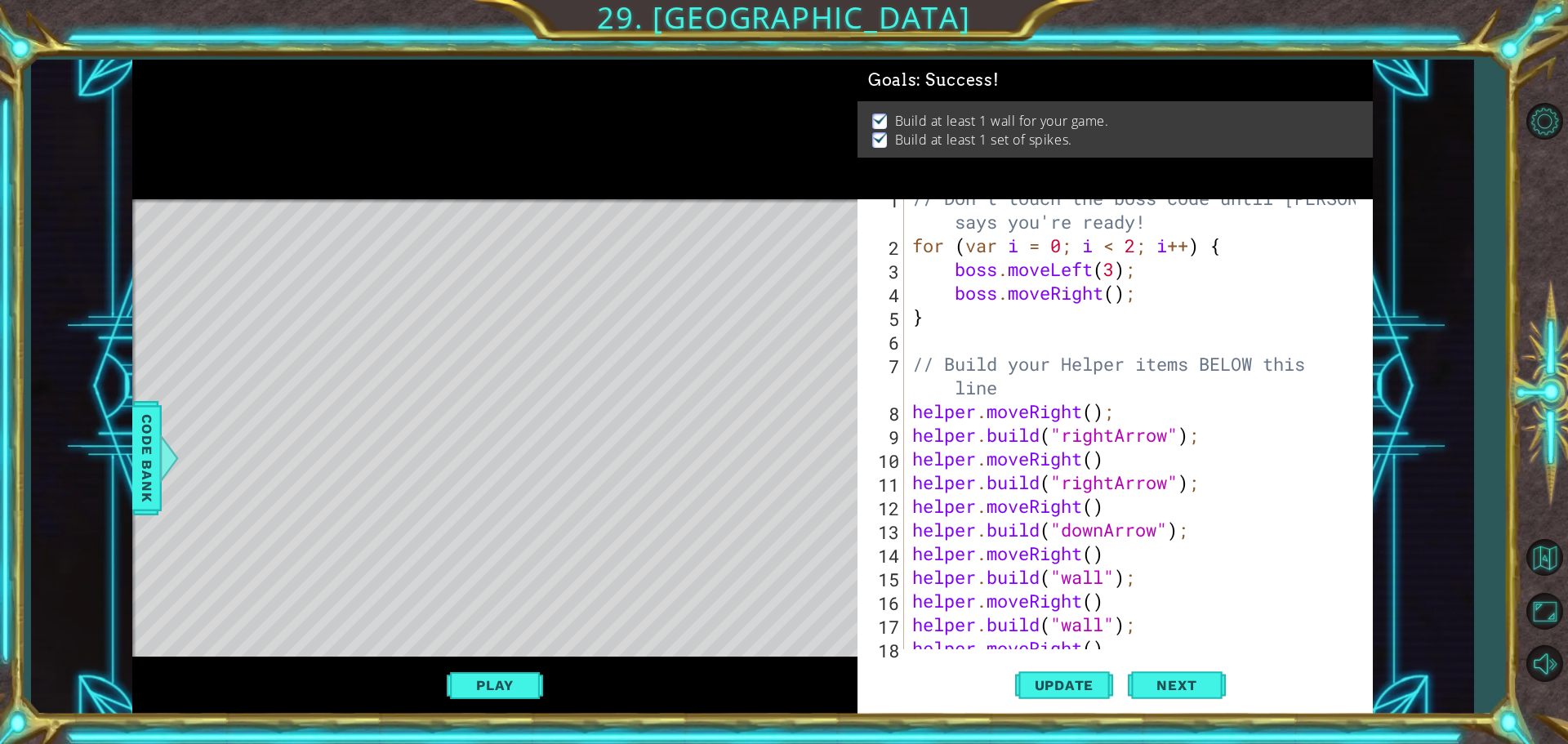
scroll to position [0, 0]
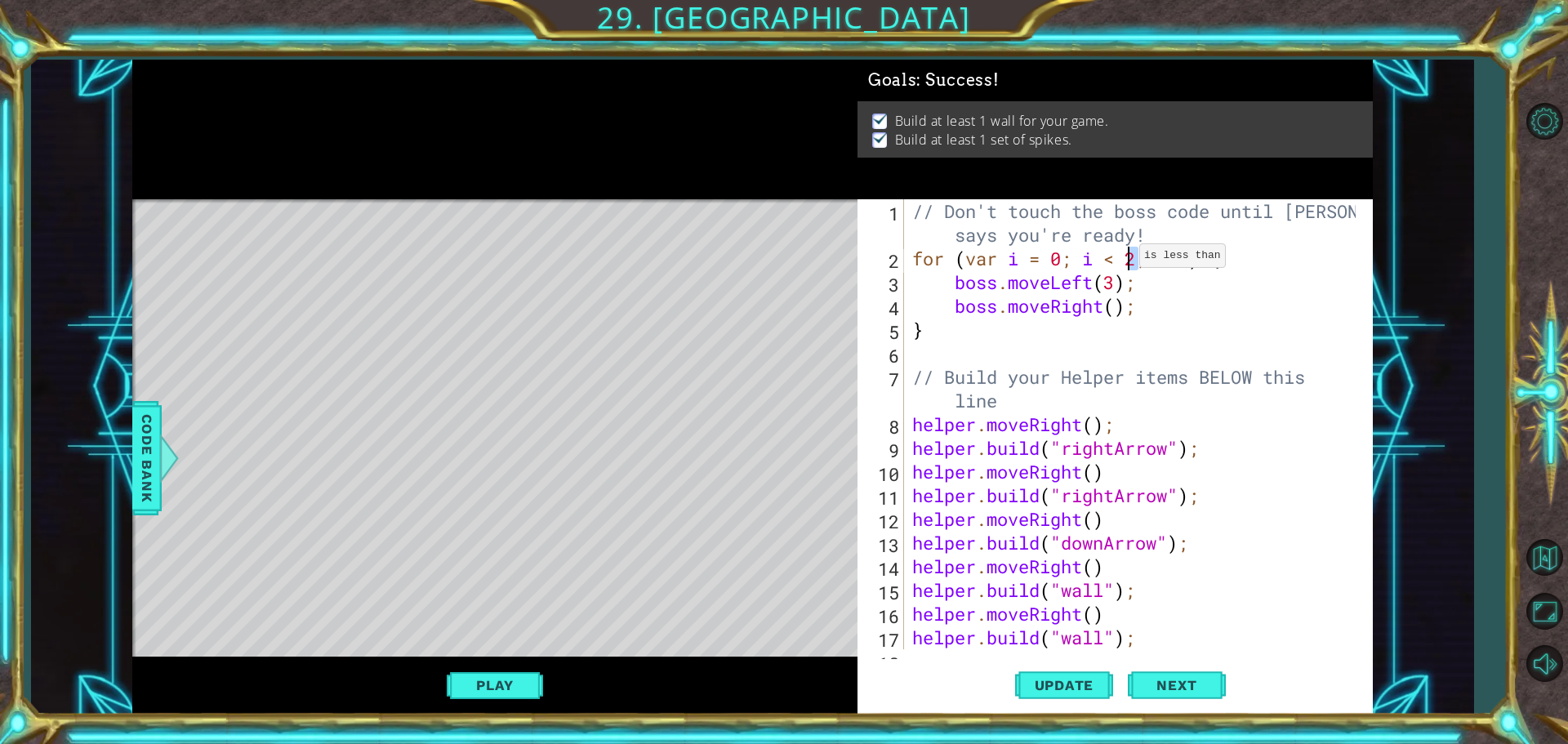
drag, startPoint x: 1139, startPoint y: 259, endPoint x: 1128, endPoint y: 267, distance: 13.6
click at [1127, 257] on div "// Don't touch the boss code until [PERSON_NAME] says you're ready! for ( var i…" at bounding box center [1136, 460] width 455 height 521
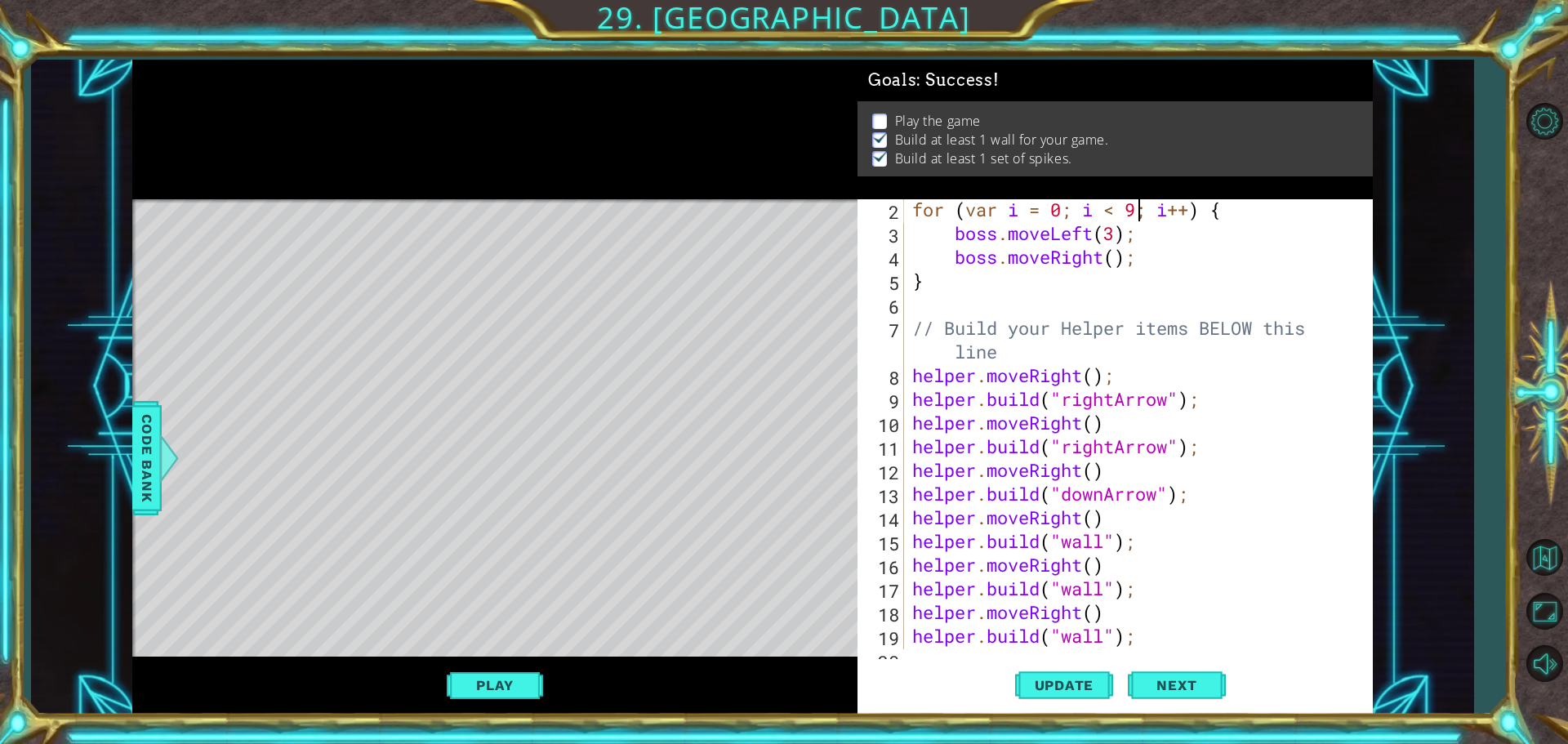
scroll to position [49, 0]
type textarea "for (var i = 0; i < 9; i++) {"
click at [1080, 680] on span "Update" at bounding box center [1064, 685] width 93 height 17
click at [480, 688] on button "Play" at bounding box center [495, 686] width 95 height 31
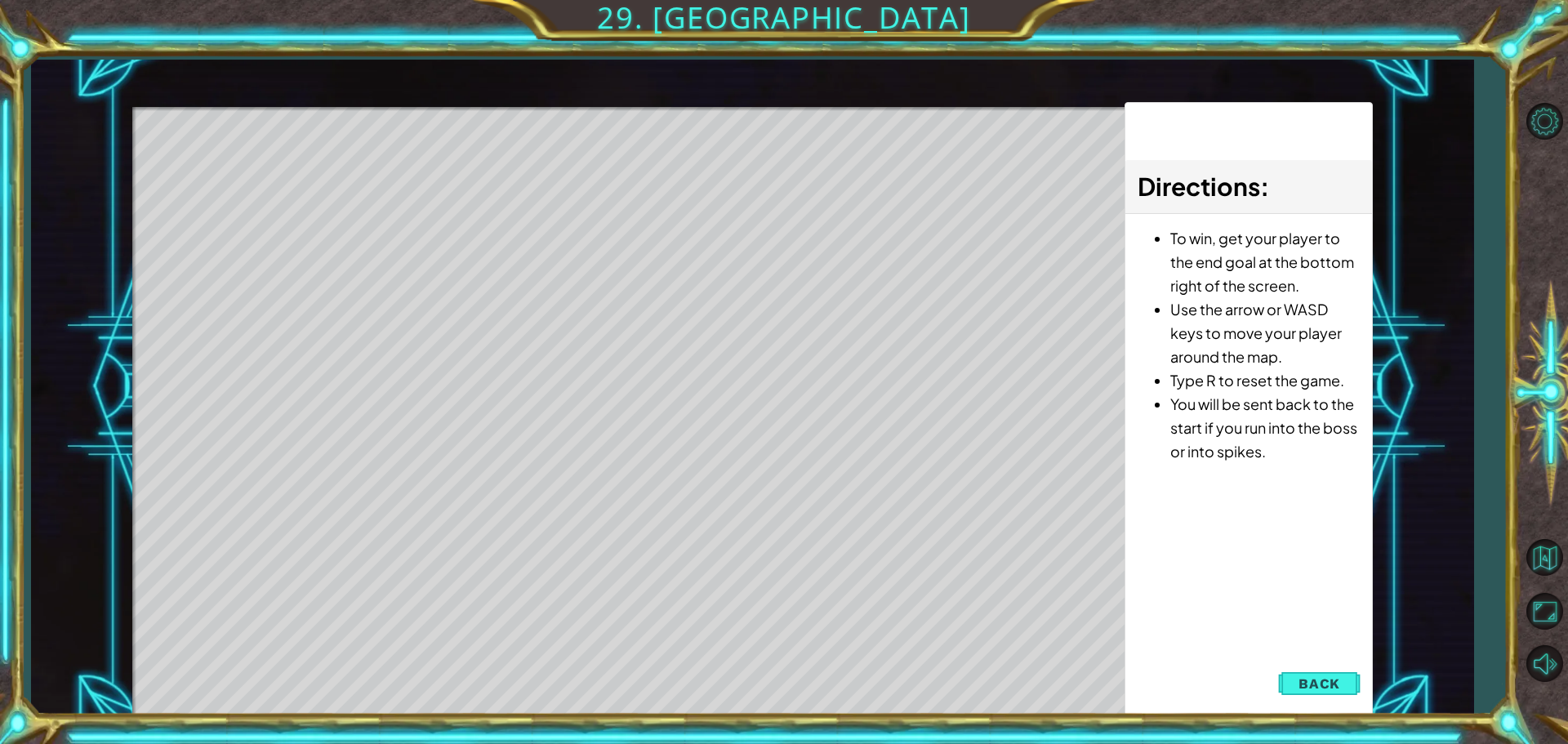
click at [1331, 690] on span "Back" at bounding box center [1319, 684] width 42 height 17
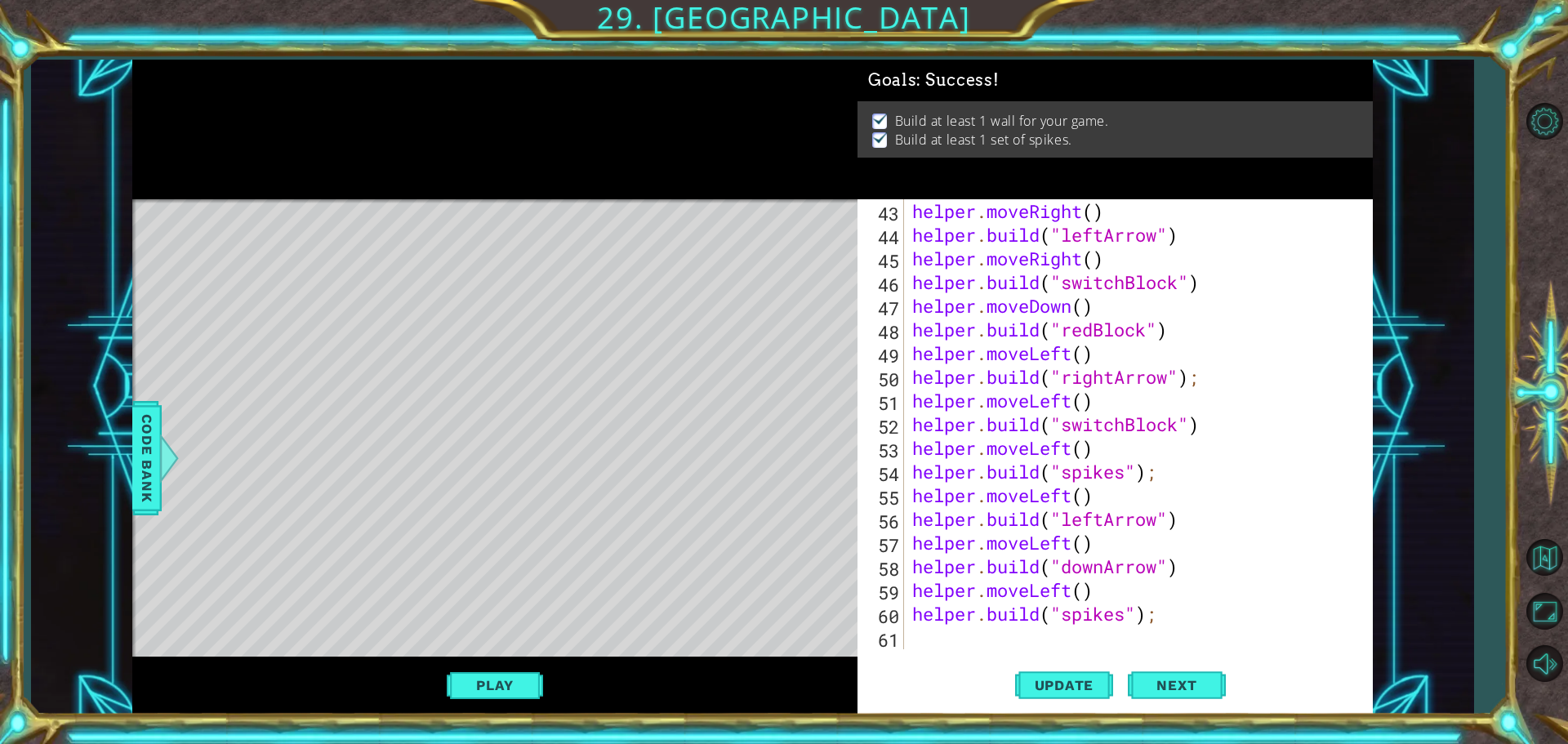
scroll to position [0, 0]
click at [969, 640] on div "helper . moveRight ( ) helper . build ( "leftArrow" ) helper . moveRight ( ) he…" at bounding box center [1136, 448] width 455 height 498
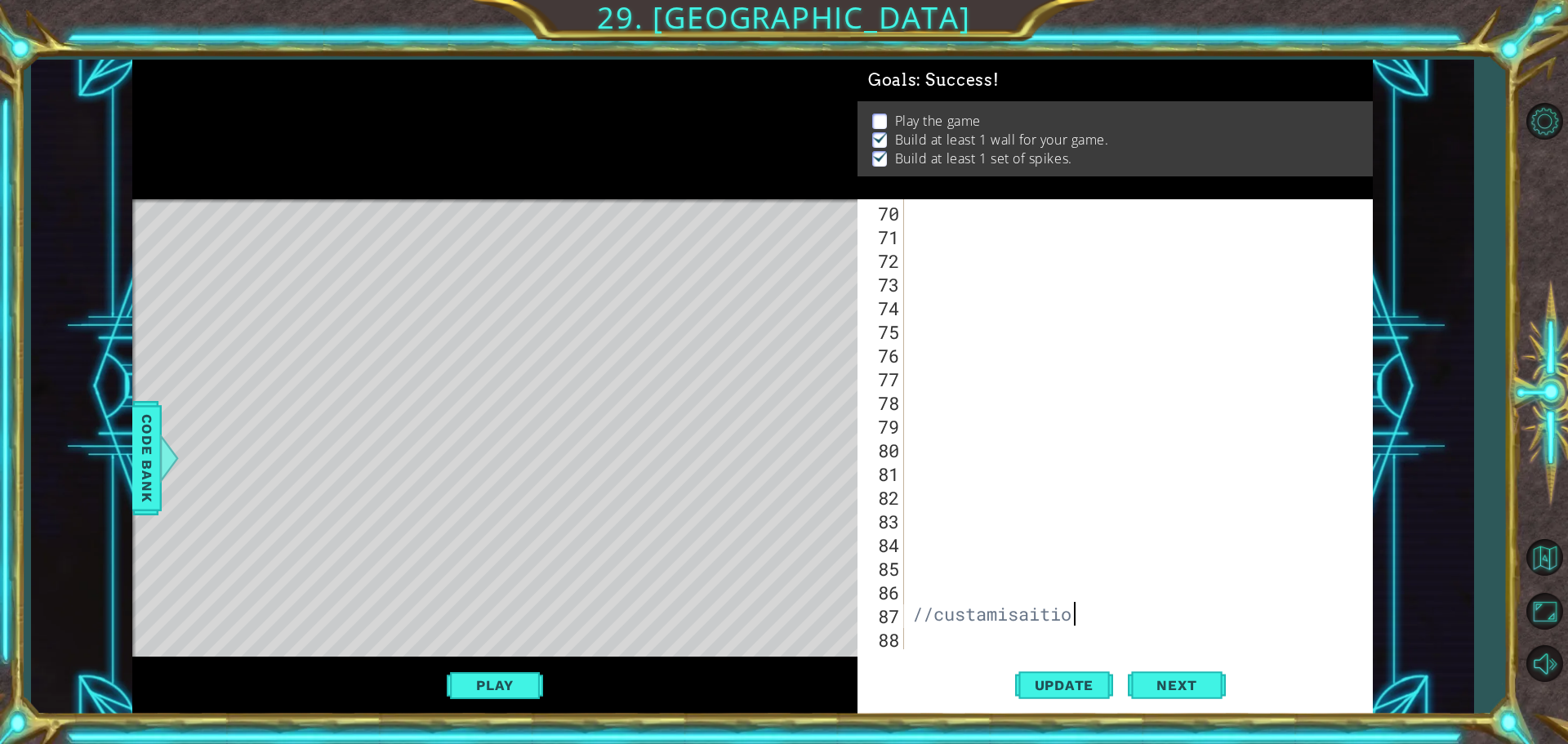
scroll to position [0, 7]
type textarea "//custamisaition"
click at [124, 438] on div "1 ההההההההההההההההההההההההההההההההההההההההההההההההההההההההההההההההההההההההההההה…" at bounding box center [752, 387] width 1442 height 655
click at [143, 438] on span "Code Bank" at bounding box center [147, 458] width 26 height 99
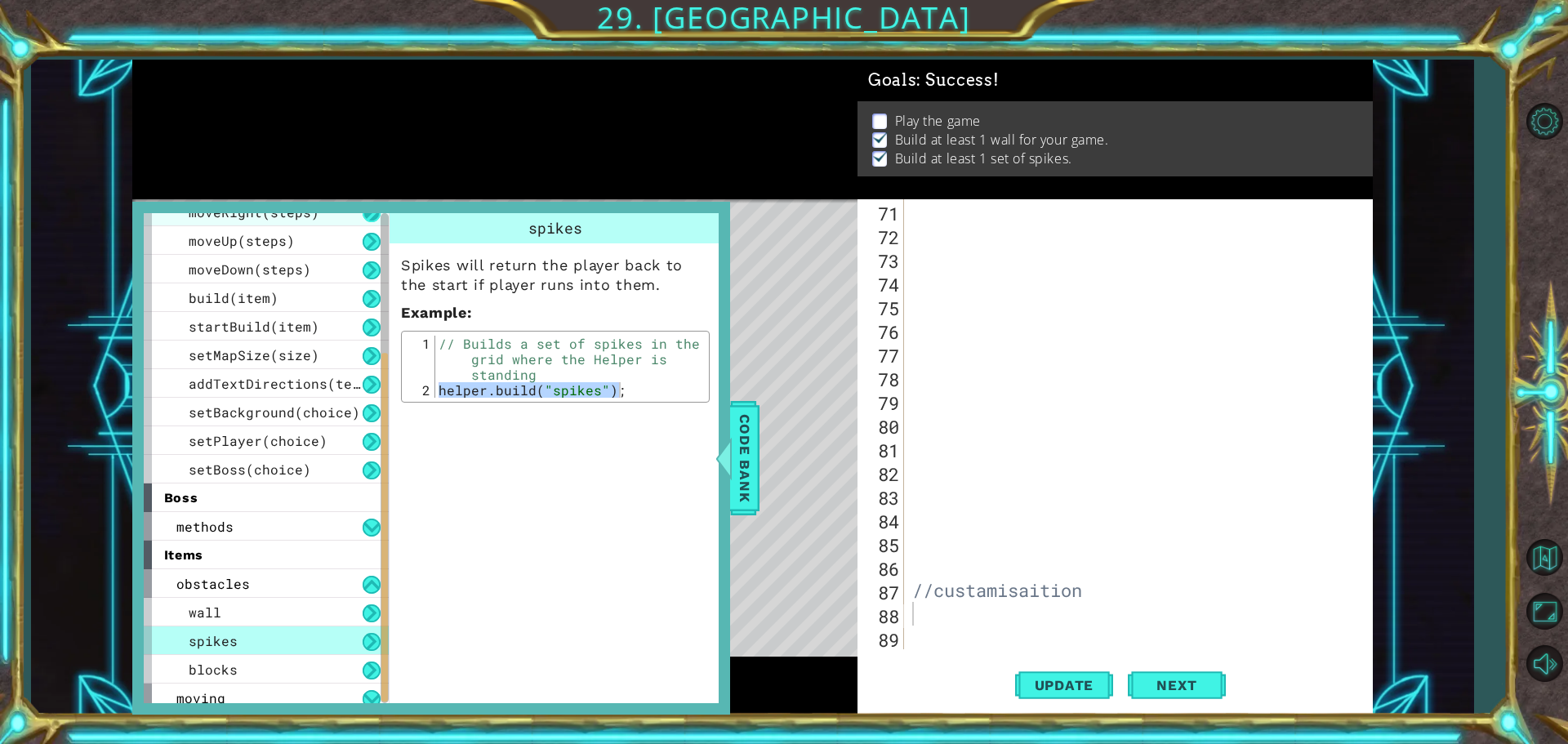
scroll to position [0, 0]
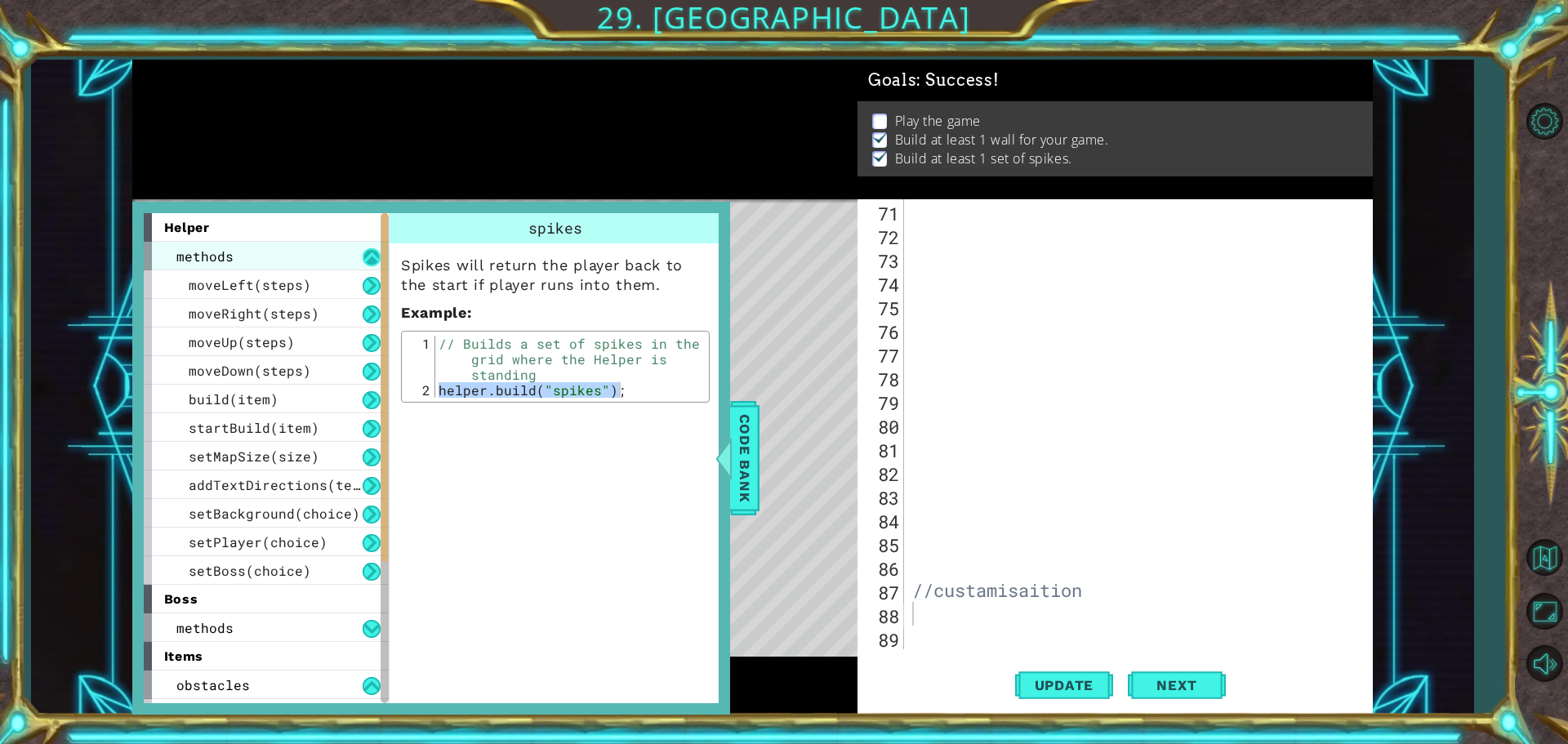
click at [367, 258] on button at bounding box center [371, 257] width 18 height 18
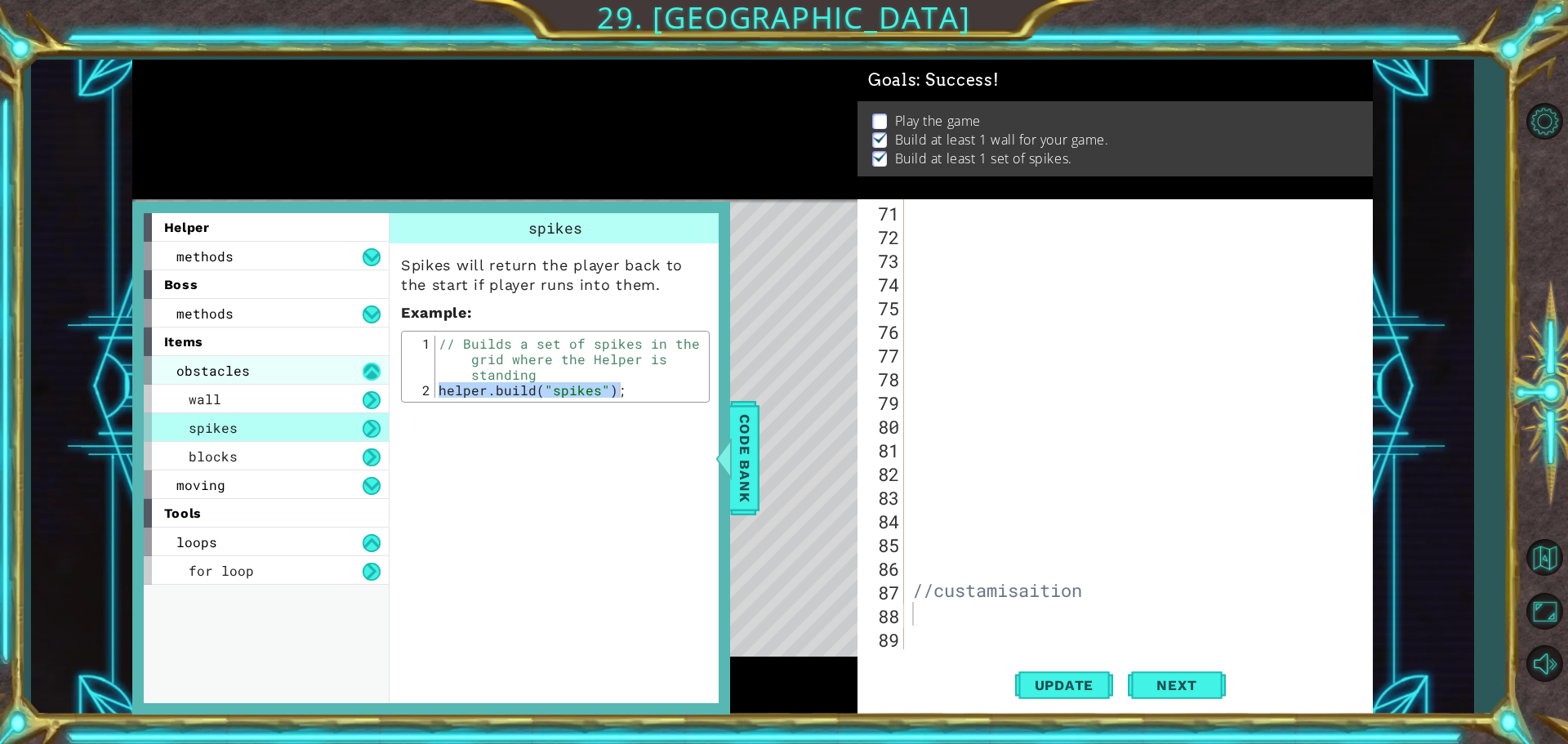
click at [368, 374] on button at bounding box center [371, 371] width 18 height 18
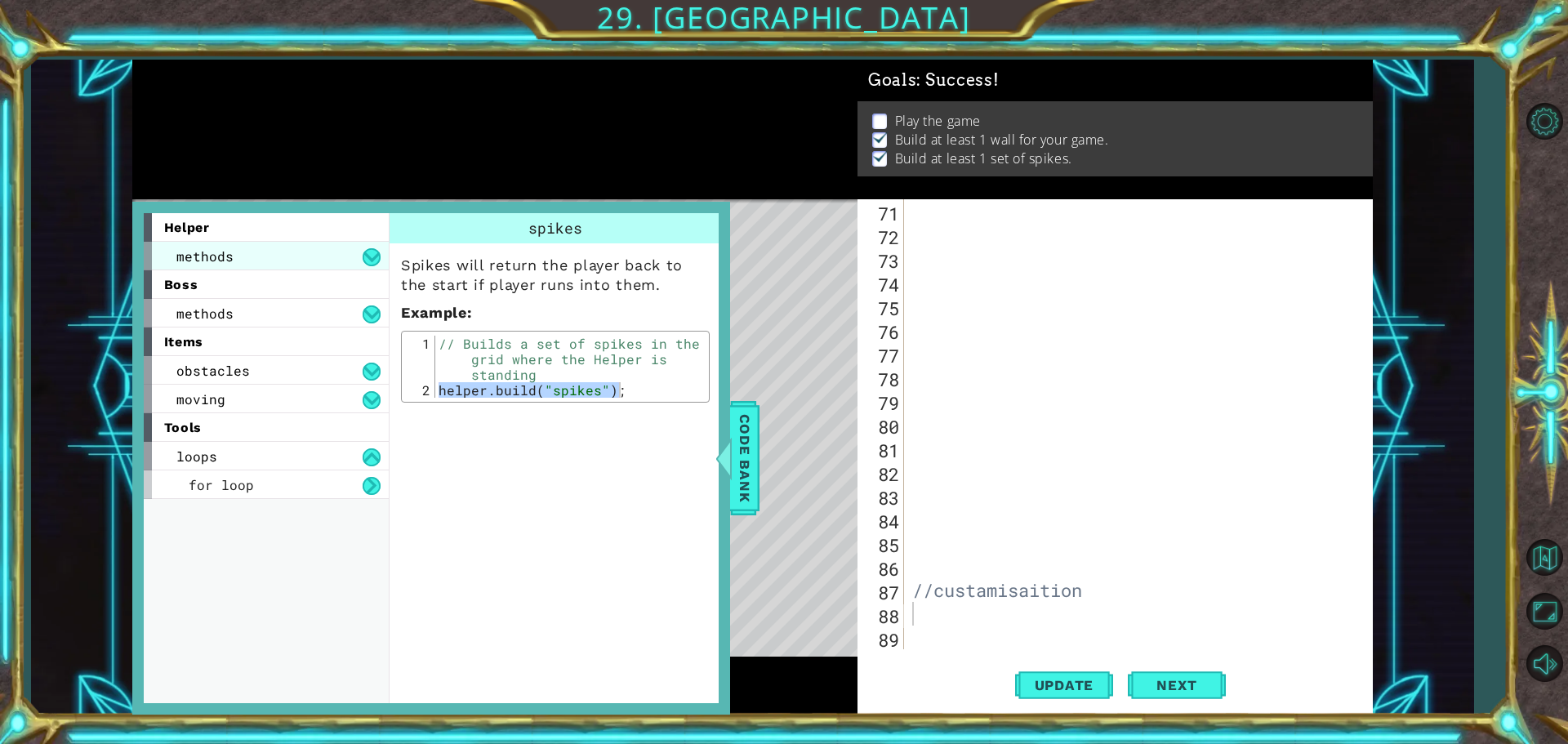
click at [236, 259] on div "methods" at bounding box center [267, 255] width 245 height 28
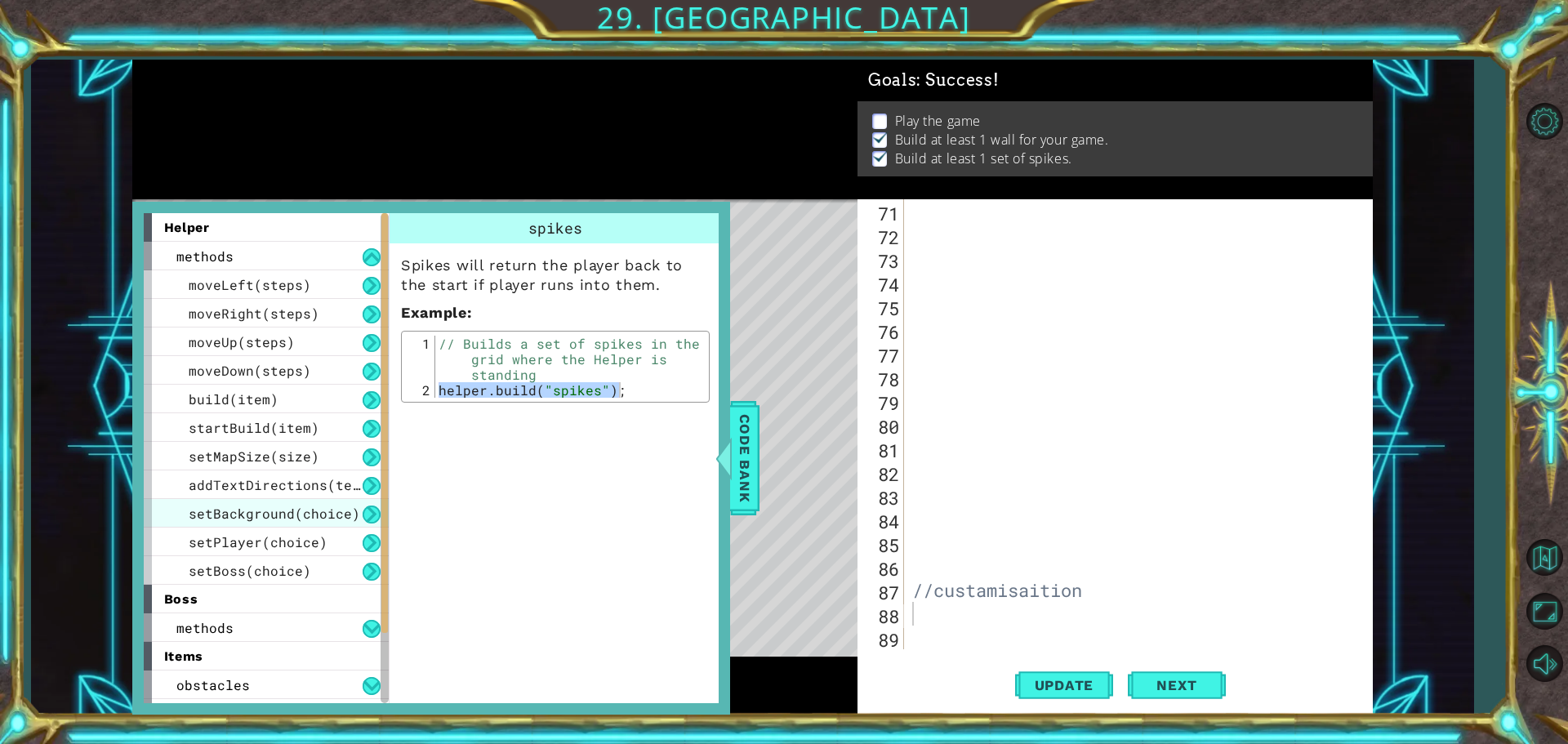
click at [312, 516] on span "setBackground(choice)" at bounding box center [275, 513] width 171 height 18
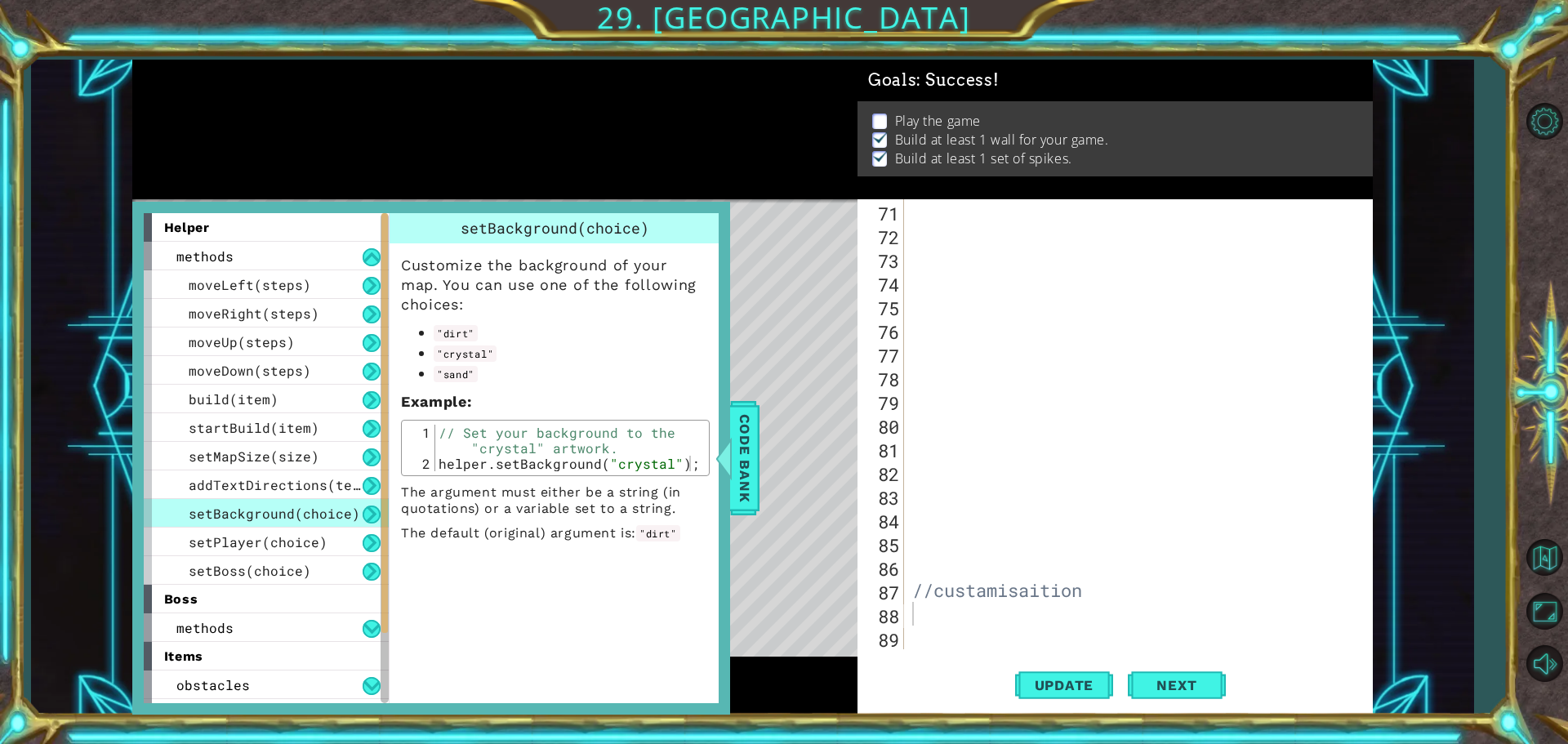
type textarea "helper.setBackground("crystal");"
drag, startPoint x: 437, startPoint y: 462, endPoint x: 679, endPoint y: 465, distance: 242.0
click at [685, 469] on div "// Set your background to the "crystal" artwork. helper . setBackground ( "crys…" at bounding box center [570, 471] width 270 height 93
click at [1001, 620] on div "//custamisaition" at bounding box center [1136, 448] width 455 height 498
paste textarea "helper.setBackground("crystal")"
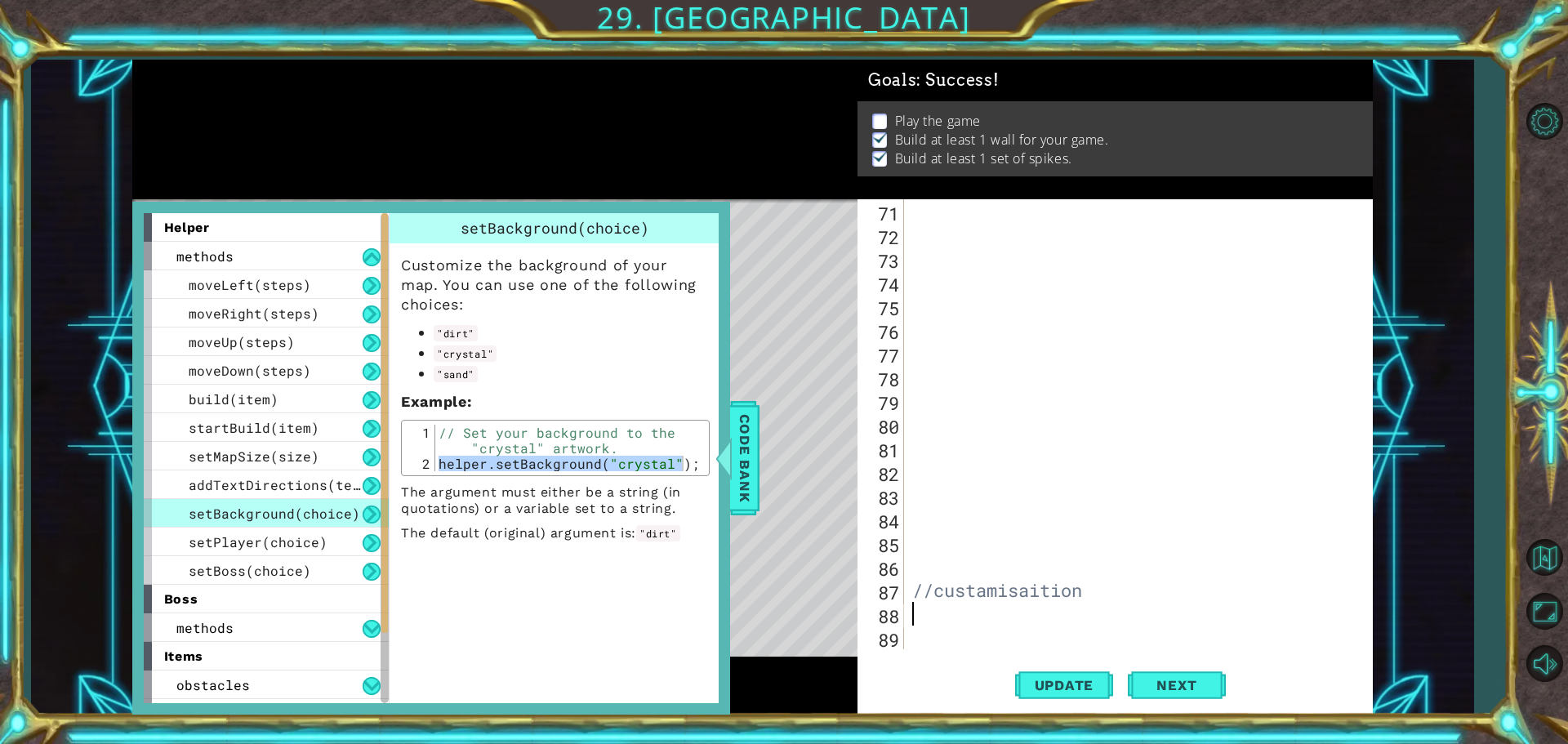
type textarea "helper.setBackground("crystal")"
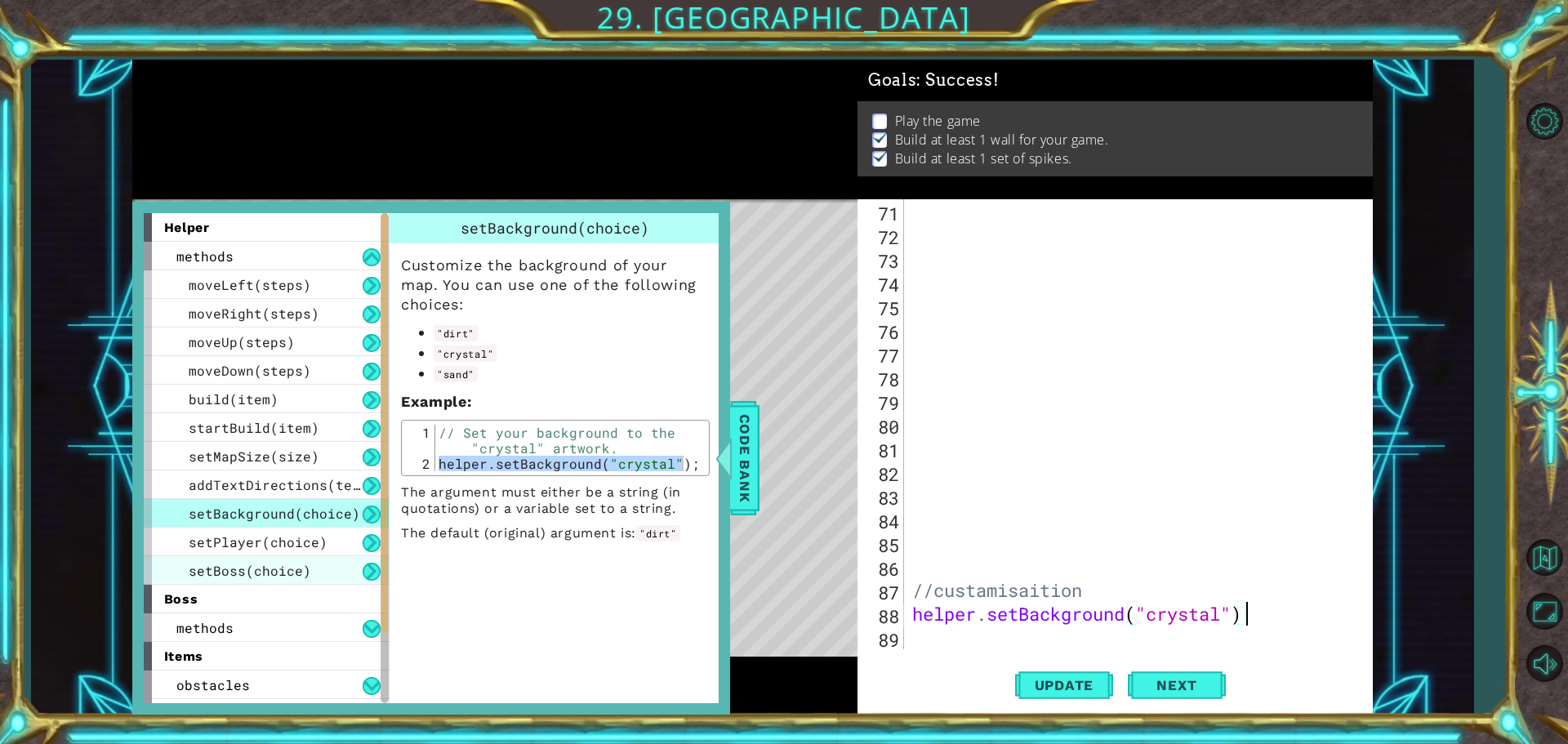
click at [344, 571] on div "setBoss(choice)" at bounding box center [267, 570] width 245 height 28
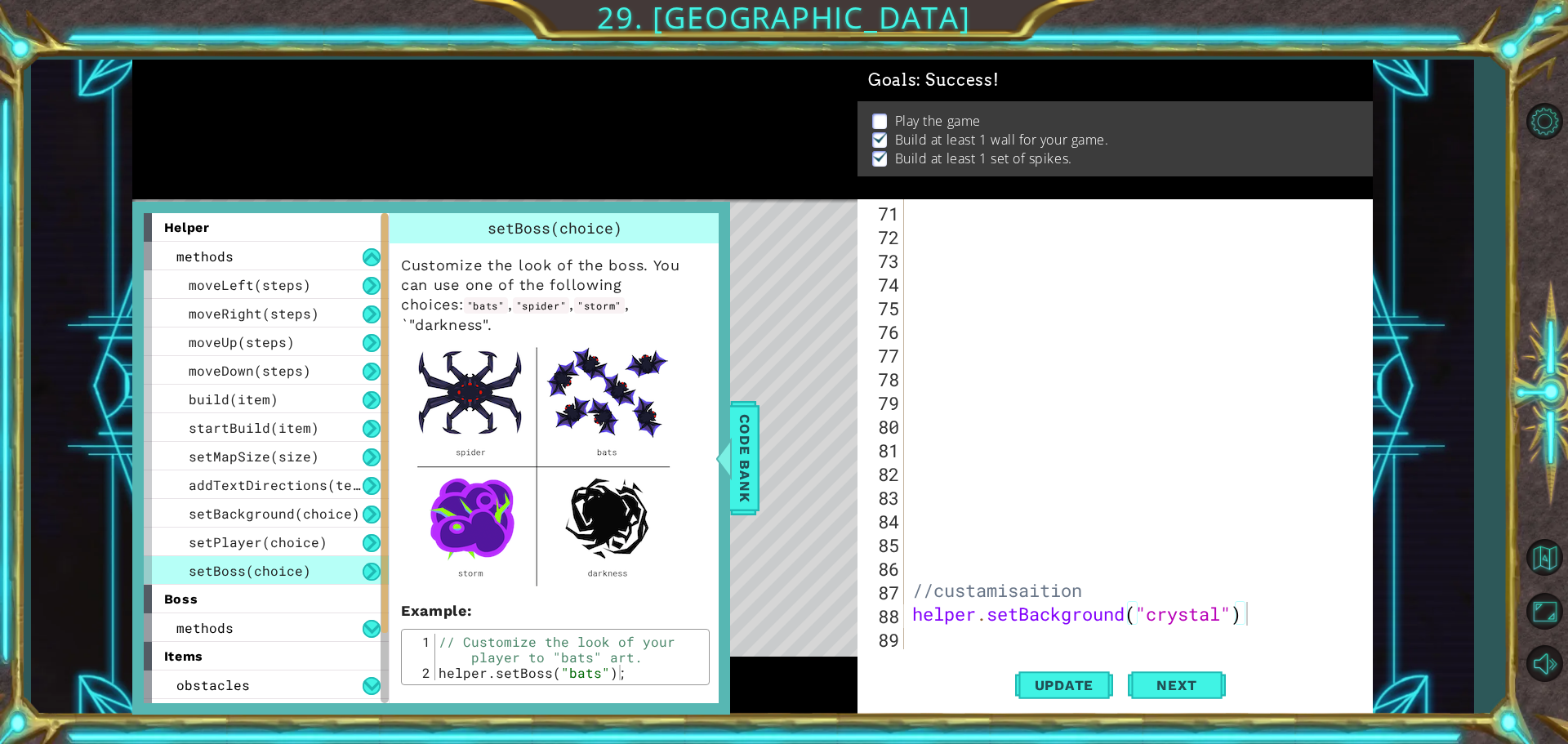
type textarea "helper.setBoss("bats");"
drag, startPoint x: 438, startPoint y: 653, endPoint x: 635, endPoint y: 660, distance: 197.1
click at [641, 660] on div "// Customize the look of your player to "bats" art. helper . setBoss ( "bats" )…" at bounding box center [570, 681] width 270 height 93
click at [941, 641] on div "//custamisaition helper . setBackground ( "crystal" )" at bounding box center [1136, 448] width 455 height 498
paste textarea "helper.setBoss("bats");"
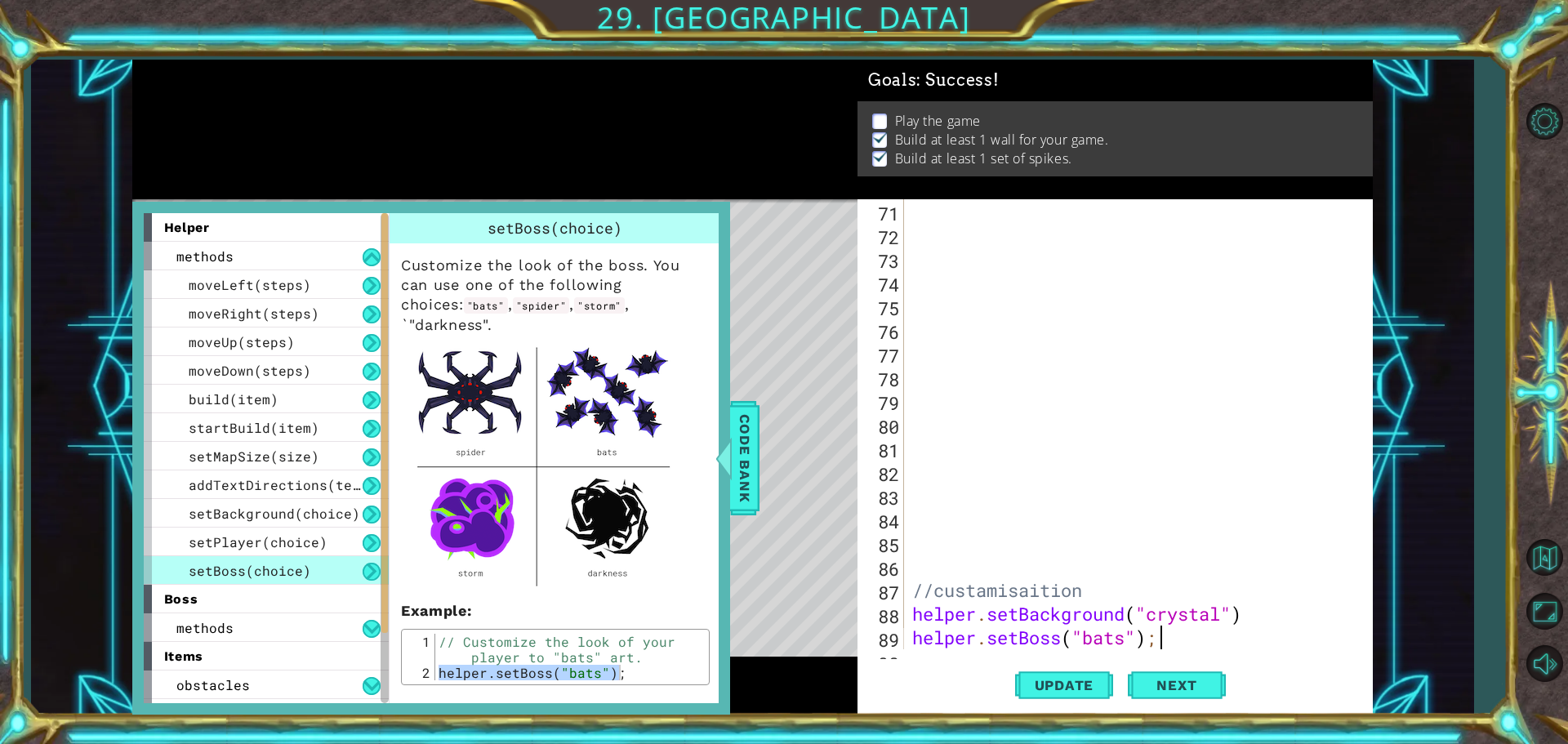
scroll to position [1729, 0]
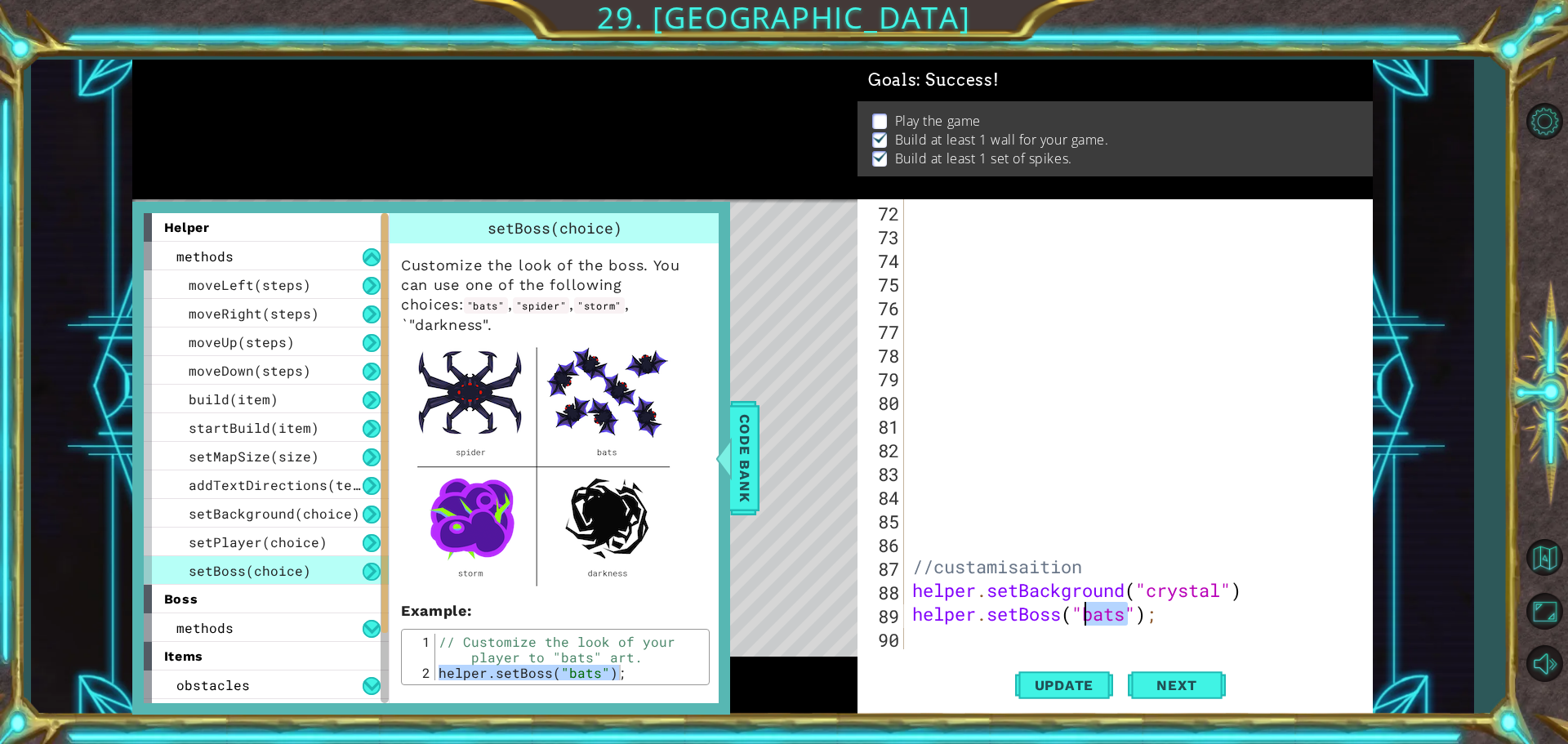
drag, startPoint x: 1131, startPoint y: 617, endPoint x: 1062, endPoint y: 591, distance: 73.7
click at [1080, 614] on div "//custamisaition helper . setBackground ( "crystal" ) helper . setBoss ( "bats"…" at bounding box center [1136, 448] width 455 height 498
type textarea "helper.setBoss("storm");"
click at [255, 536] on span "setPlayer(choice)" at bounding box center [258, 542] width 139 height 18
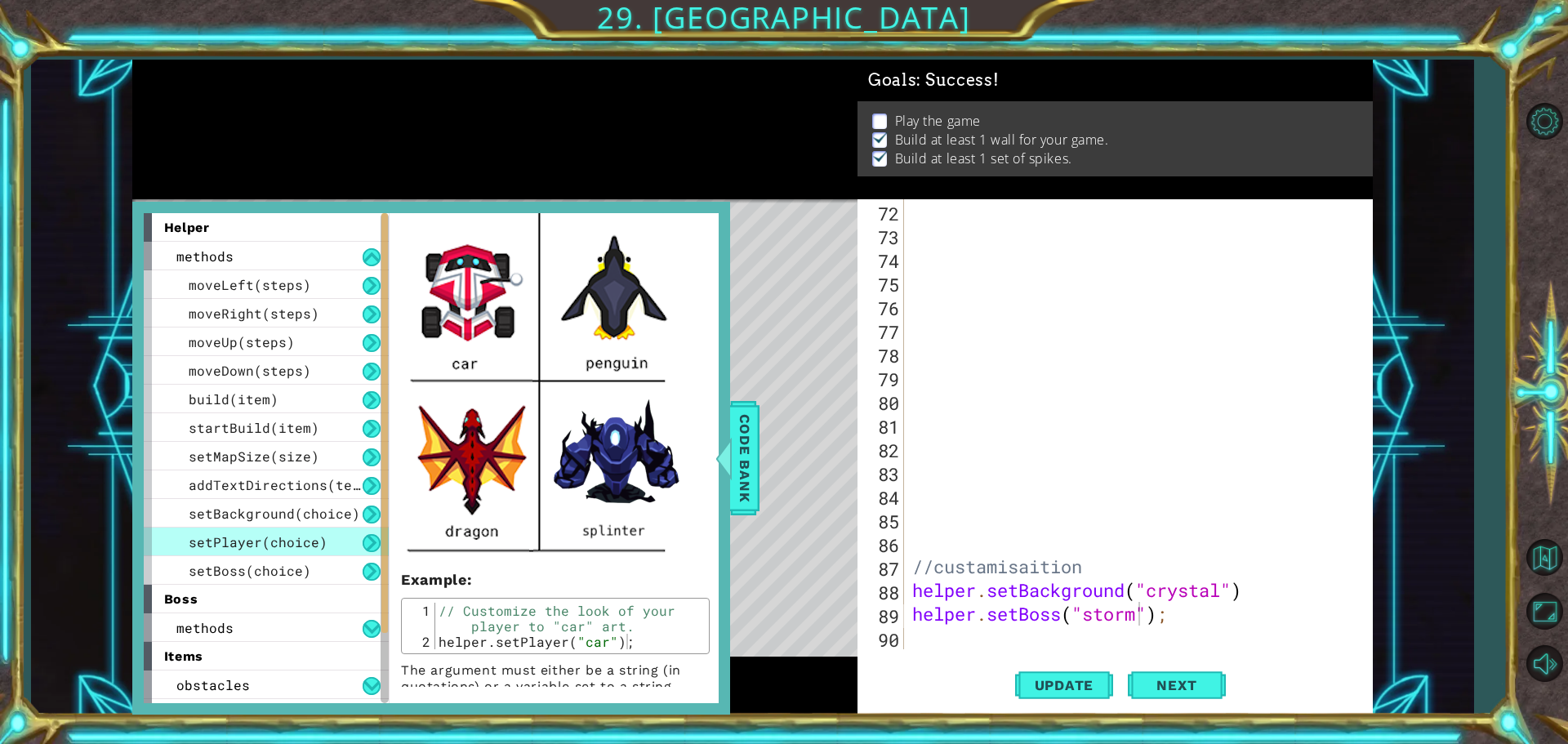
scroll to position [524, 0]
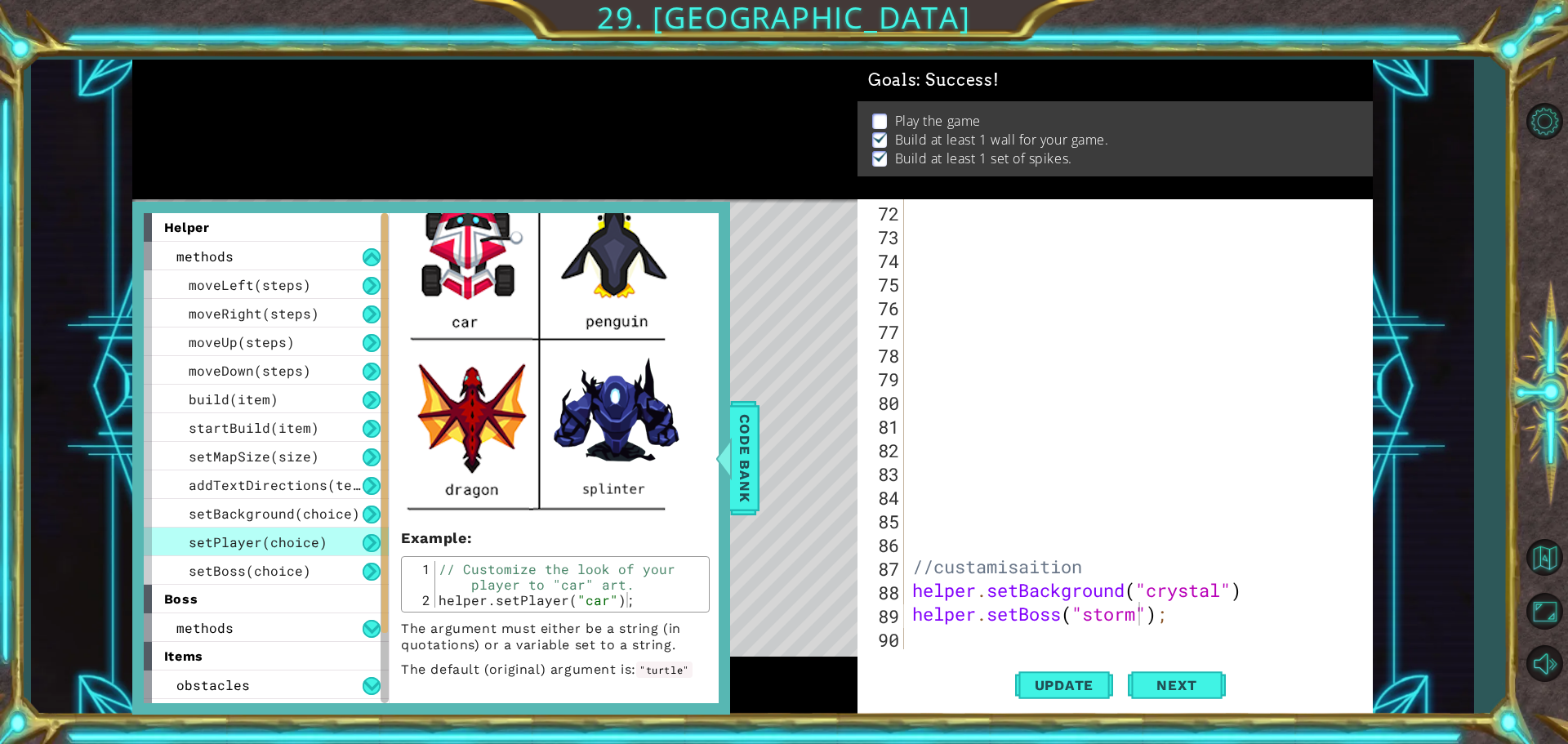
type textarea "helper.setPlayer("car");"
drag, startPoint x: 438, startPoint y: 602, endPoint x: 644, endPoint y: 603, distance: 206.0
click at [646, 603] on div "// Customize the look of your player to "car" art. helper . setPlayer ( "car" )…" at bounding box center [570, 608] width 270 height 93
drag, startPoint x: 599, startPoint y: 602, endPoint x: 519, endPoint y: 427, distance: 192.4
click at [519, 426] on img at bounding box center [544, 179] width 286 height 681
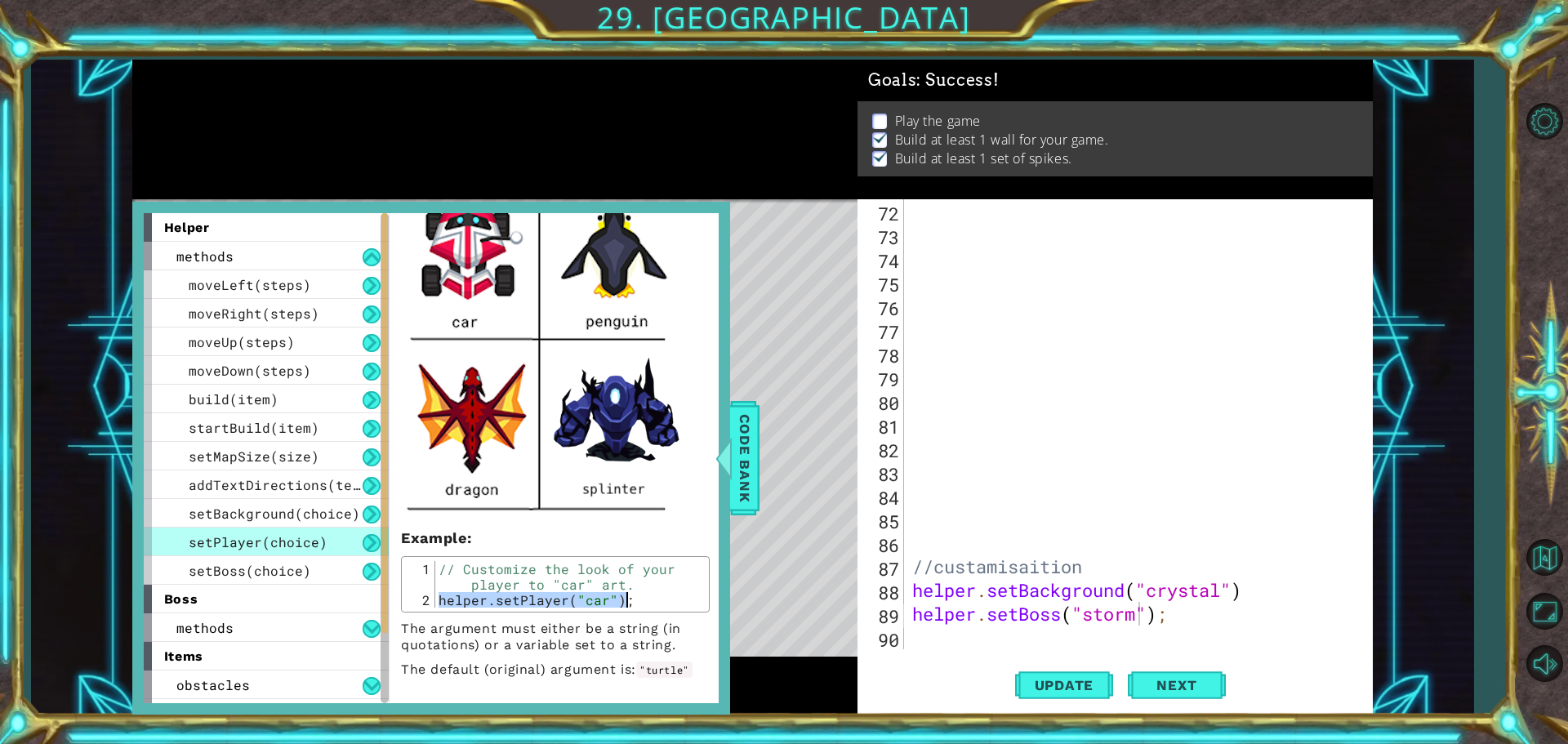
scroll to position [0, 0]
click at [916, 634] on div "//custamisaition helper . setBackground ( "crystal" ) helper . setBoss ( "storm…" at bounding box center [1136, 448] width 455 height 498
paste textarea "helper.setPlayer("car");"
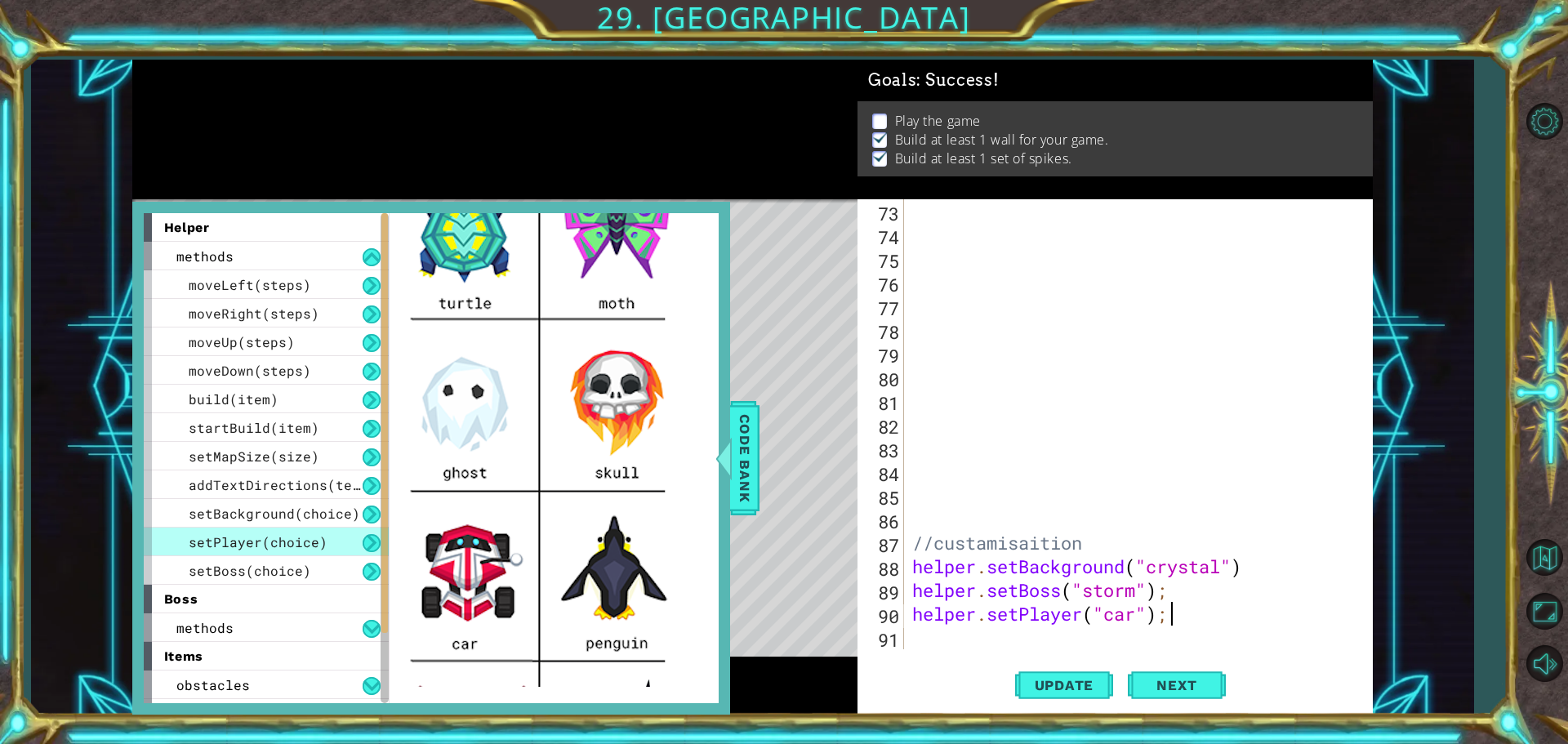
scroll to position [164, 0]
drag, startPoint x: 1139, startPoint y: 612, endPoint x: 1101, endPoint y: 615, distance: 38.1
click at [1101, 615] on div "//custamisaition helper . setBackground ( "crystal" ) helper . setBoss ( "storm…" at bounding box center [1136, 448] width 455 height 498
click at [1106, 614] on div "//custamisaition helper . setBackground ( "crystal" ) helper . setBoss ( "storm…" at bounding box center [1132, 425] width 447 height 450
drag, startPoint x: 1127, startPoint y: 623, endPoint x: 1107, endPoint y: 621, distance: 20.1
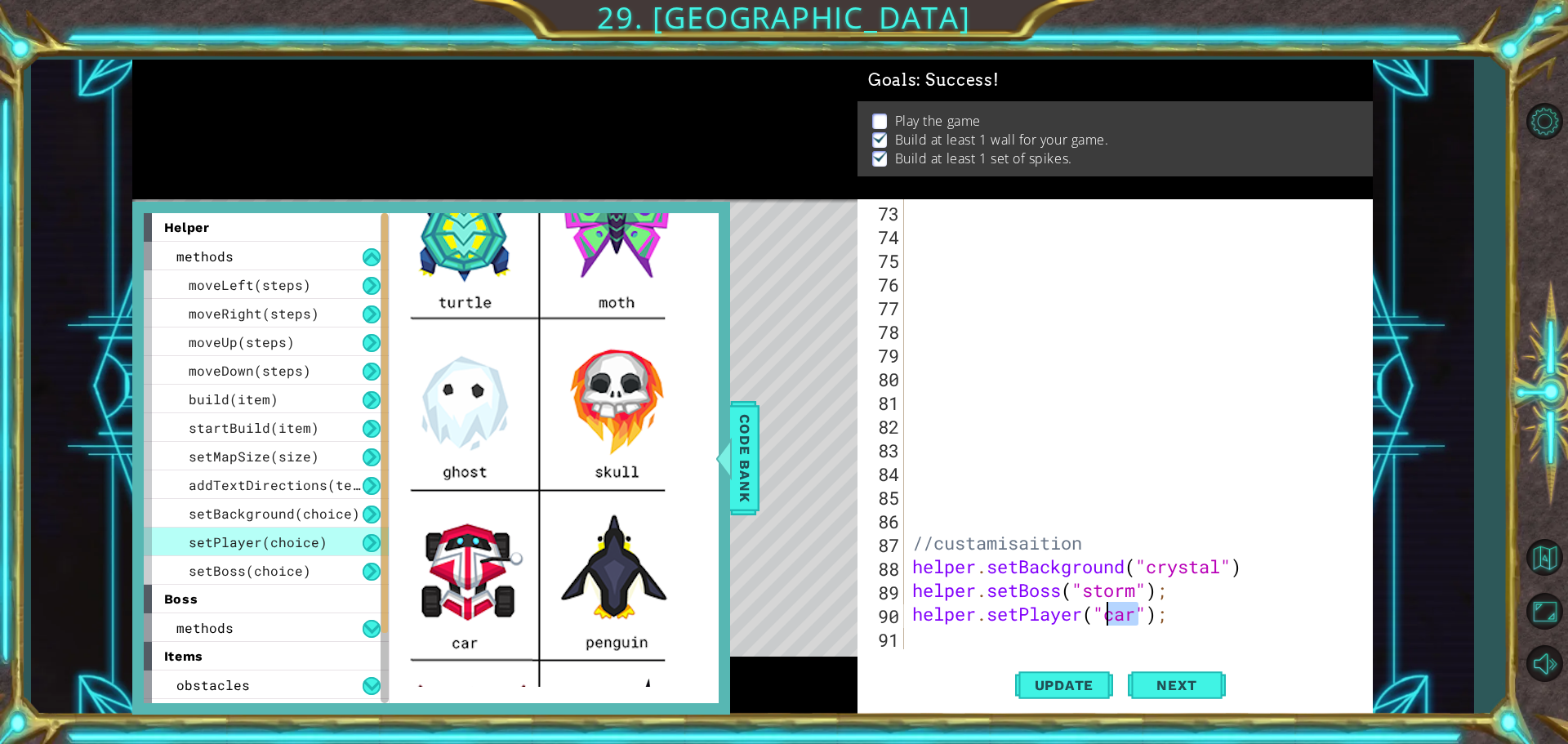
click at [1107, 621] on div "//custamisaition helper . setBackground ( "crystal" ) helper . setBoss ( "storm…" at bounding box center [1136, 448] width 455 height 498
click at [737, 445] on span "Code Bank" at bounding box center [744, 458] width 26 height 99
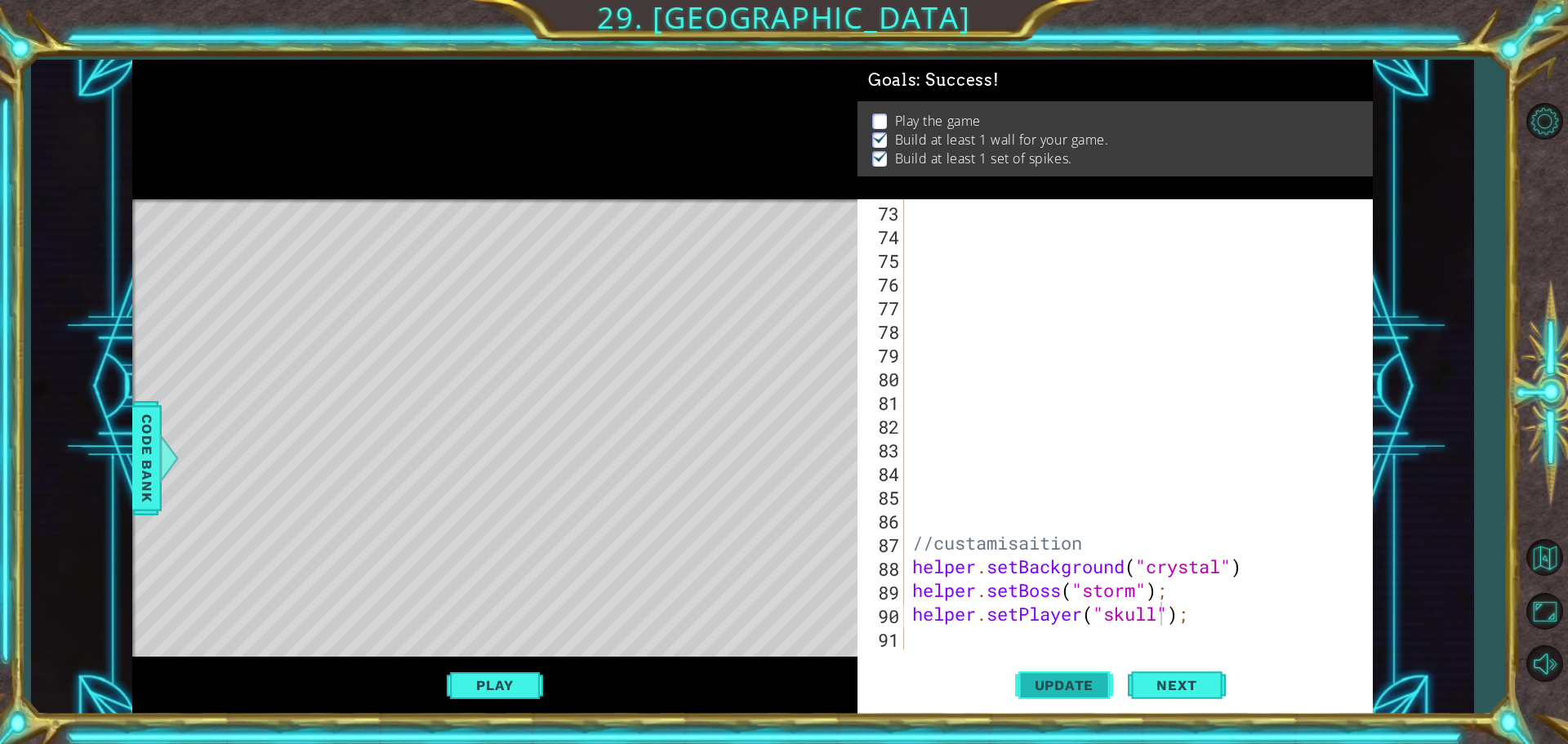
click at [1066, 688] on span "Update" at bounding box center [1064, 685] width 93 height 17
click at [469, 667] on div "Play" at bounding box center [495, 686] width 726 height 58
click at [483, 679] on button "Play" at bounding box center [495, 686] width 95 height 31
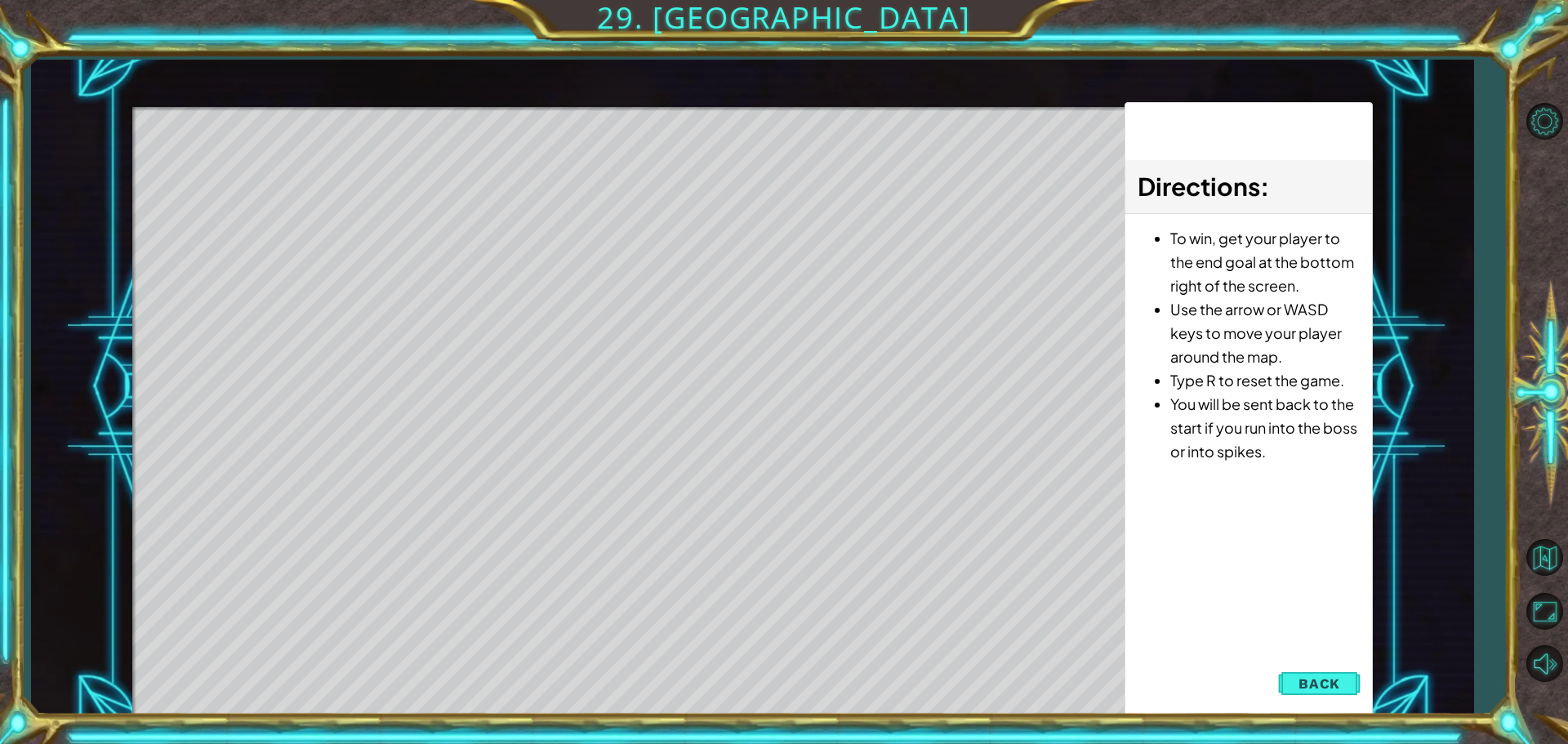
click at [1312, 688] on span "Back" at bounding box center [1319, 684] width 42 height 17
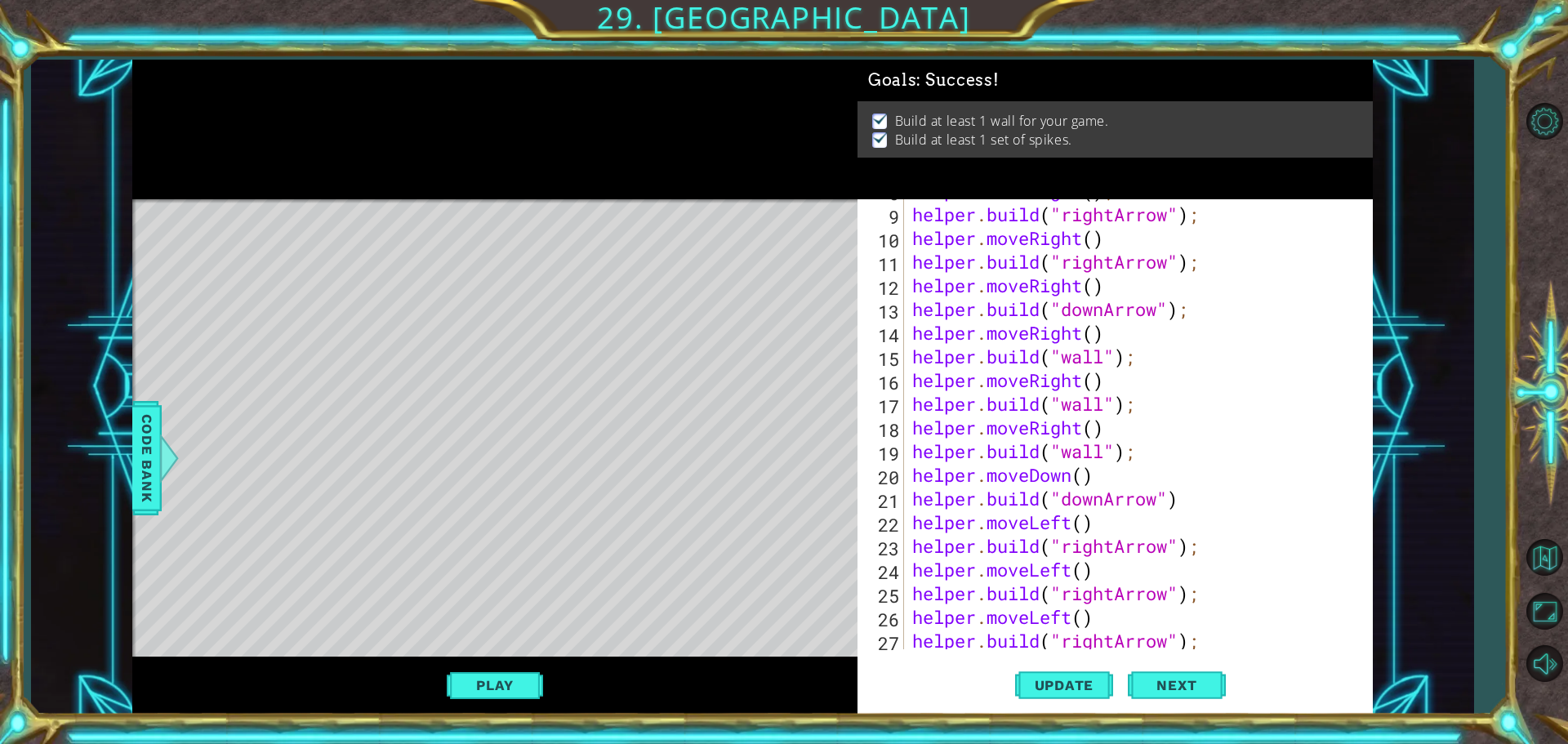
scroll to position [0, 0]
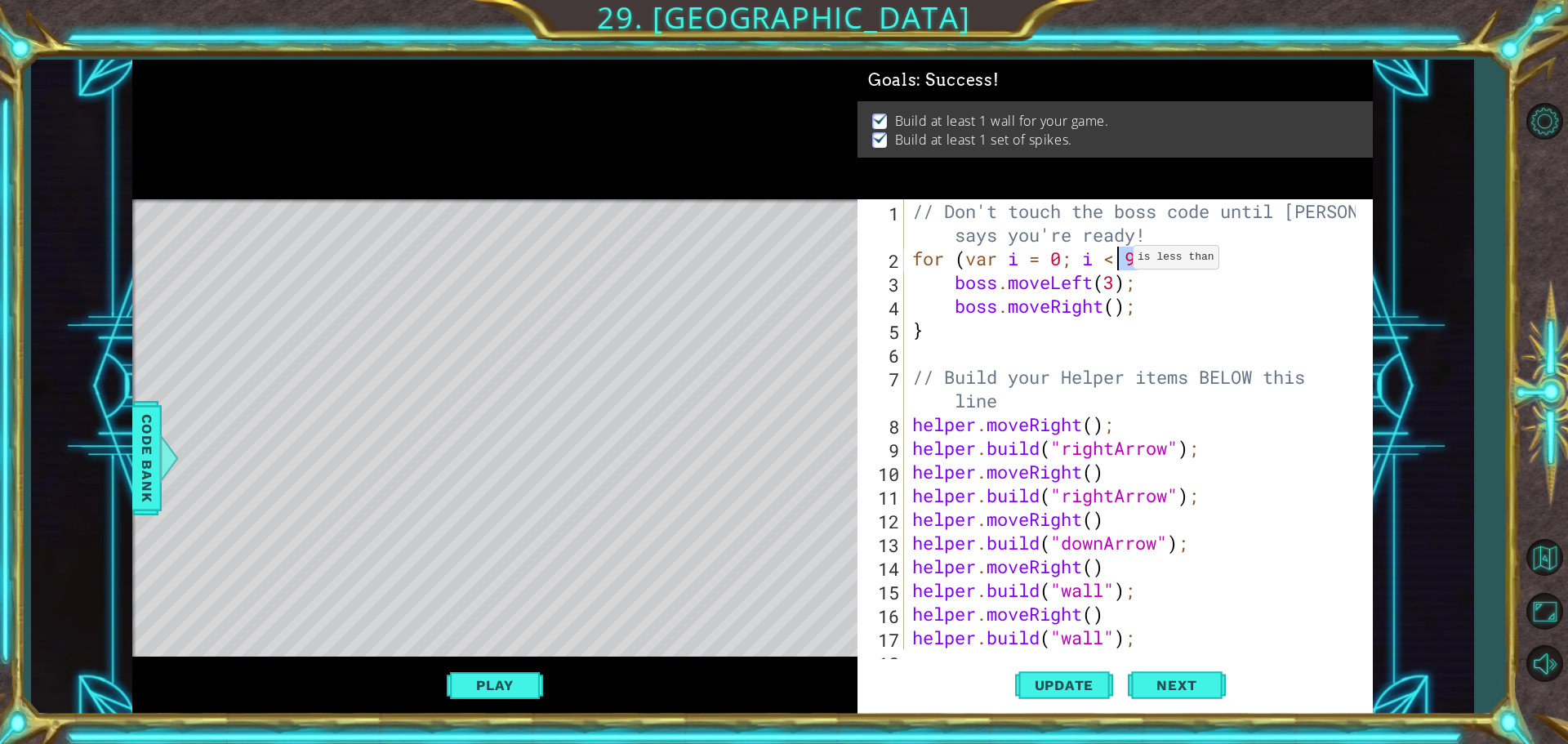
drag, startPoint x: 1137, startPoint y: 255, endPoint x: 1119, endPoint y: 261, distance: 19.0
click at [1119, 261] on div "// Don't touch the boss code until [PERSON_NAME] says you're ready! for ( var i…" at bounding box center [1136, 460] width 455 height 521
click at [1117, 260] on div "// Don't touch the boss code until [PERSON_NAME] says you're ready! for ( var i…" at bounding box center [1132, 425] width 447 height 450
click at [1132, 256] on div "// Don't touch the boss code until [PERSON_NAME] says you're ready! for ( var i…" at bounding box center [1136, 460] width 455 height 521
click at [1117, 300] on div "// Don't touch the boss code until [PERSON_NAME] says you're ready! for ( var i…" at bounding box center [1136, 460] width 455 height 521
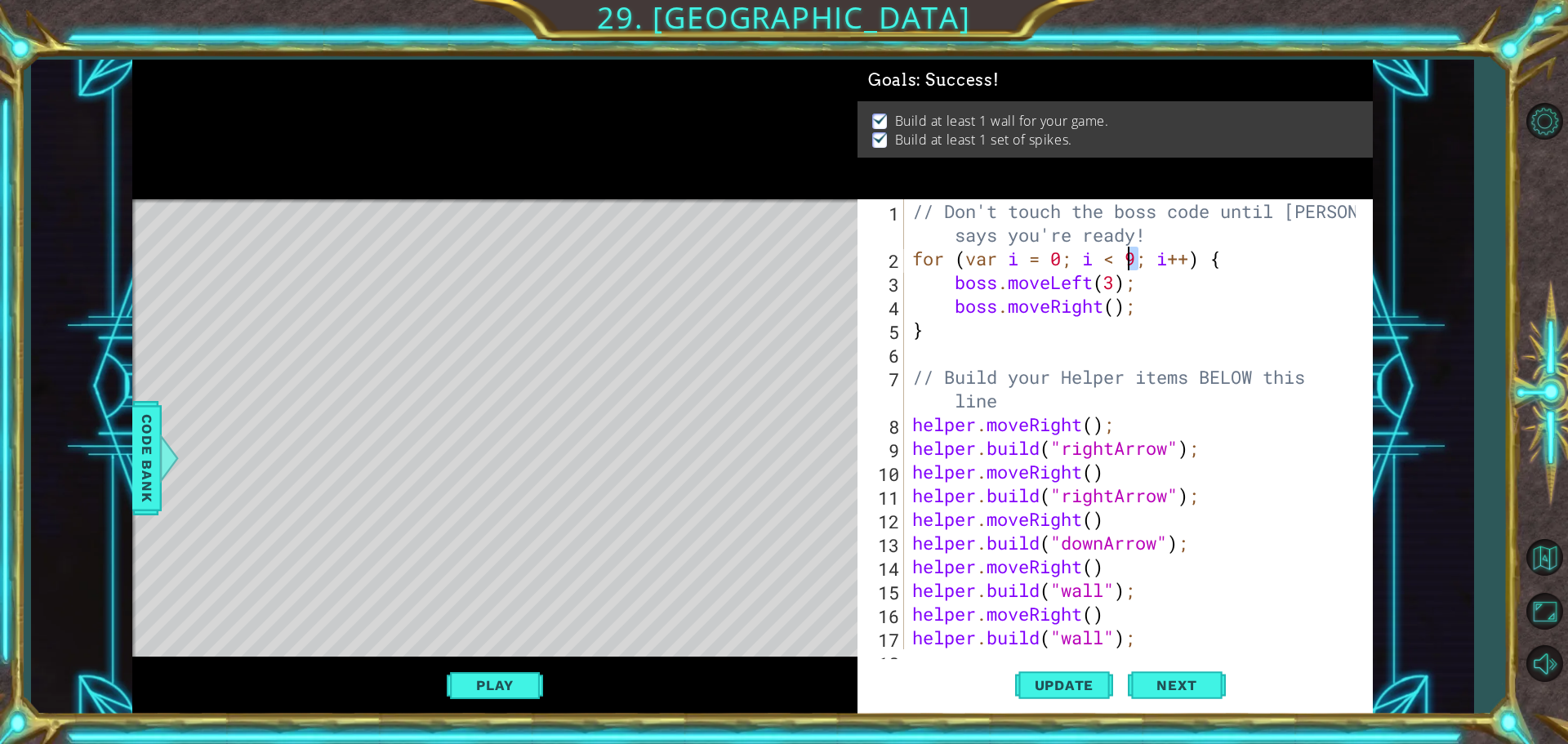
scroll to position [0, 10]
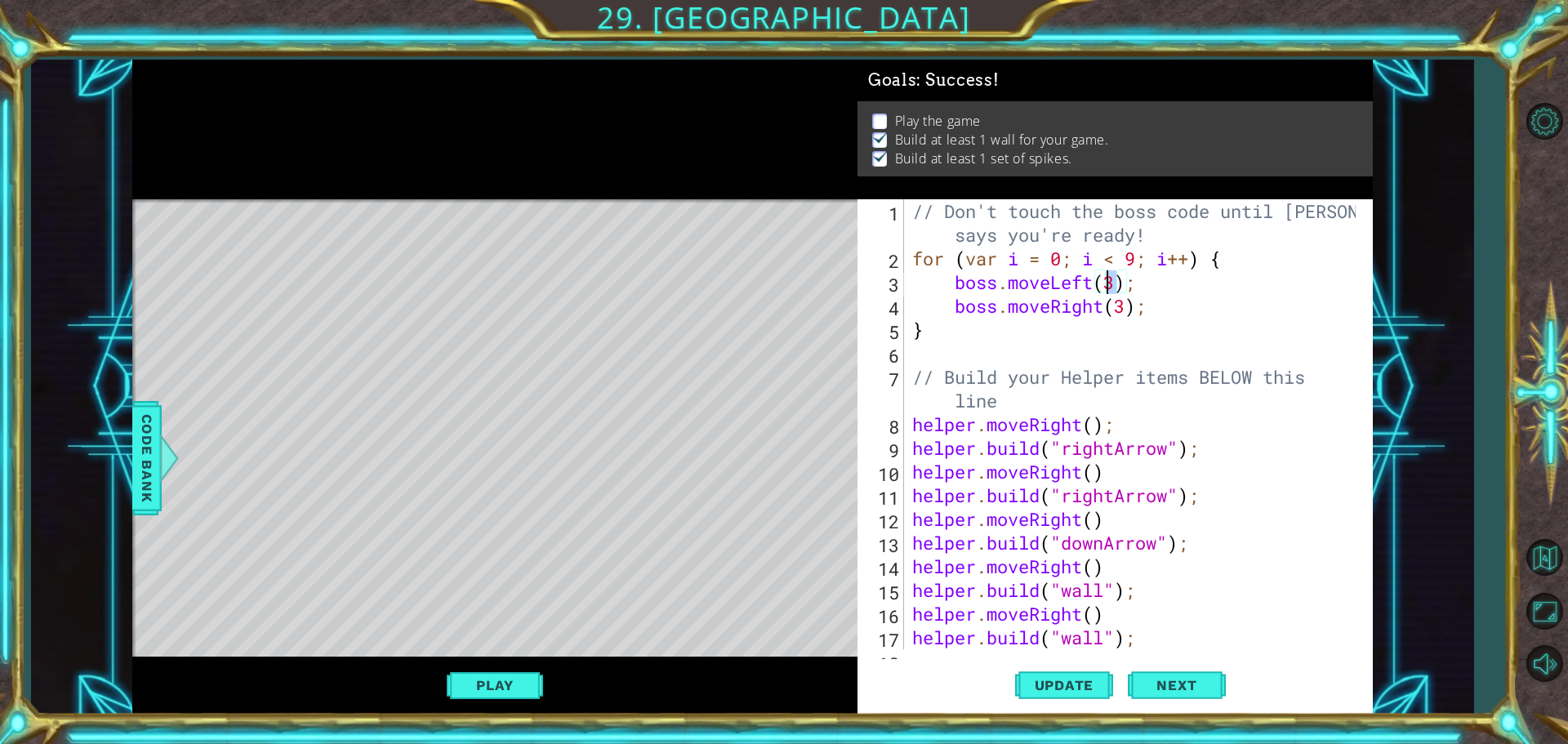
drag, startPoint x: 1116, startPoint y: 281, endPoint x: 1104, endPoint y: 281, distance: 12.0
click at [1104, 281] on div "// Don't touch the boss code until [PERSON_NAME] says you're ready! for ( var i…" at bounding box center [1136, 460] width 455 height 521
click at [1123, 309] on div "// Don't touch the boss code until [PERSON_NAME] says you're ready! for ( var i…" at bounding box center [1136, 460] width 455 height 521
click at [1132, 314] on div "// Don't touch the boss code until [PERSON_NAME] says you're ready! for ( var i…" at bounding box center [1136, 460] width 455 height 521
click at [1139, 312] on div "// Don't touch the boss code until [PERSON_NAME] says you're ready! for ( var i…" at bounding box center [1136, 460] width 455 height 521
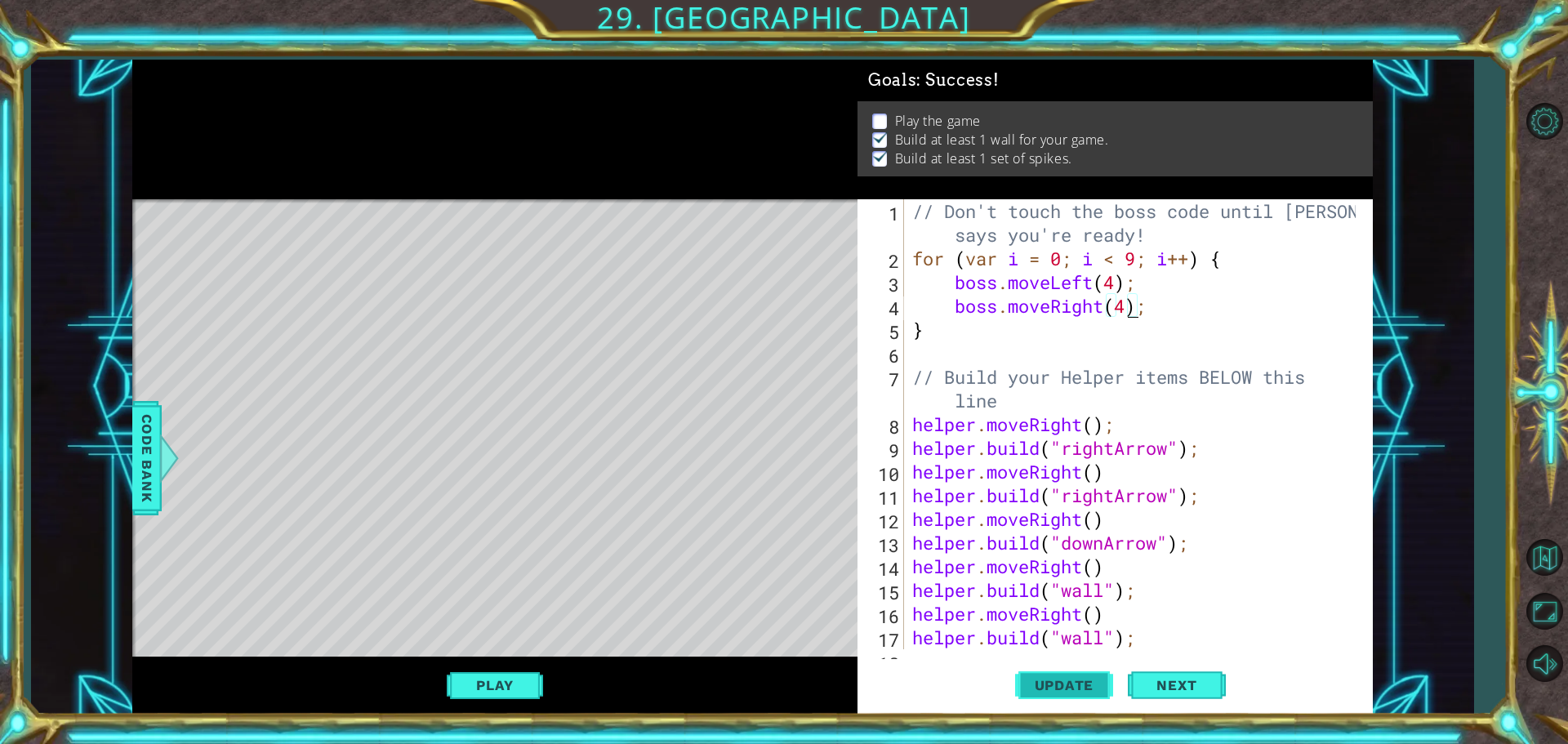
click at [1070, 690] on span "Update" at bounding box center [1064, 685] width 93 height 17
click at [504, 679] on button "Play" at bounding box center [495, 686] width 95 height 31
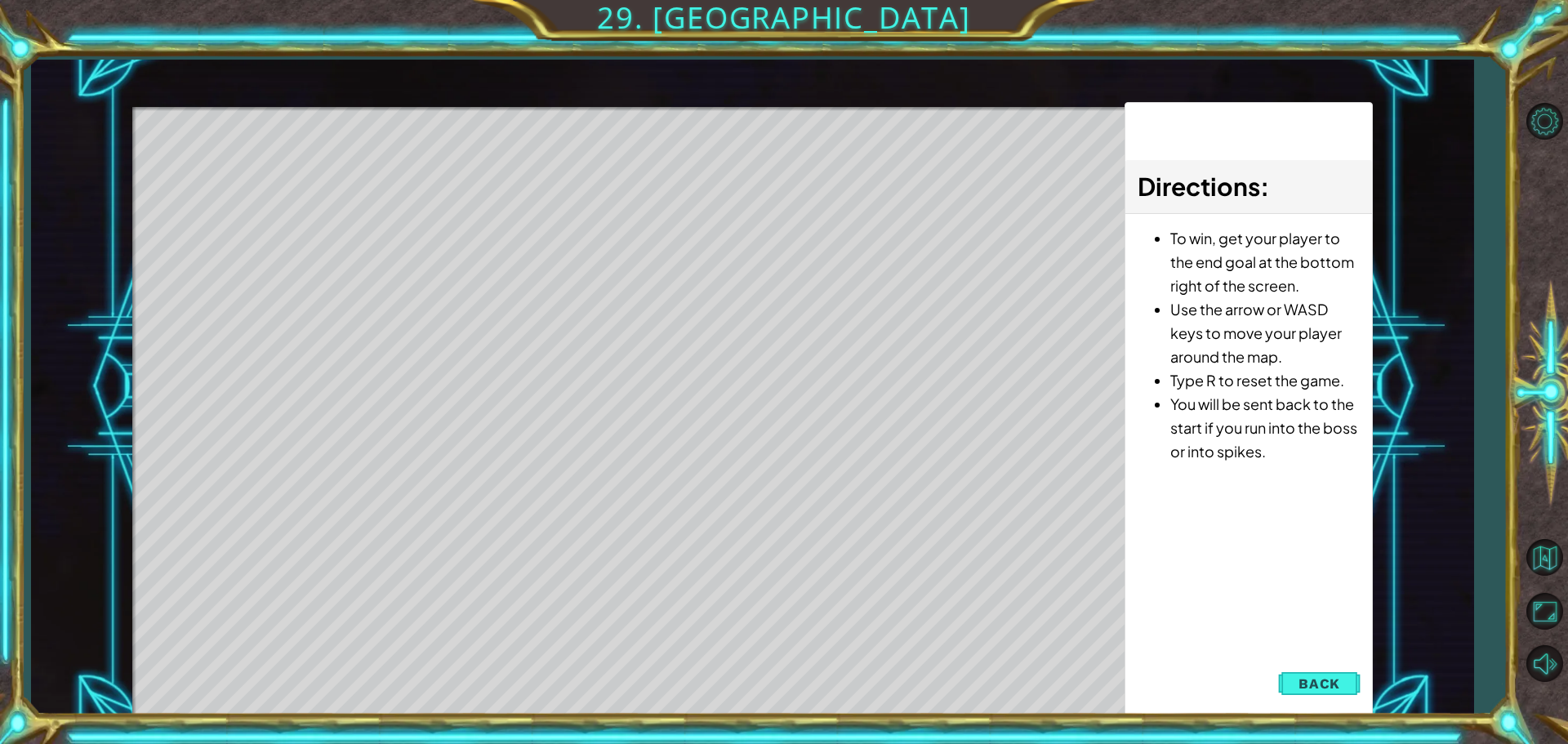
drag, startPoint x: 1284, startPoint y: 691, endPoint x: 1317, endPoint y: 683, distance: 34.0
click at [1309, 685] on button "Back" at bounding box center [1320, 684] width 83 height 33
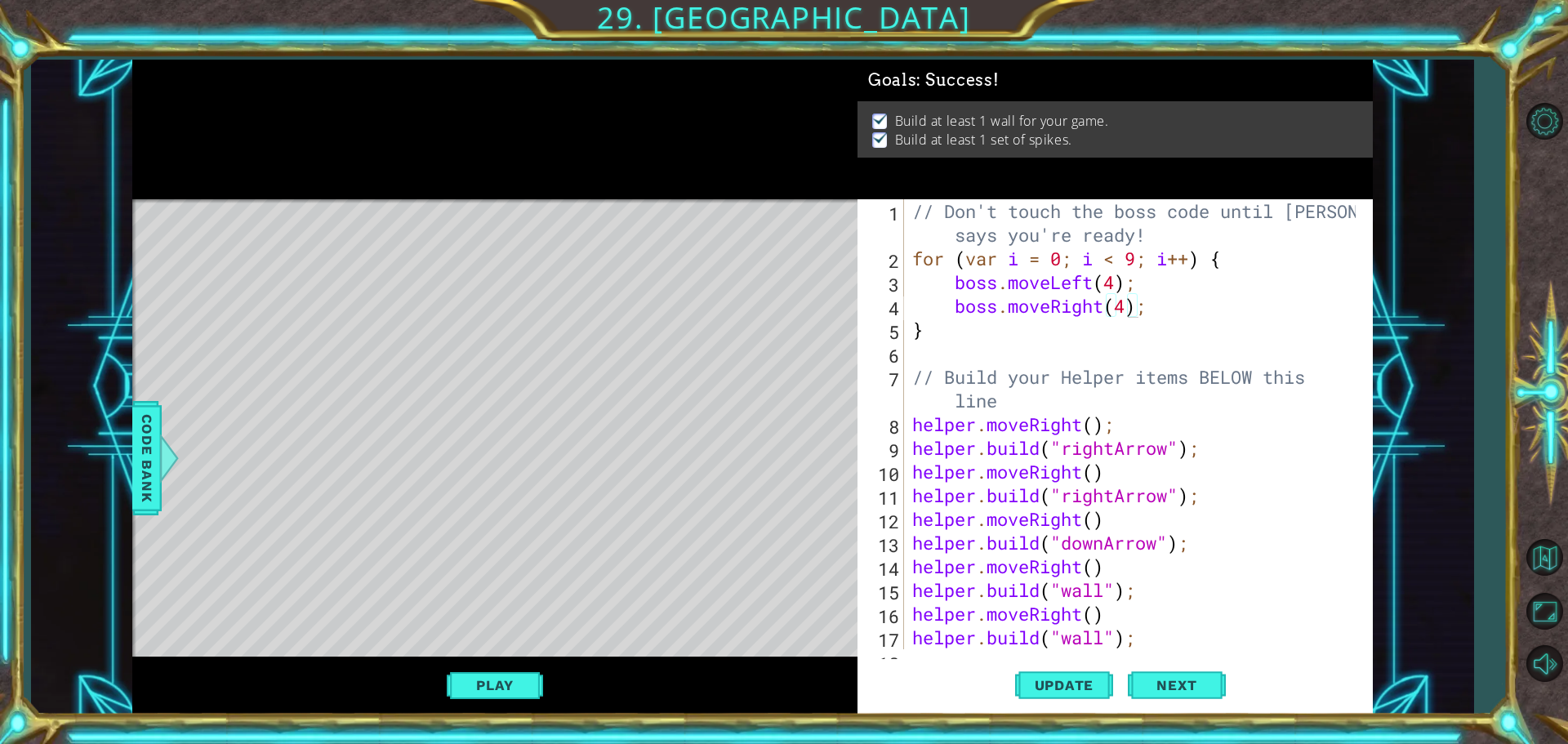
click at [996, 321] on div "// Don't touch the boss code until [PERSON_NAME] says you're ready! for ( var i…" at bounding box center [1136, 460] width 455 height 521
click at [1189, 312] on div "// Don't touch the boss code until [PERSON_NAME] says you're ready! for ( var i…" at bounding box center [1136, 460] width 455 height 521
type textarea "boss.moveRight(4);"
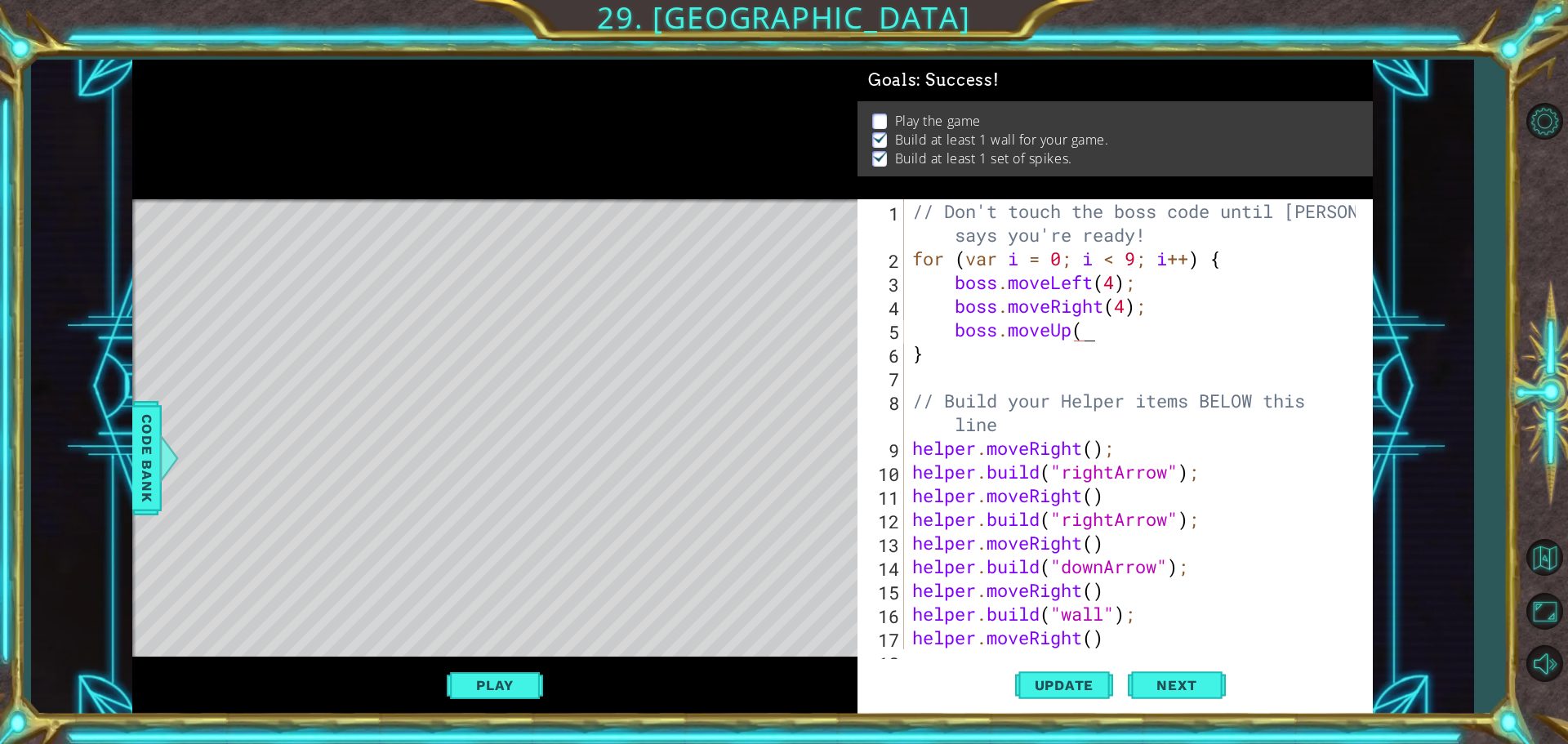
scroll to position [0, 8]
click at [1075, 706] on button "Update" at bounding box center [1064, 685] width 98 height 52
click at [534, 676] on button "Play" at bounding box center [495, 686] width 95 height 31
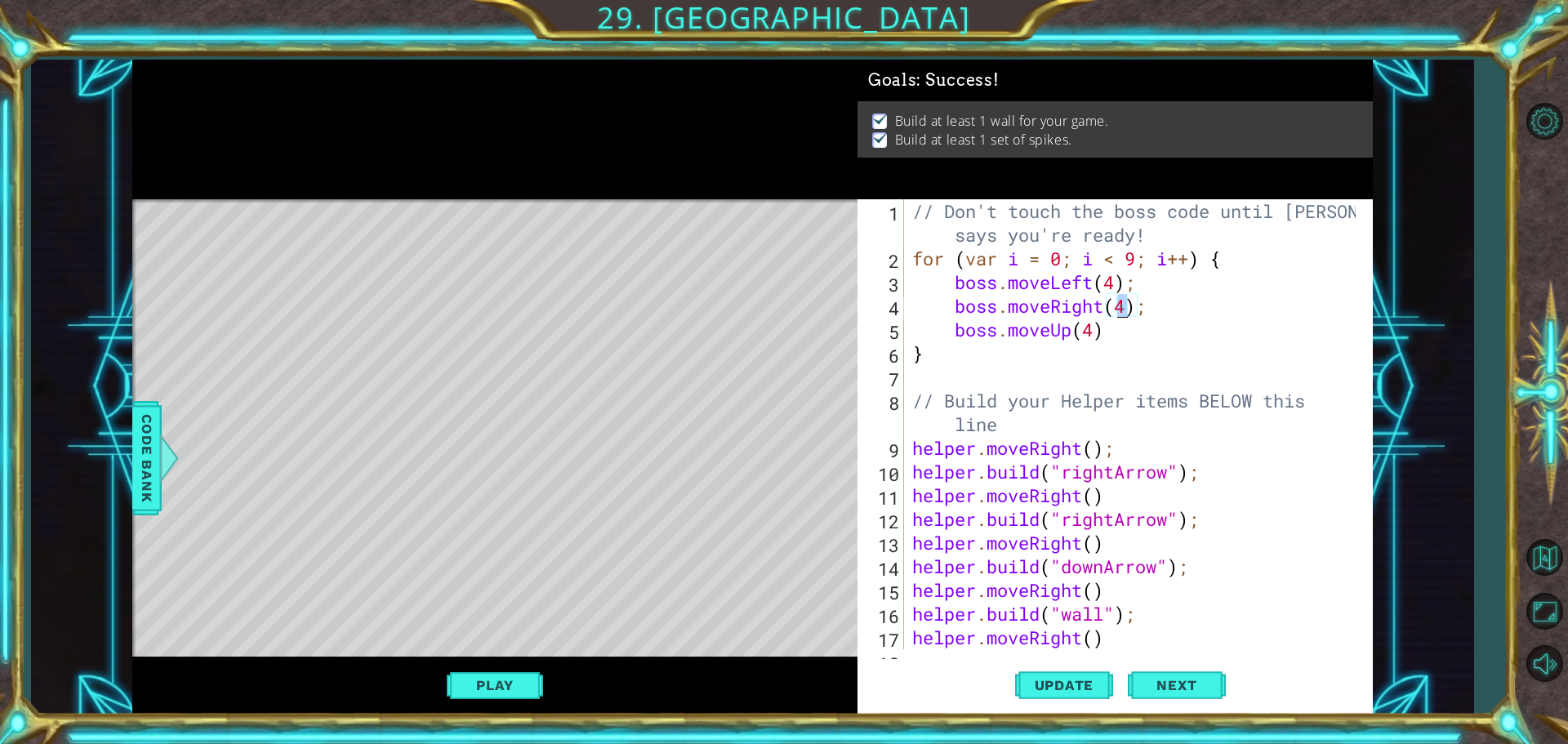
drag, startPoint x: 1106, startPoint y: 312, endPoint x: 1122, endPoint y: 311, distance: 16.0
click at [1122, 311] on div "// Don't touch the boss code until [PERSON_NAME] says you're ready! for ( var i…" at bounding box center [1136, 460] width 455 height 521
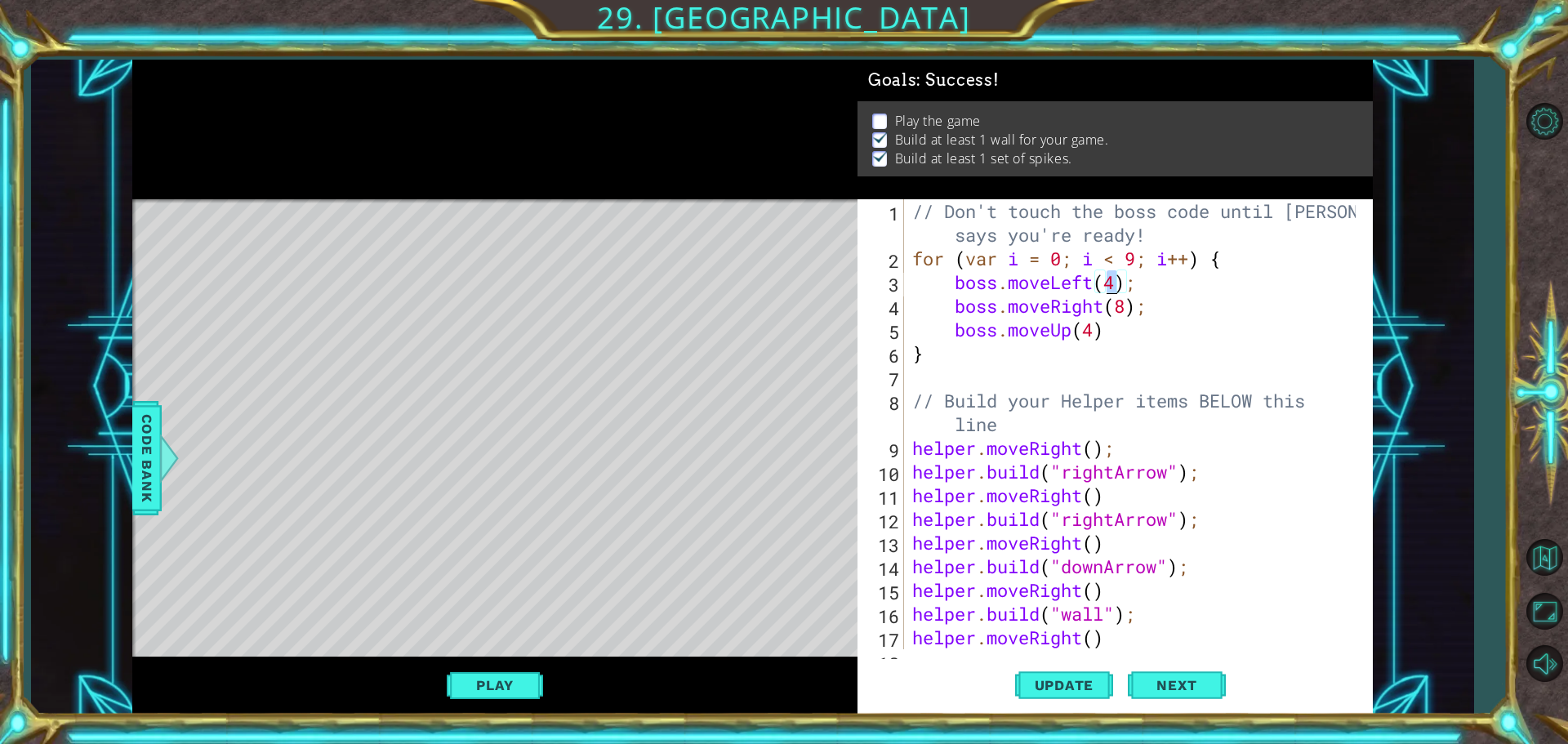
click at [1108, 282] on div "// Don't touch the boss code until [PERSON_NAME] says you're ready! for ( var i…" at bounding box center [1136, 460] width 455 height 521
click at [1099, 685] on span "Update" at bounding box center [1064, 685] width 93 height 17
click at [533, 680] on button "Play" at bounding box center [495, 686] width 95 height 31
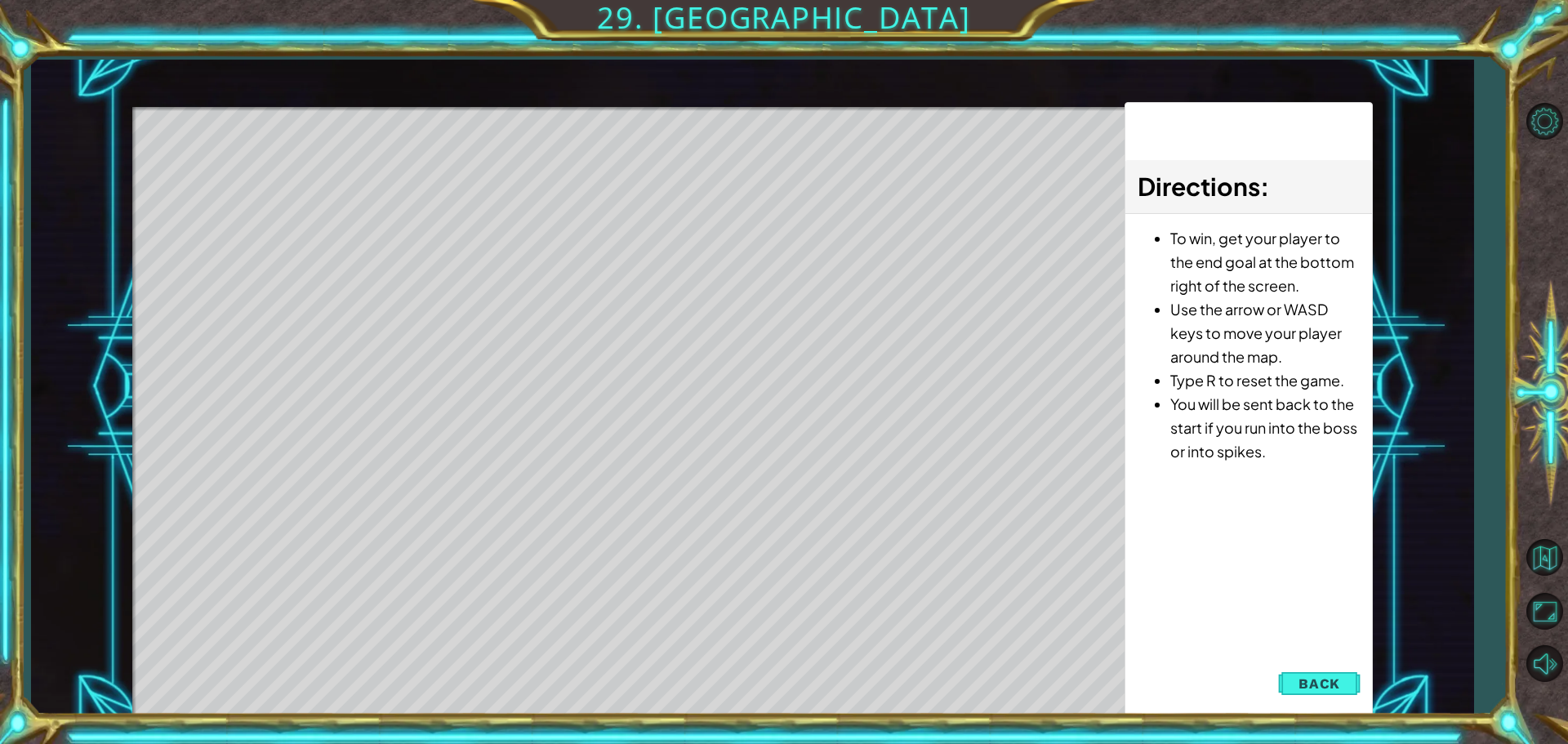
click at [1341, 688] on button "Back" at bounding box center [1320, 684] width 83 height 33
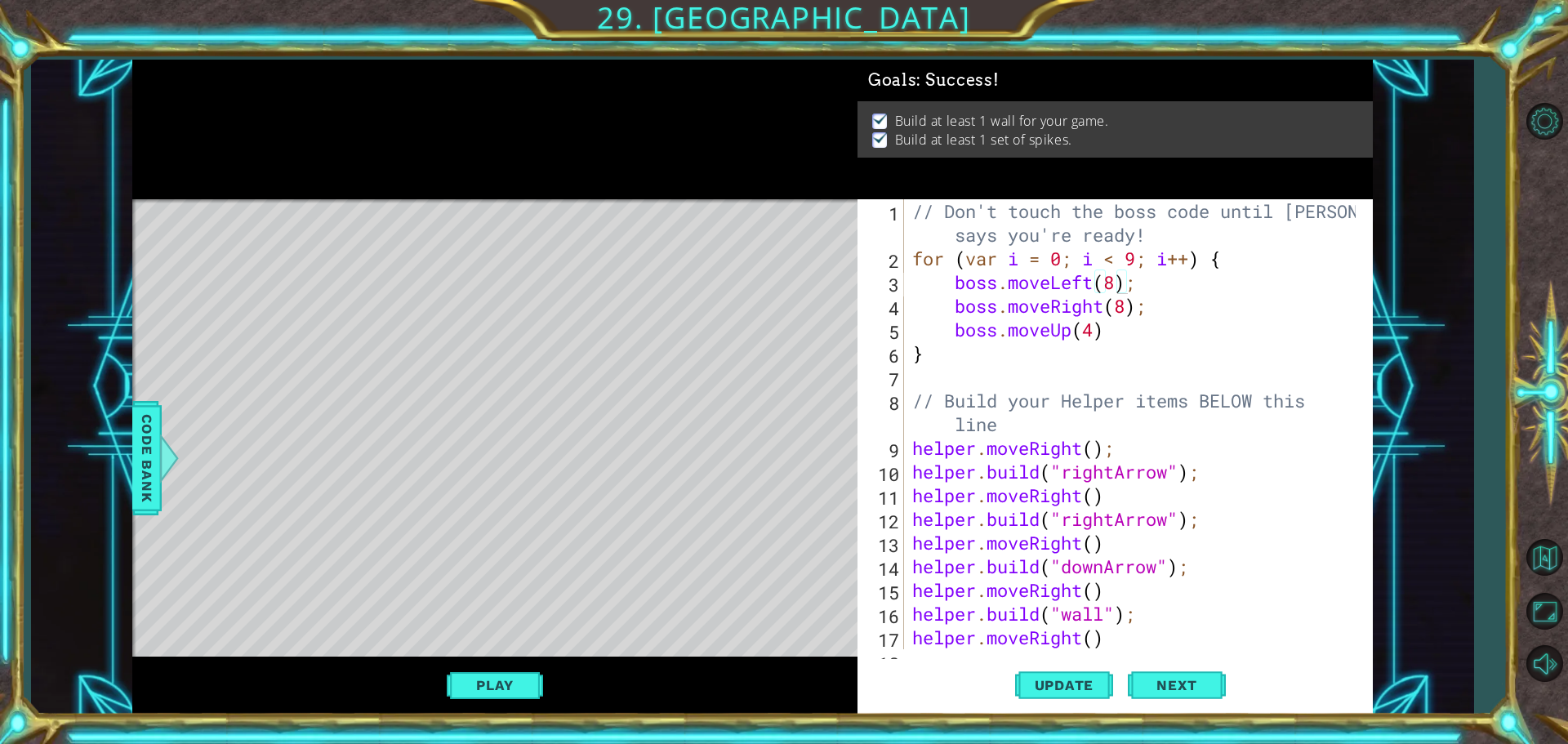
scroll to position [0, 8]
drag, startPoint x: 1094, startPoint y: 331, endPoint x: 1085, endPoint y: 331, distance: 9.0
click at [1085, 331] on div "// Don't touch the boss code until [PERSON_NAME] says you're ready! for ( var i…" at bounding box center [1136, 460] width 455 height 521
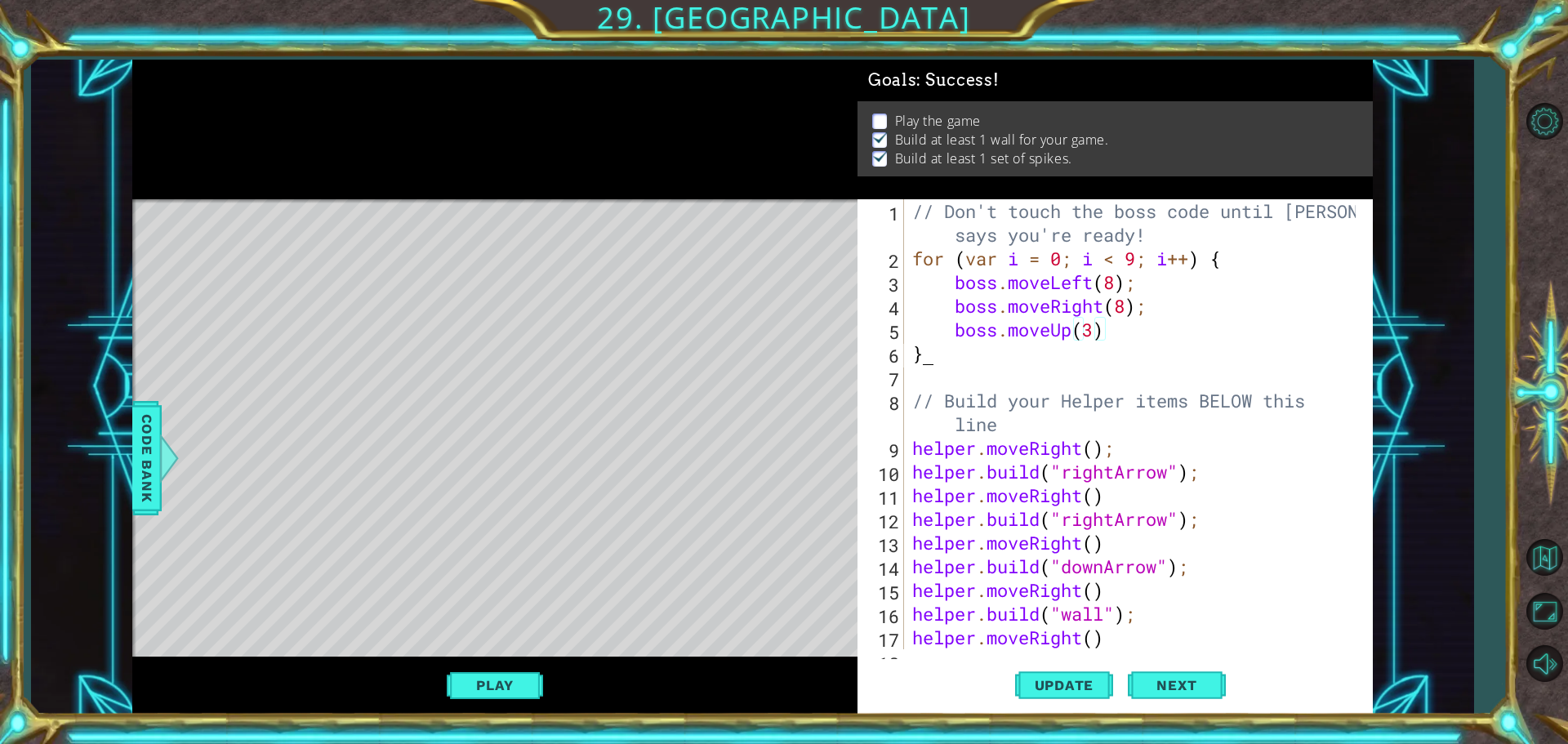
click at [1073, 354] on div "// Don't touch the boss code until [PERSON_NAME] says you're ready! for ( var i…" at bounding box center [1136, 460] width 455 height 521
click at [962, 306] on div "// Don't touch the boss code until [PERSON_NAME] says you're ready! for ( var i…" at bounding box center [1136, 460] width 455 height 521
drag, startPoint x: 958, startPoint y: 306, endPoint x: 1150, endPoint y: 315, distance: 192.2
click at [1150, 315] on div "// Don't touch the boss code until [PERSON_NAME] says you're ready! for ( var i…" at bounding box center [1136, 460] width 455 height 521
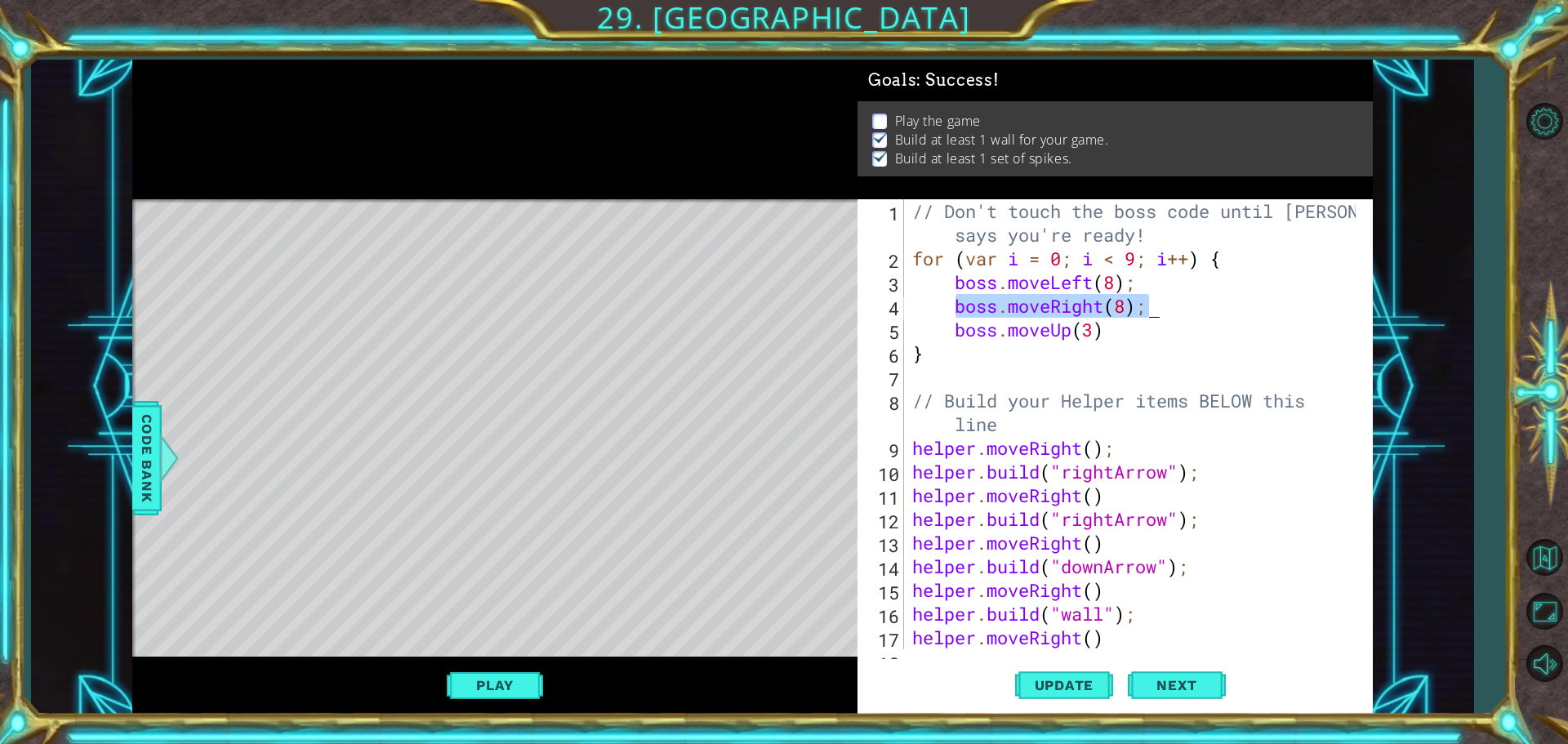
click at [1120, 343] on div "// Don't touch the boss code until [PERSON_NAME] says you're ready! for ( var i…" at bounding box center [1136, 460] width 455 height 521
click at [1137, 341] on div "// Don't touch the boss code until [PERSON_NAME] says you're ready! for ( var i…" at bounding box center [1136, 460] width 455 height 521
type textarea "boss.moveUp(3)"
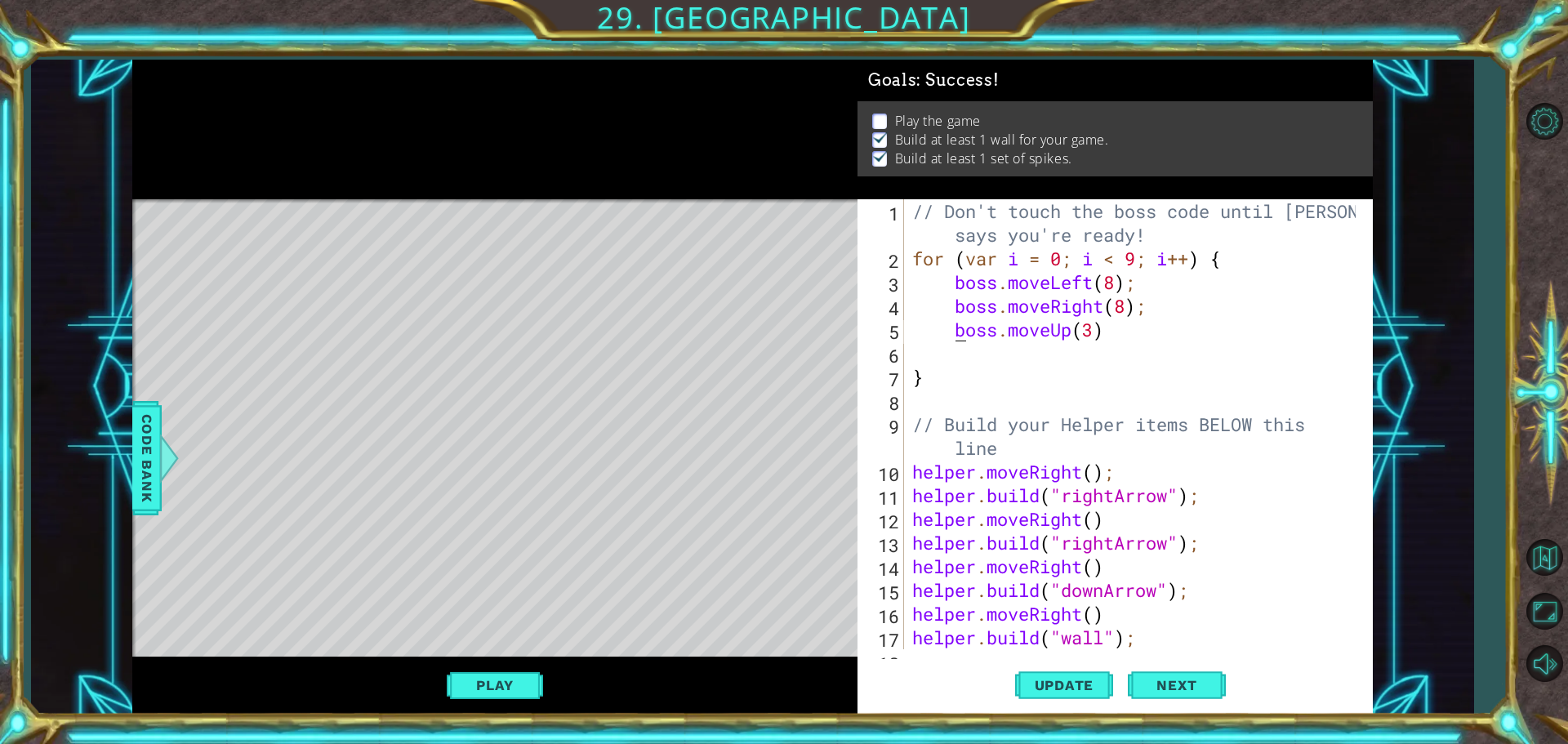
paste textarea "Right(8);"
drag, startPoint x: 1062, startPoint y: 331, endPoint x: 1104, endPoint y: 328, distance: 42.1
click at [1104, 328] on div "// Don't touch the boss code until [PERSON_NAME] says you're ready! for ( var i…" at bounding box center [1136, 460] width 455 height 521
click at [1089, 330] on div "// Don't touch the boss code until [PERSON_NAME] says you're ready! for ( var i…" at bounding box center [1136, 460] width 455 height 521
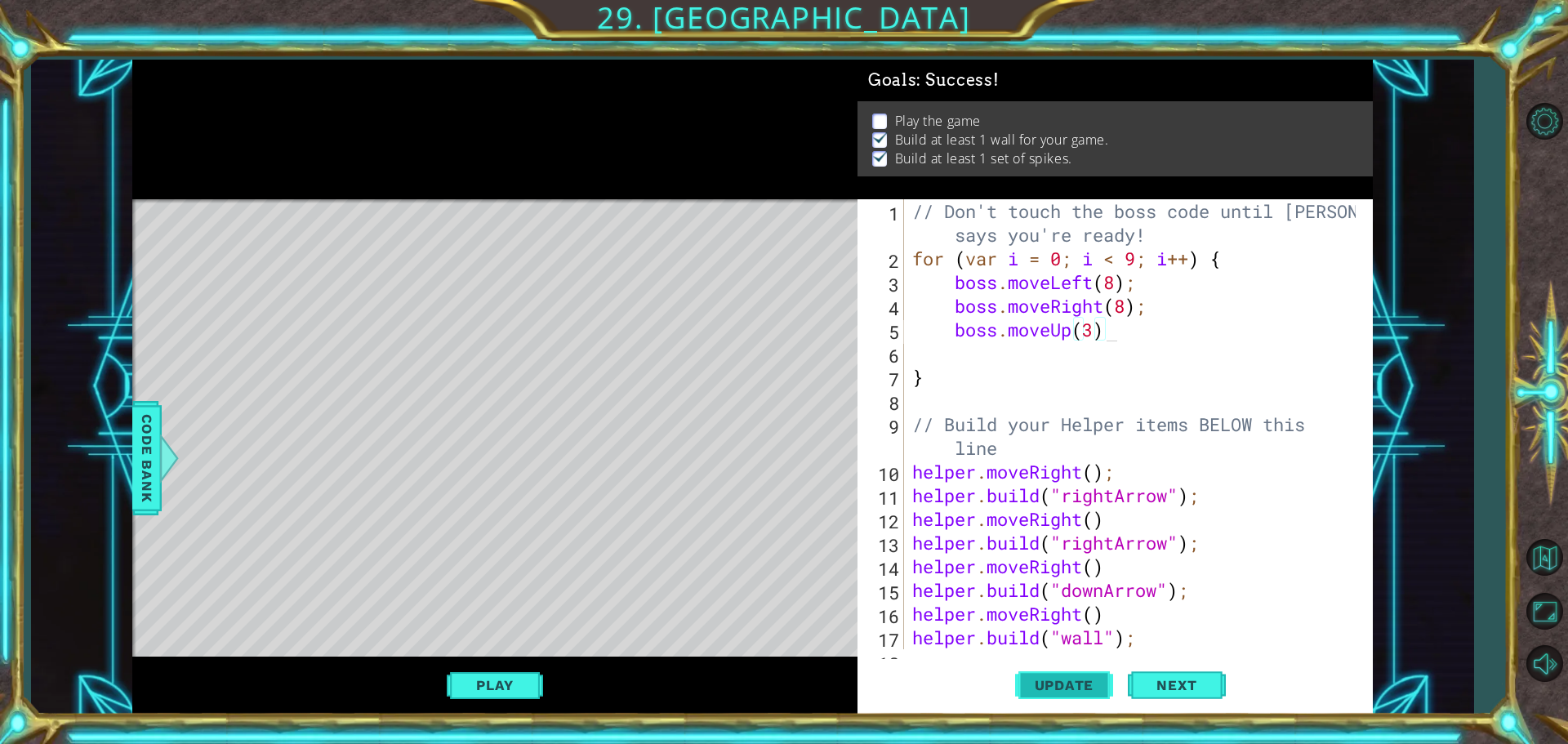
click at [1056, 703] on button "Update" at bounding box center [1064, 685] width 98 height 52
drag, startPoint x: 956, startPoint y: 311, endPoint x: 1191, endPoint y: 310, distance: 235.0
click at [1191, 310] on div "// Don't touch the boss code until [PERSON_NAME] says you're ready! for ( var i…" at bounding box center [1136, 460] width 455 height 521
type textarea "boss.moveRight(8);"
click at [964, 347] on div "// Don't touch the boss code until [PERSON_NAME] says you're ready! for ( var i…" at bounding box center [1136, 460] width 455 height 521
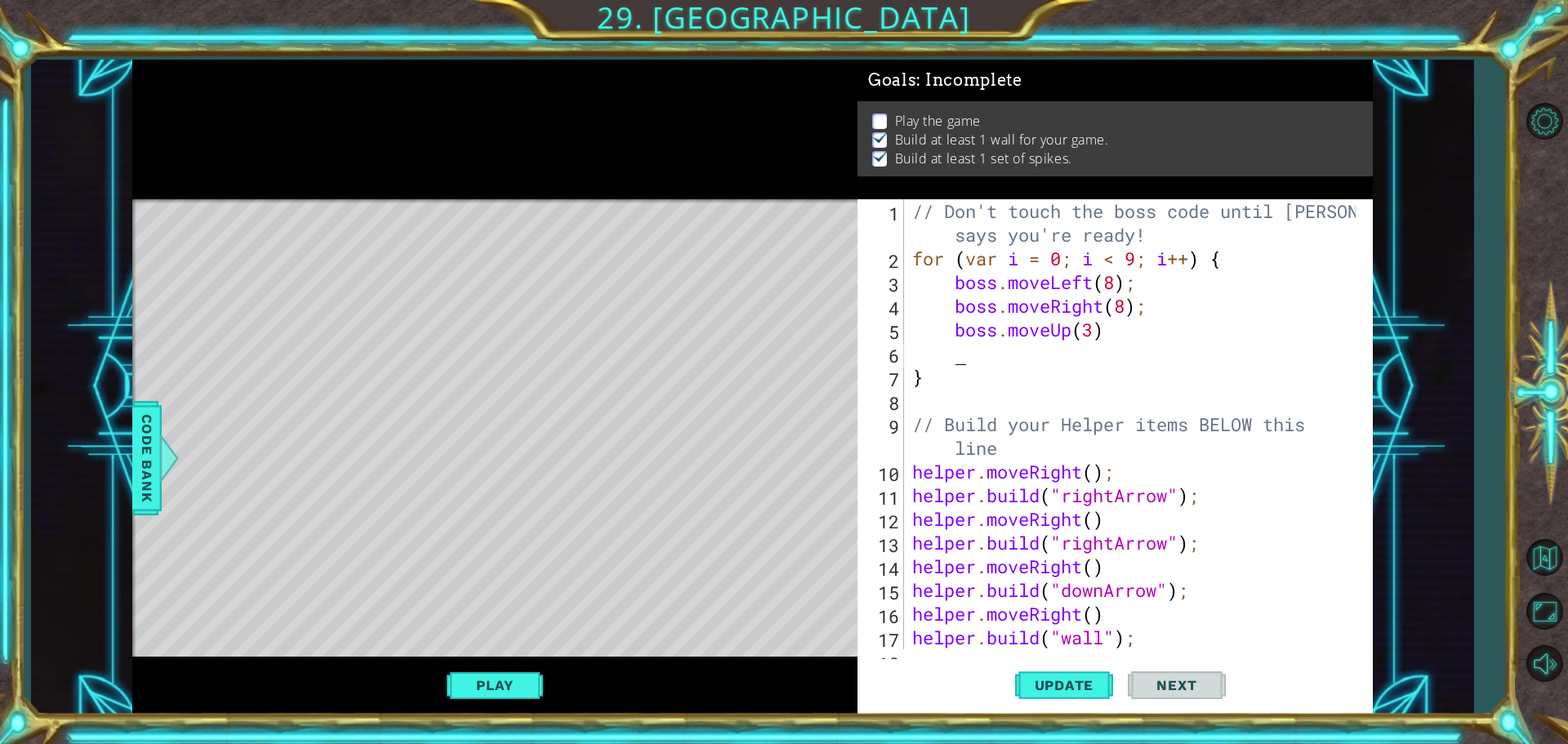
scroll to position [0, 0]
paste textarea "boss.moveRight(8);"
click at [1128, 356] on div "// Don't touch the boss code until [PERSON_NAME] says you're ready! for ( var i…" at bounding box center [1136, 460] width 455 height 521
drag, startPoint x: 1054, startPoint y: 682, endPoint x: 1040, endPoint y: 682, distance: 14.0
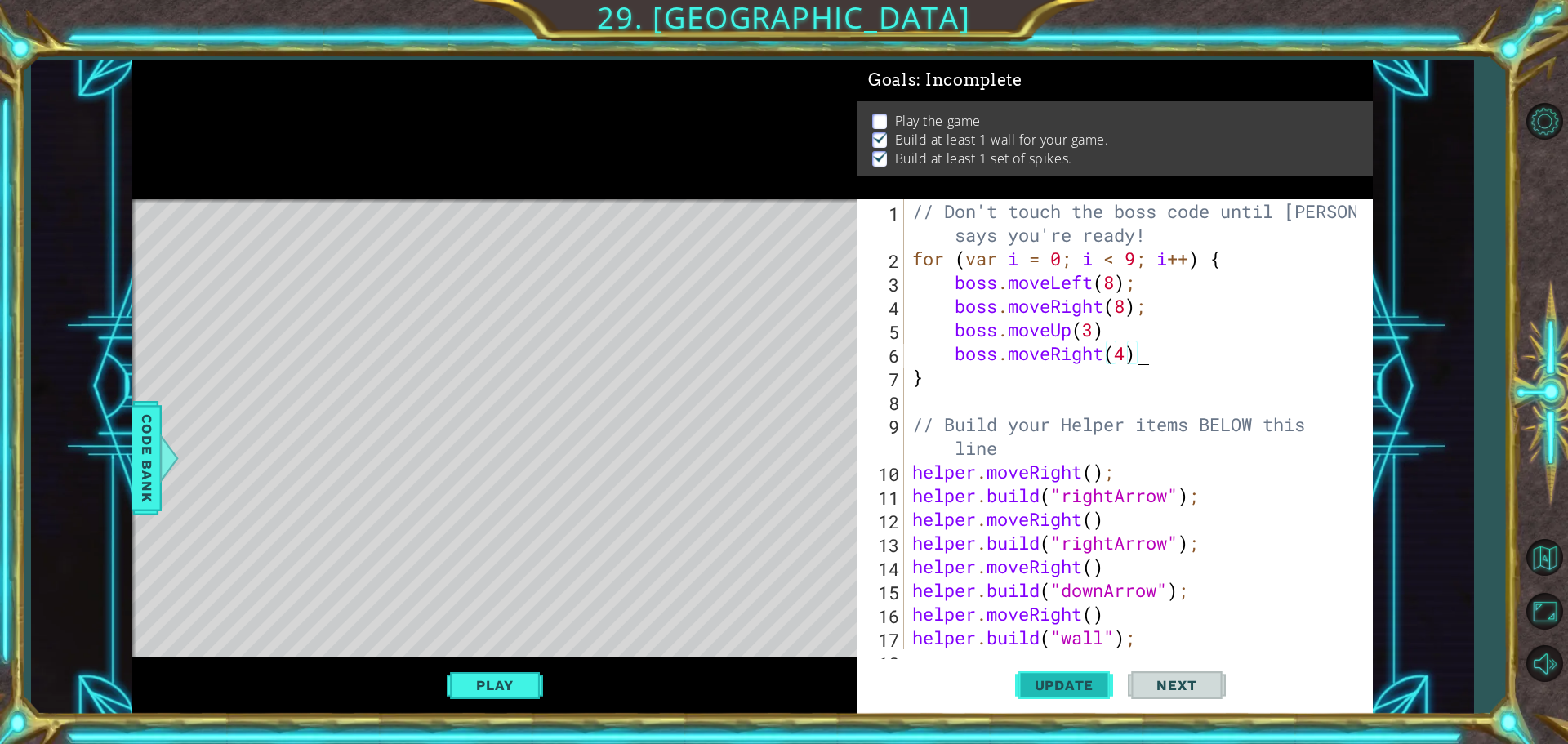
click at [1049, 682] on span "Update" at bounding box center [1064, 685] width 93 height 17
click at [482, 690] on button "Play" at bounding box center [495, 686] width 95 height 31
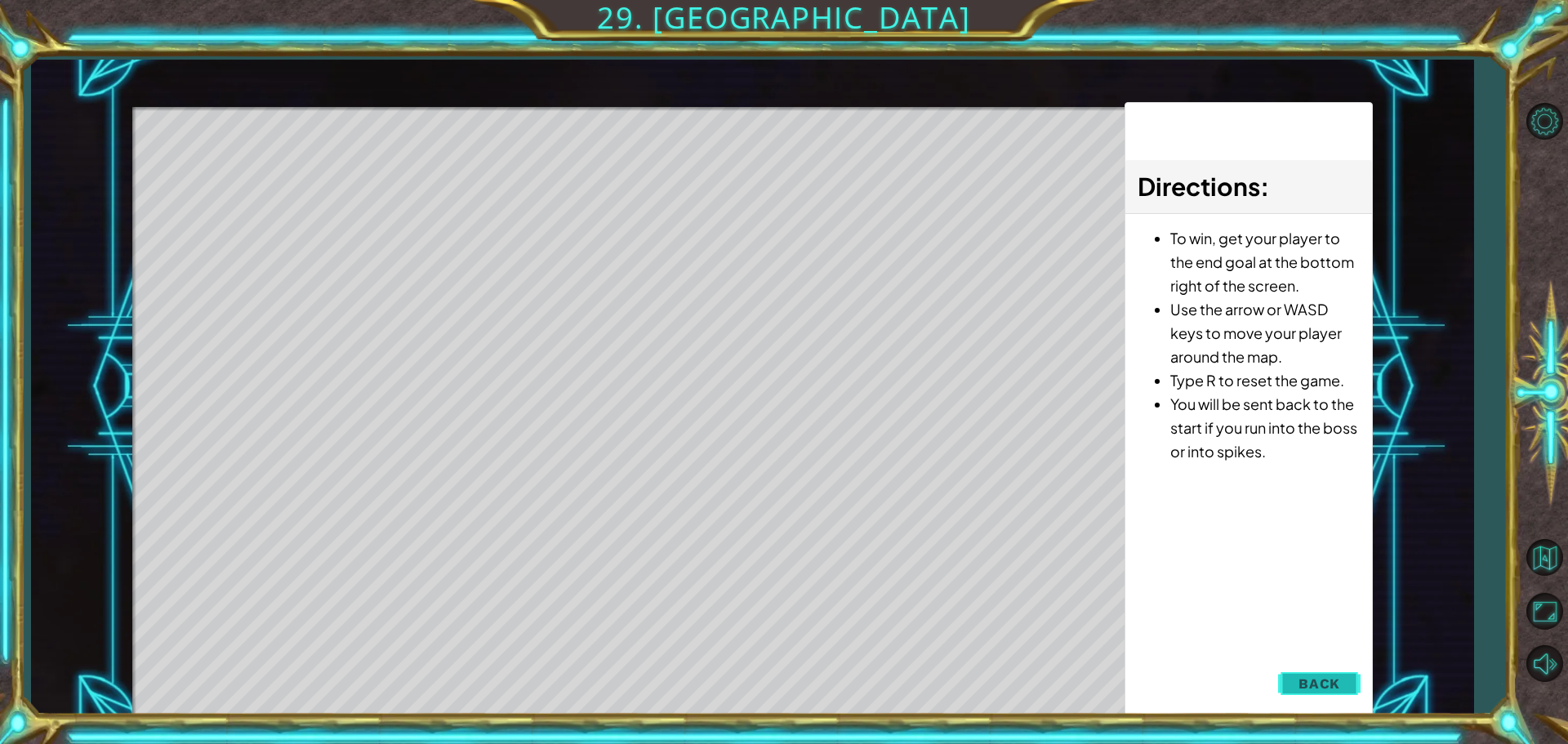
click at [1349, 688] on button "Back" at bounding box center [1320, 684] width 83 height 33
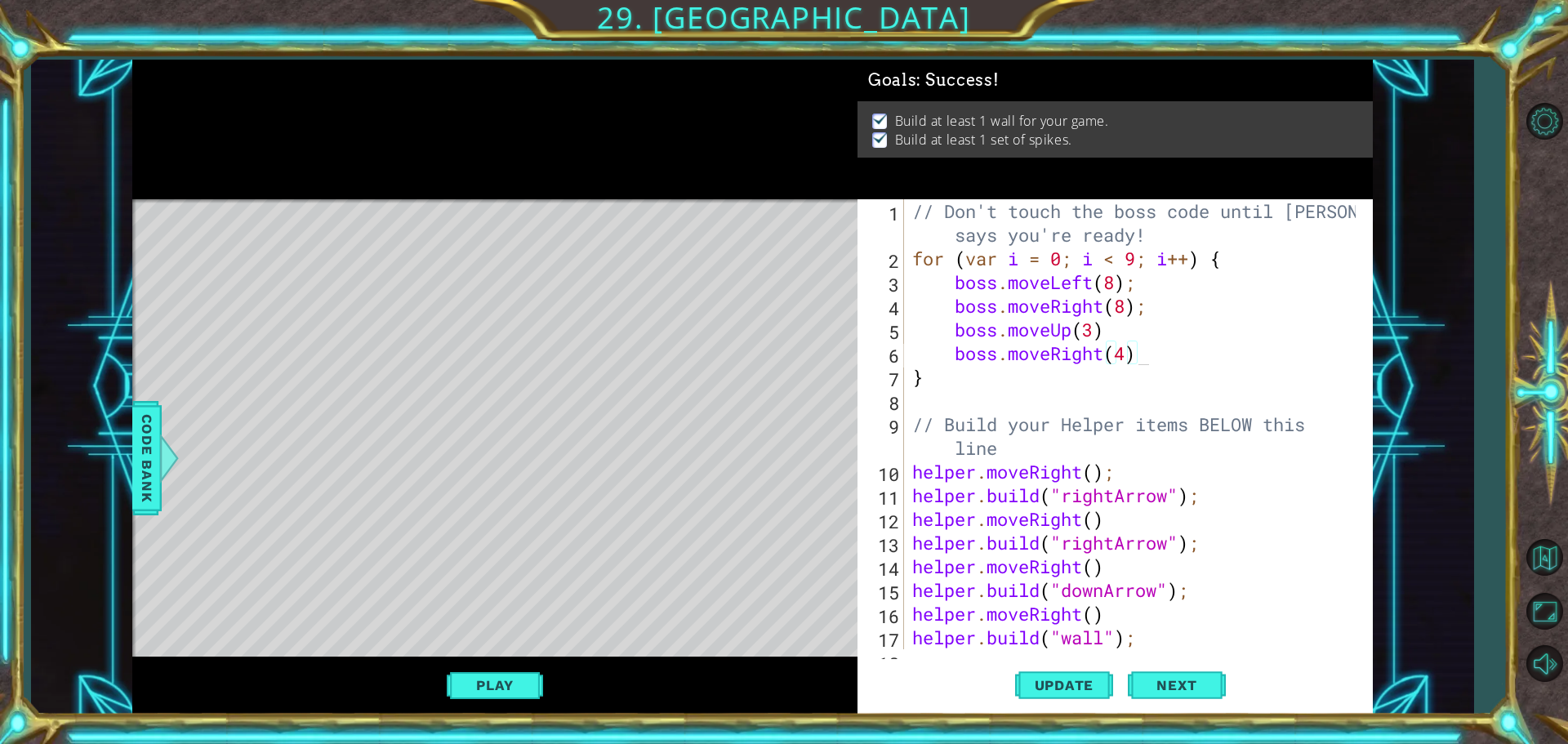
click at [1005, 368] on div "// Don't touch the boss code until [PERSON_NAME] says you're ready! for ( var i…" at bounding box center [1136, 460] width 455 height 521
drag, startPoint x: 988, startPoint y: 361, endPoint x: 976, endPoint y: 362, distance: 12.0
click at [985, 359] on div "// Don't touch the boss code until [PERSON_NAME] says you're ready! for ( var i…" at bounding box center [1136, 460] width 455 height 521
type textarea "boss.moveRight(4)"
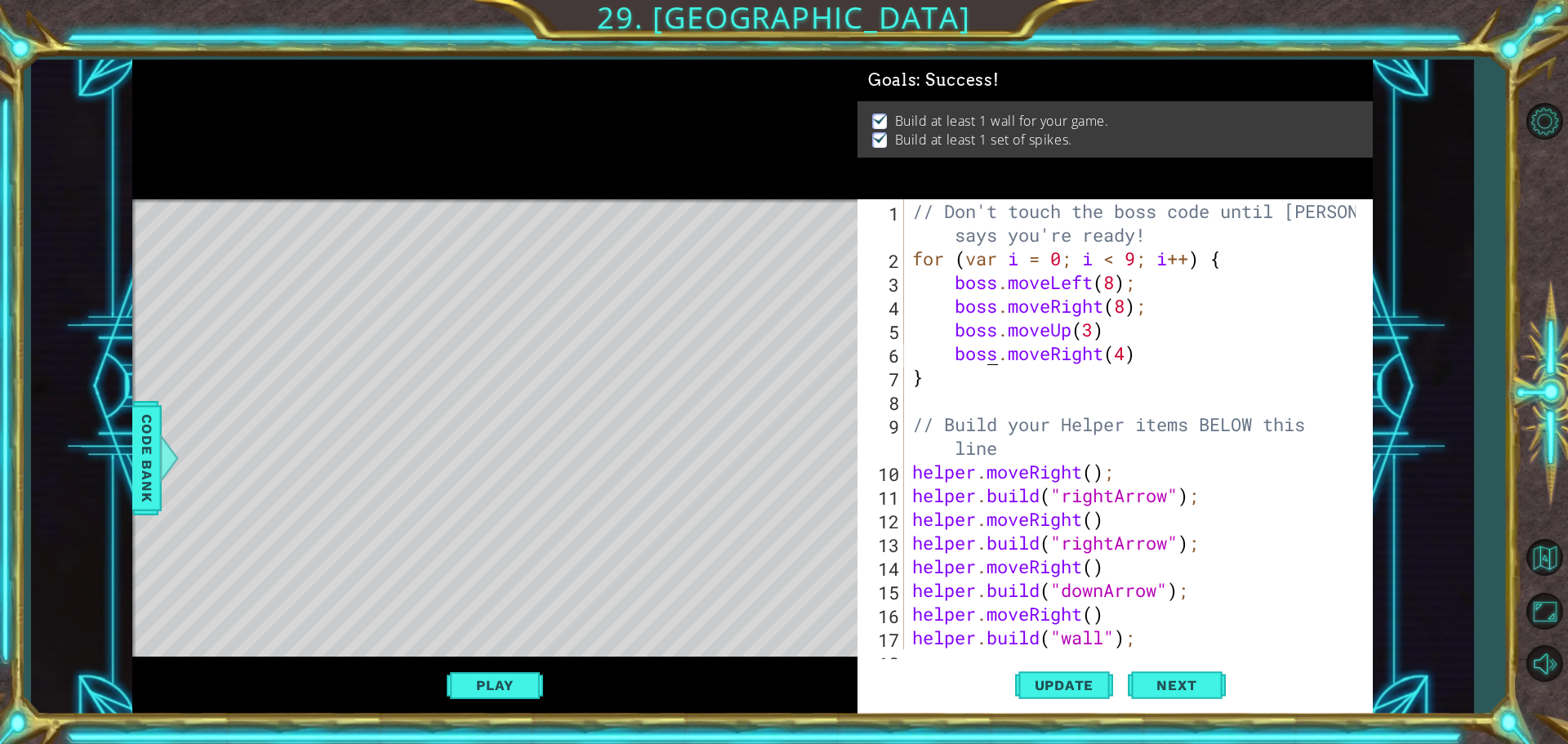
click at [969, 390] on div "// Don't touch the boss code until [PERSON_NAME] says you're ready! for ( var i…" at bounding box center [1136, 460] width 455 height 521
click at [973, 376] on div "// Don't touch the boss code until [PERSON_NAME] says you're ready! for ( var i…" at bounding box center [1136, 460] width 455 height 521
click at [1168, 359] on div "// Don't touch the boss code until [PERSON_NAME] says you're ready! for ( var i…" at bounding box center [1136, 460] width 455 height 521
type textarea "boss.moveRight(4)"
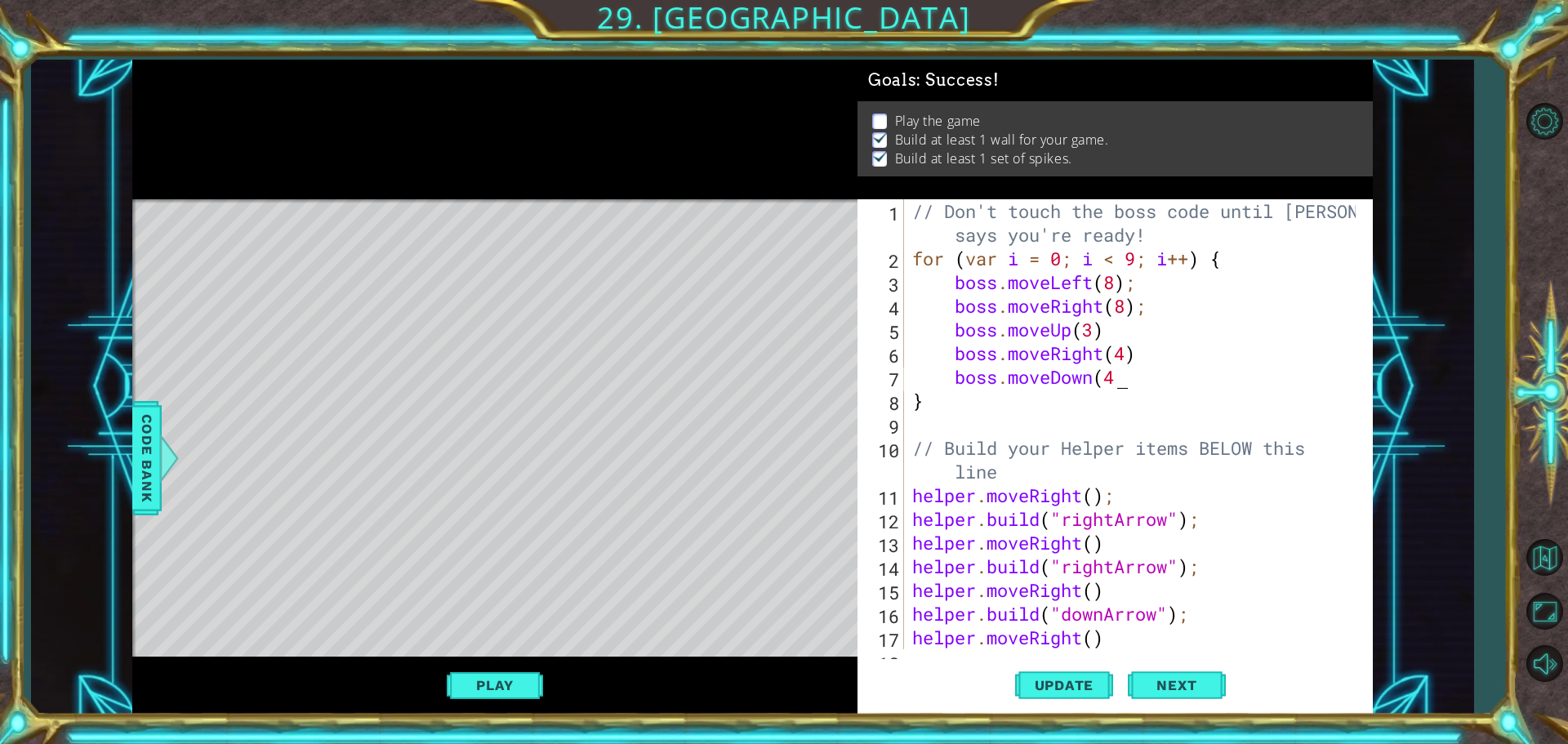
scroll to position [0, 9]
drag, startPoint x: 1094, startPoint y: 688, endPoint x: 1086, endPoint y: 692, distance: 8.9
click at [1090, 691] on span "Update" at bounding box center [1064, 685] width 93 height 17
click at [490, 691] on button "Play" at bounding box center [495, 686] width 95 height 31
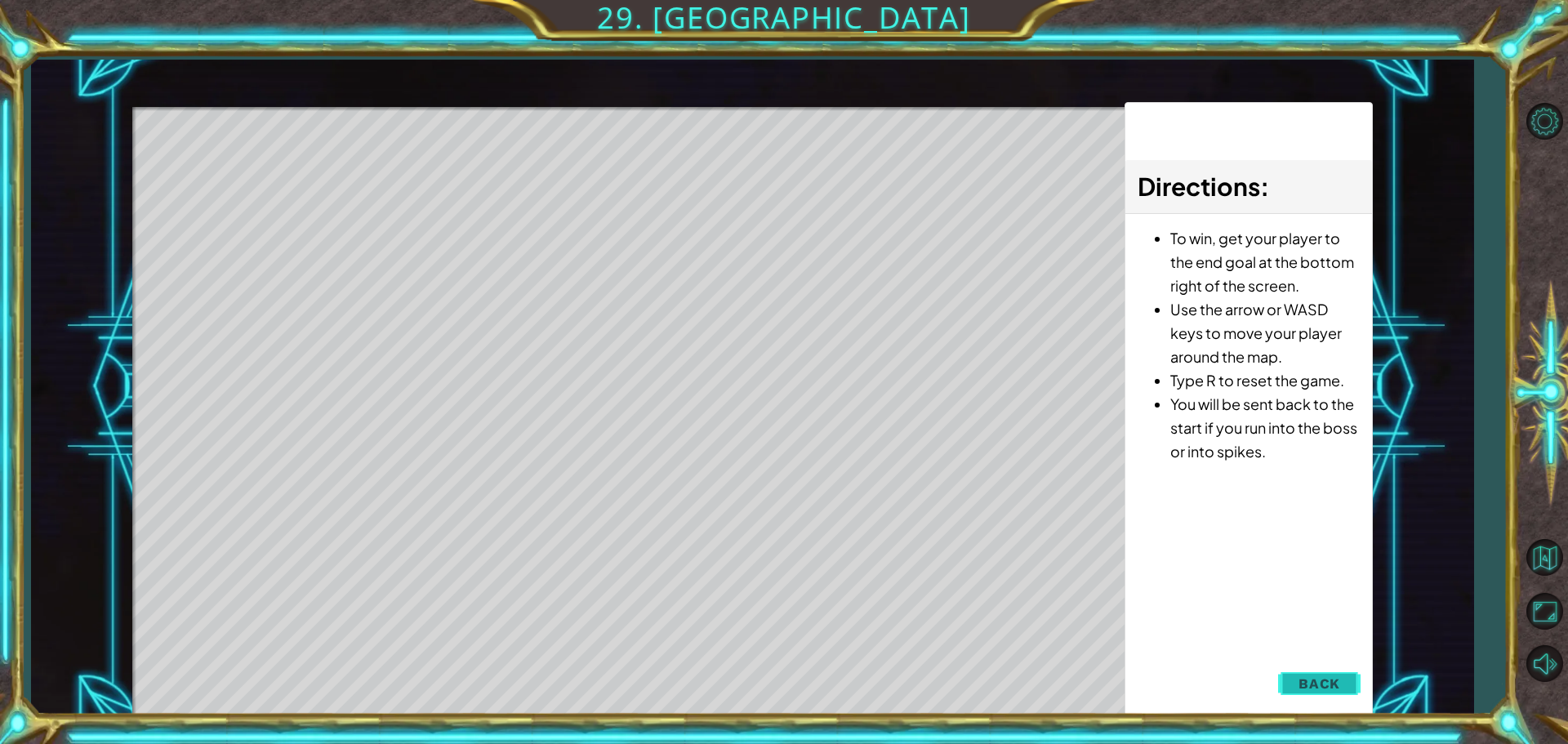
click at [1339, 680] on span "Back" at bounding box center [1319, 684] width 42 height 17
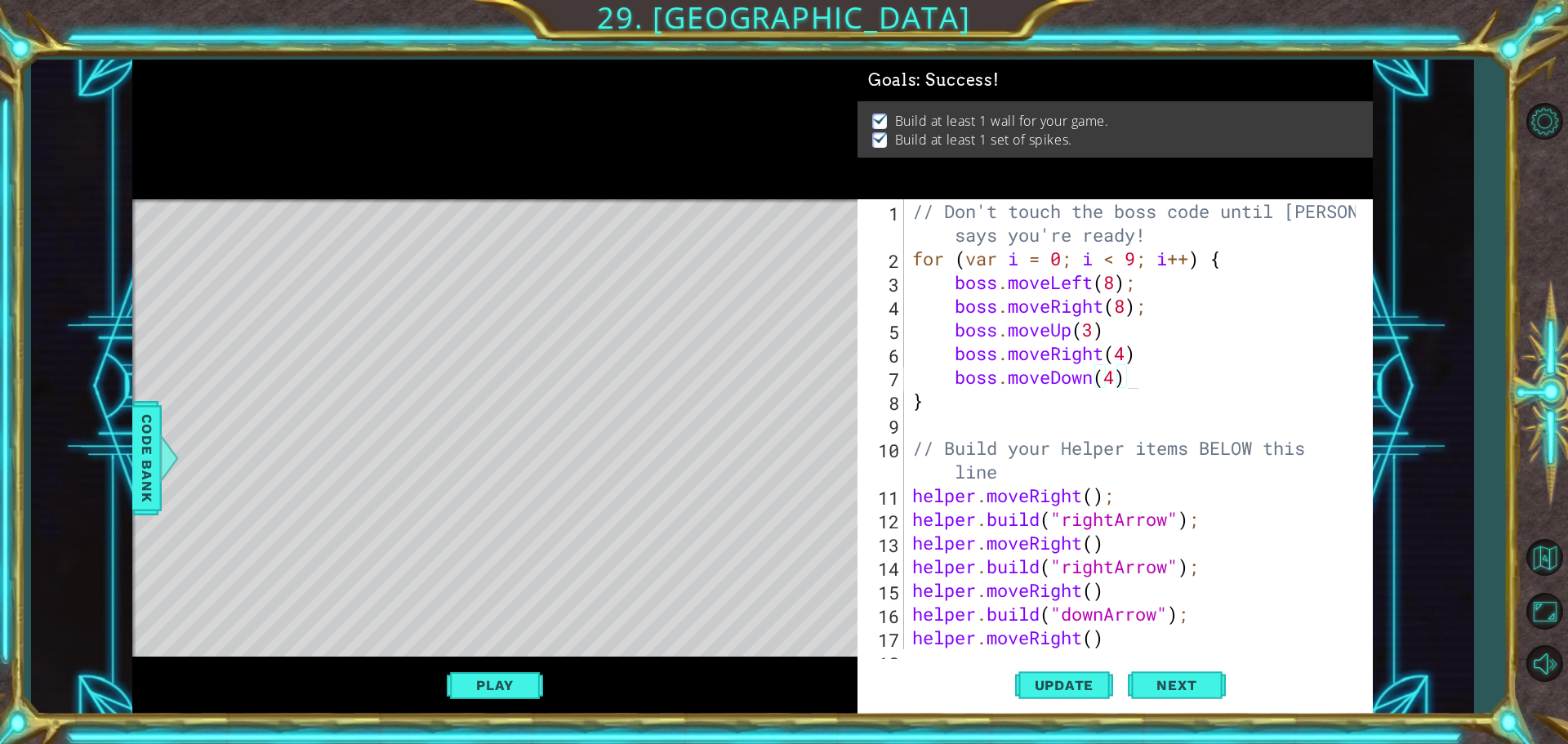
scroll to position [0, 0]
drag, startPoint x: 1136, startPoint y: 387, endPoint x: 1167, endPoint y: 373, distance: 34.0
click at [1168, 401] on div "// Don't touch the boss code until [PERSON_NAME] says you're ready! for ( var i…" at bounding box center [1136, 460] width 455 height 521
click at [1112, 353] on div "// Don't touch the boss code until [PERSON_NAME] says you're ready! for ( var i…" at bounding box center [1136, 460] width 455 height 521
click at [1103, 355] on div "// Don't touch the boss code until [PERSON_NAME] says you're ready! for ( var i…" at bounding box center [1136, 460] width 455 height 521
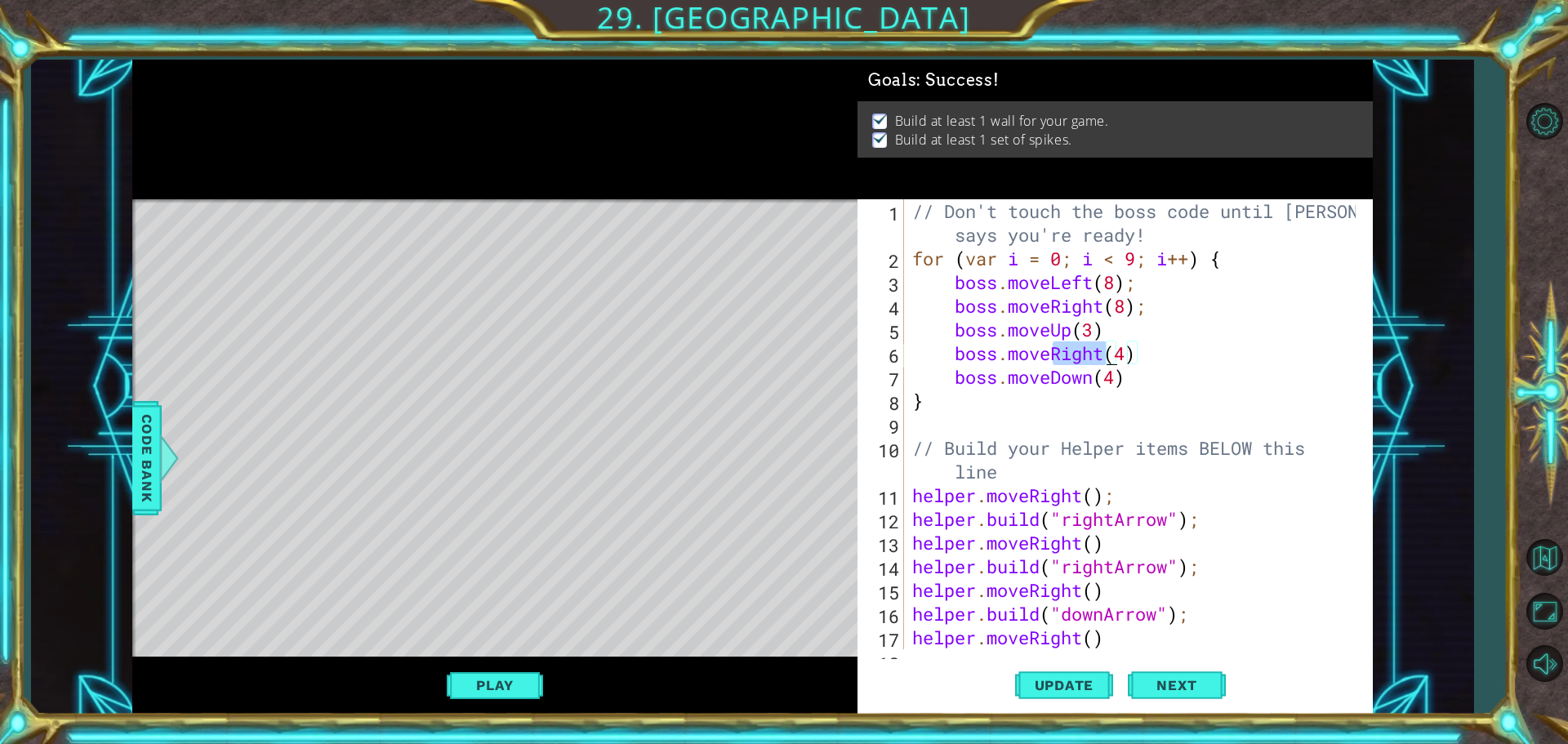
drag, startPoint x: 1051, startPoint y: 354, endPoint x: 1109, endPoint y: 353, distance: 58.0
click at [1109, 354] on div "// Don't touch the boss code until [PERSON_NAME] says you're ready! for ( var i…" at bounding box center [1136, 460] width 455 height 521
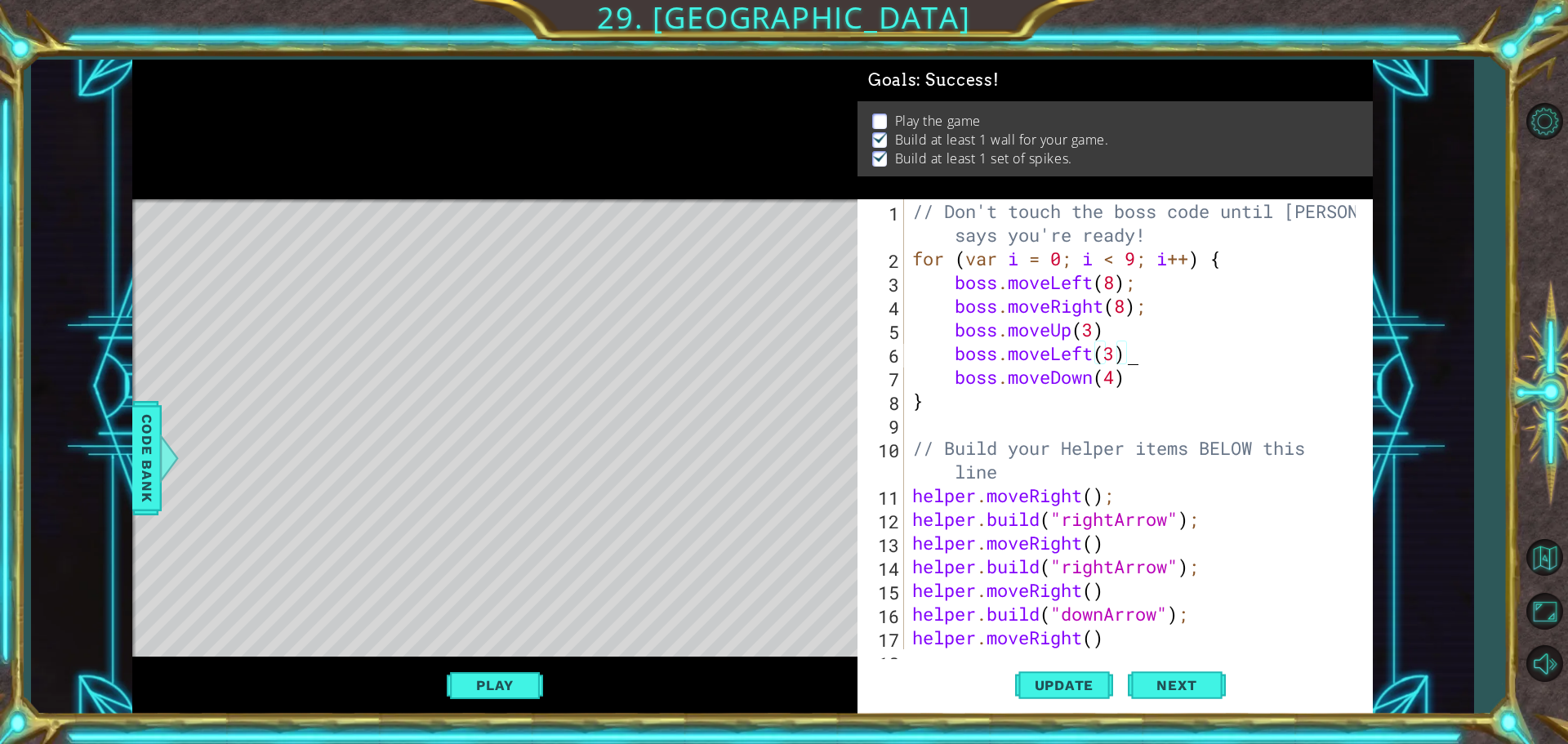
scroll to position [0, 9]
type textarea "boss.moveLeft(3)"
click at [1106, 693] on button "Update" at bounding box center [1064, 685] width 98 height 52
click at [469, 687] on button "Play" at bounding box center [495, 686] width 95 height 31
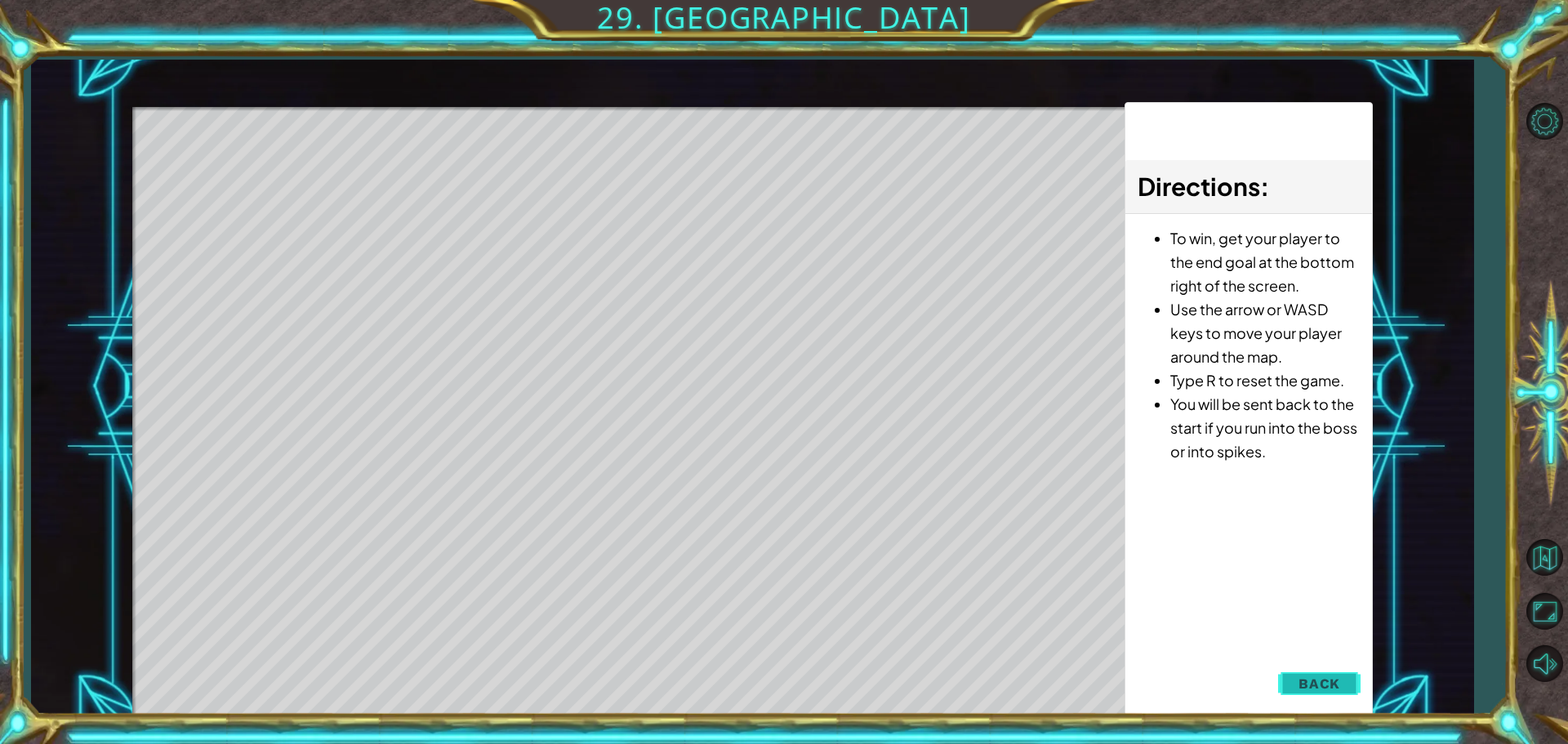
click at [1322, 685] on span "Back" at bounding box center [1319, 684] width 42 height 17
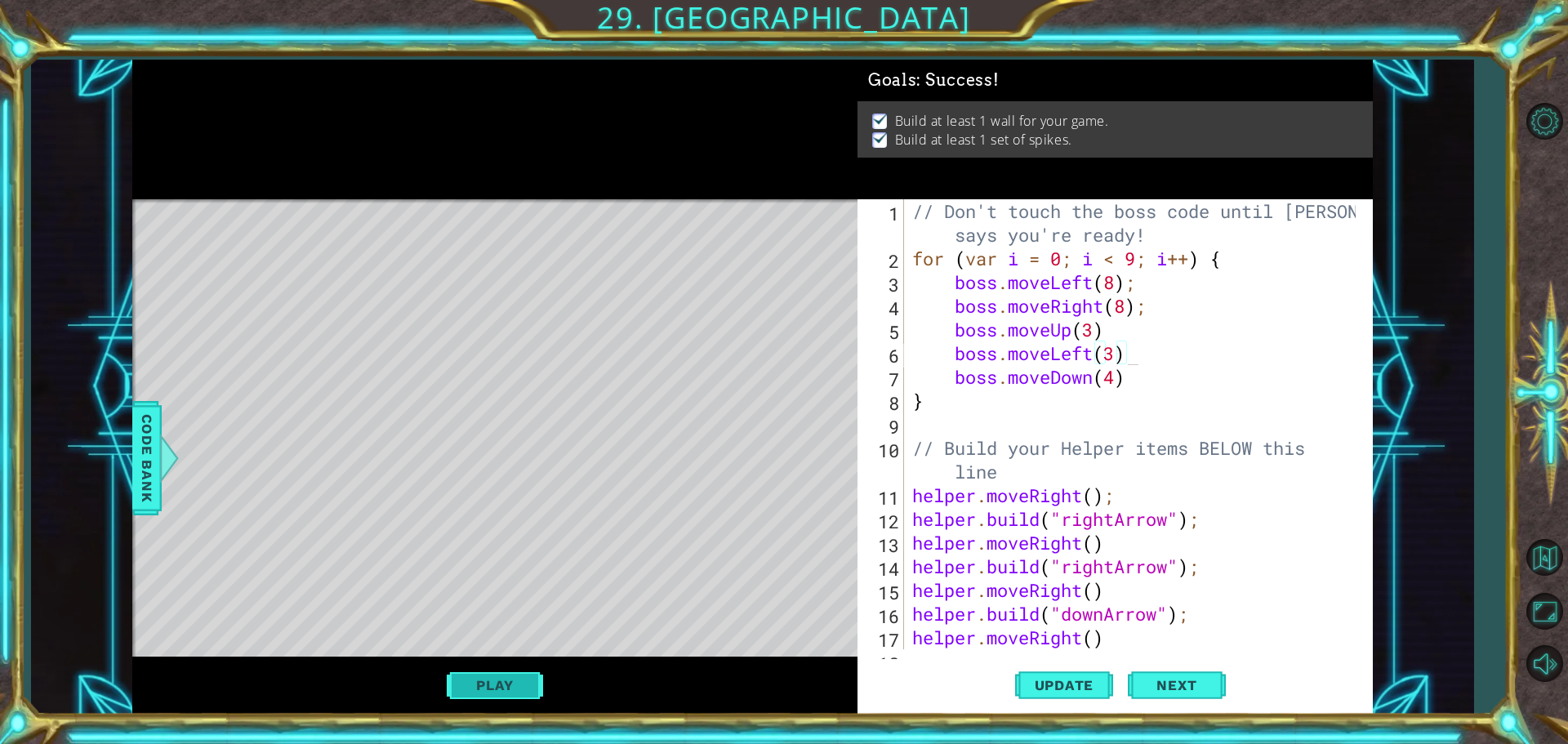
click at [474, 672] on button "Play" at bounding box center [495, 686] width 95 height 31
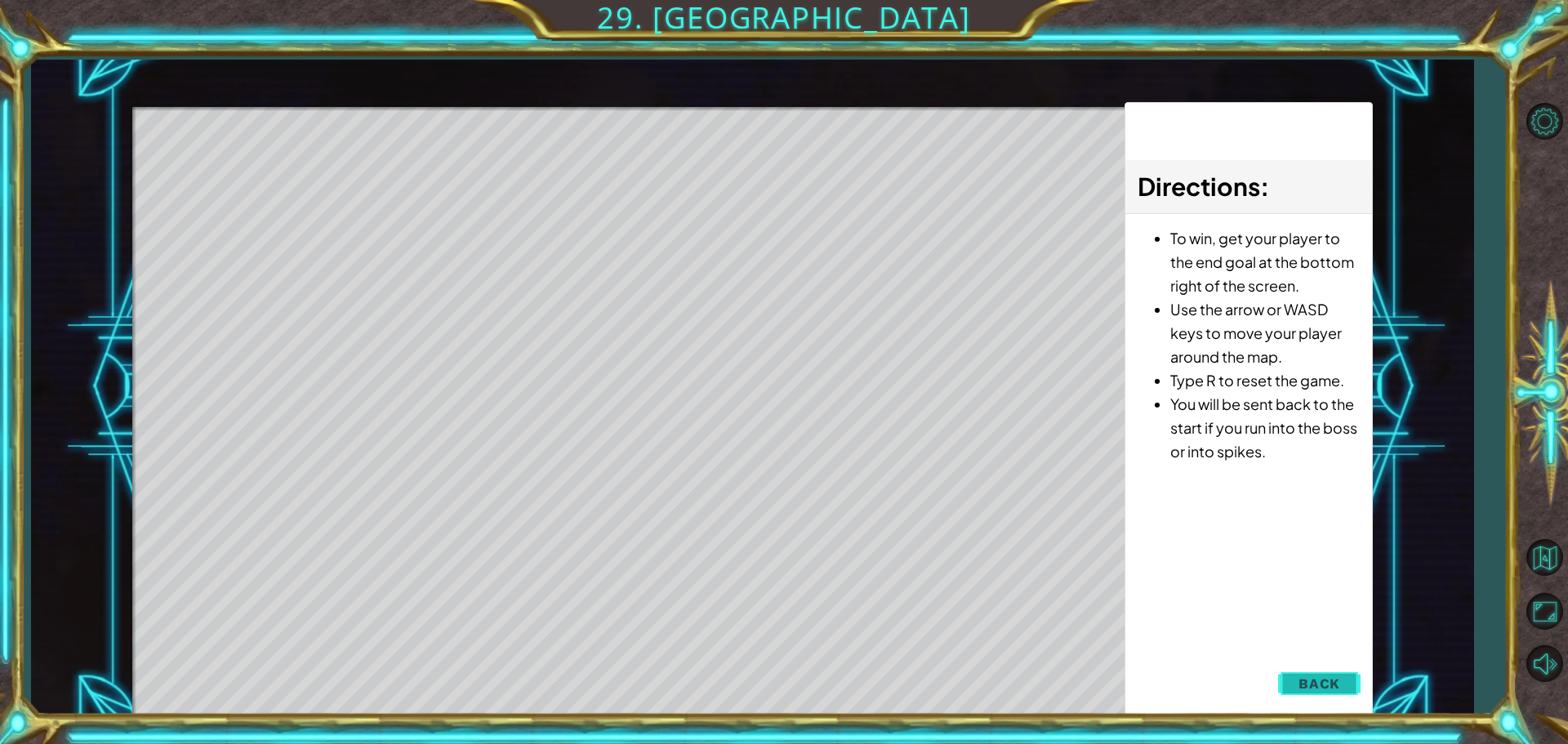
drag, startPoint x: 1293, startPoint y: 664, endPoint x: 1303, endPoint y: 682, distance: 20.6
click at [1298, 681] on div "1 ההההההההההההההההההההההההההההההההההההההההההההההההההההההההההההההההההההההההההההה…" at bounding box center [753, 387] width 1241 height 655
click at [1307, 682] on span "Back" at bounding box center [1319, 684] width 42 height 17
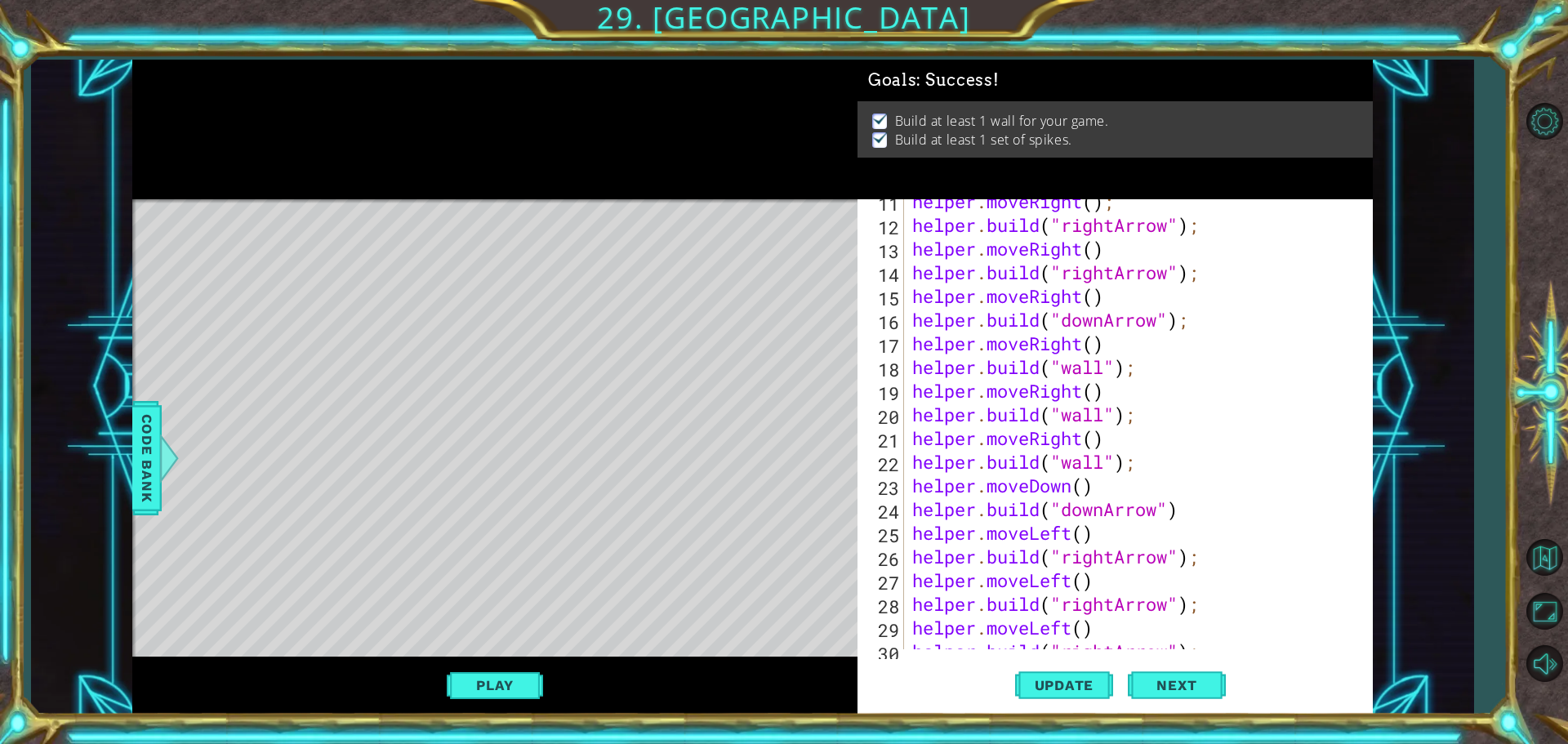
scroll to position [490, 0]
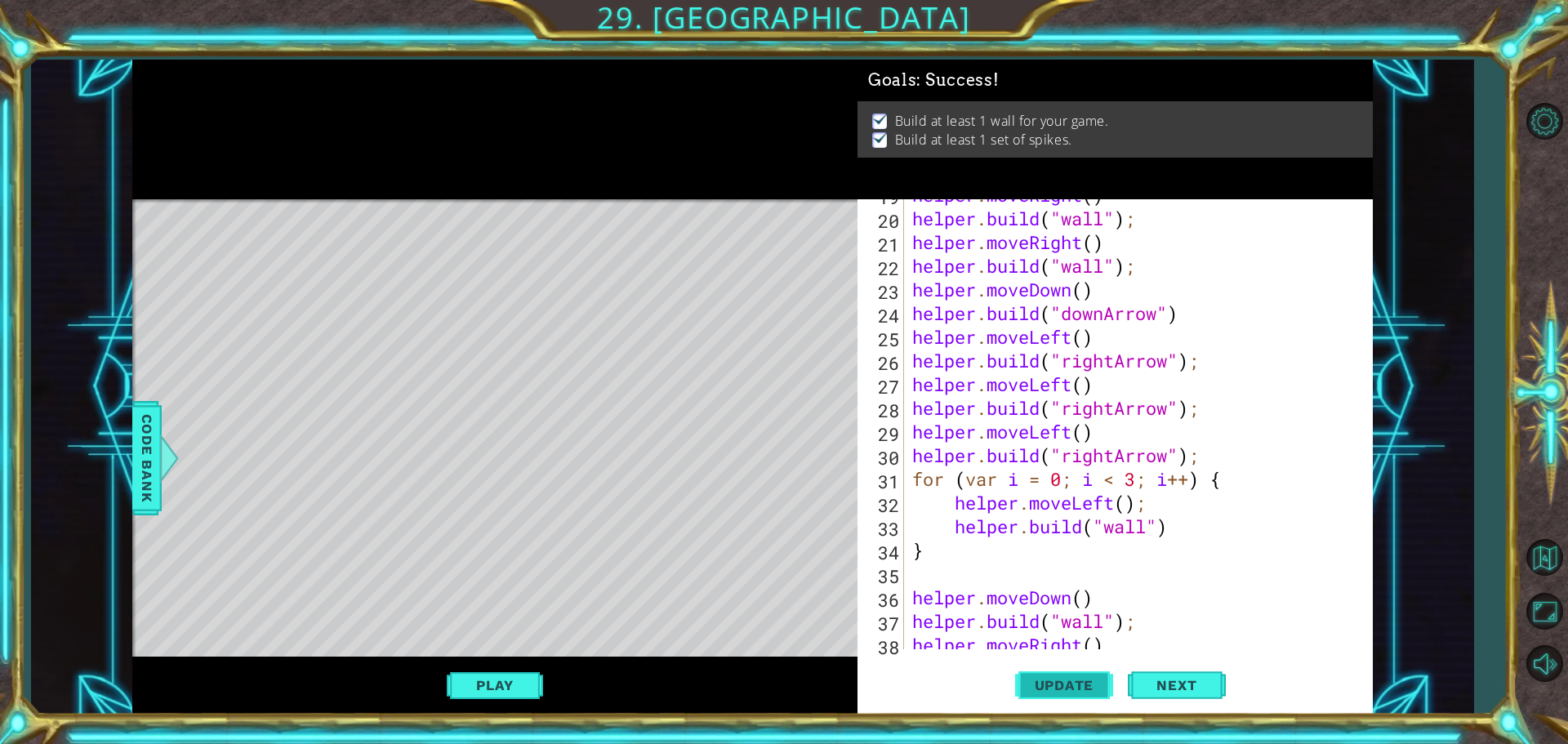
click at [1087, 702] on button "Update" at bounding box center [1064, 685] width 98 height 52
click at [513, 686] on button "Play" at bounding box center [495, 686] width 95 height 31
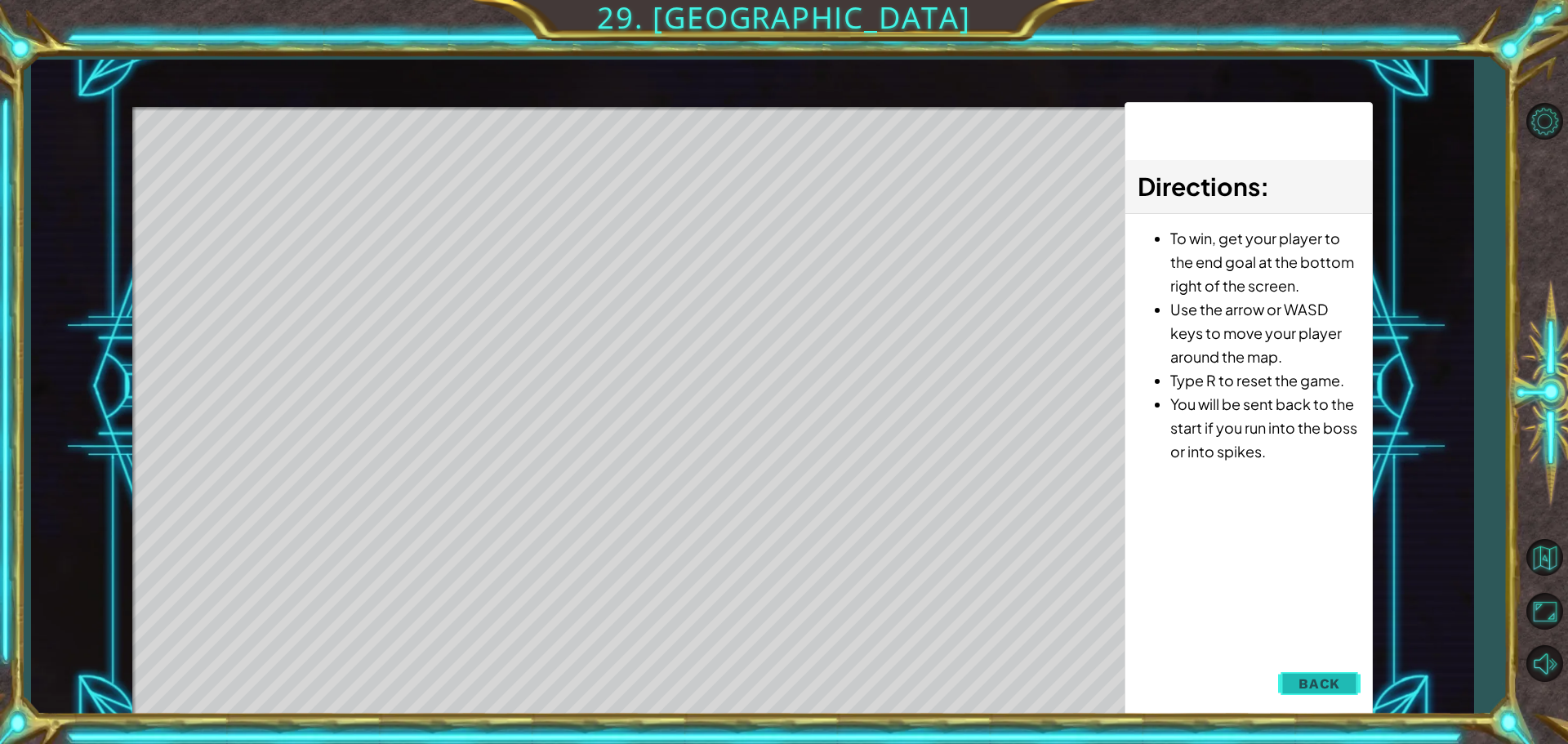
click at [1330, 675] on button "Back" at bounding box center [1320, 684] width 83 height 33
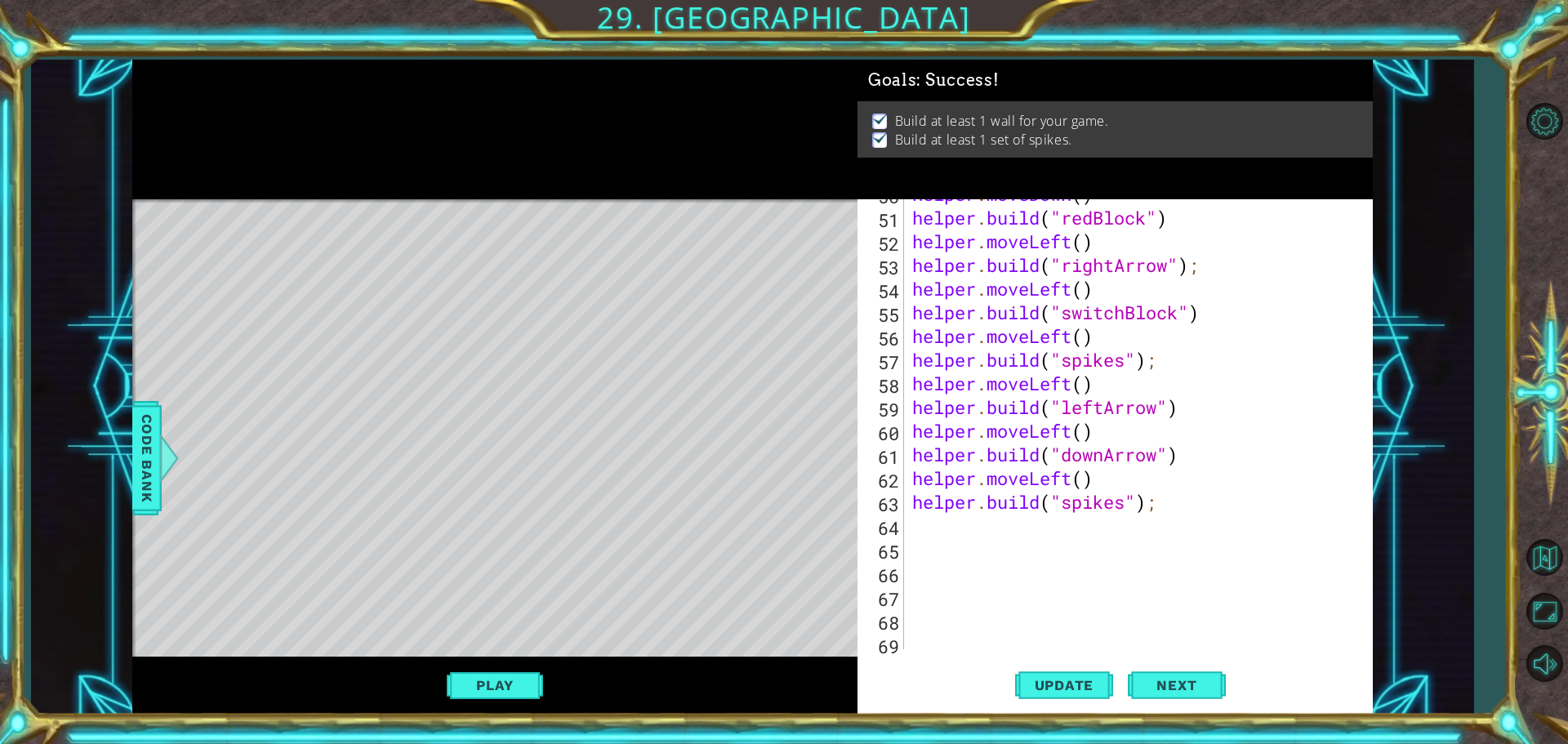
scroll to position [1372, 0]
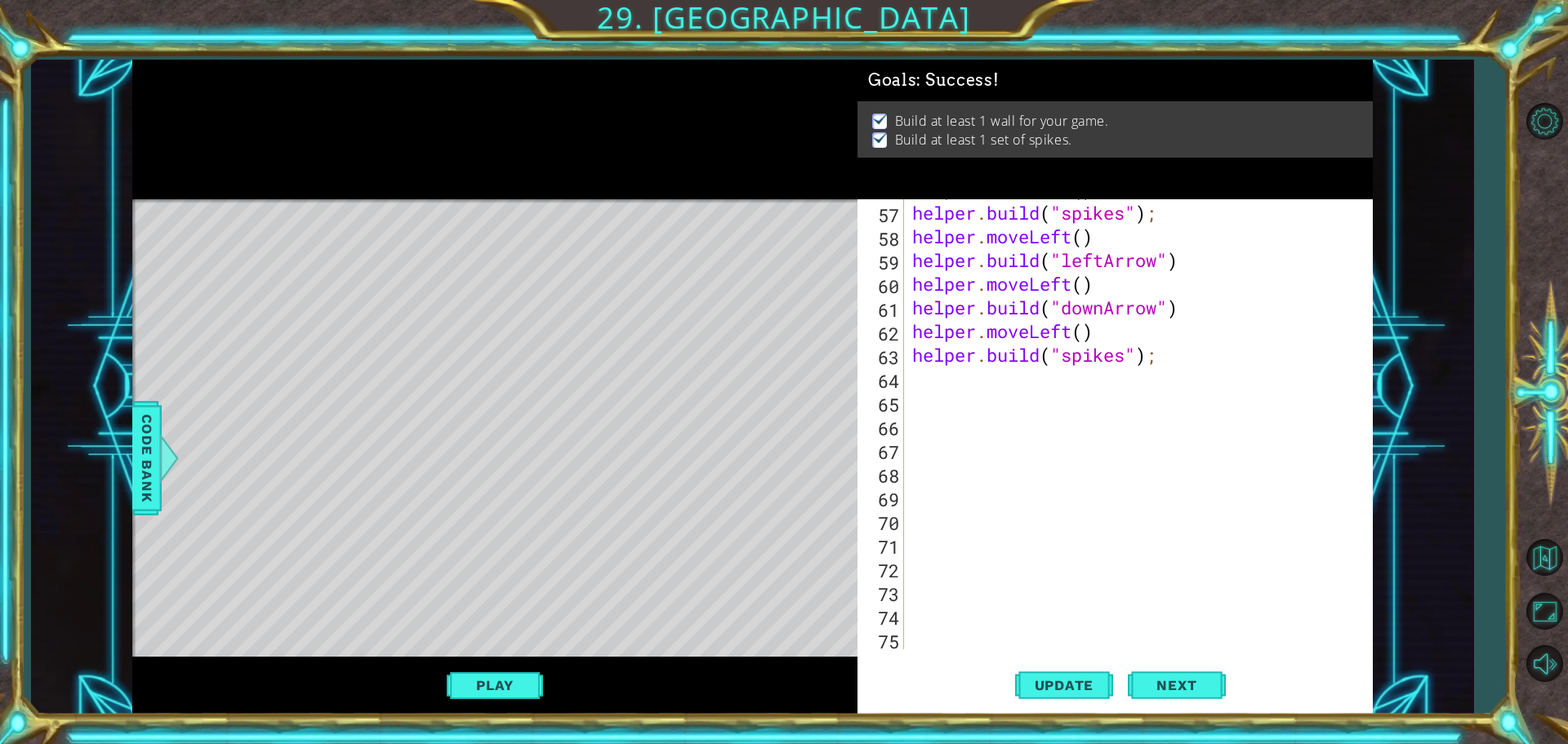
click at [929, 378] on div "helper . moveLeft ( ) helper . build ( "spikes" ) ; helper . moveLeft ( ) helpe…" at bounding box center [1136, 426] width 455 height 498
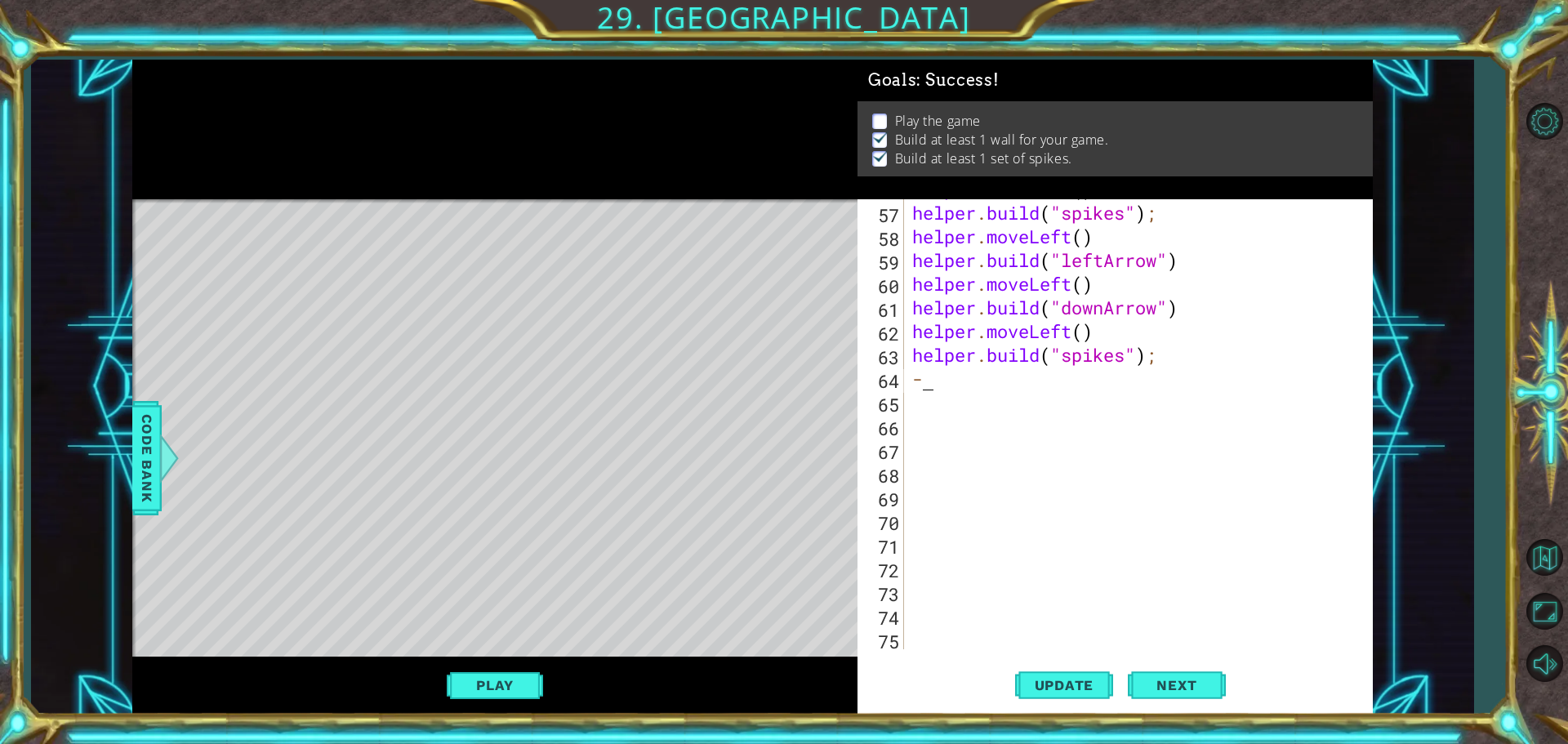
click at [511, 686] on button "Play" at bounding box center [495, 686] width 95 height 31
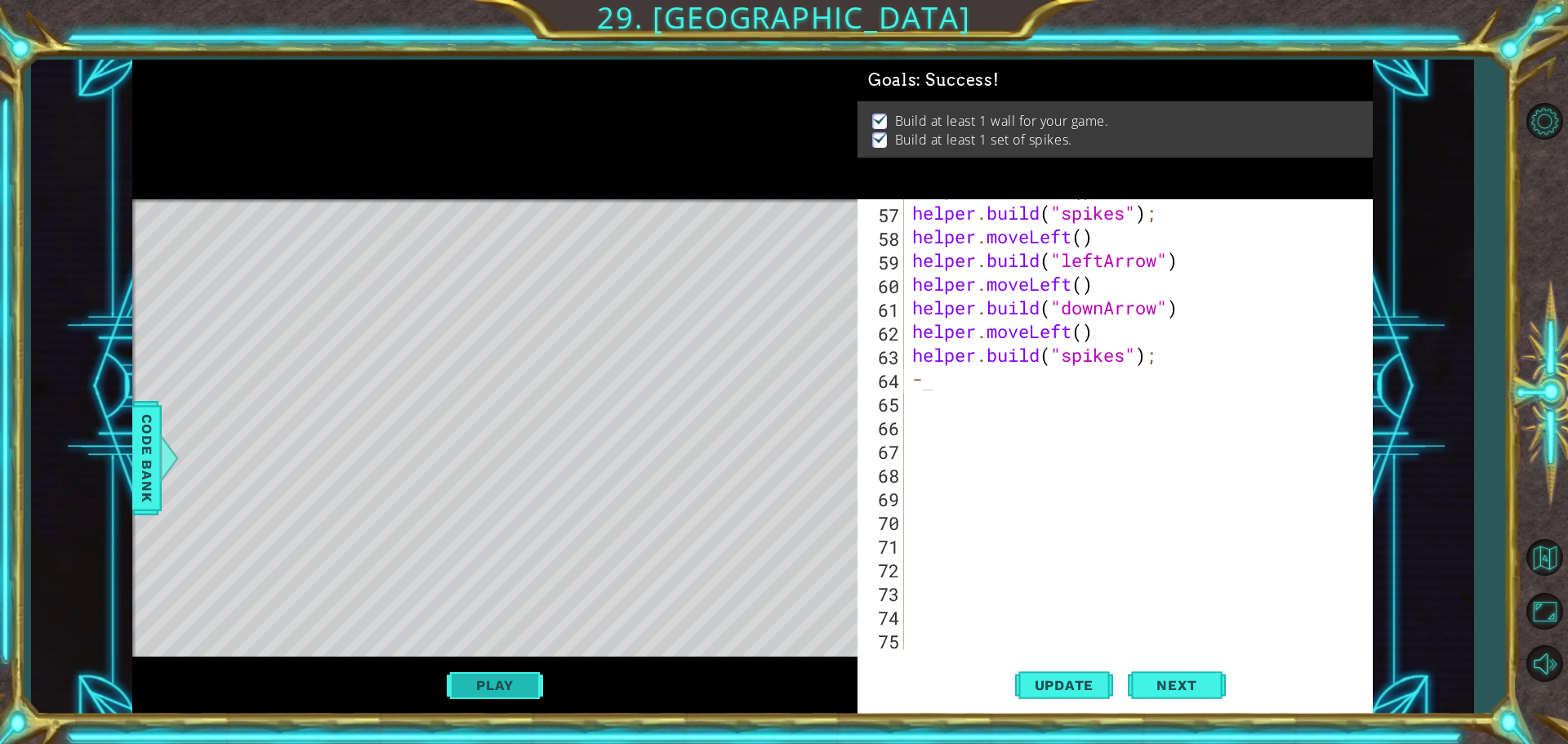
click at [479, 684] on button "Play" at bounding box center [495, 686] width 95 height 31
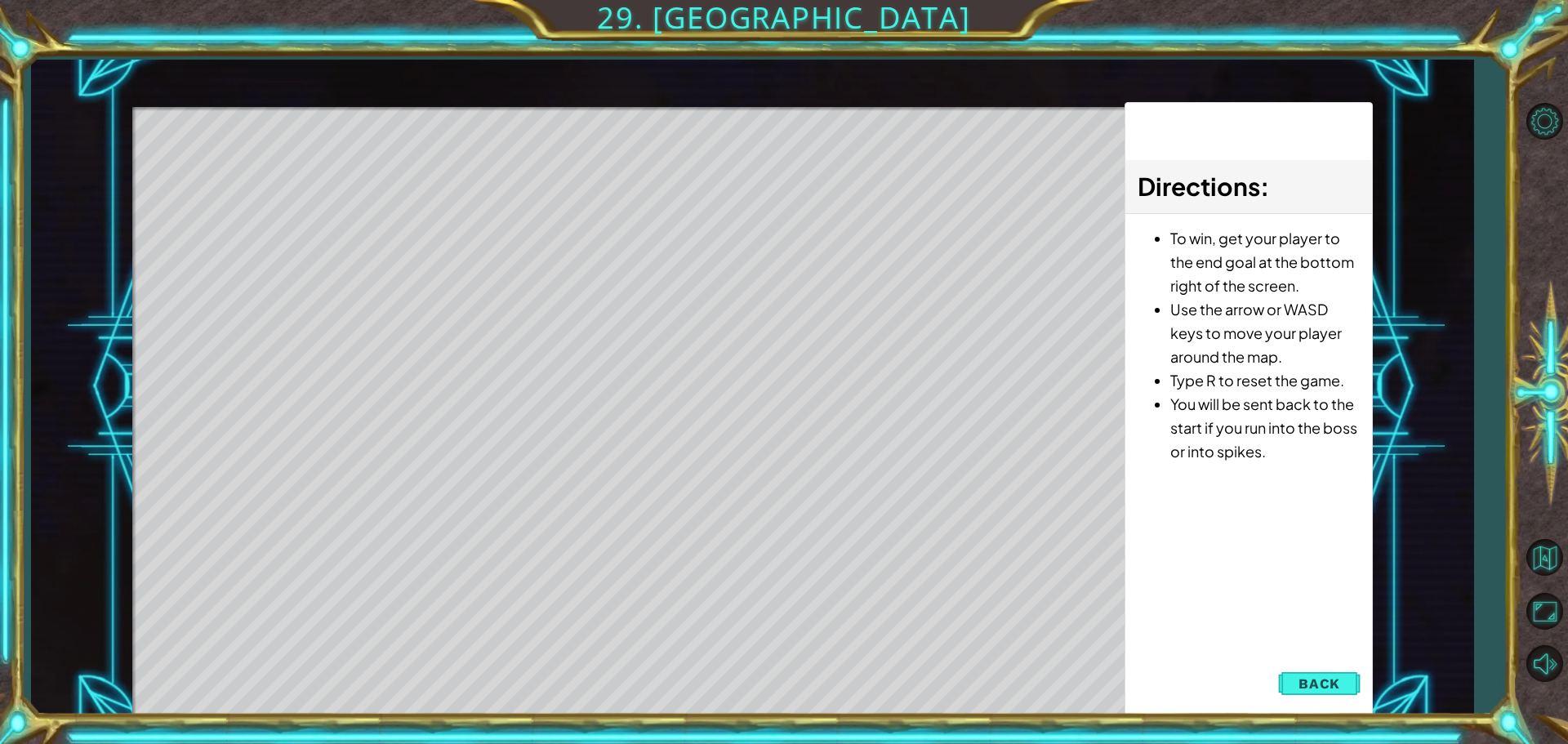
click at [1306, 671] on button "Back" at bounding box center [1320, 684] width 83 height 33
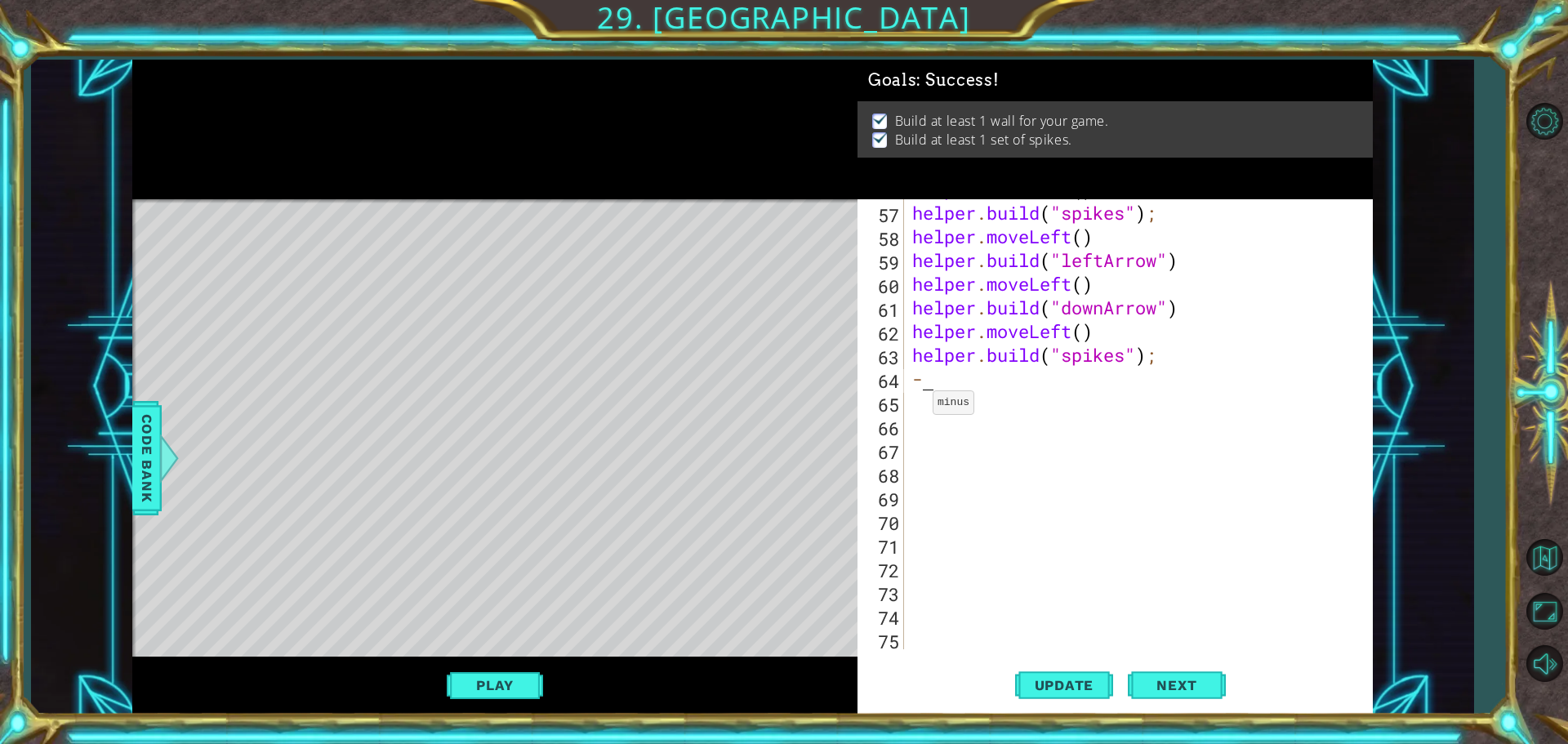
drag, startPoint x: 959, startPoint y: 387, endPoint x: 918, endPoint y: 385, distance: 41.0
click at [918, 385] on div "helper . moveLeft ( ) helper . build ( "spikes" ) ; helper . moveLeft ( ) helpe…" at bounding box center [1136, 426] width 455 height 498
click at [950, 391] on div "helper . moveLeft ( ) helper . build ( "spikes" ) ; helper . moveLeft ( ) helpe…" at bounding box center [1136, 426] width 455 height 498
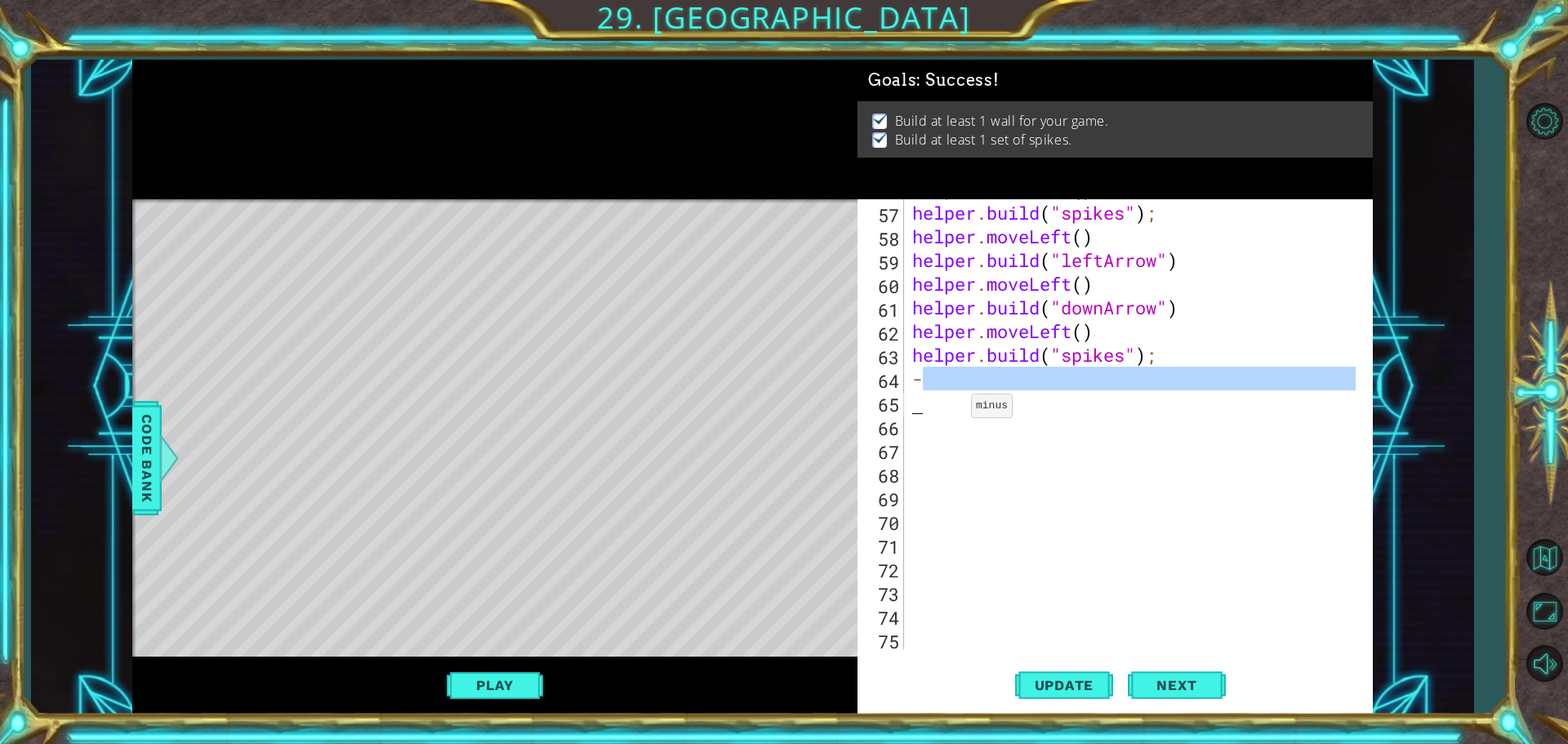
click at [957, 388] on div "helper . moveLeft ( ) helper . build ( "spikes" ) ; helper . moveLeft ( ) helpe…" at bounding box center [1132, 425] width 447 height 450
type textarea "-"
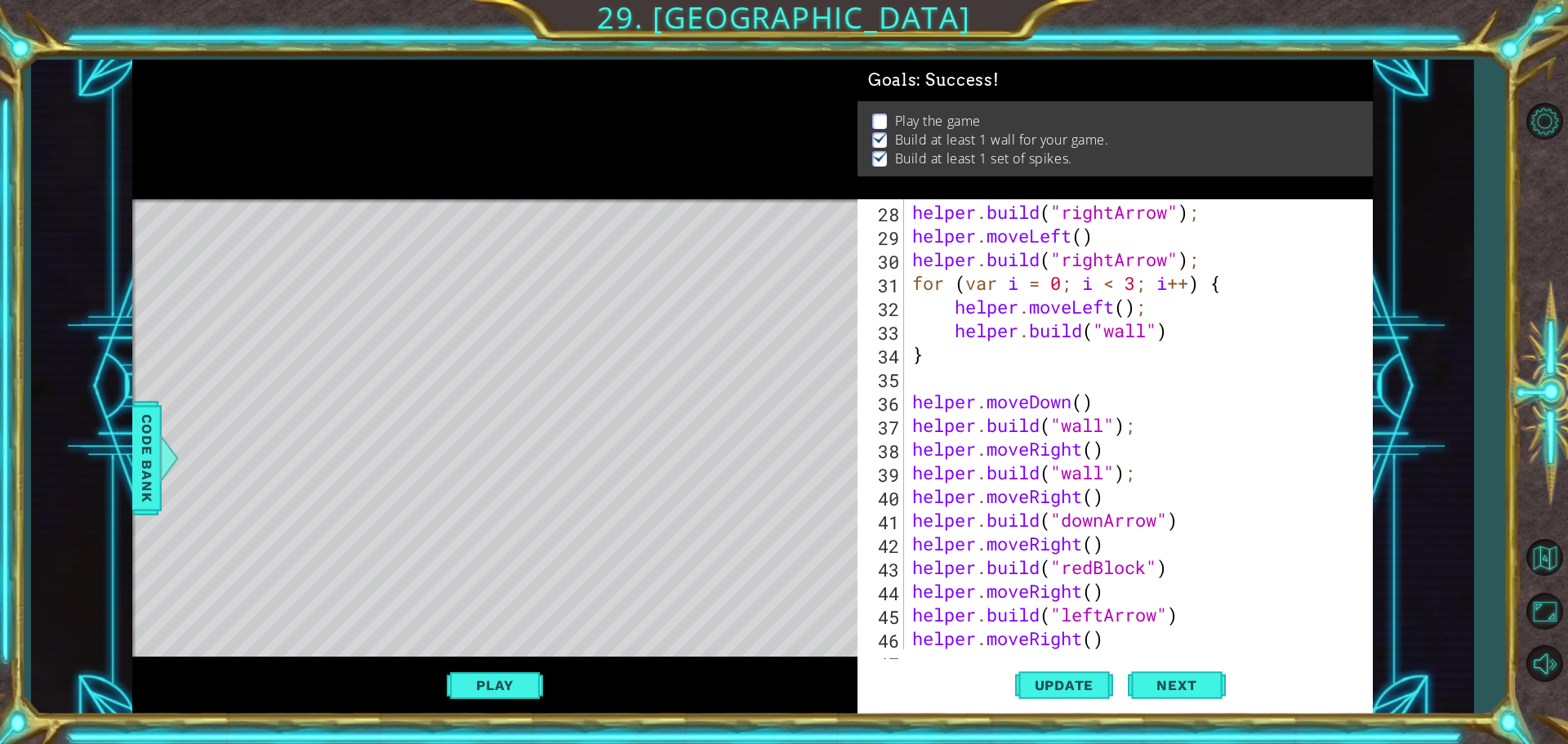
scroll to position [637, 0]
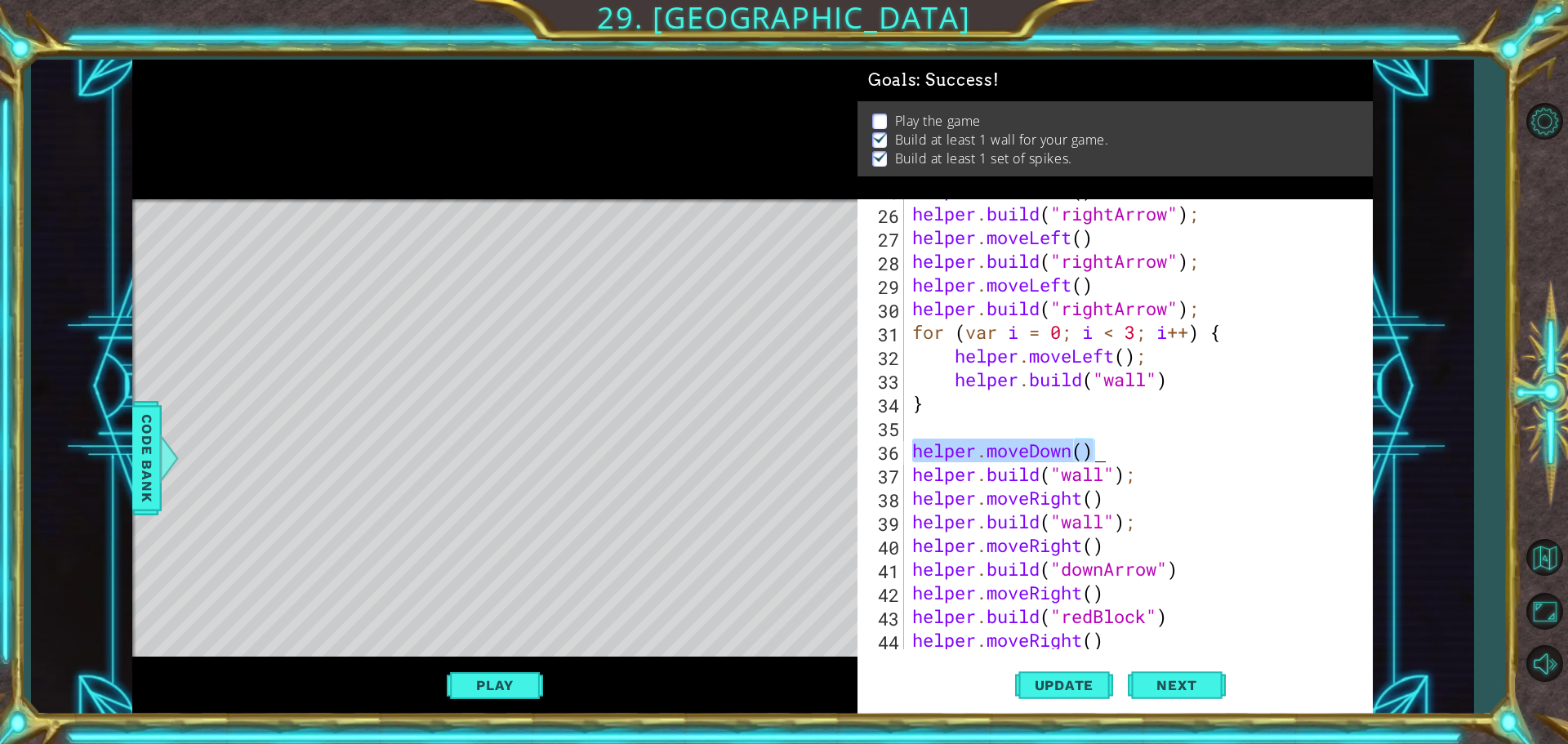
drag, startPoint x: 918, startPoint y: 448, endPoint x: 1117, endPoint y: 458, distance: 199.3
click at [1117, 458] on div "helper . moveLeft ( ) helper . build ( "rightArrow" ) ; helper . moveLeft ( ) h…" at bounding box center [1136, 427] width 455 height 498
type textarea "helper.moveDown()"
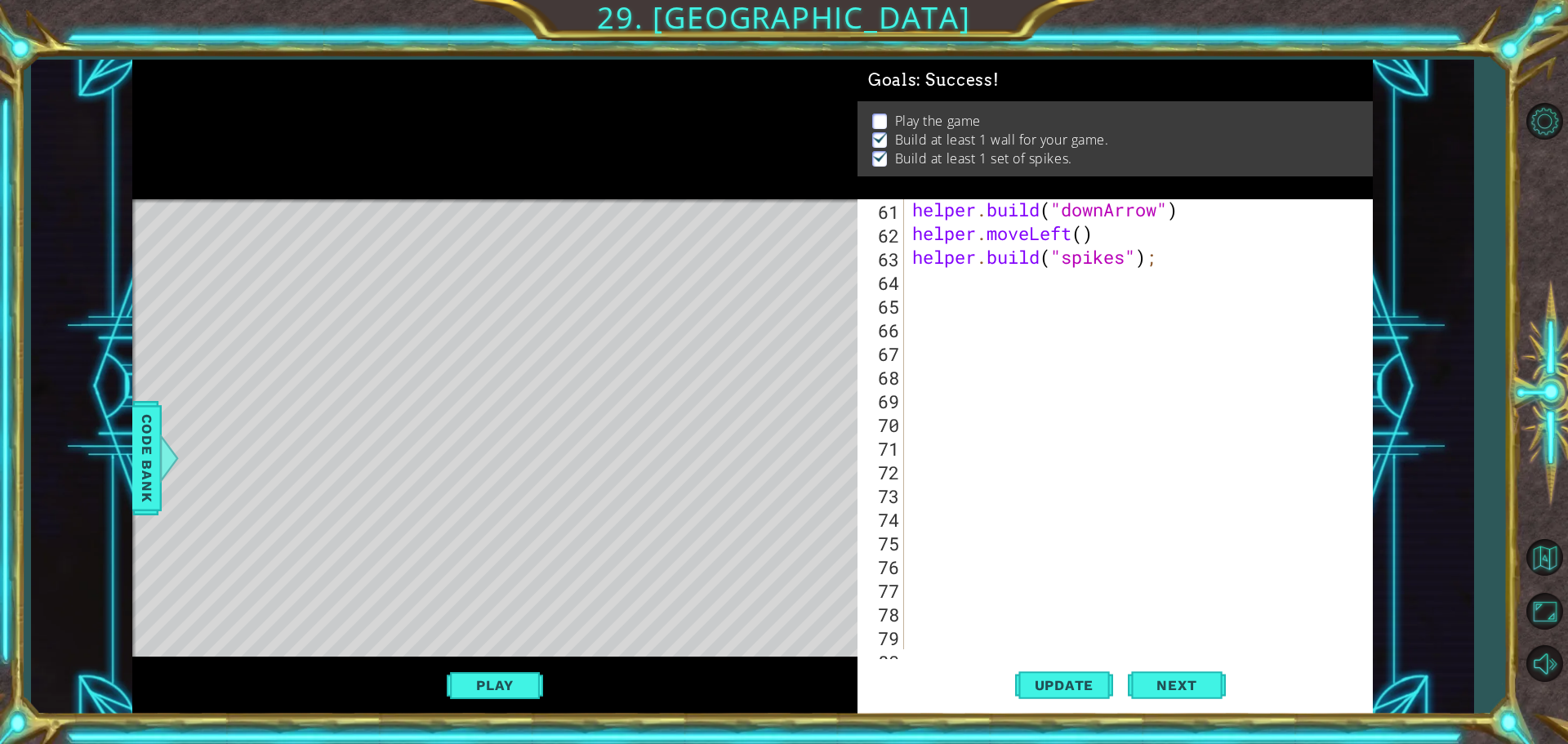
scroll to position [1470, 0]
click at [923, 289] on div "helper . build ( "downArrow" ) helper . moveLeft ( ) helper . build ( "spikes" …" at bounding box center [1136, 446] width 455 height 498
paste textarea "helper.moveDown()"
type textarea "helper.moveDown()"
click at [502, 655] on div "helper methods moveLeft(steps) moveRight(steps) moveUp(steps) moveDown(steps) b…" at bounding box center [753, 387] width 1241 height 655
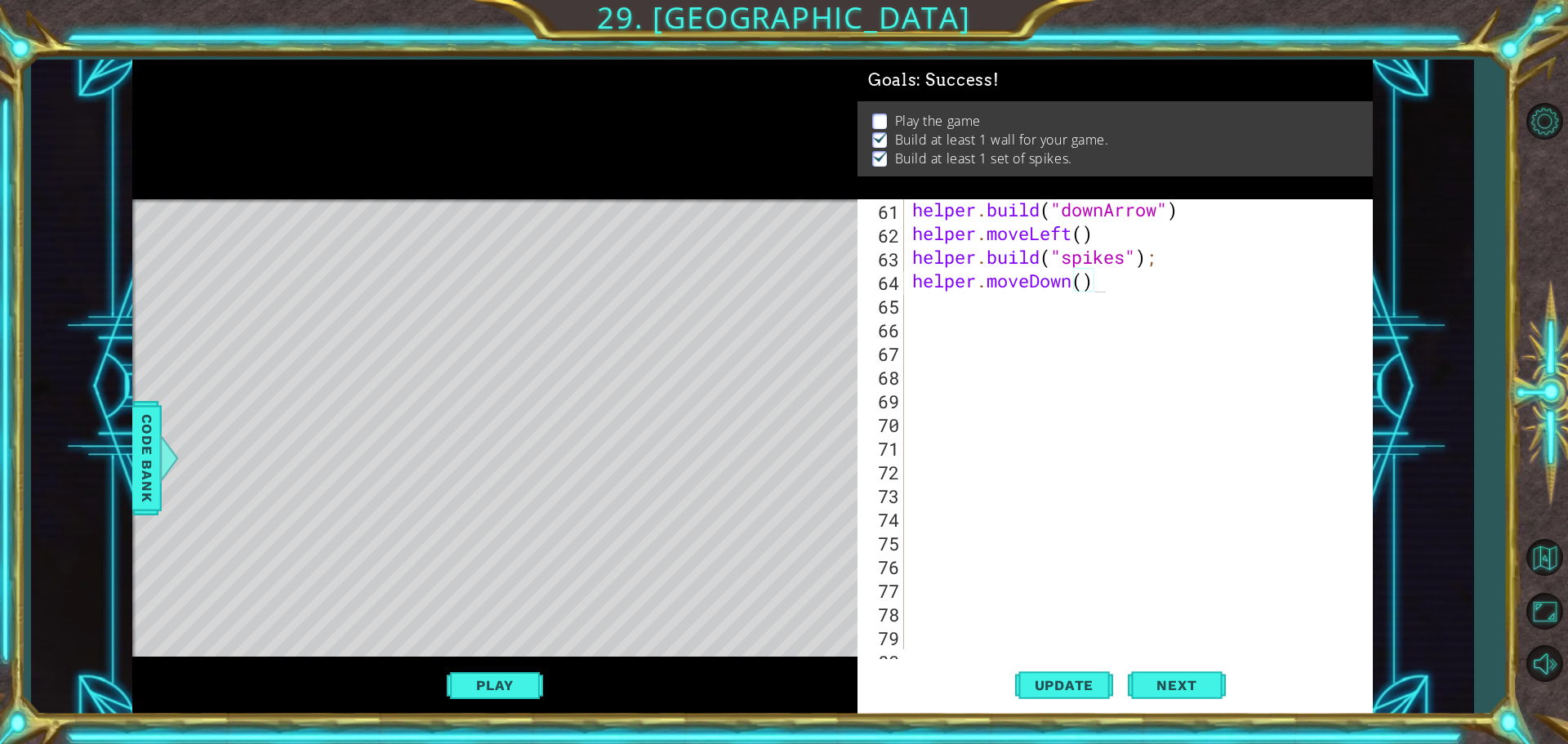
click at [531, 687] on button "Play" at bounding box center [495, 686] width 95 height 31
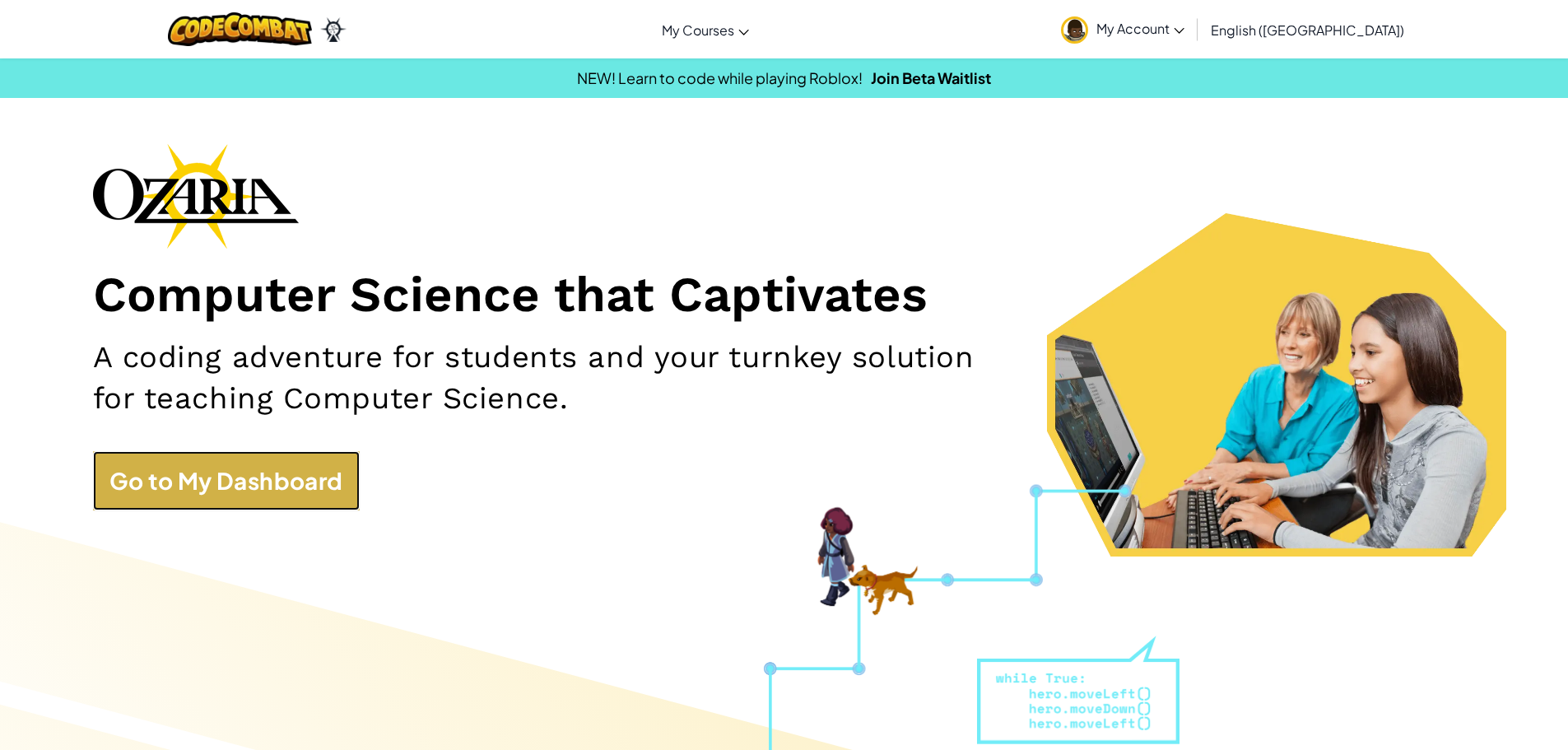
click at [247, 505] on link "Go to My Dashboard" at bounding box center [227, 481] width 267 height 59
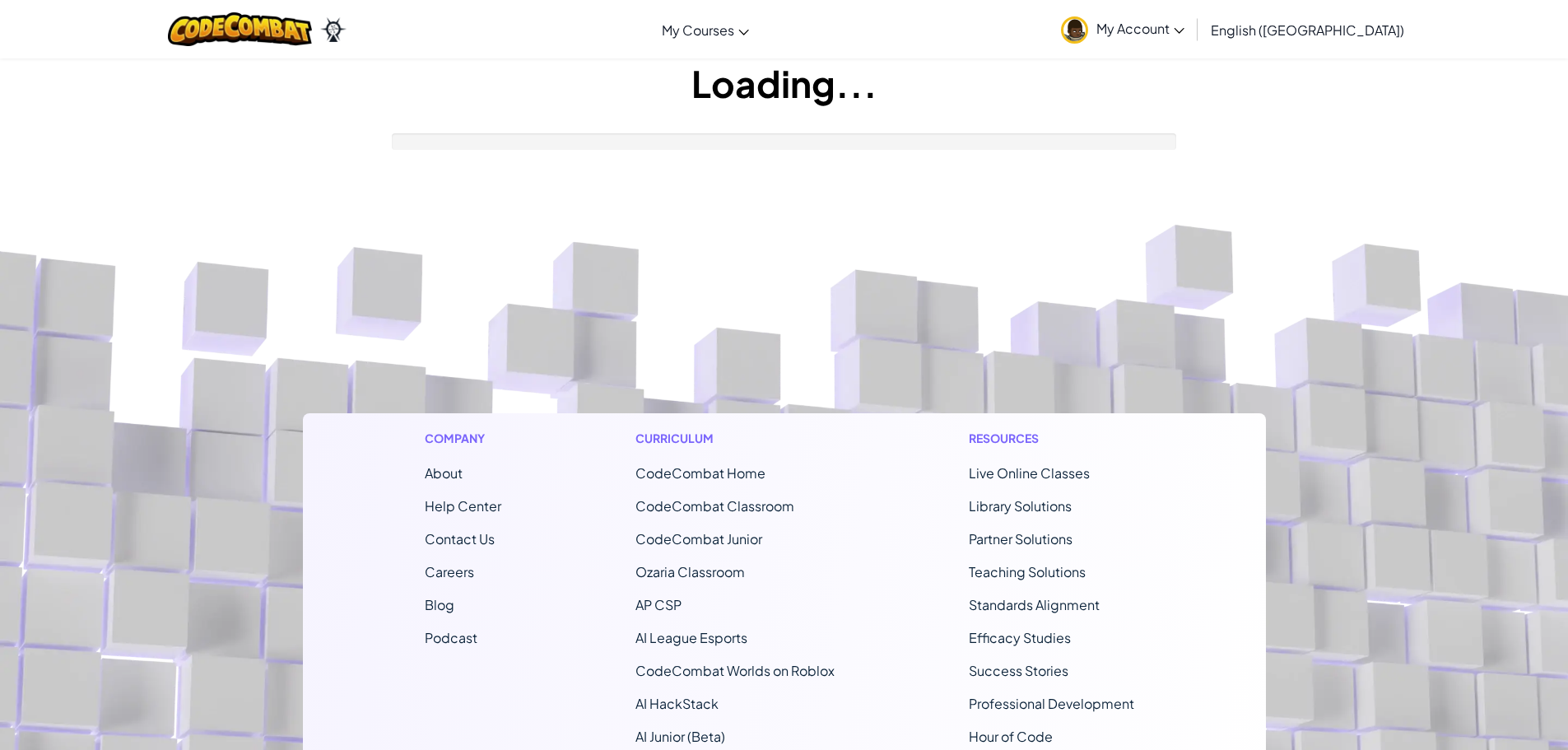
click at [298, 482] on footer "Company About Help Center Contact Us Careers Blog Podcast Curriculum CodeCombat…" at bounding box center [784, 612] width 1568 height 891
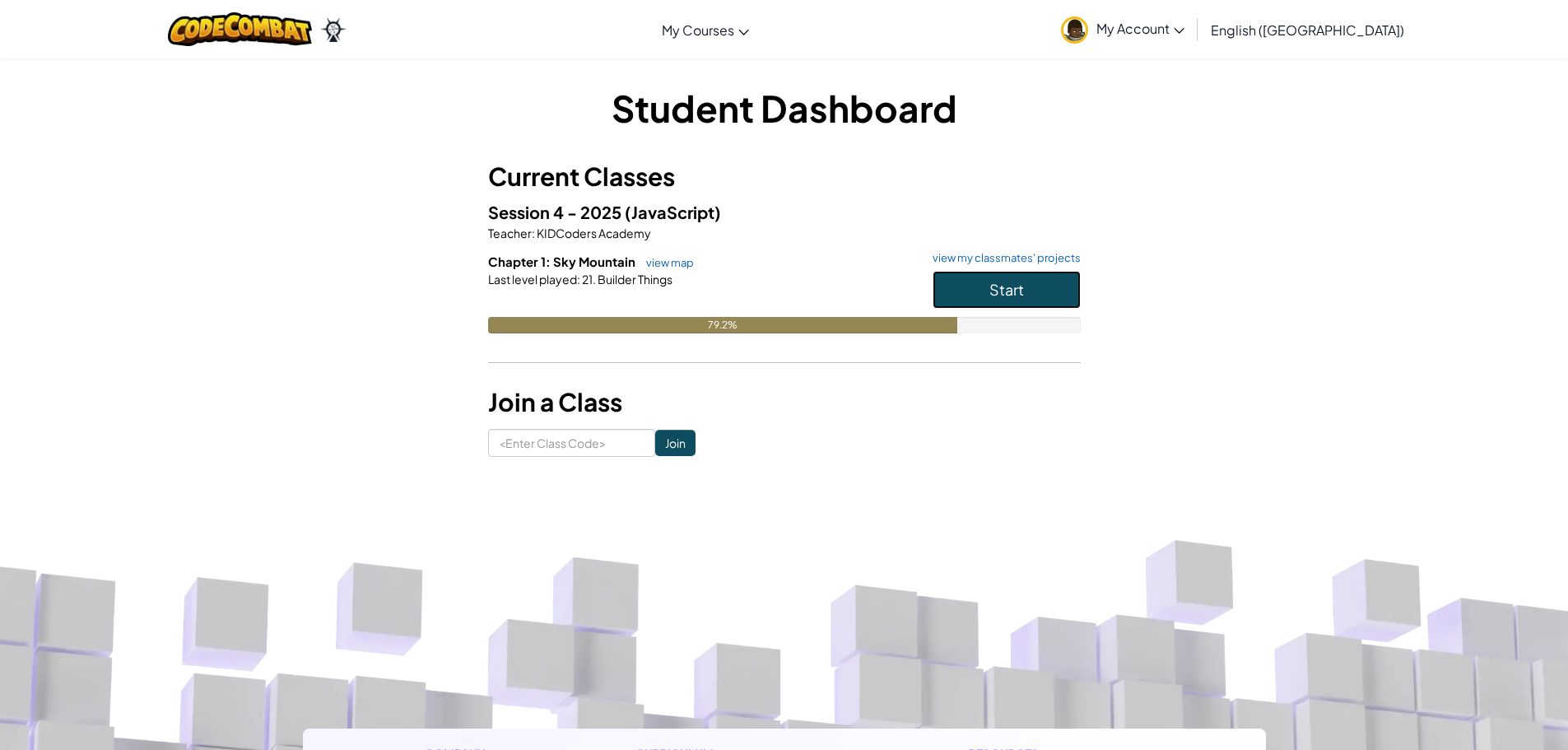
click at [987, 278] on button "Start" at bounding box center [1006, 290] width 148 height 38
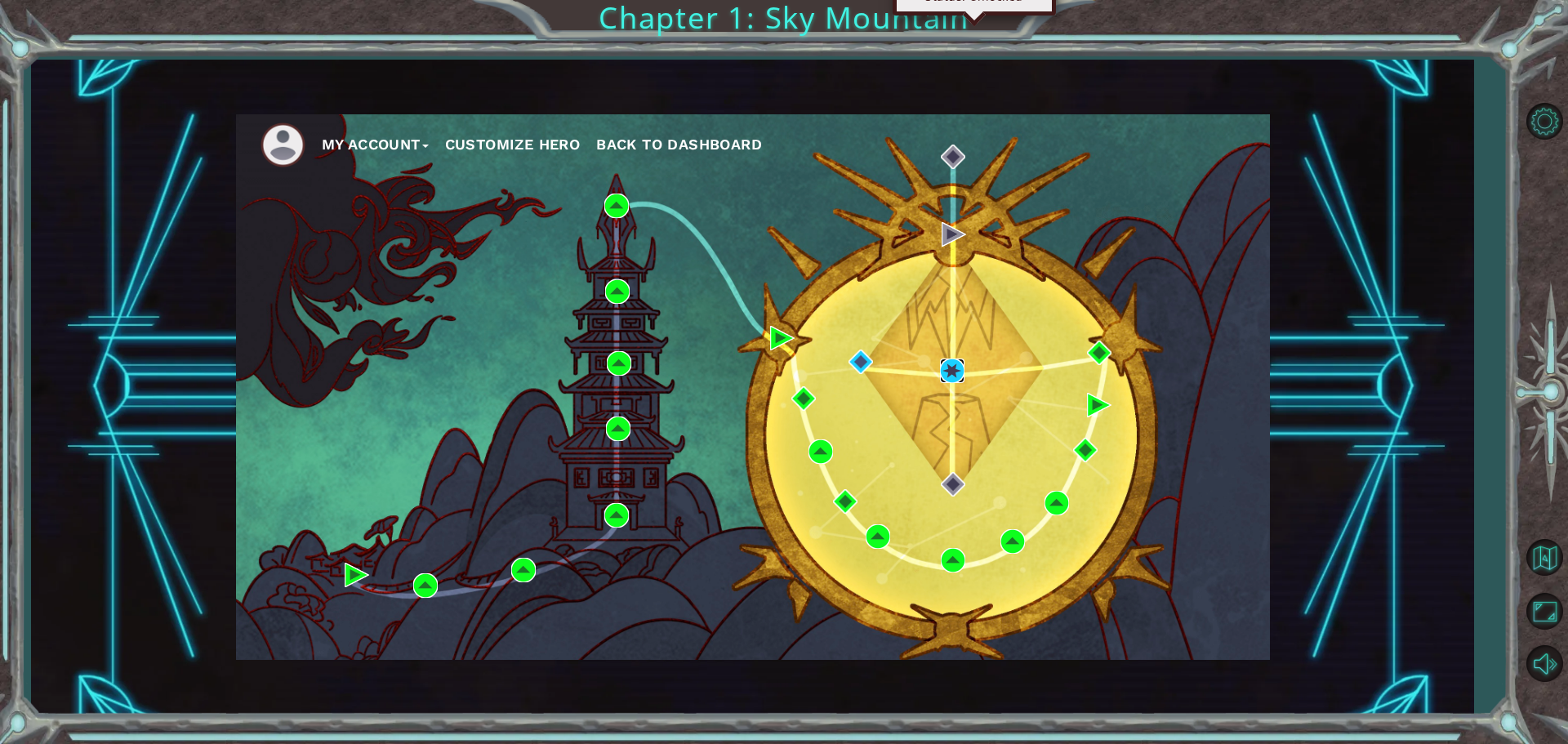
click at [954, 371] on img at bounding box center [952, 370] width 24 height 24
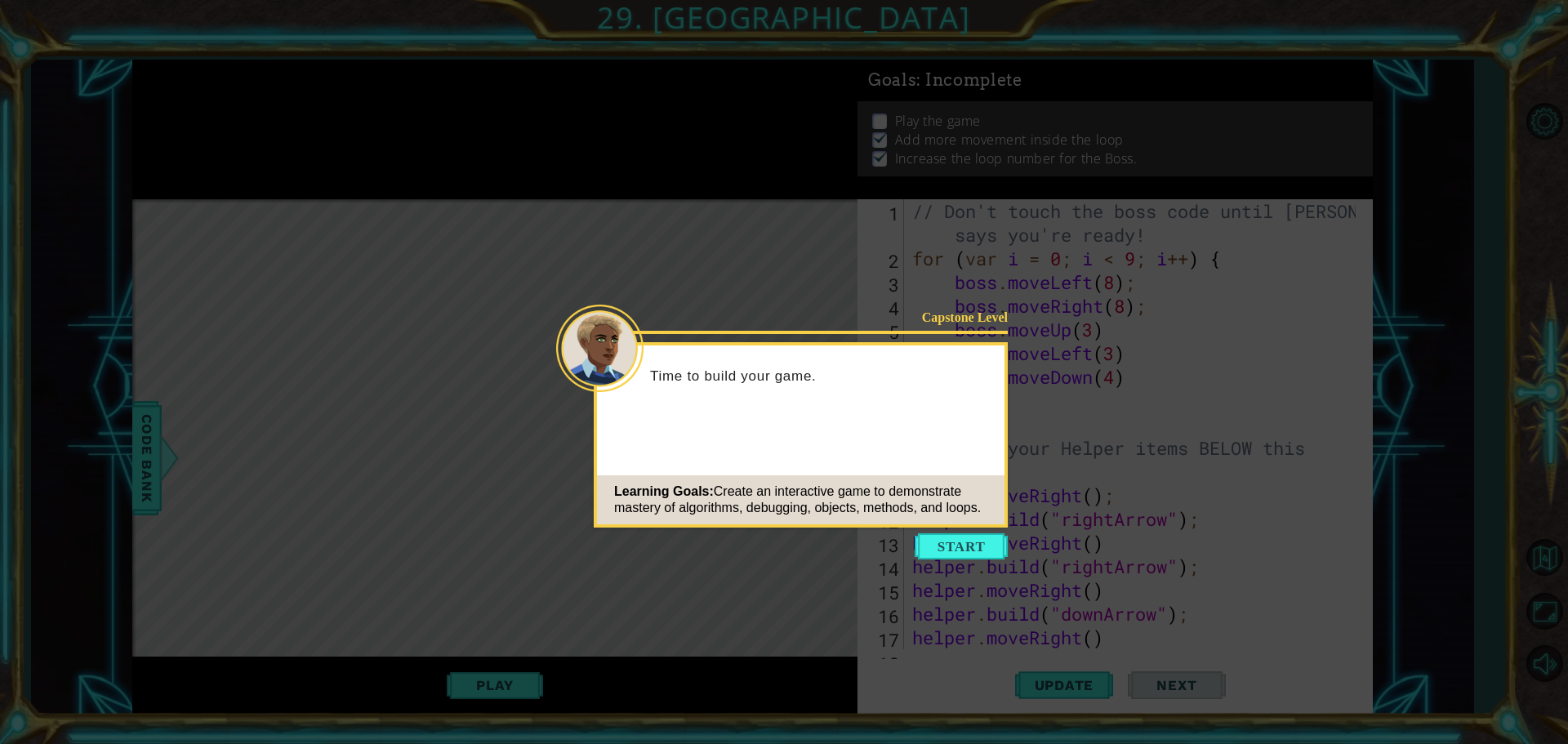
click at [937, 548] on button "Start" at bounding box center [961, 546] width 93 height 26
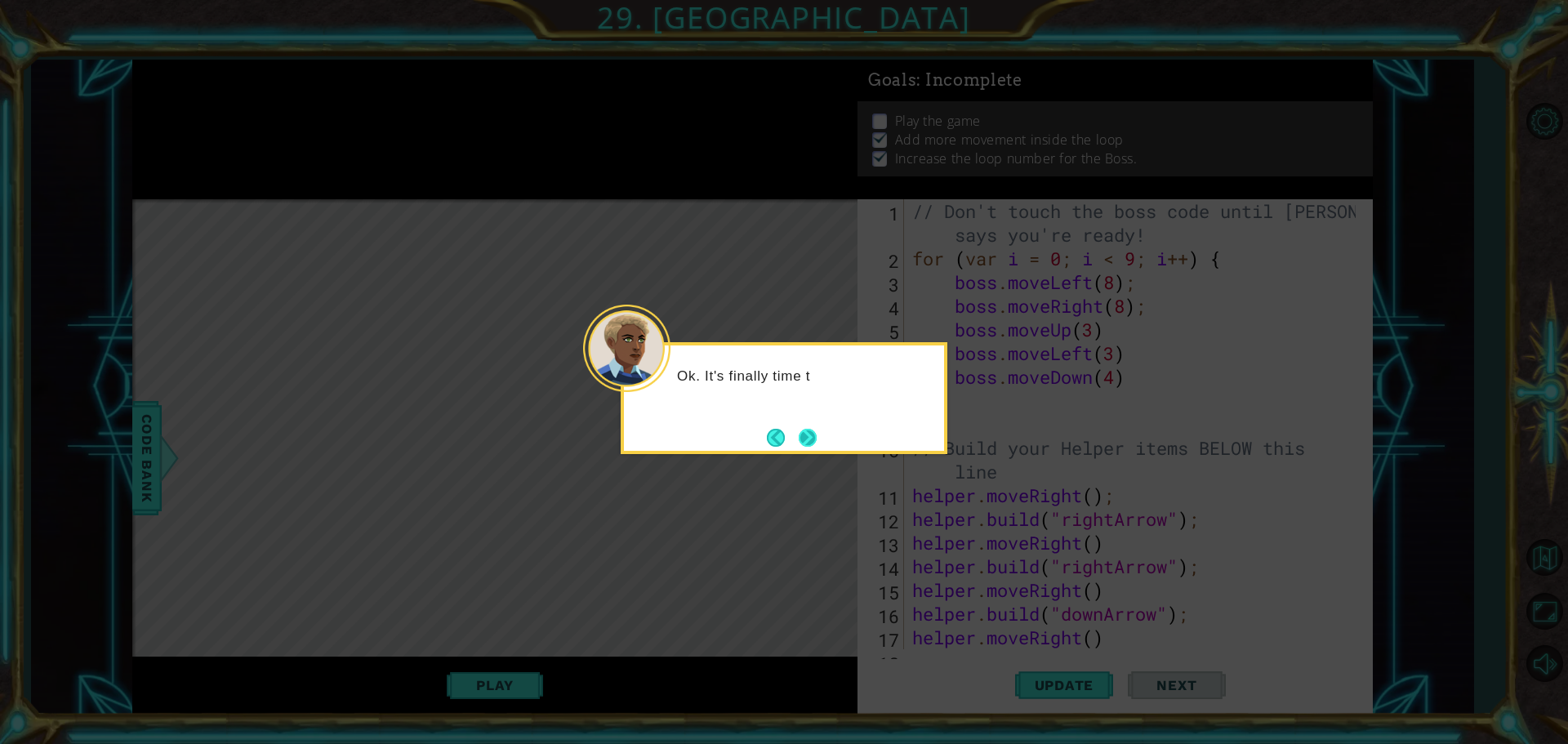
click at [811, 442] on button "Next" at bounding box center [807, 437] width 18 height 18
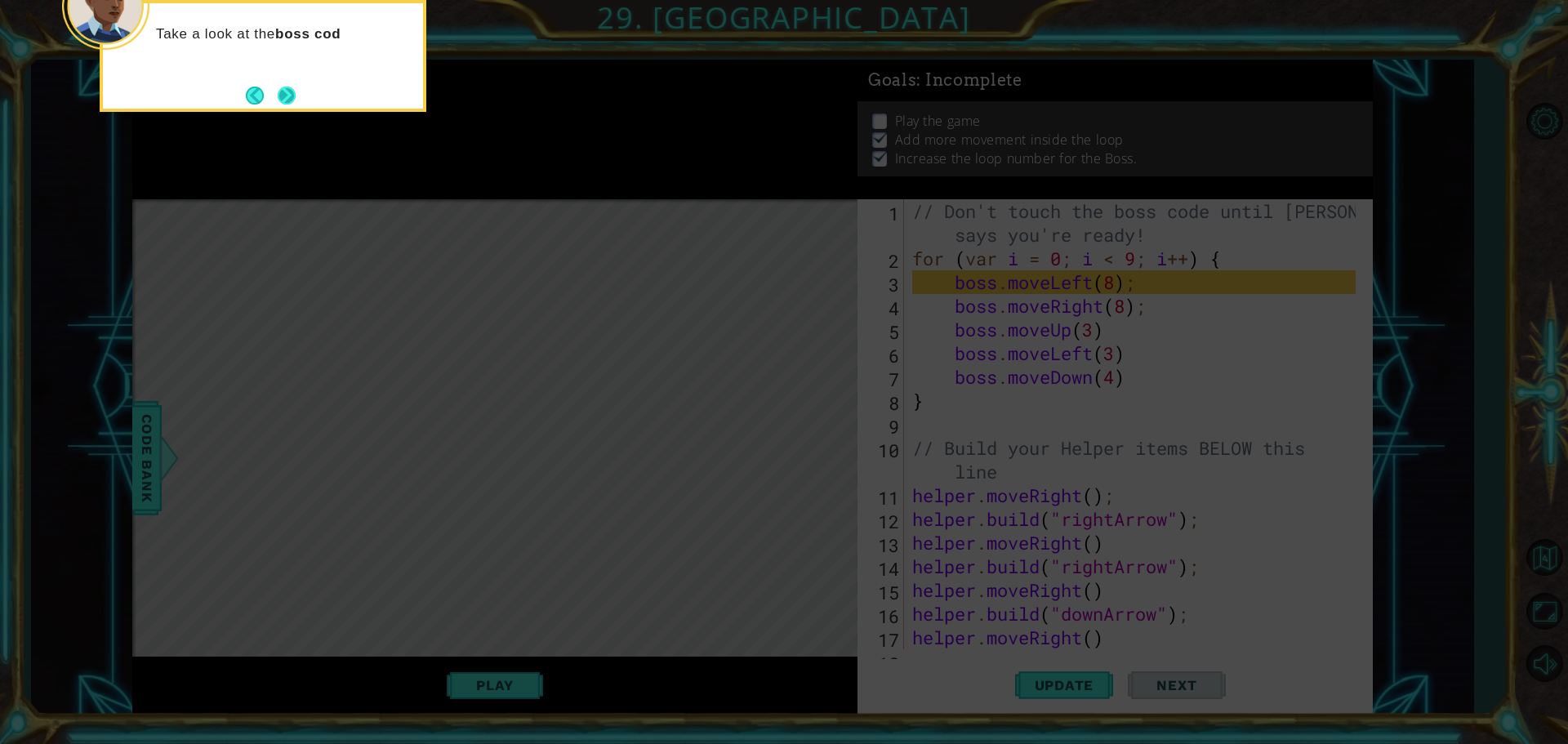
drag, startPoint x: 276, startPoint y: 60, endPoint x: 286, endPoint y: 87, distance: 28.8
click at [276, 63] on div "Take a look at the boss cod" at bounding box center [263, 42] width 320 height 64
click at [286, 87] on button "Next" at bounding box center [286, 95] width 18 height 18
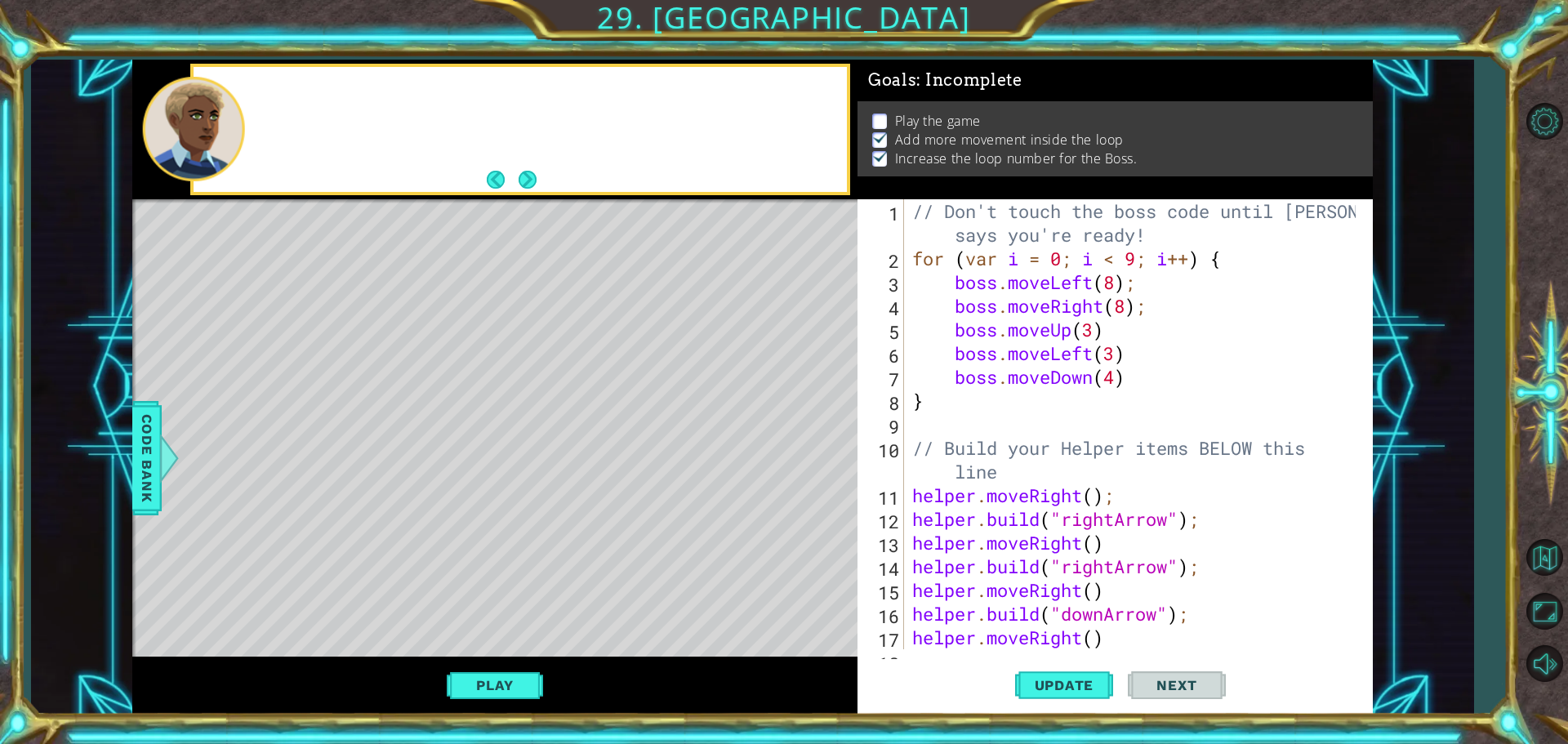
click at [286, 87] on div at bounding box center [520, 130] width 653 height 125
click at [519, 170] on button "Next" at bounding box center [528, 179] width 18 height 18
click at [521, 173] on footer at bounding box center [511, 179] width 50 height 24
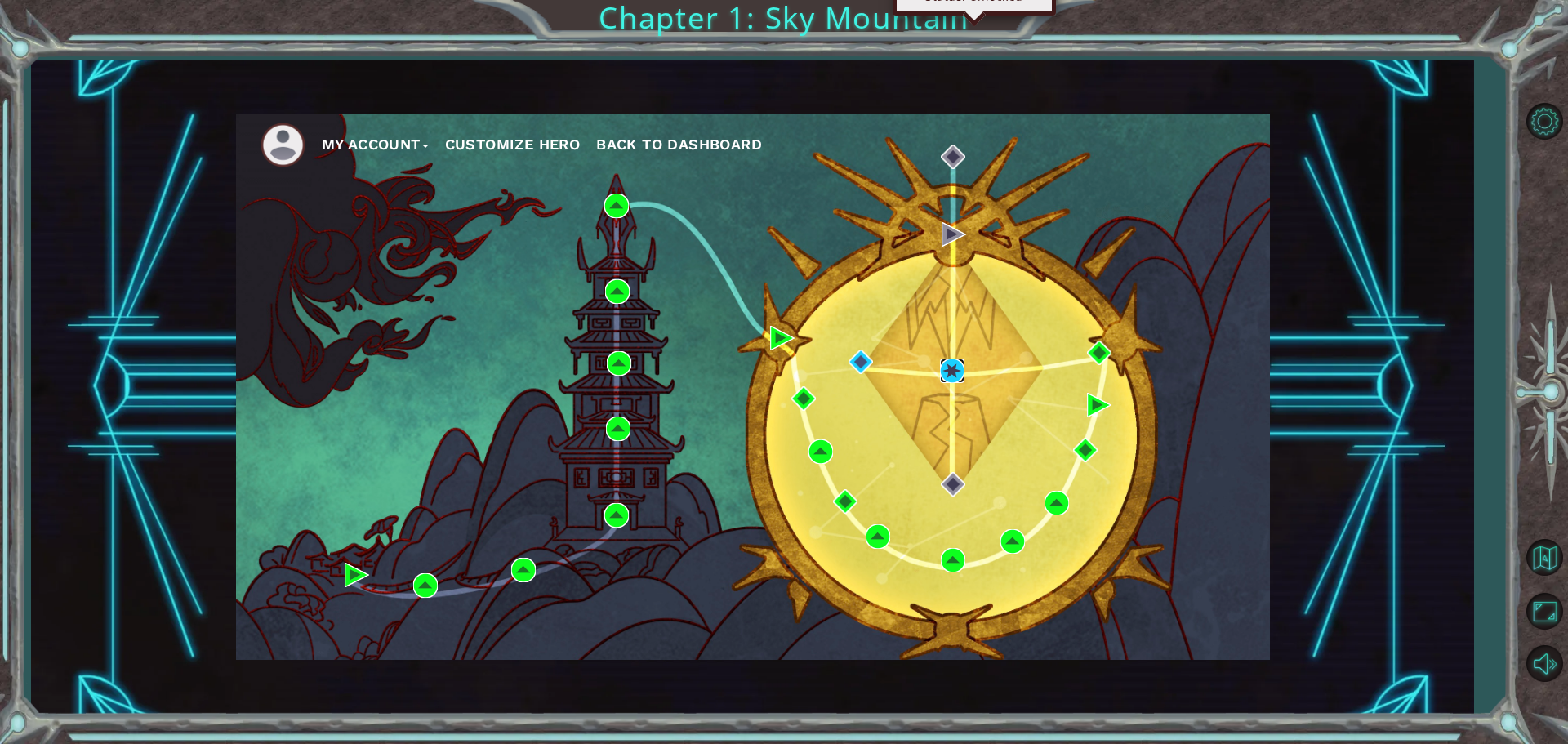
click at [942, 369] on img at bounding box center [952, 370] width 24 height 24
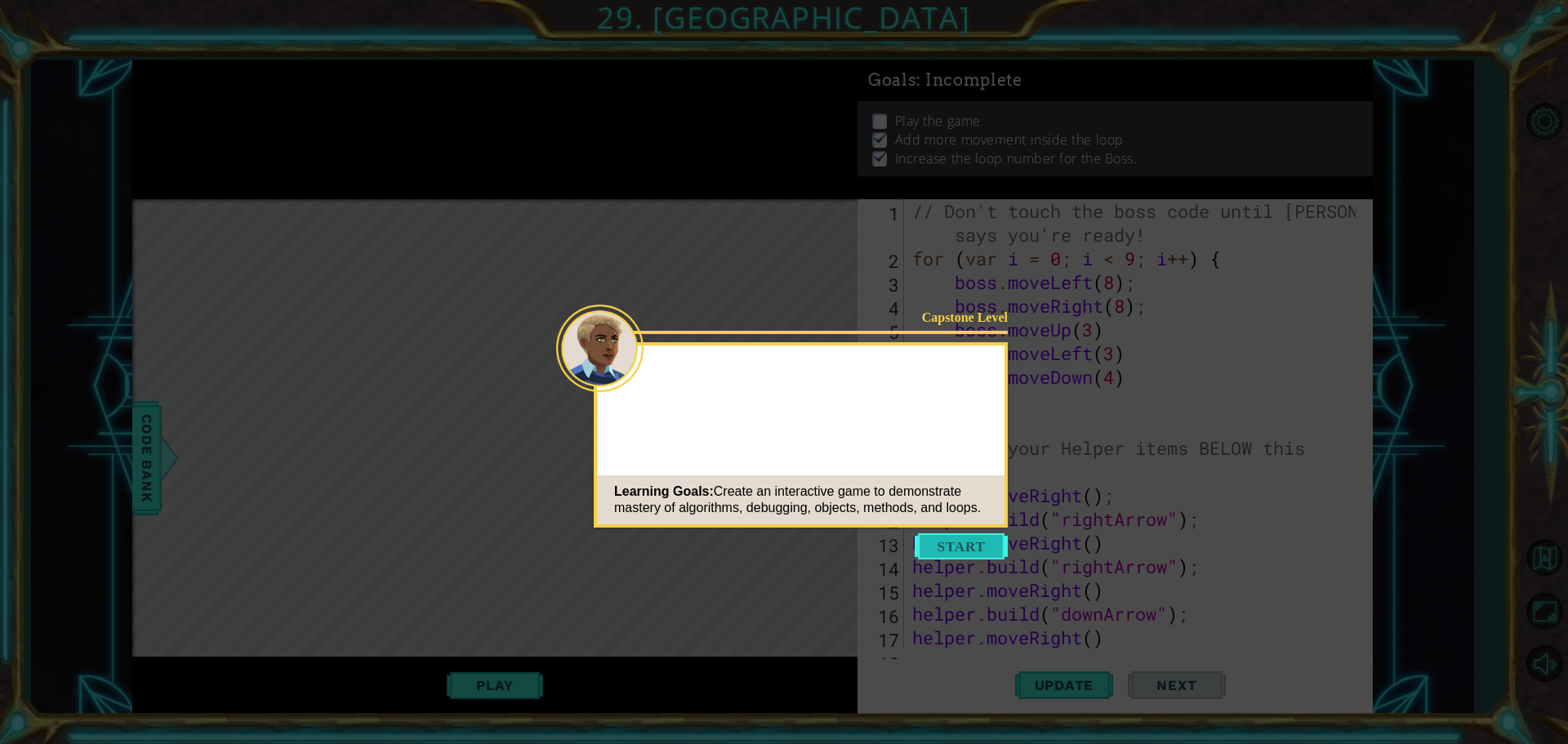
drag, startPoint x: 959, startPoint y: 545, endPoint x: 939, endPoint y: 541, distance: 20.4
click at [956, 542] on button "Start" at bounding box center [961, 546] width 93 height 26
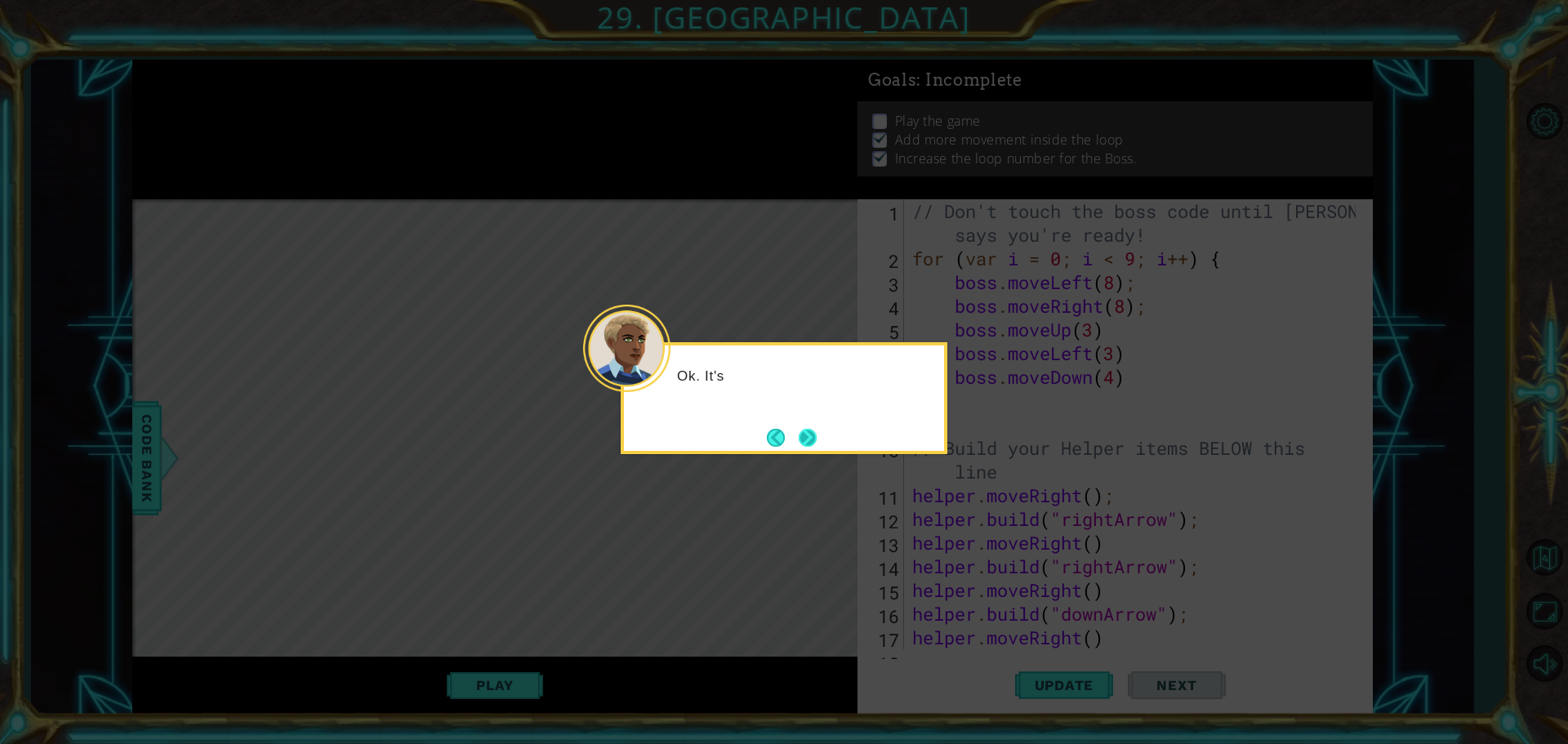
click at [810, 438] on button "Next" at bounding box center [807, 437] width 18 height 18
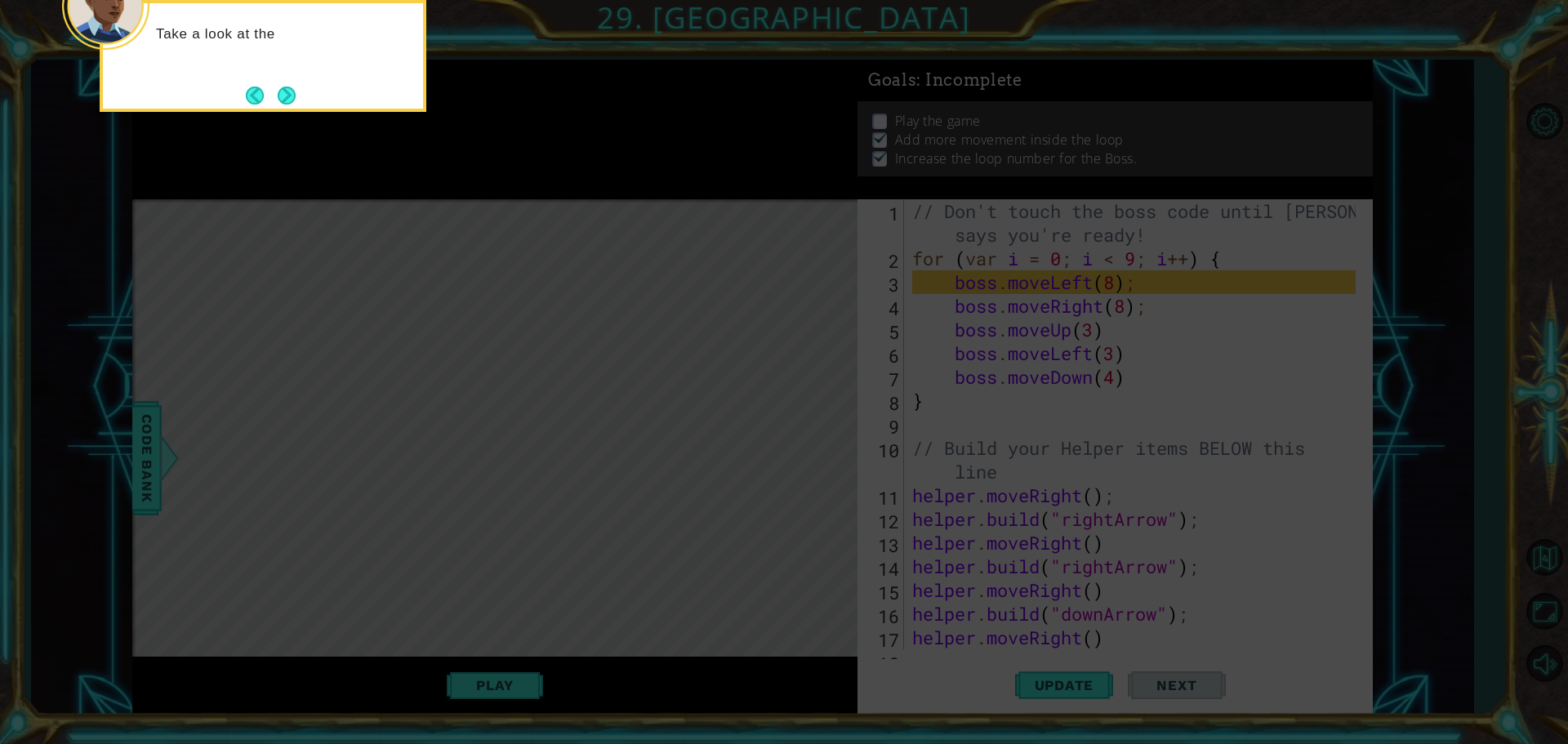
click at [317, 94] on div "Take a look at the" at bounding box center [262, 56] width 326 height 112
click at [278, 96] on button "Next" at bounding box center [286, 95] width 18 height 18
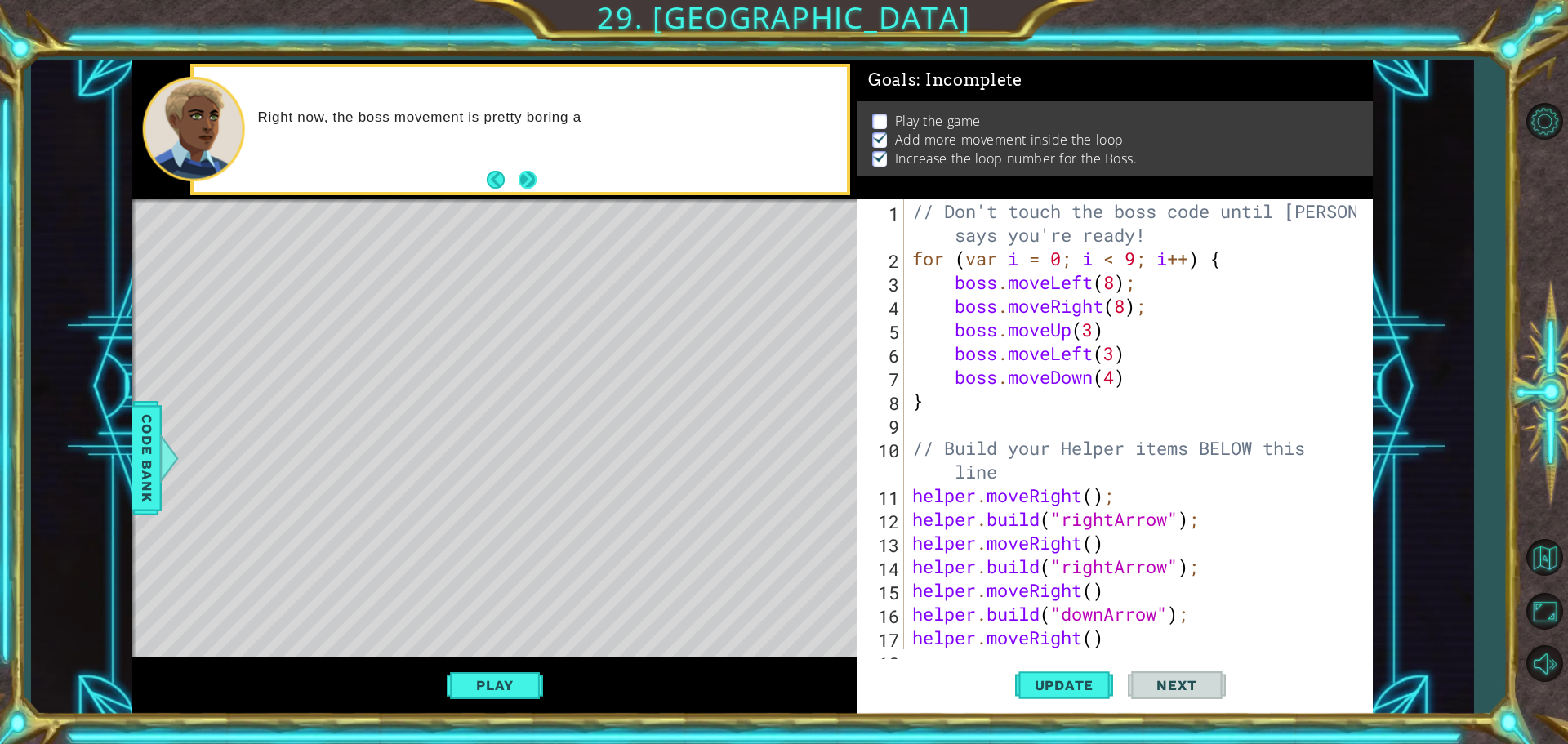
click at [525, 185] on button "Next" at bounding box center [528, 179] width 18 height 18
